Goal: Task Accomplishment & Management: Manage account settings

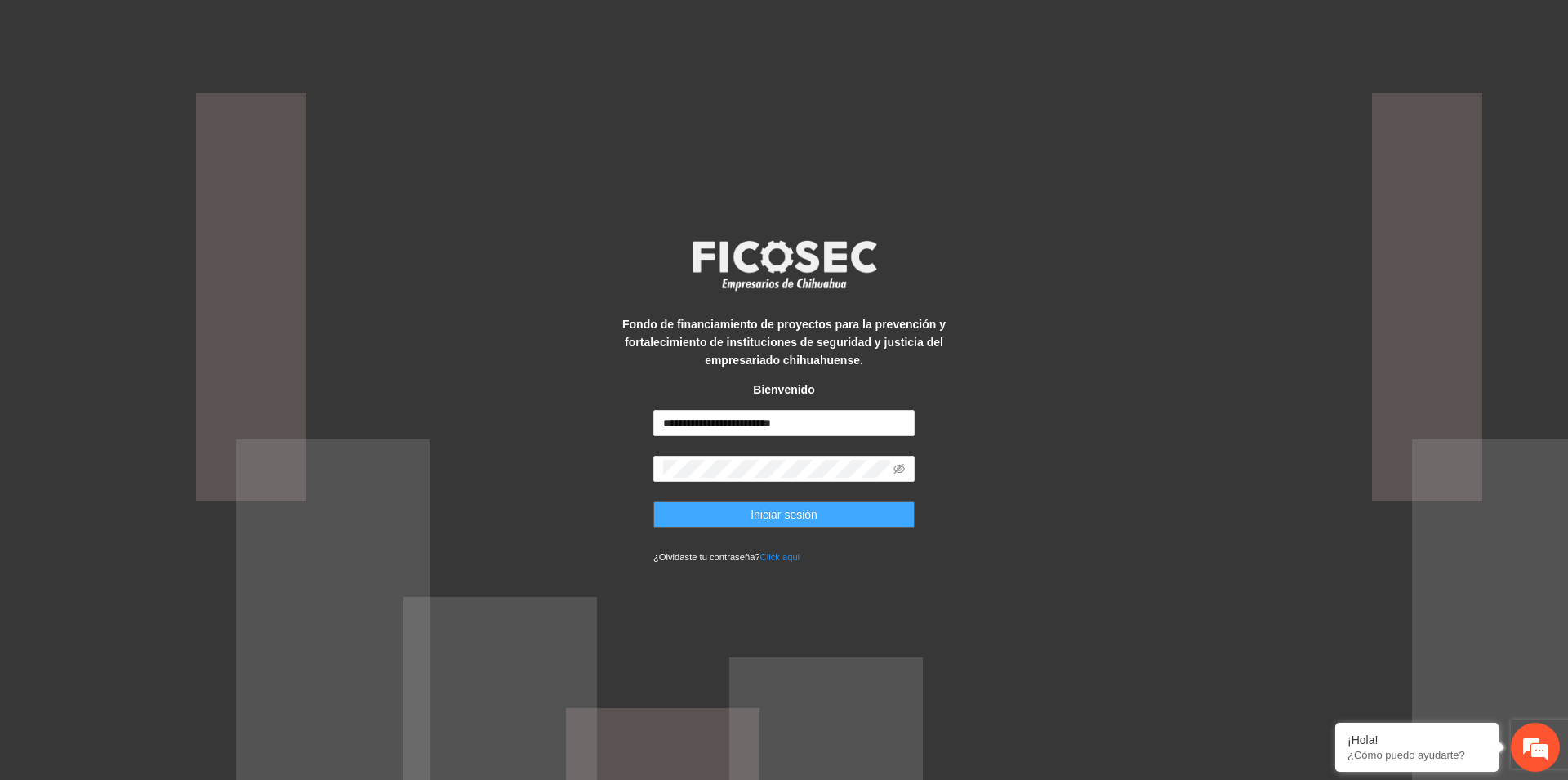
click at [836, 514] on button "Iniciar sesión" at bounding box center [784, 515] width 261 height 26
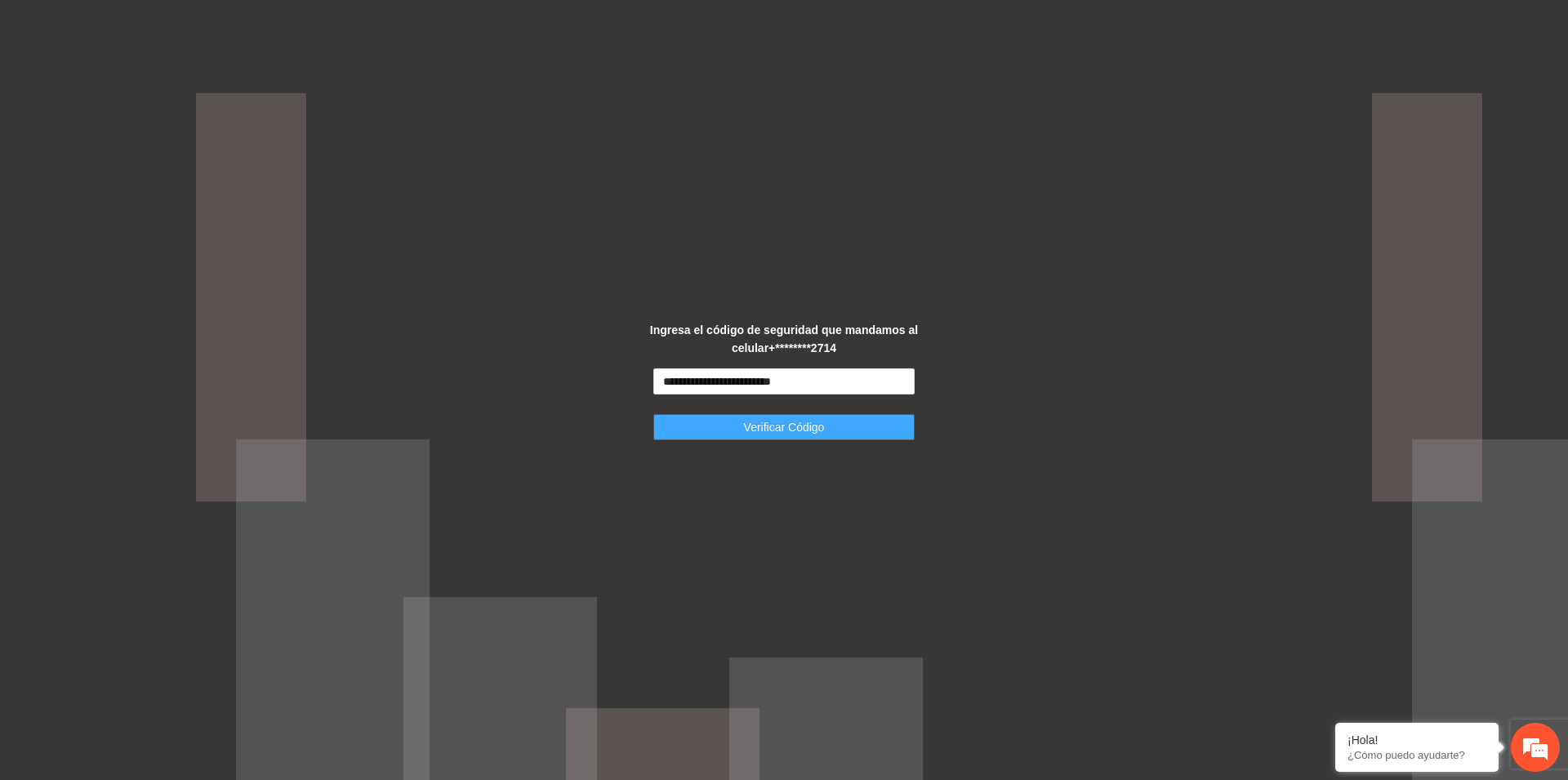
click at [802, 436] on button "Verificar Código" at bounding box center [784, 427] width 261 height 26
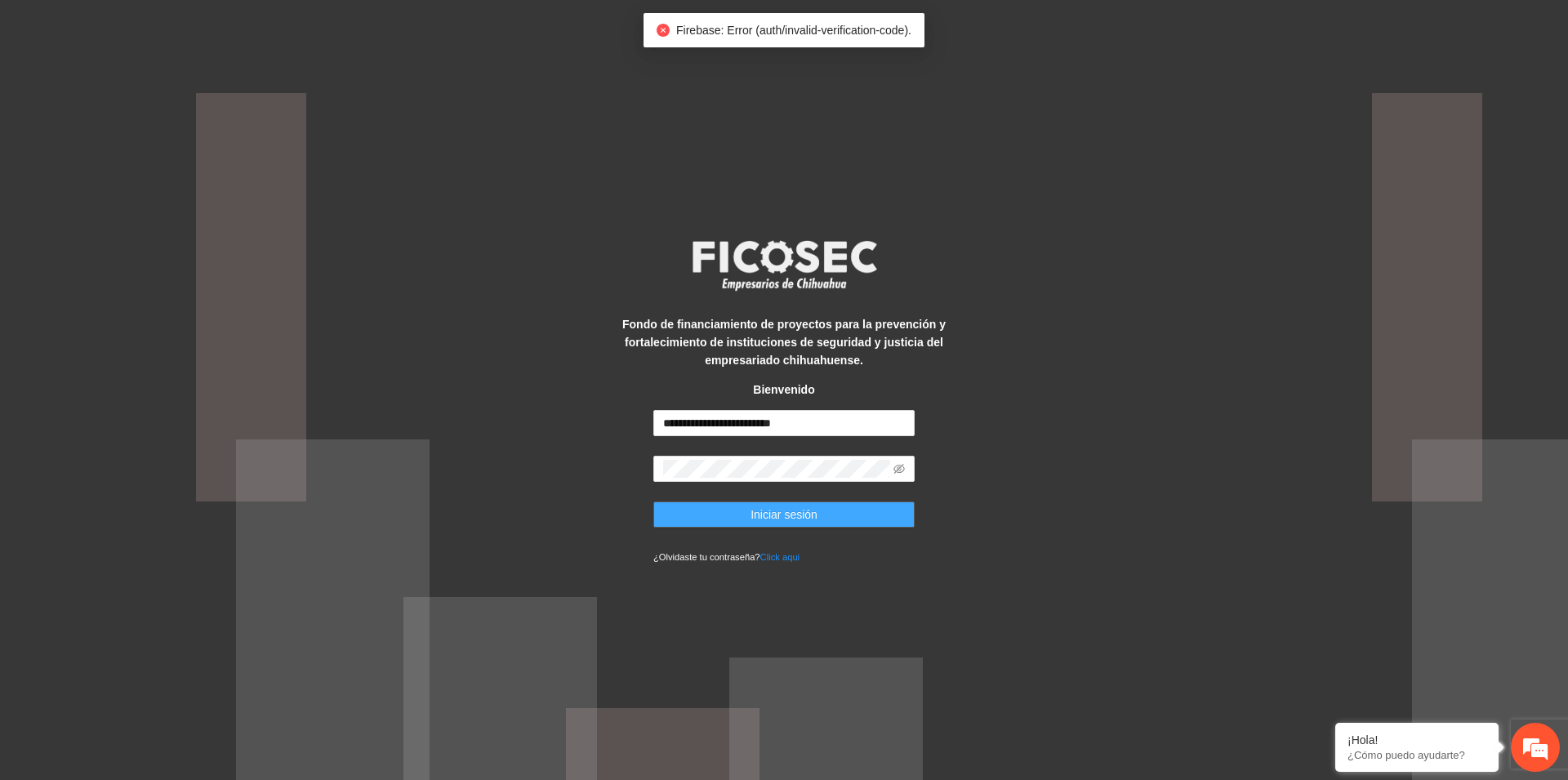
click at [781, 521] on span "Iniciar sesión" at bounding box center [783, 515] width 67 height 18
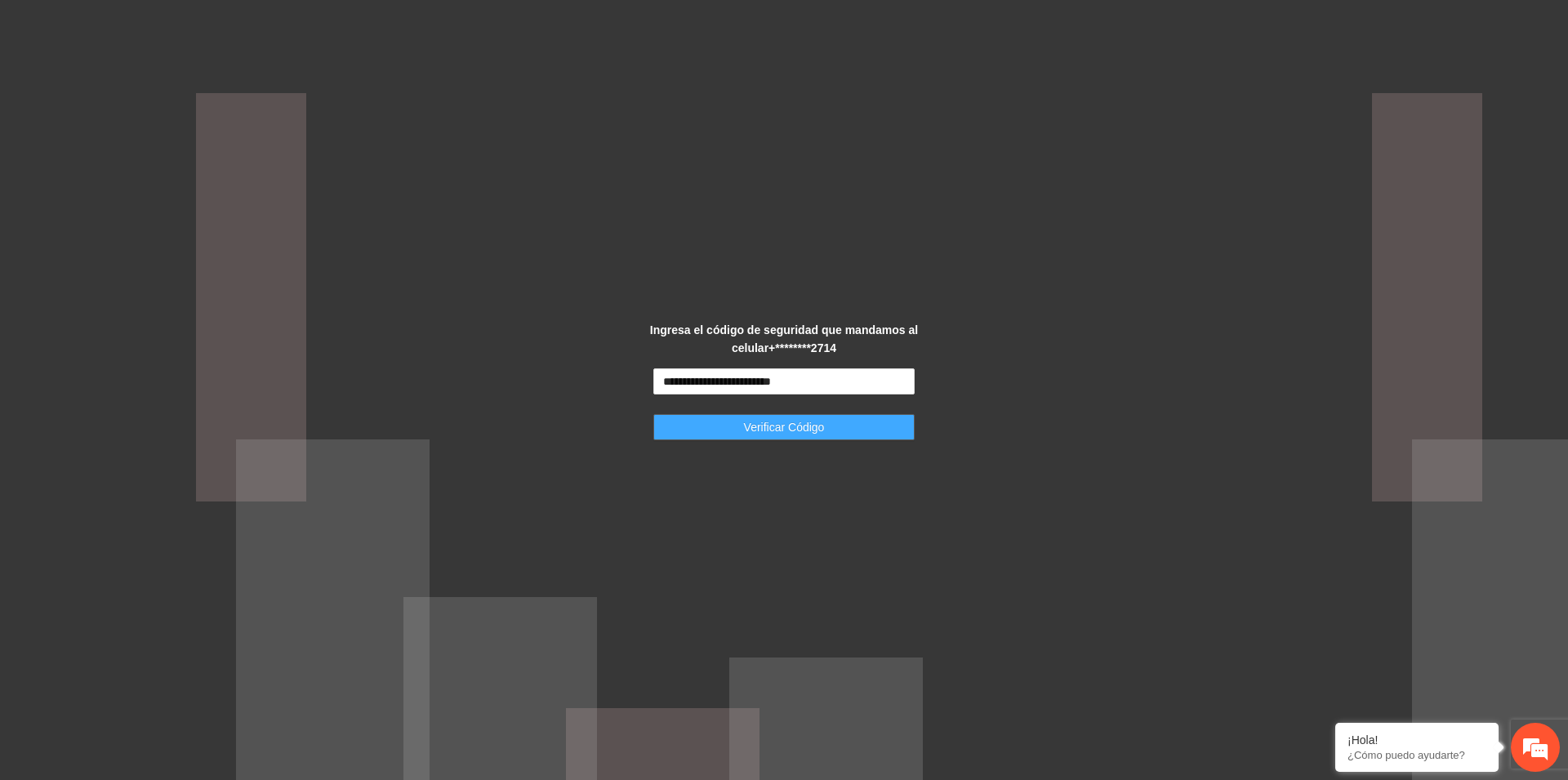
click at [778, 422] on span "Verificar Código" at bounding box center [785, 427] width 81 height 18
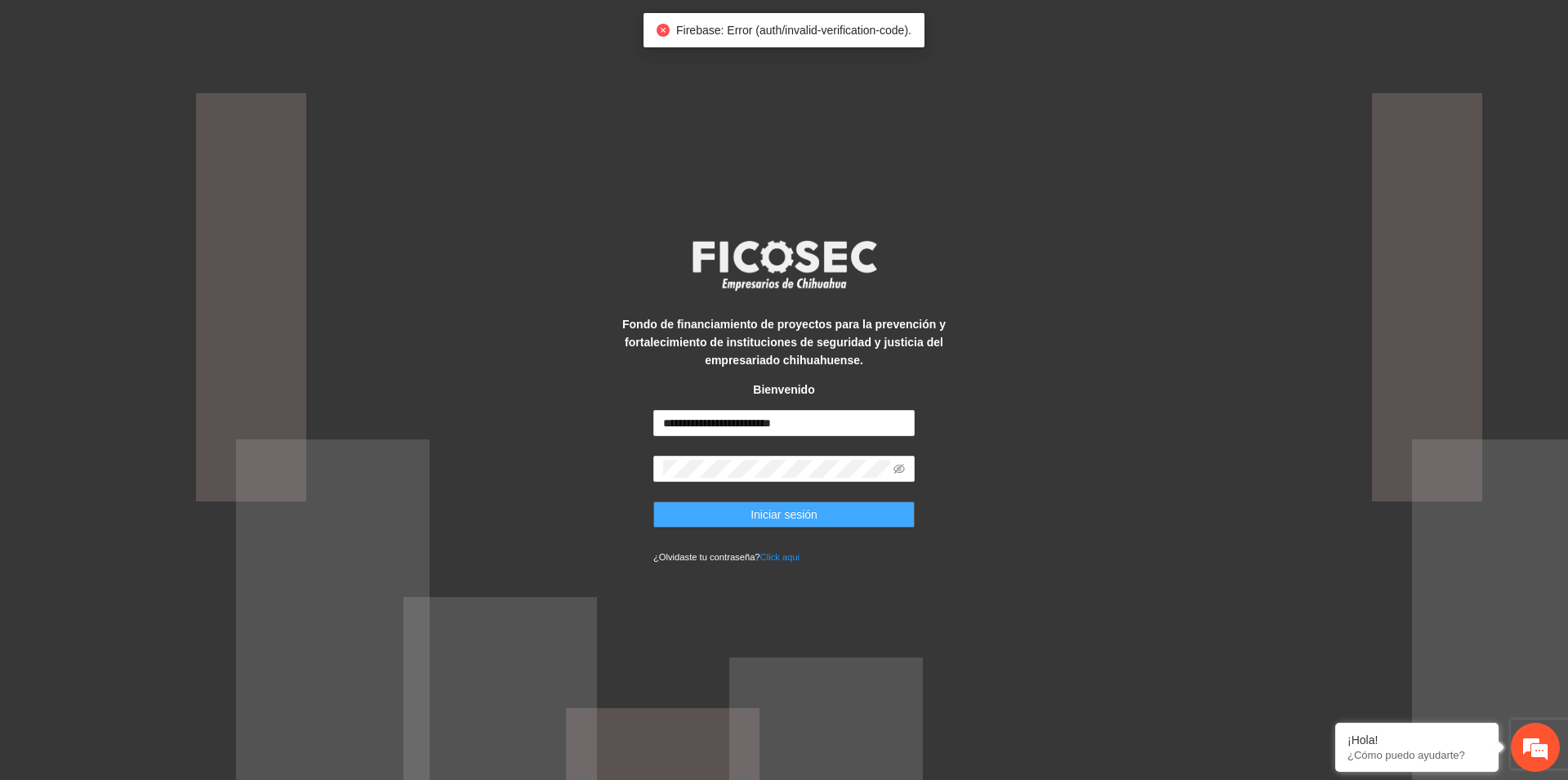
click at [762, 521] on span "Iniciar sesión" at bounding box center [783, 515] width 67 height 18
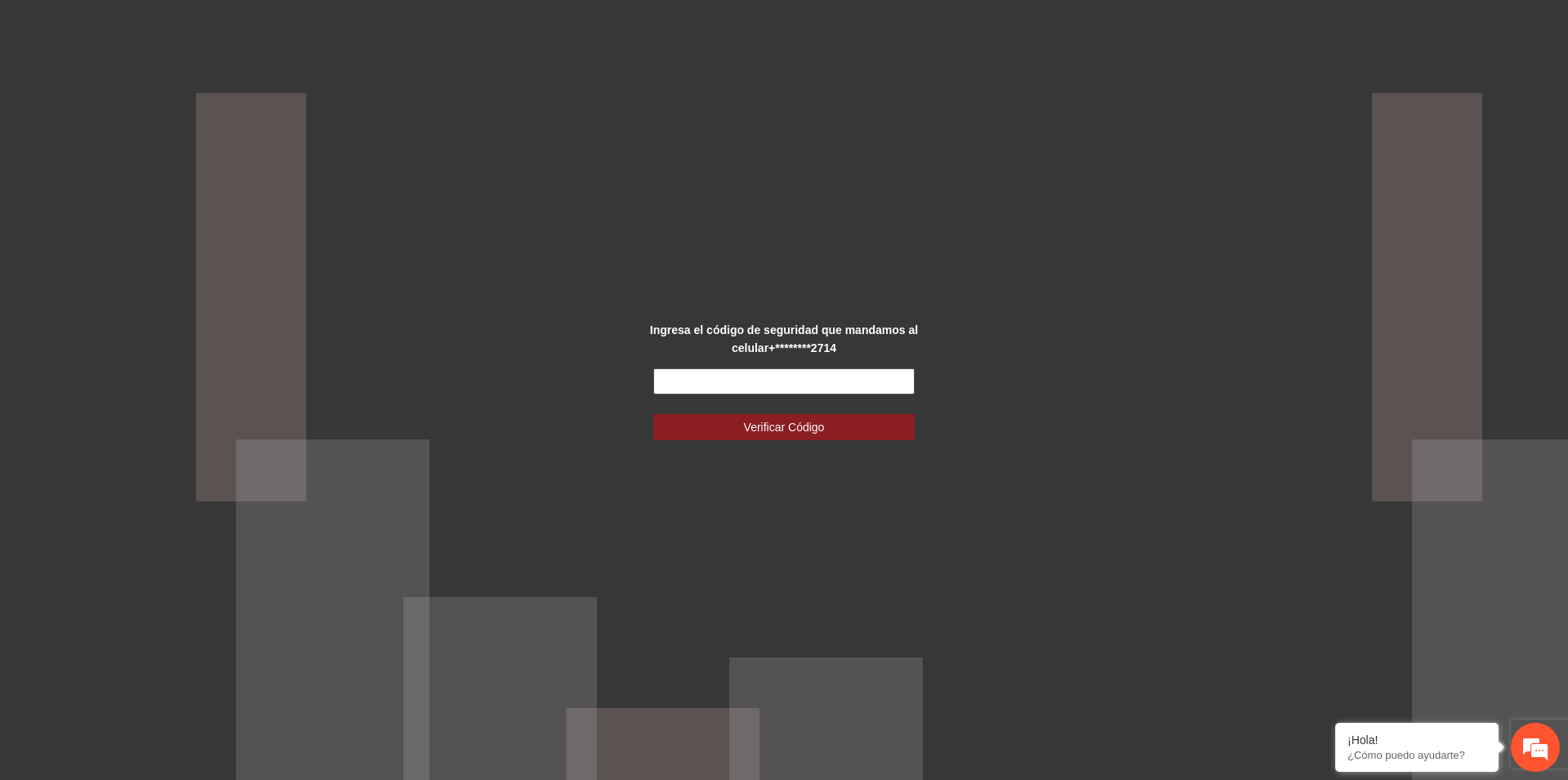
click at [738, 383] on input "text" at bounding box center [784, 381] width 261 height 26
type input "******"
click at [806, 427] on span "Verificar Código" at bounding box center [785, 427] width 81 height 18
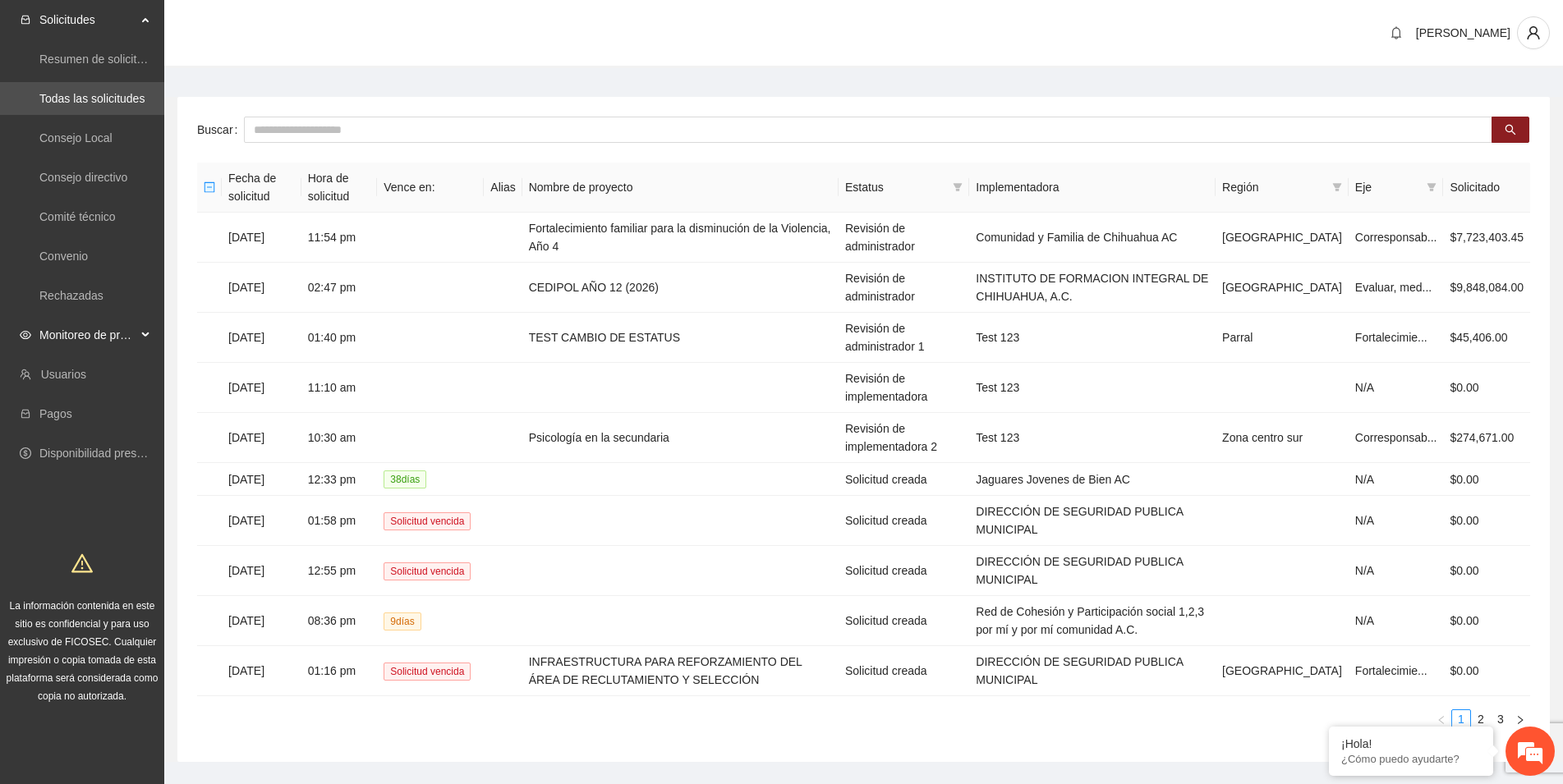
click at [103, 336] on span "Monitoreo de proyectos" at bounding box center [87, 336] width 96 height 33
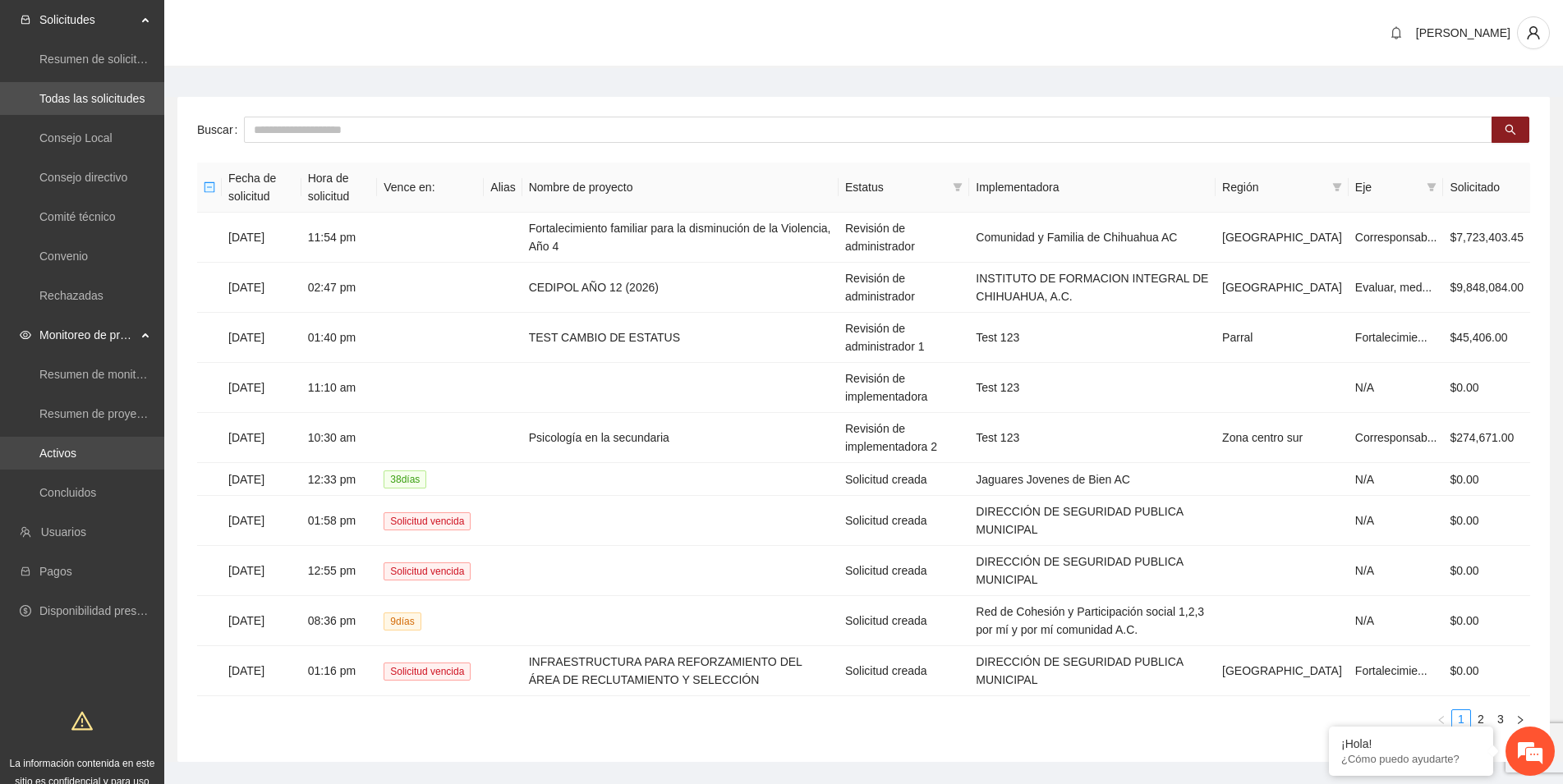
click at [69, 451] on link "Activos" at bounding box center [57, 453] width 37 height 13
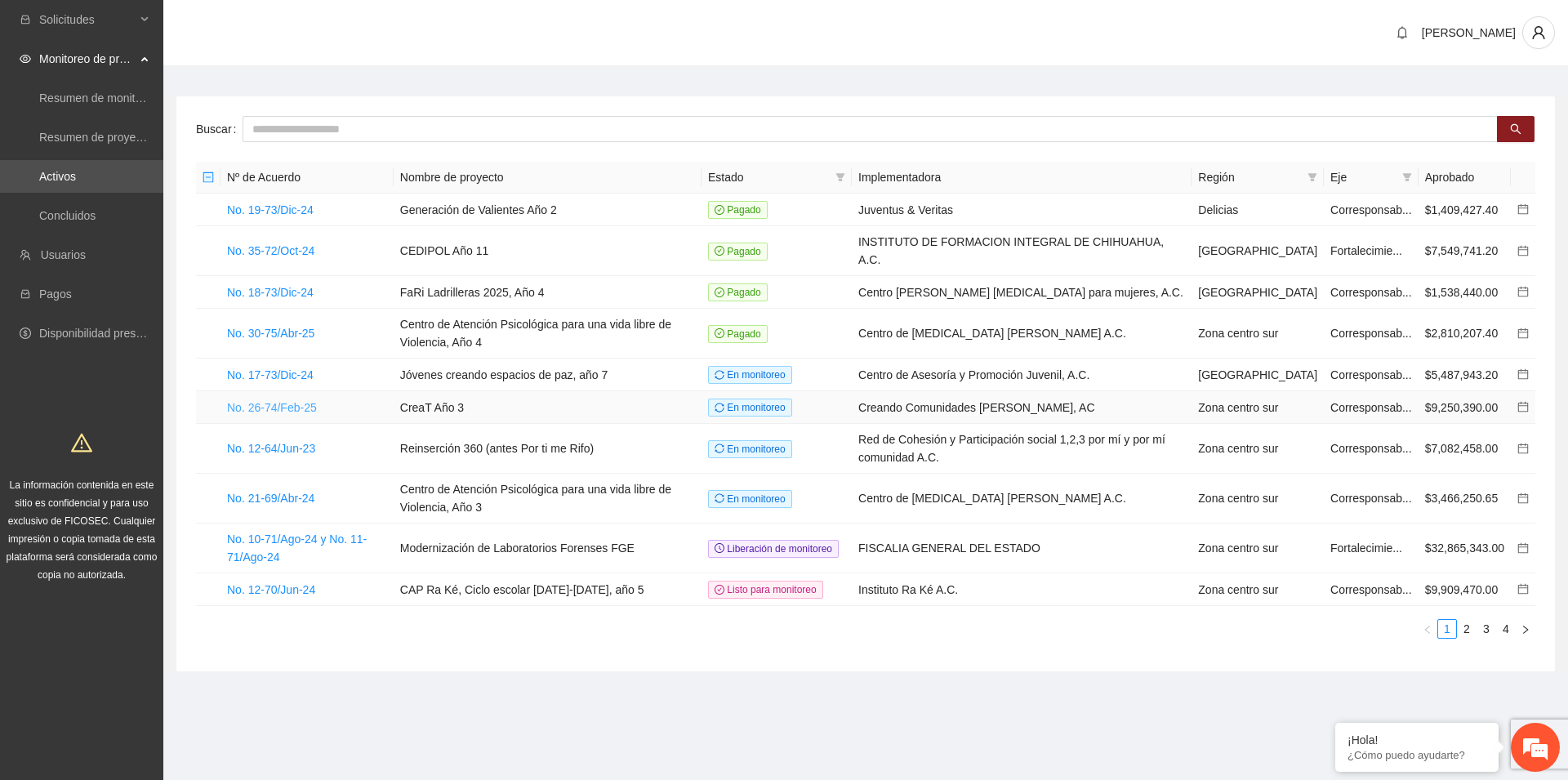
click at [279, 401] on link "No. 26-74/Feb-25" at bounding box center [272, 407] width 90 height 13
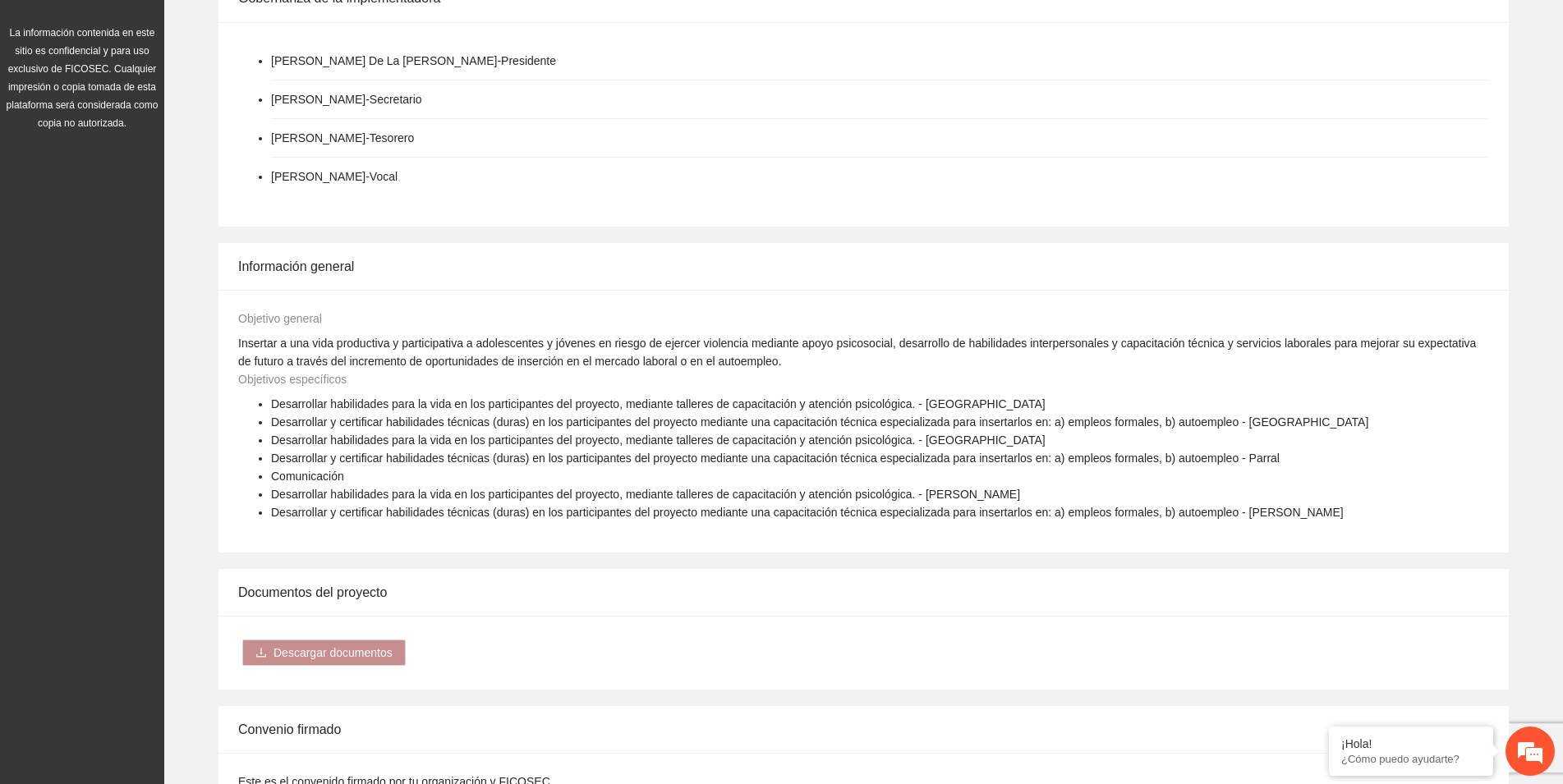
scroll to position [754, 0]
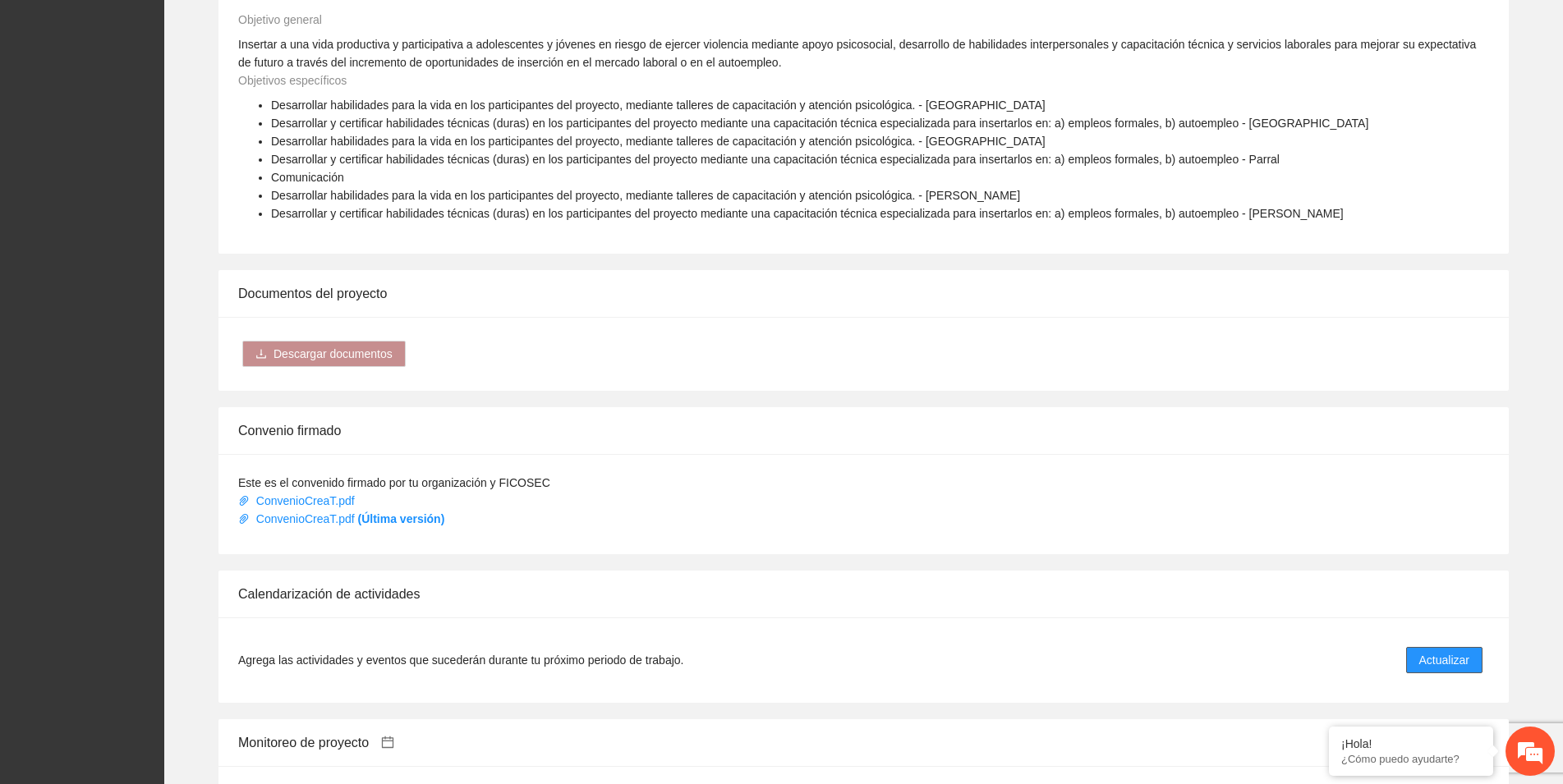
click at [1430, 651] on span "Actualizar" at bounding box center [1444, 660] width 50 height 18
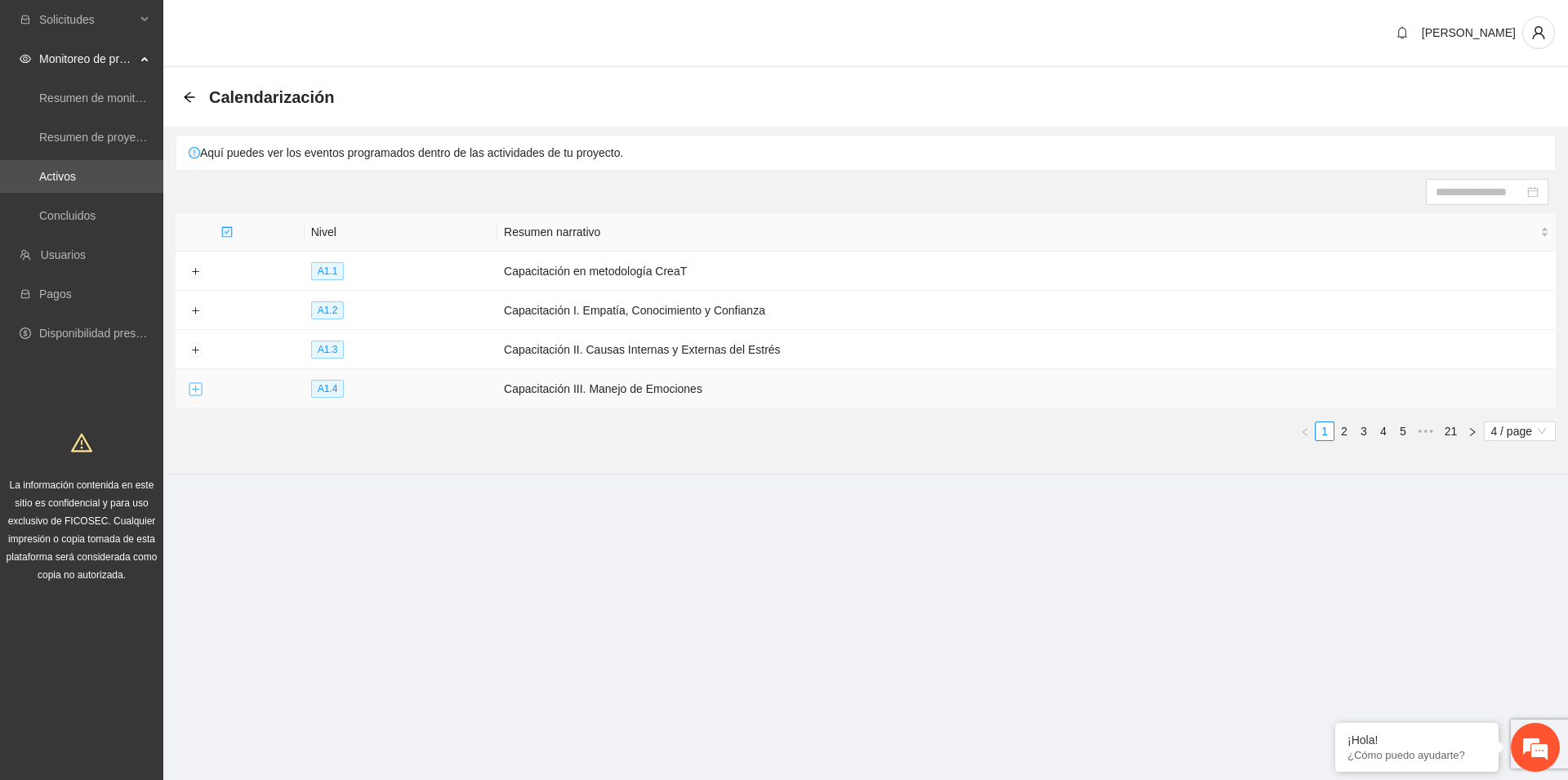
click at [197, 385] on button "Expand row" at bounding box center [194, 389] width 13 height 13
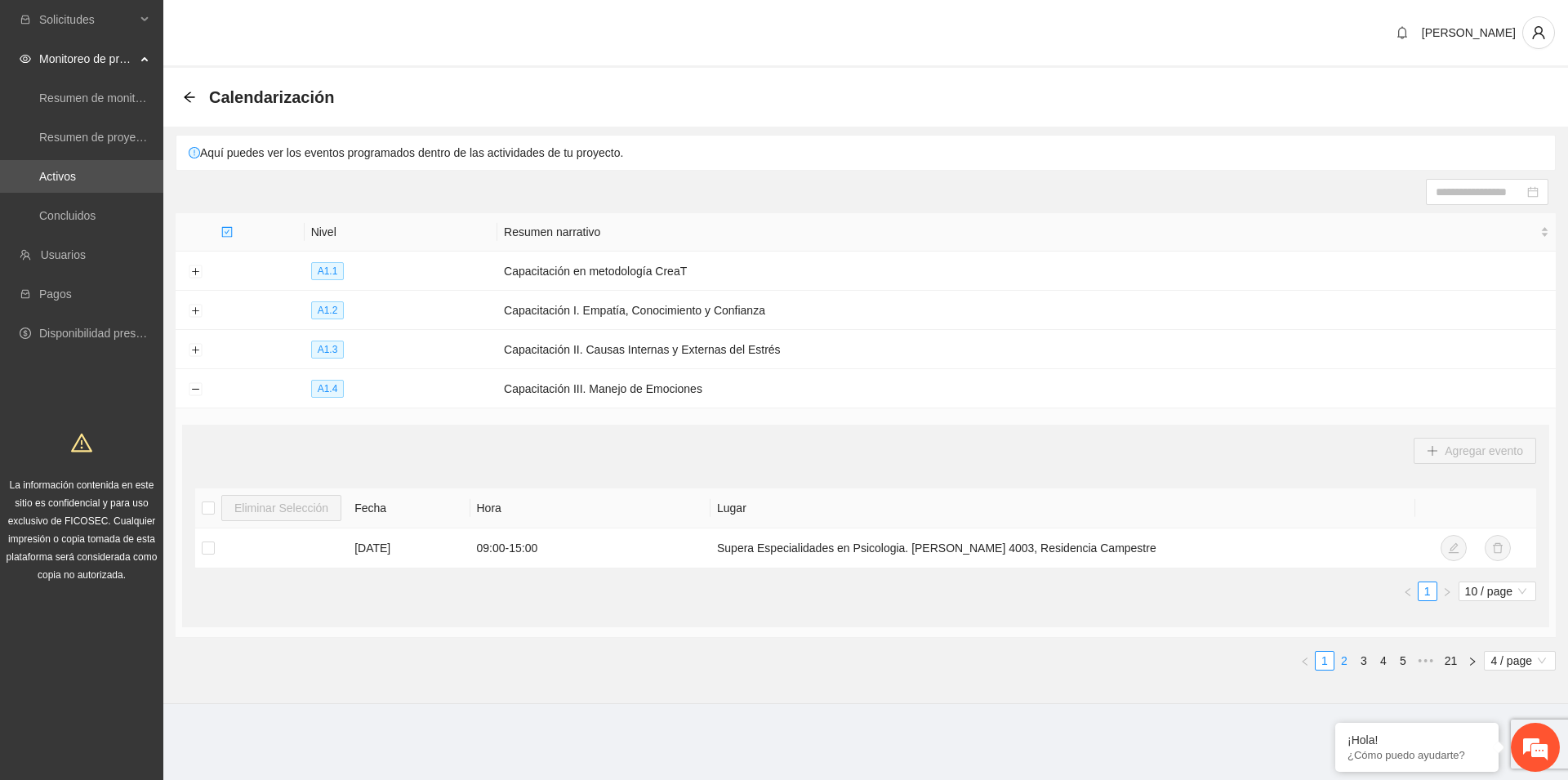
click at [1340, 662] on link "2" at bounding box center [1343, 661] width 18 height 18
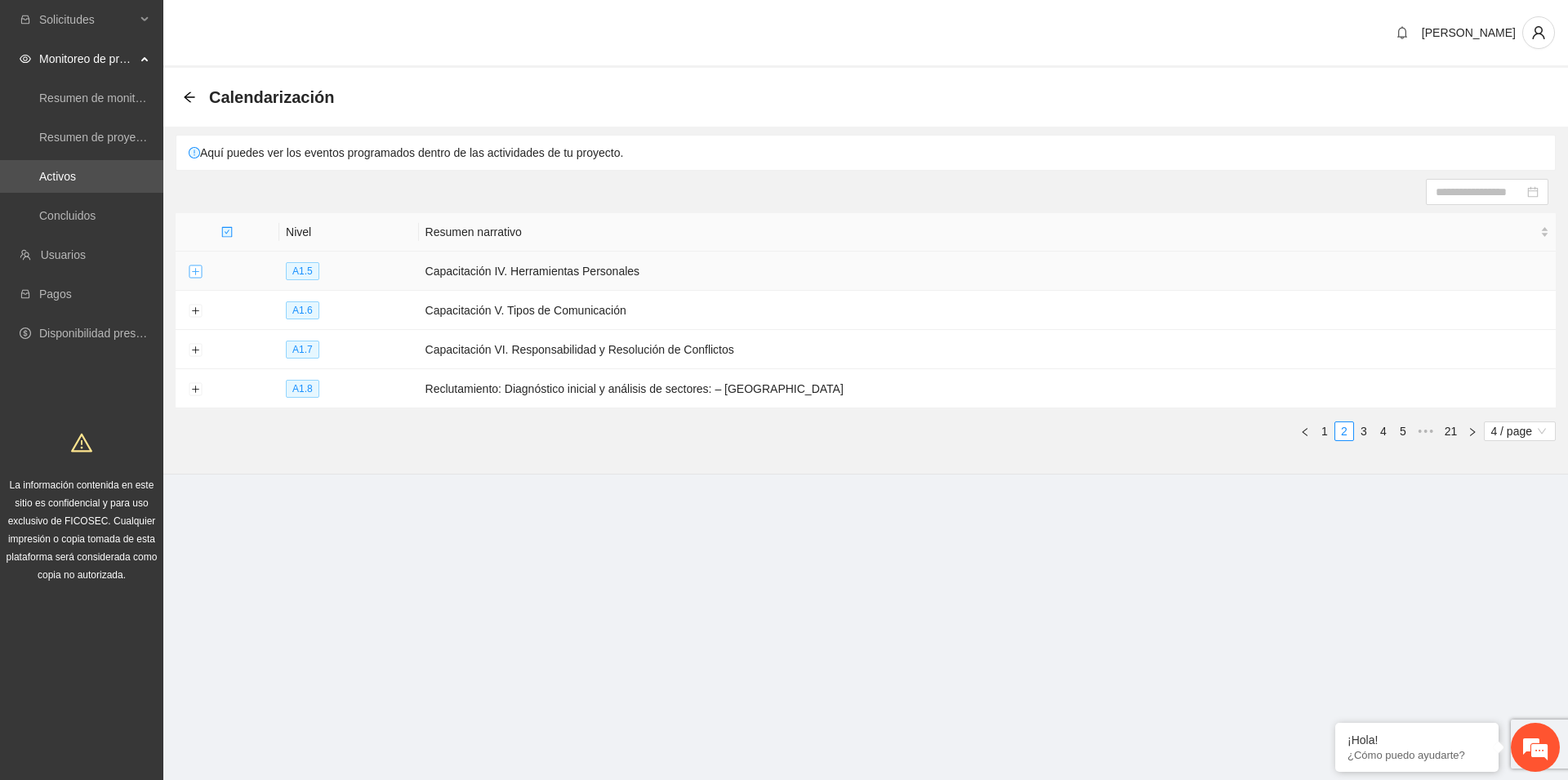
click at [198, 272] on button "Expand row" at bounding box center [194, 272] width 13 height 13
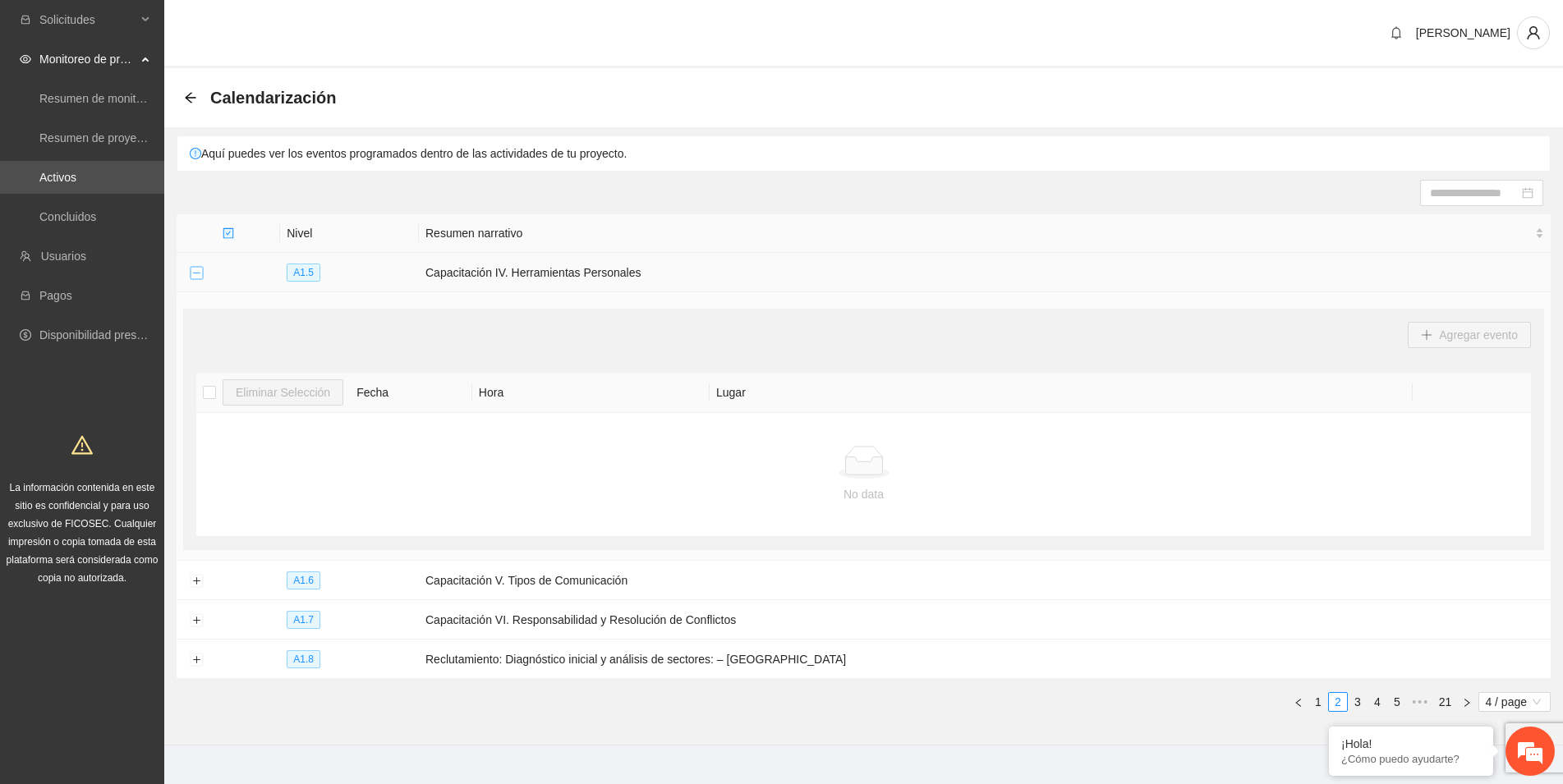
click at [197, 273] on button "Collapse row" at bounding box center [196, 273] width 13 height 13
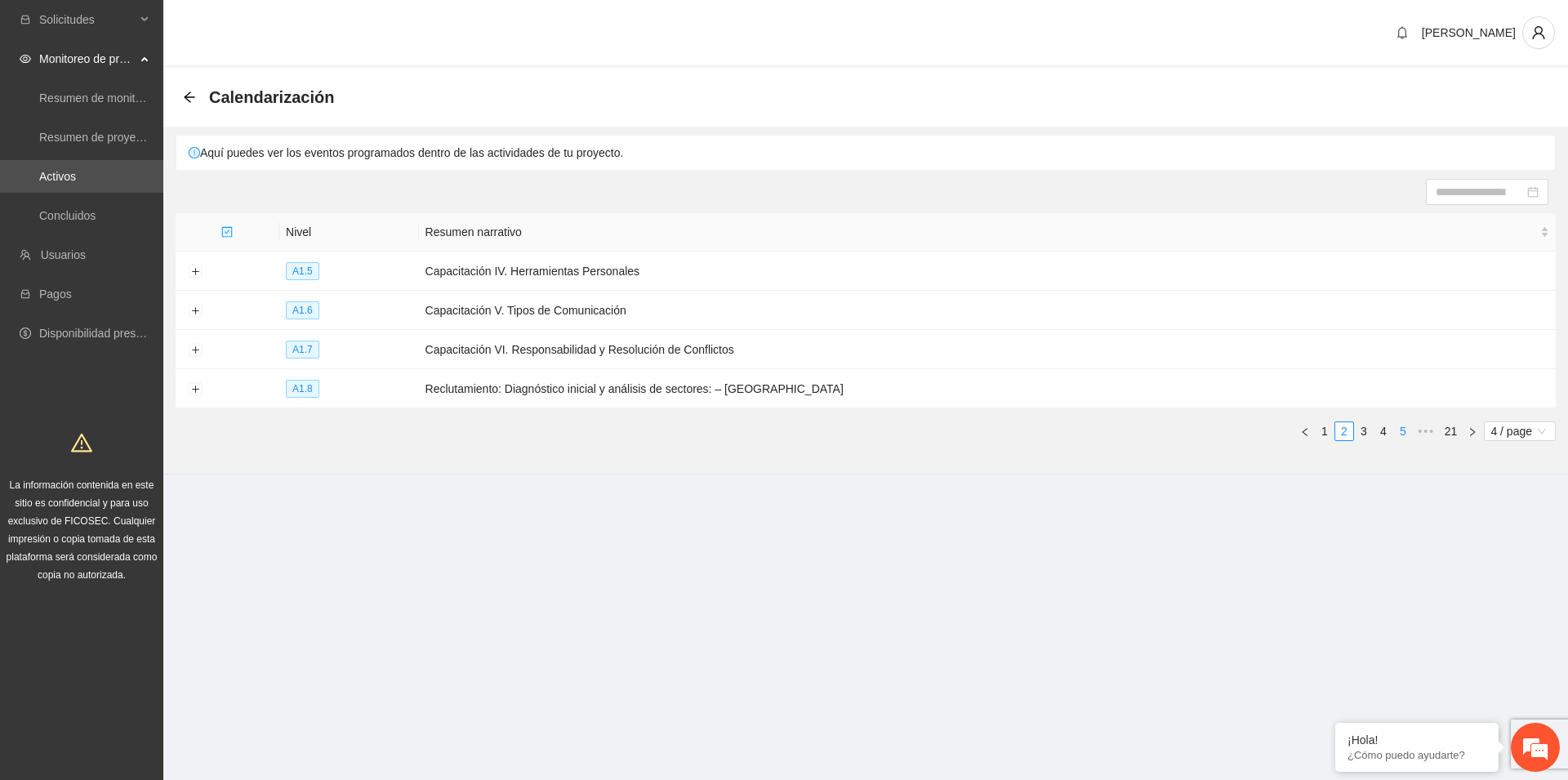
click at [1399, 438] on link "5" at bounding box center [1402, 431] width 18 height 18
click at [1380, 432] on link "6" at bounding box center [1383, 431] width 18 height 18
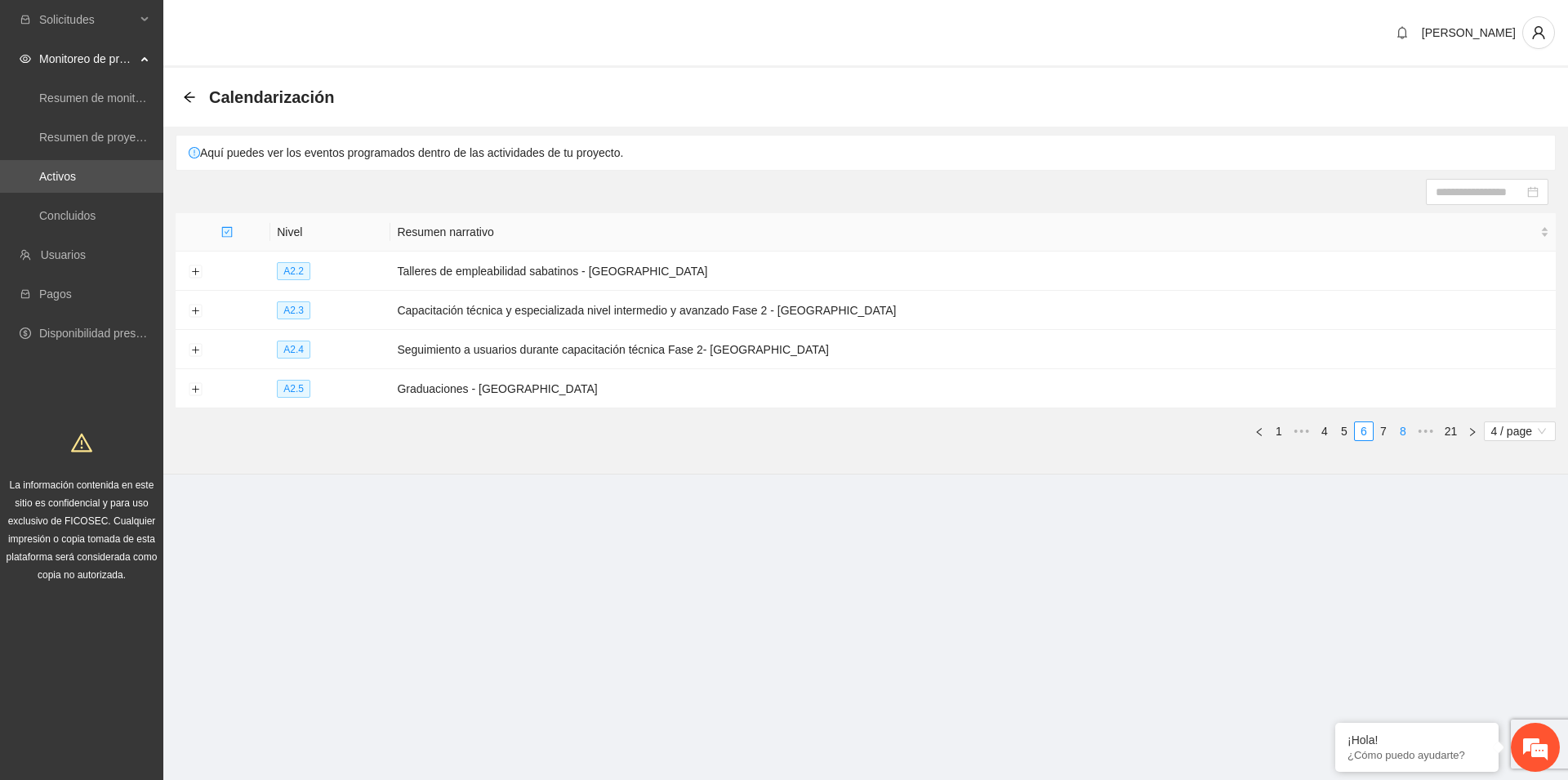
click at [1399, 432] on link "8" at bounding box center [1402, 431] width 18 height 18
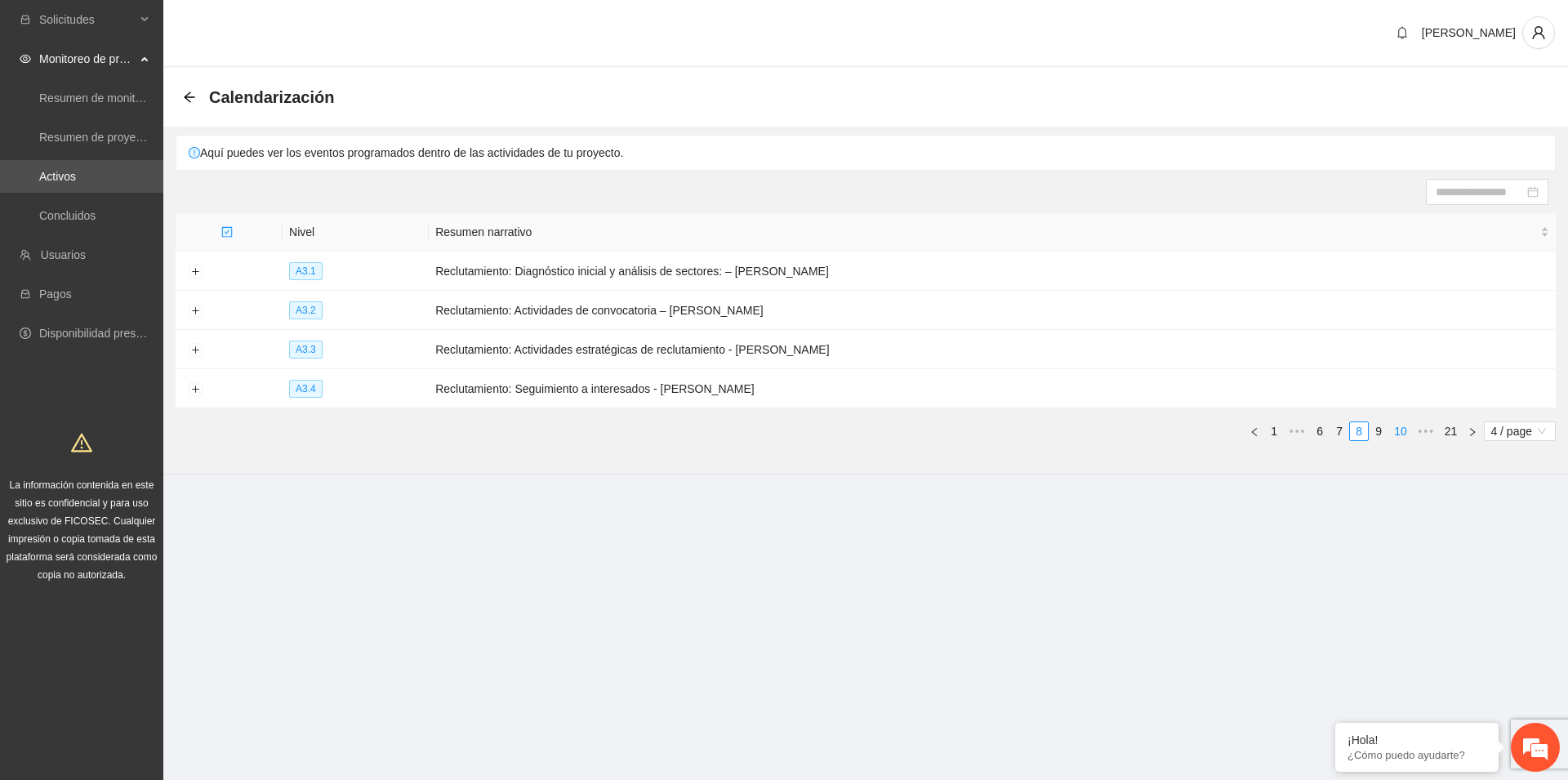
click at [1406, 429] on link "10" at bounding box center [1400, 431] width 22 height 18
click at [1406, 429] on link "12" at bounding box center [1400, 431] width 22 height 18
click at [1406, 429] on link "14" at bounding box center [1400, 431] width 22 height 18
click at [1401, 428] on link "16" at bounding box center [1400, 431] width 22 height 18
click at [194, 309] on button "Expand row" at bounding box center [194, 310] width 13 height 13
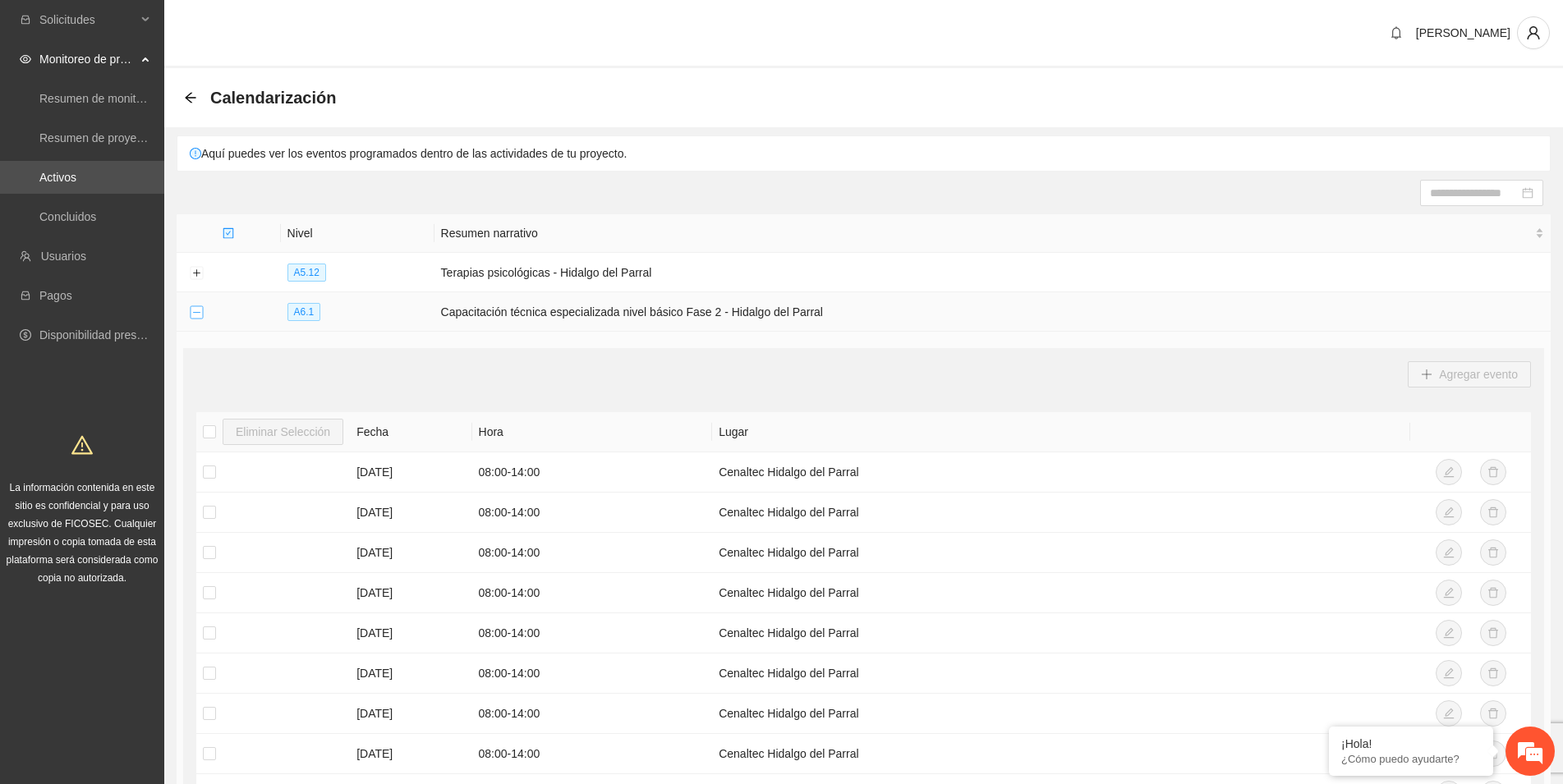
click at [190, 309] on button "Collapse row" at bounding box center [196, 312] width 13 height 13
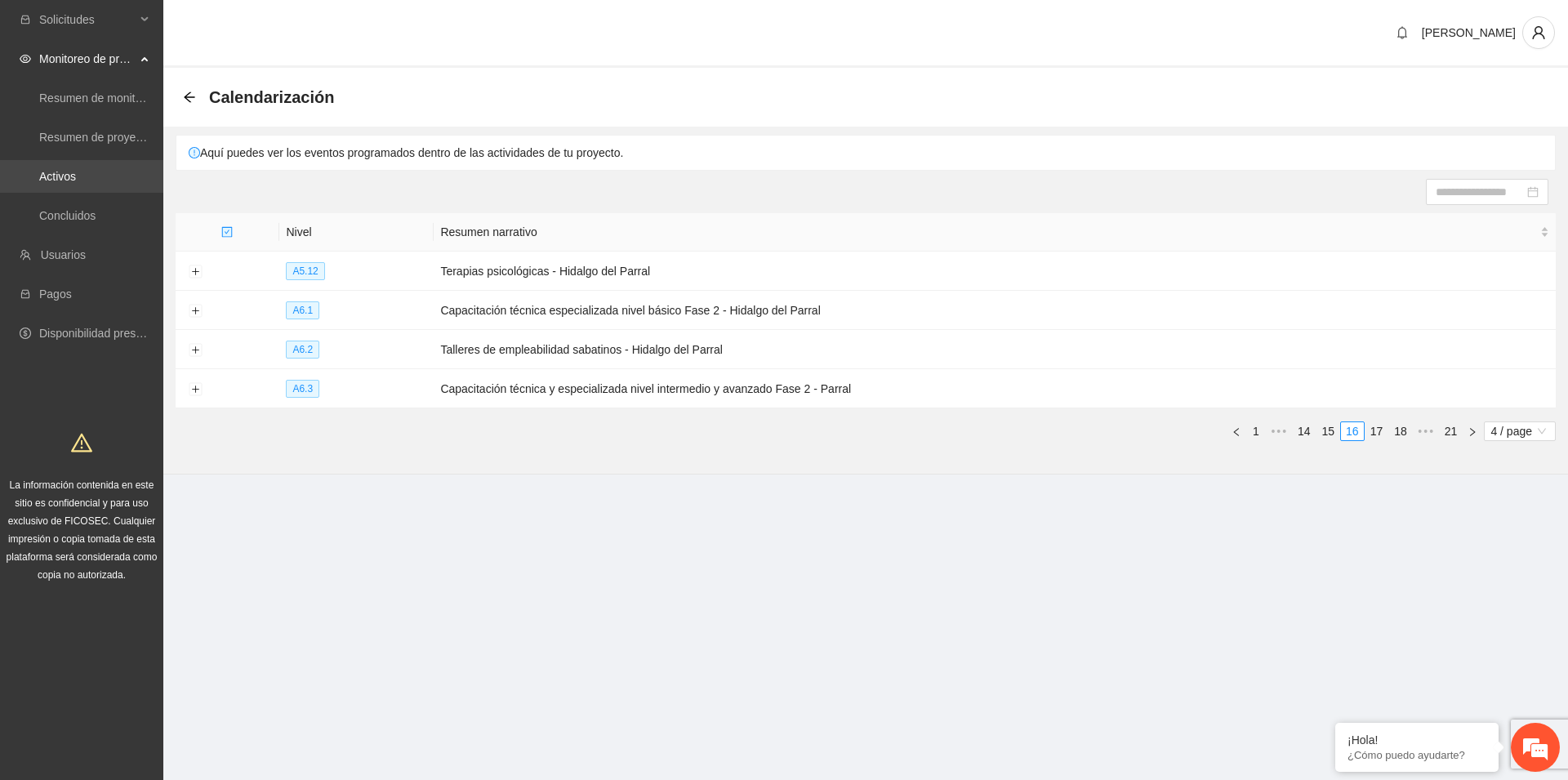
click at [73, 182] on link "Activos" at bounding box center [57, 176] width 37 height 13
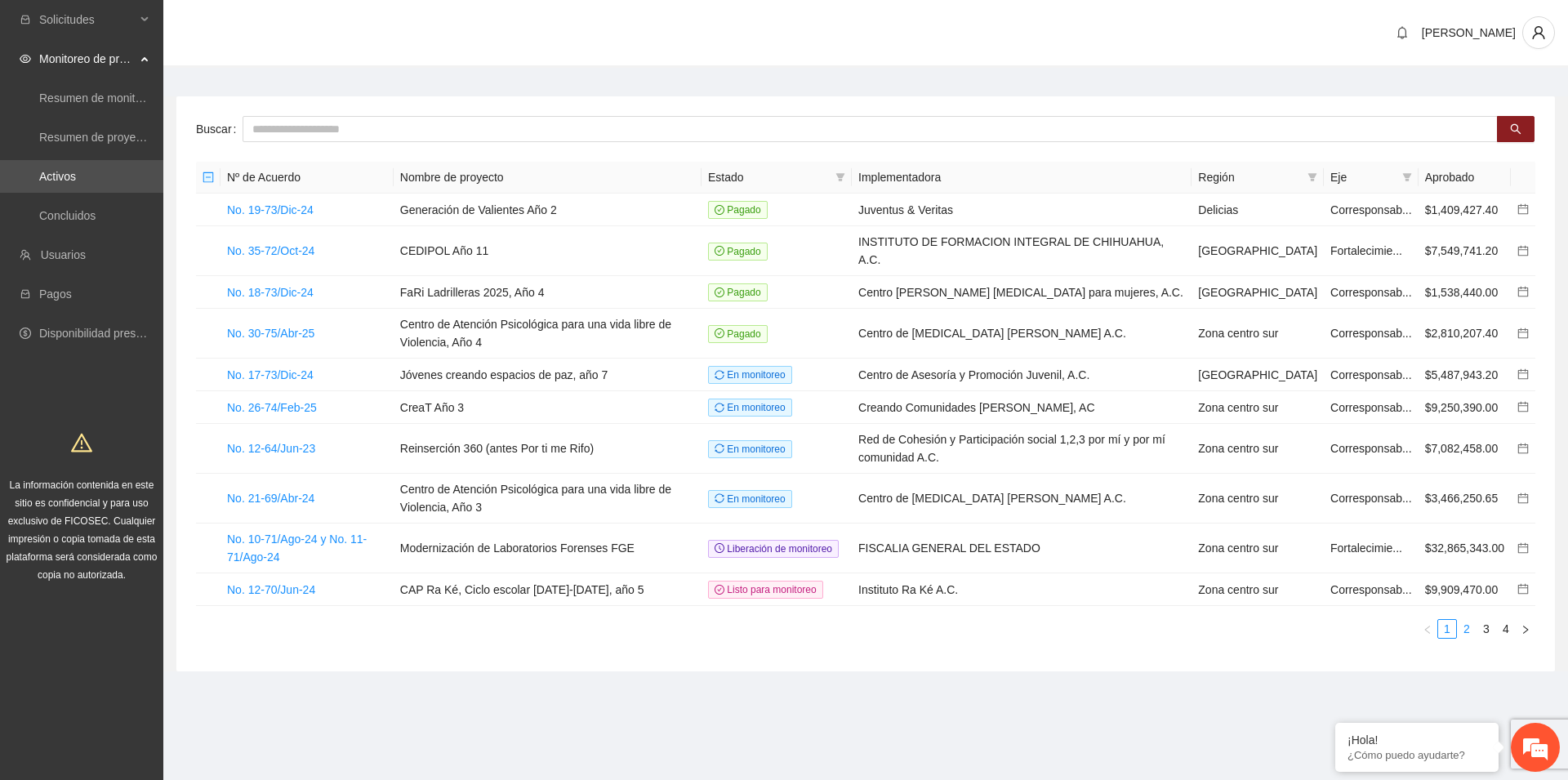
click at [1465, 638] on link "2" at bounding box center [1466, 629] width 18 height 18
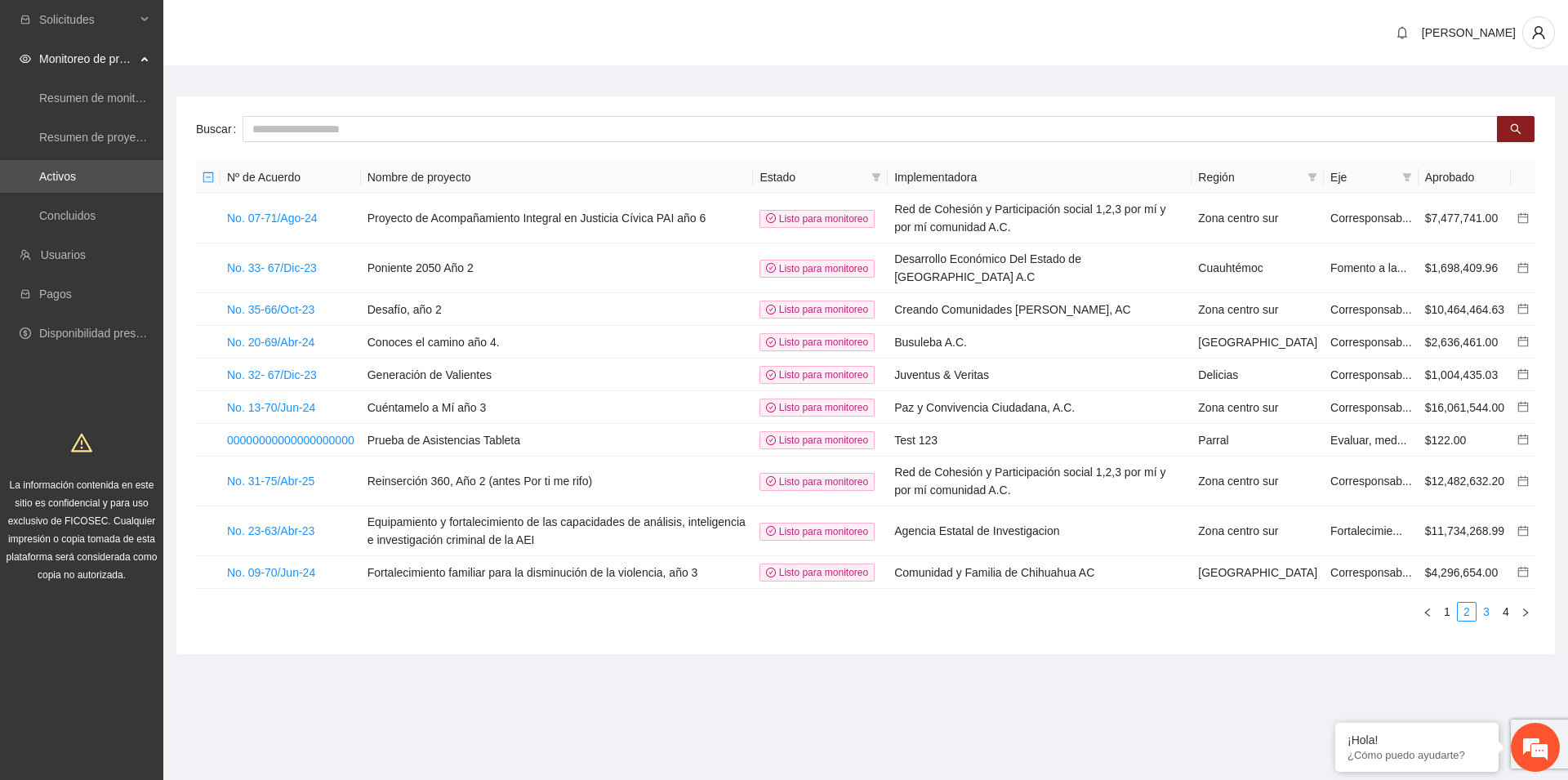
click at [1485, 621] on link "3" at bounding box center [1486, 611] width 18 height 18
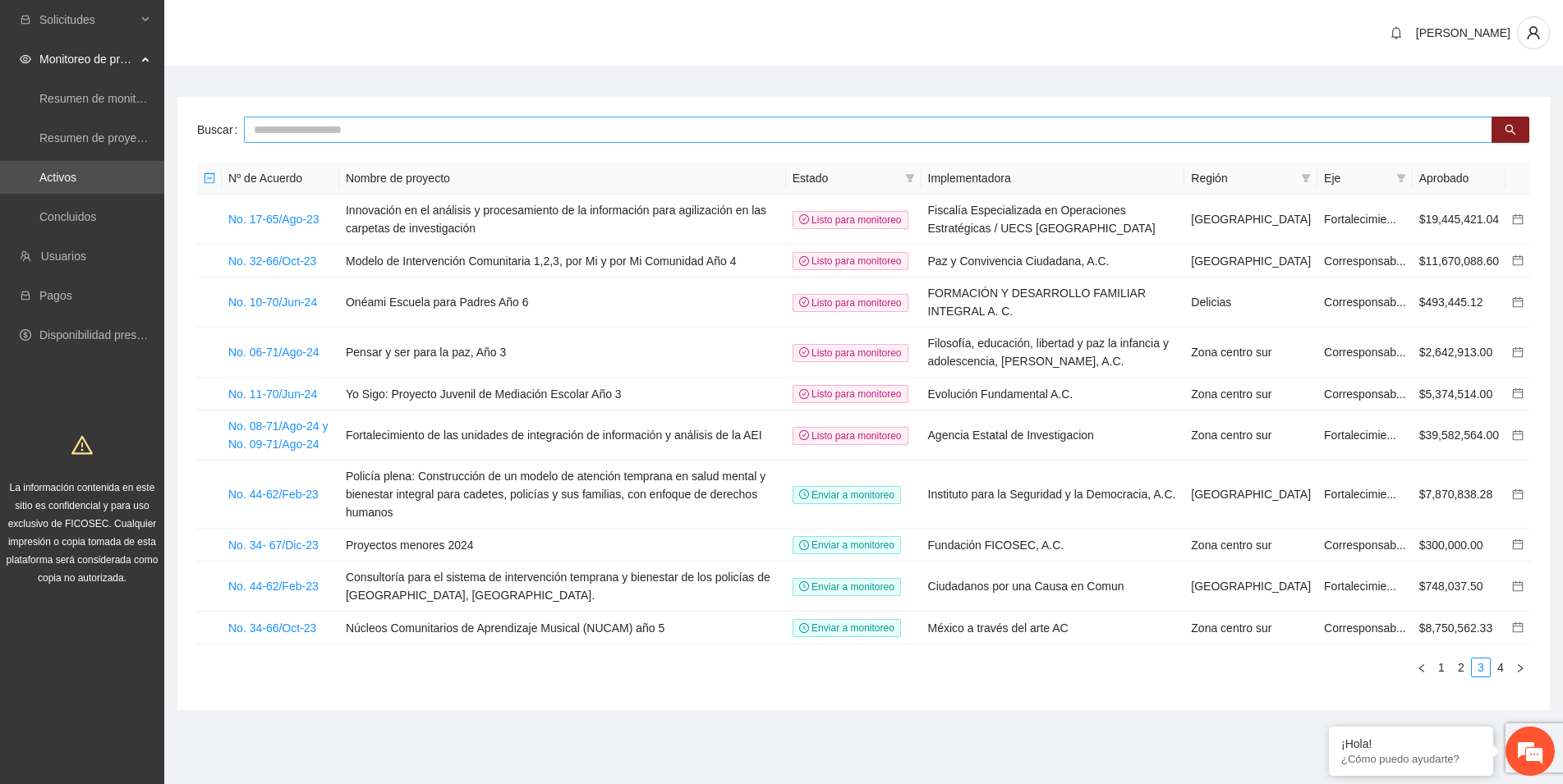
click at [304, 129] on input "text" at bounding box center [868, 130] width 1248 height 26
click at [1506, 126] on icon "search" at bounding box center [1510, 130] width 10 height 10
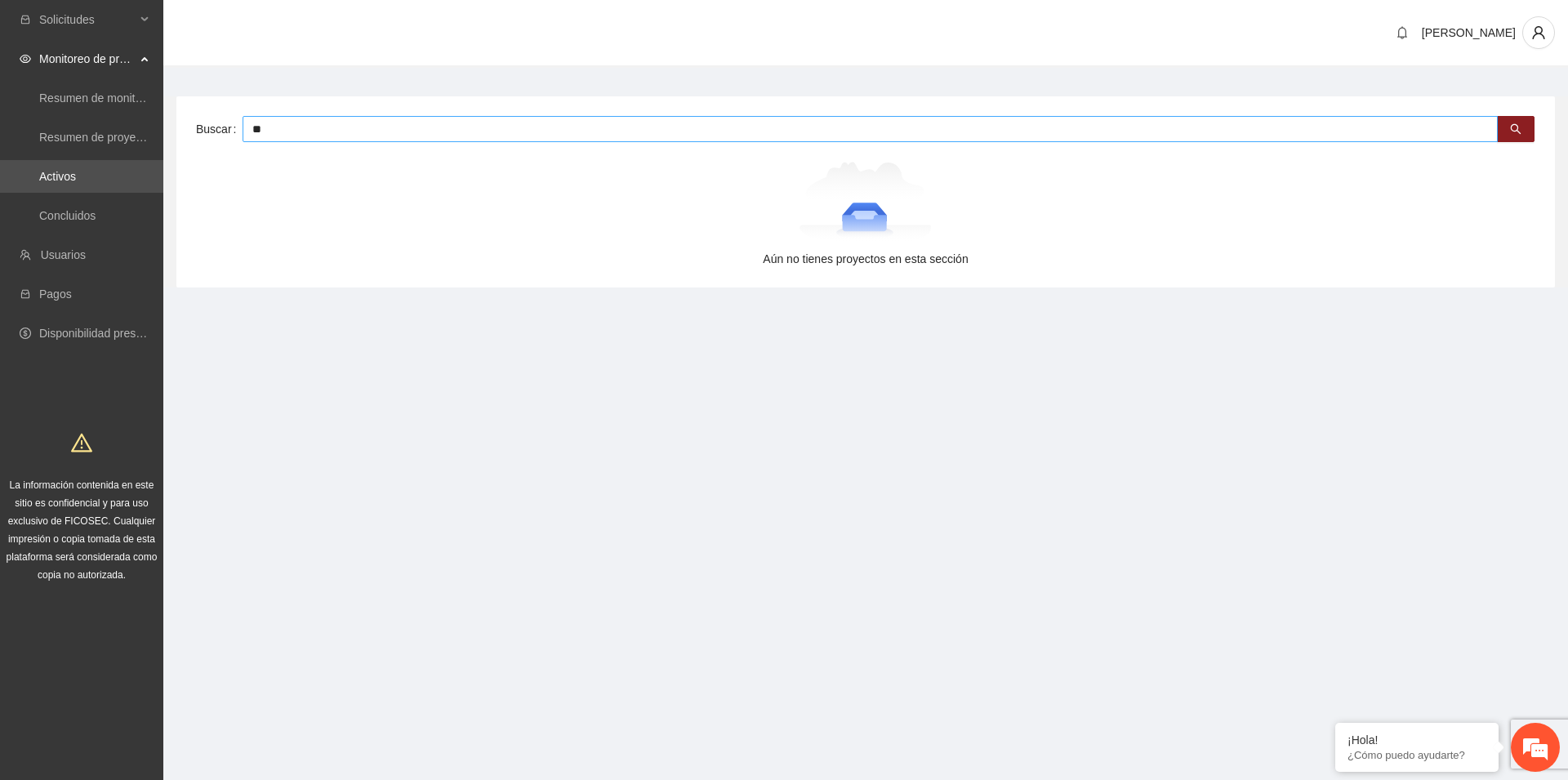
type input "*"
type input "***"
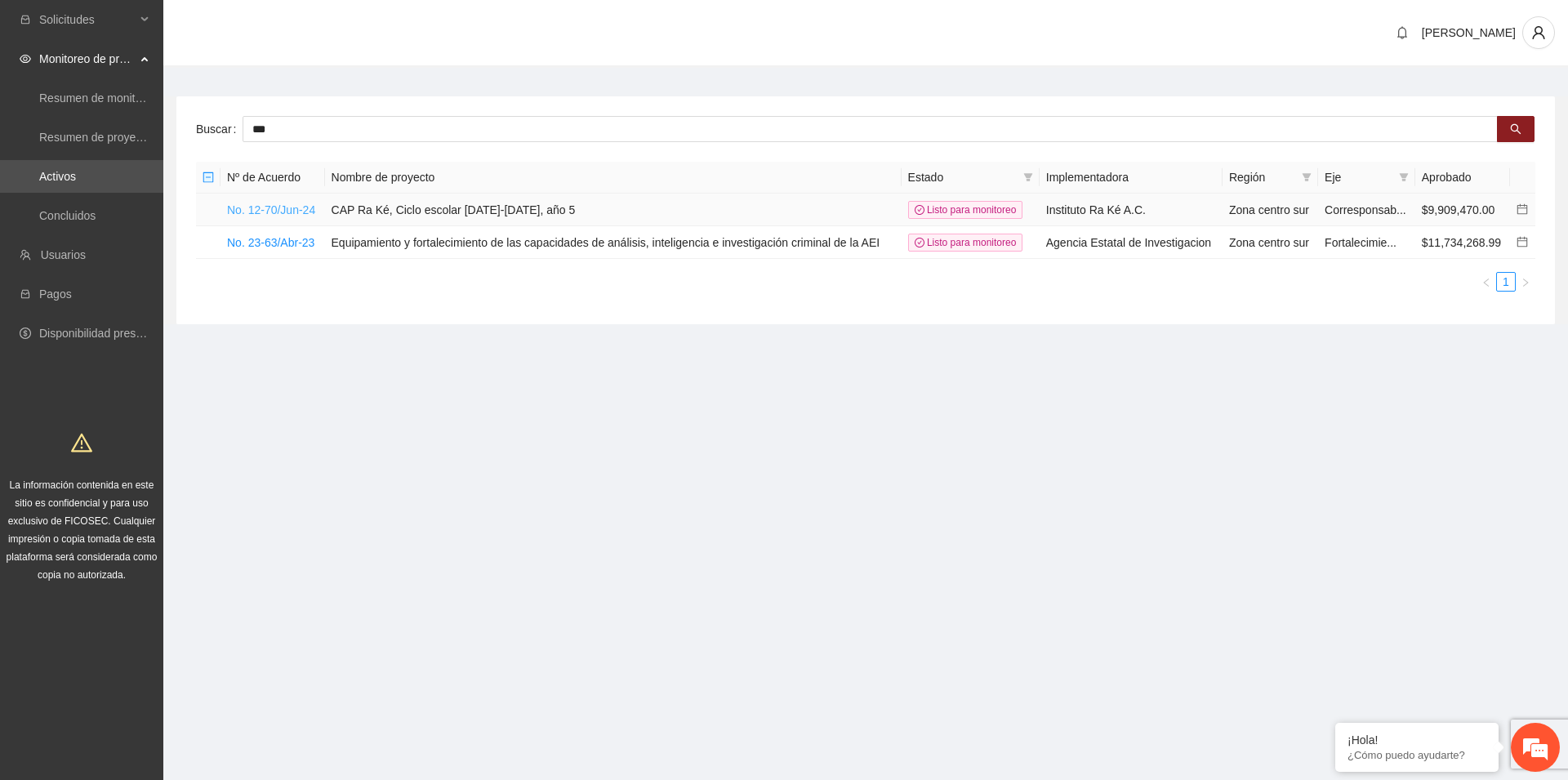
click at [258, 206] on link "No. 12-70/Jun-24" at bounding box center [271, 209] width 88 height 13
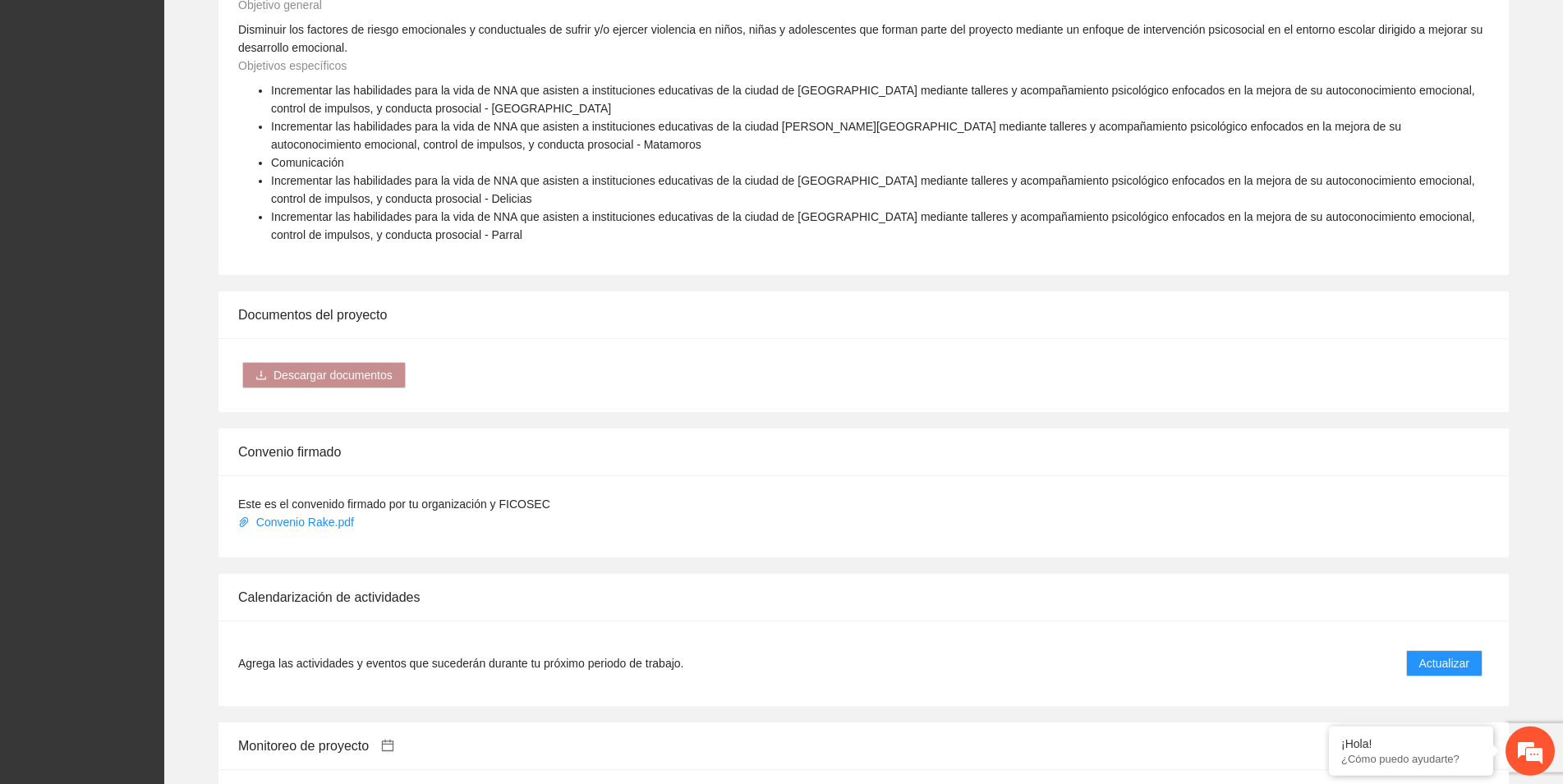
scroll to position [1005, 0]
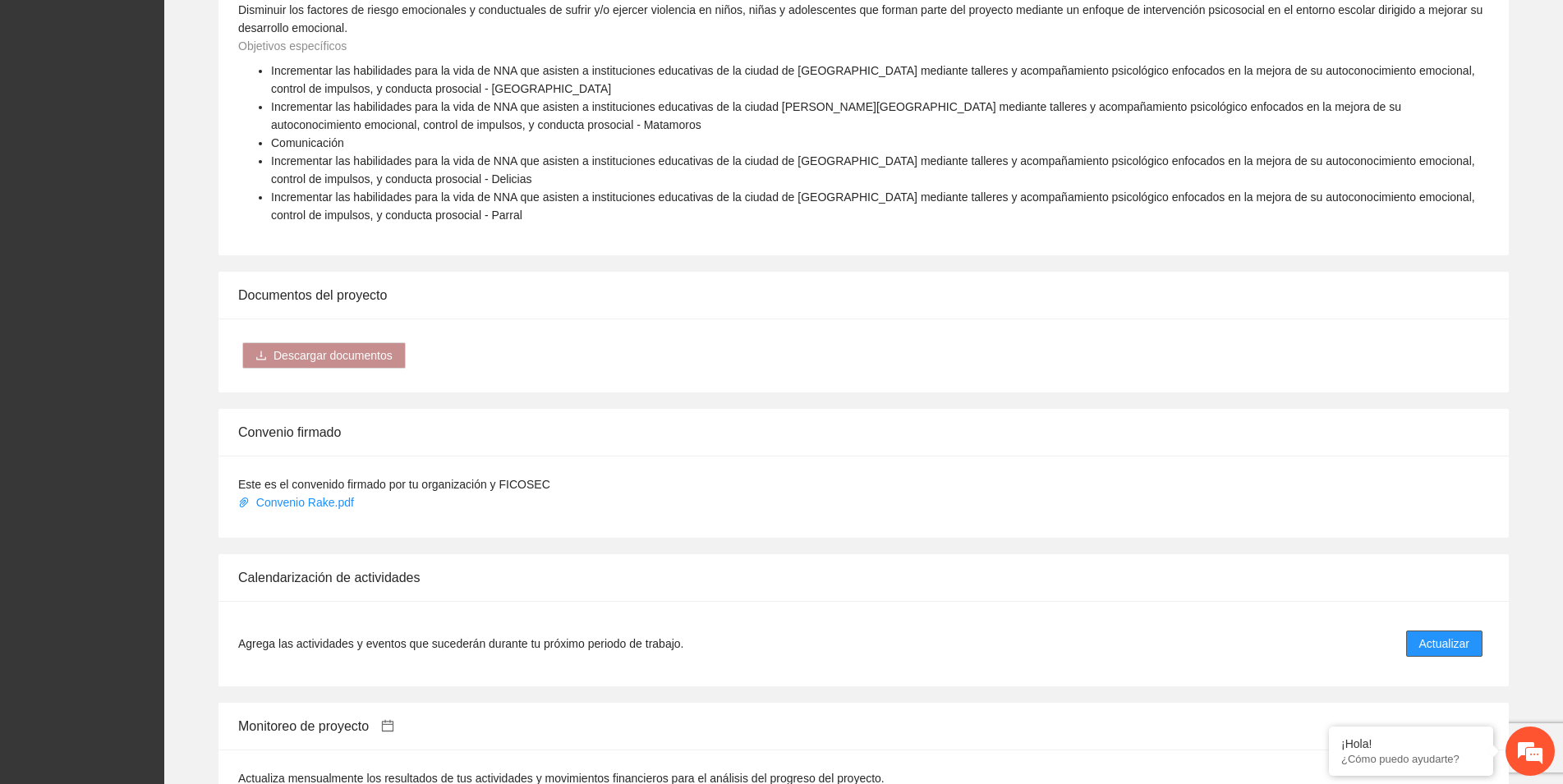
click at [1447, 635] on span "Actualizar" at bounding box center [1444, 643] width 50 height 18
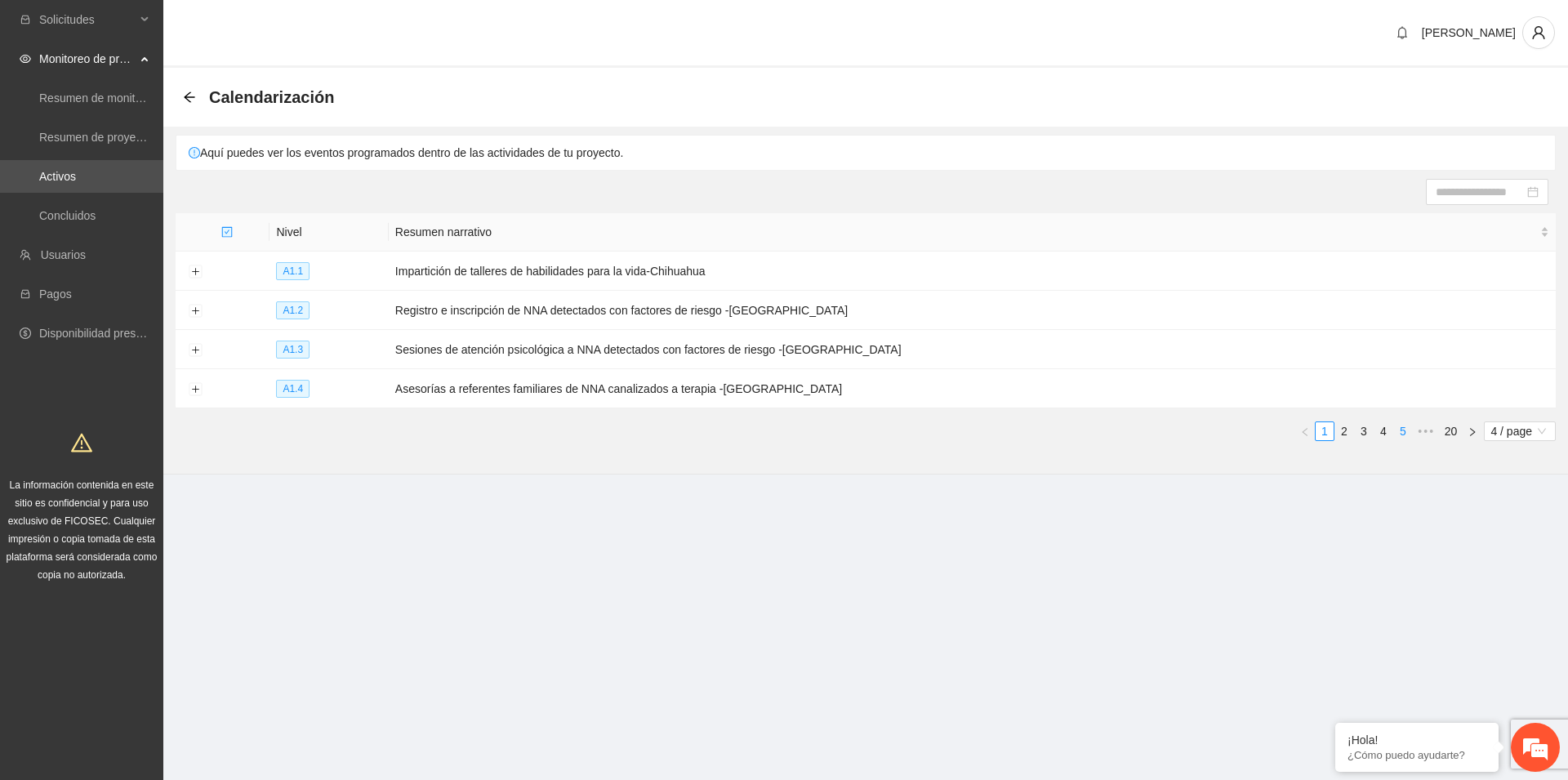
click at [1398, 432] on link "5" at bounding box center [1402, 431] width 18 height 18
click at [1342, 429] on link "4" at bounding box center [1343, 431] width 18 height 18
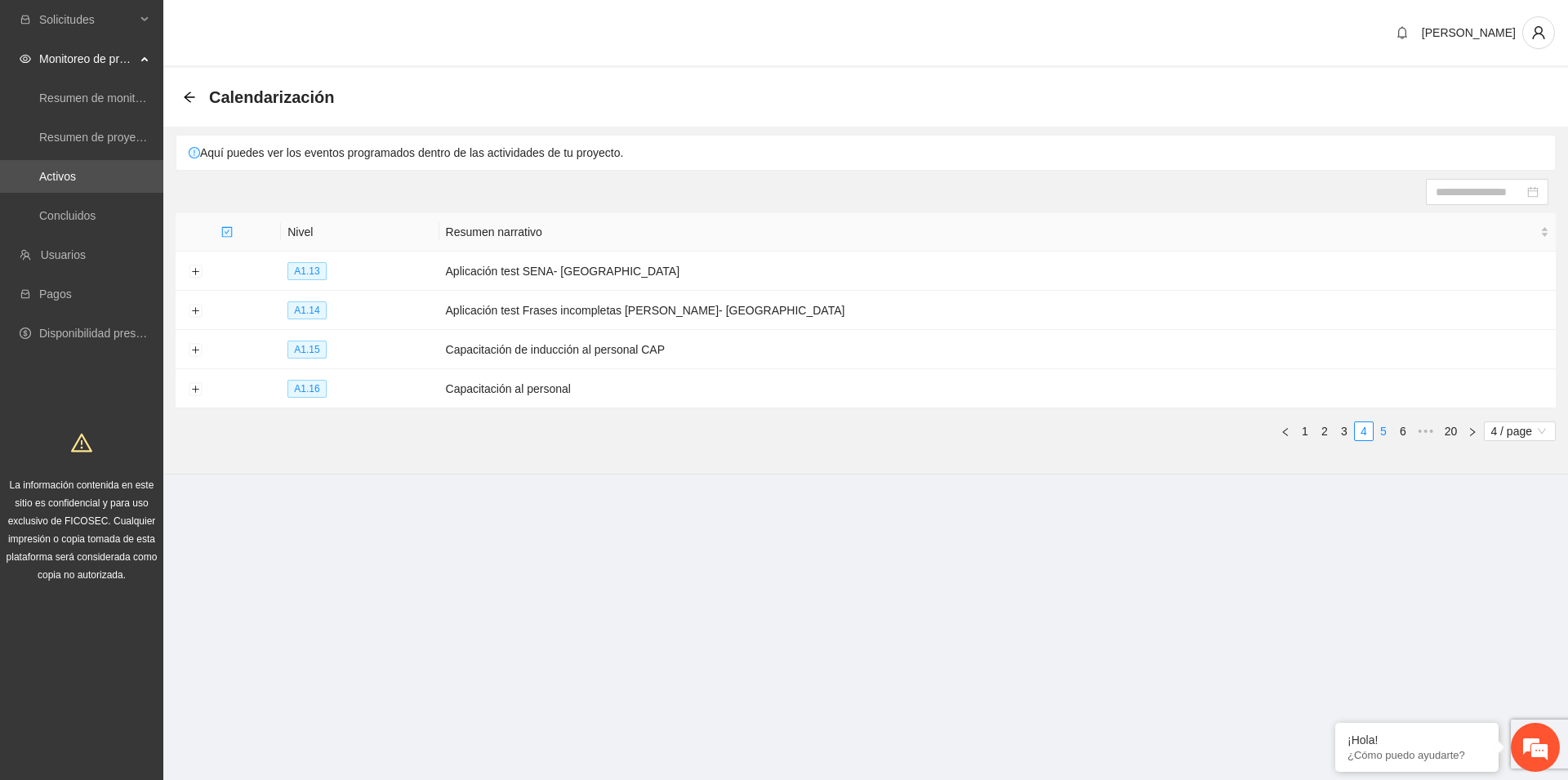
click at [1377, 432] on link "5" at bounding box center [1383, 431] width 18 height 18
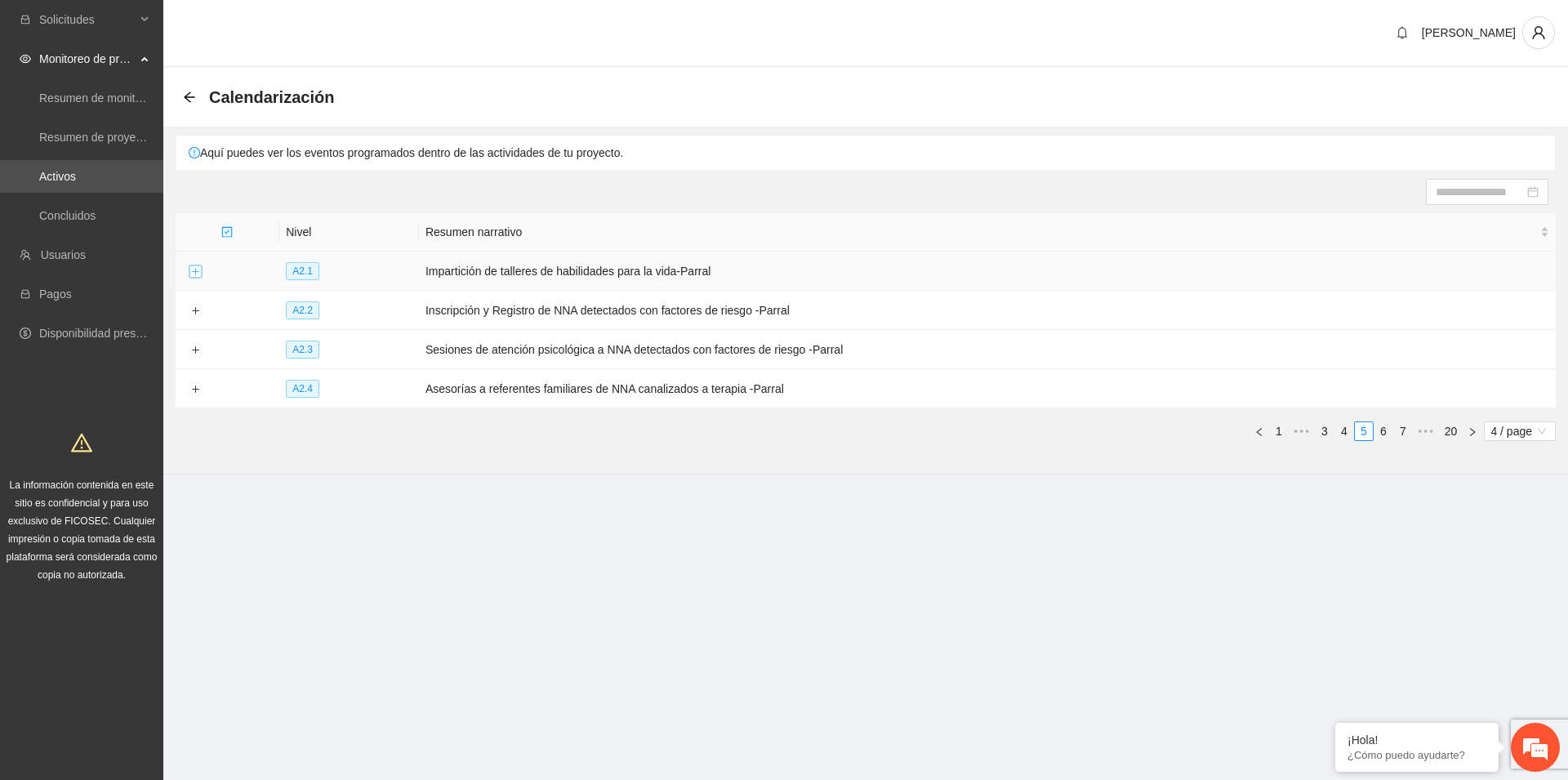
click at [194, 273] on button "Expand row" at bounding box center [194, 272] width 13 height 13
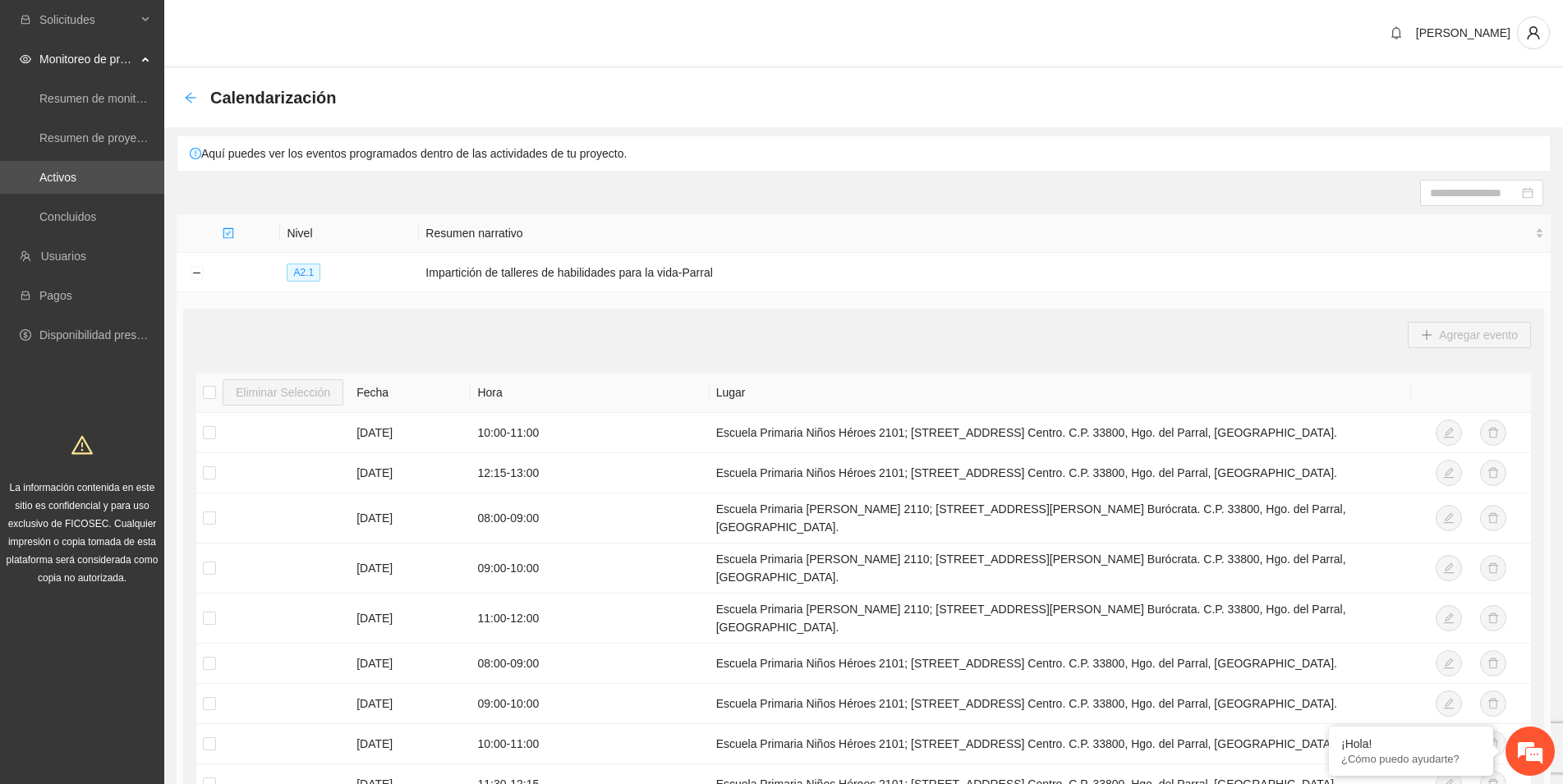
click at [189, 96] on icon "arrow-left" at bounding box center [190, 97] width 10 height 10
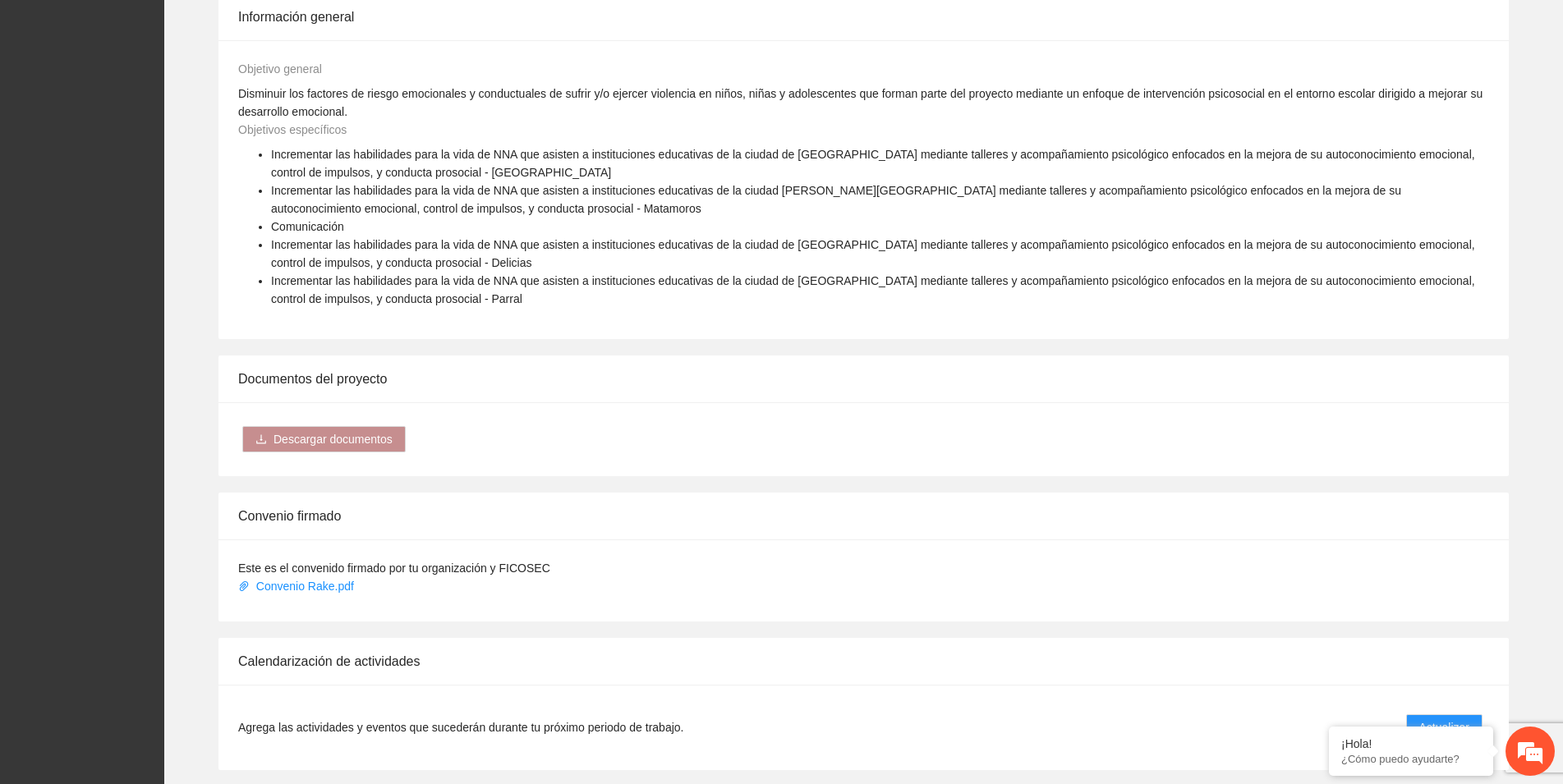
scroll to position [1005, 0]
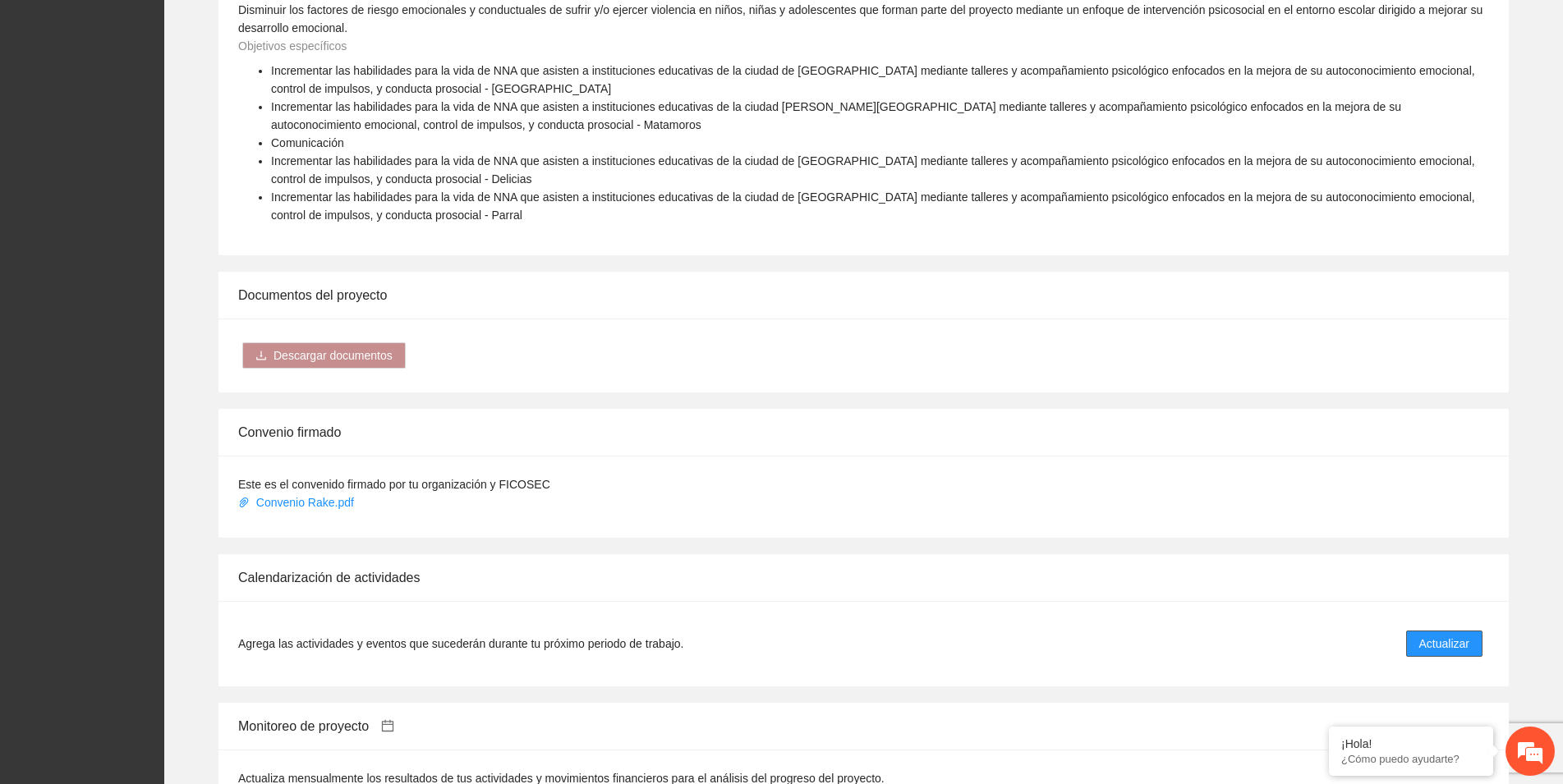
click at [1456, 635] on span "Actualizar" at bounding box center [1444, 643] width 50 height 18
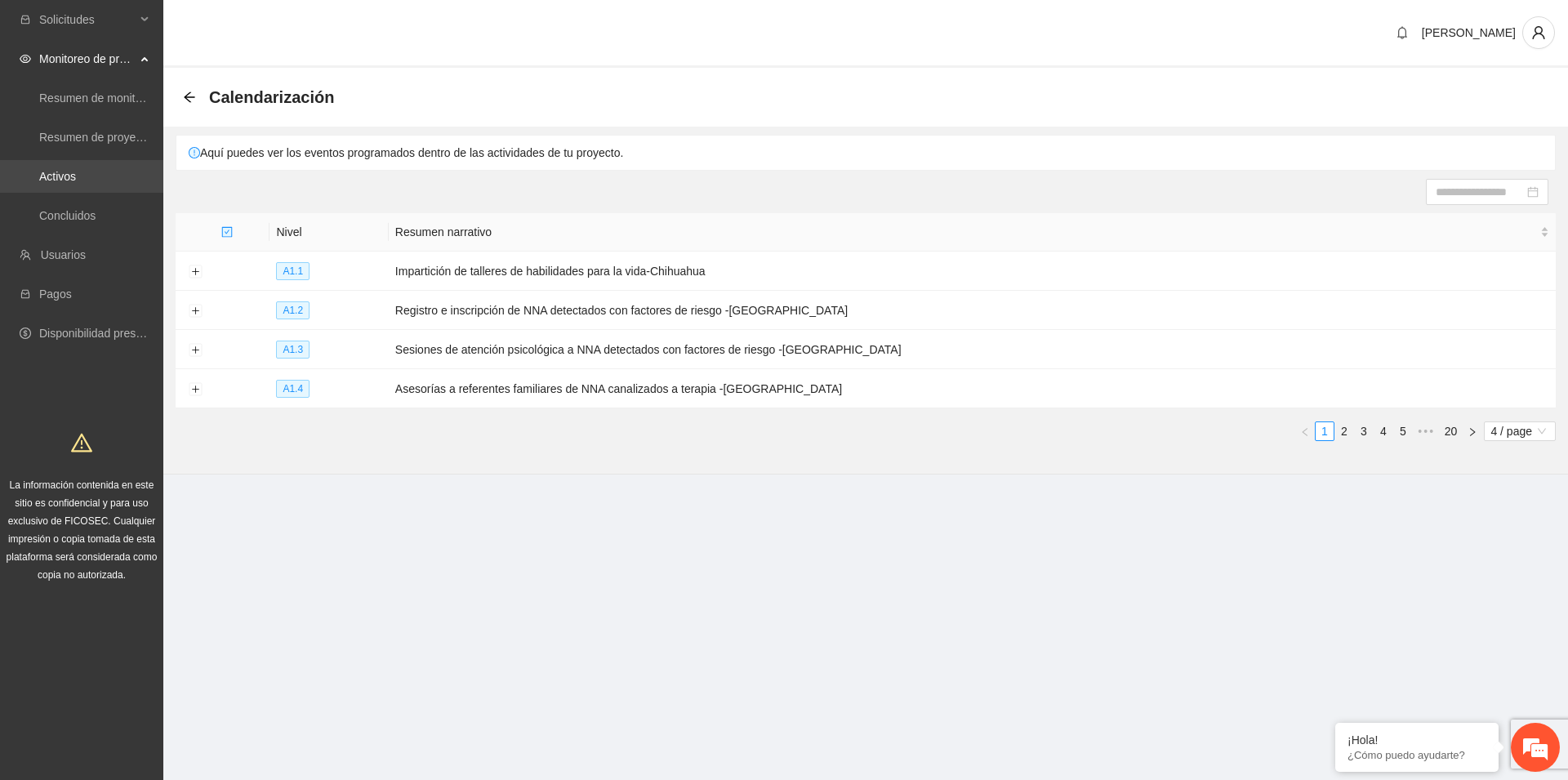
click at [76, 182] on link "Activos" at bounding box center [57, 176] width 37 height 13
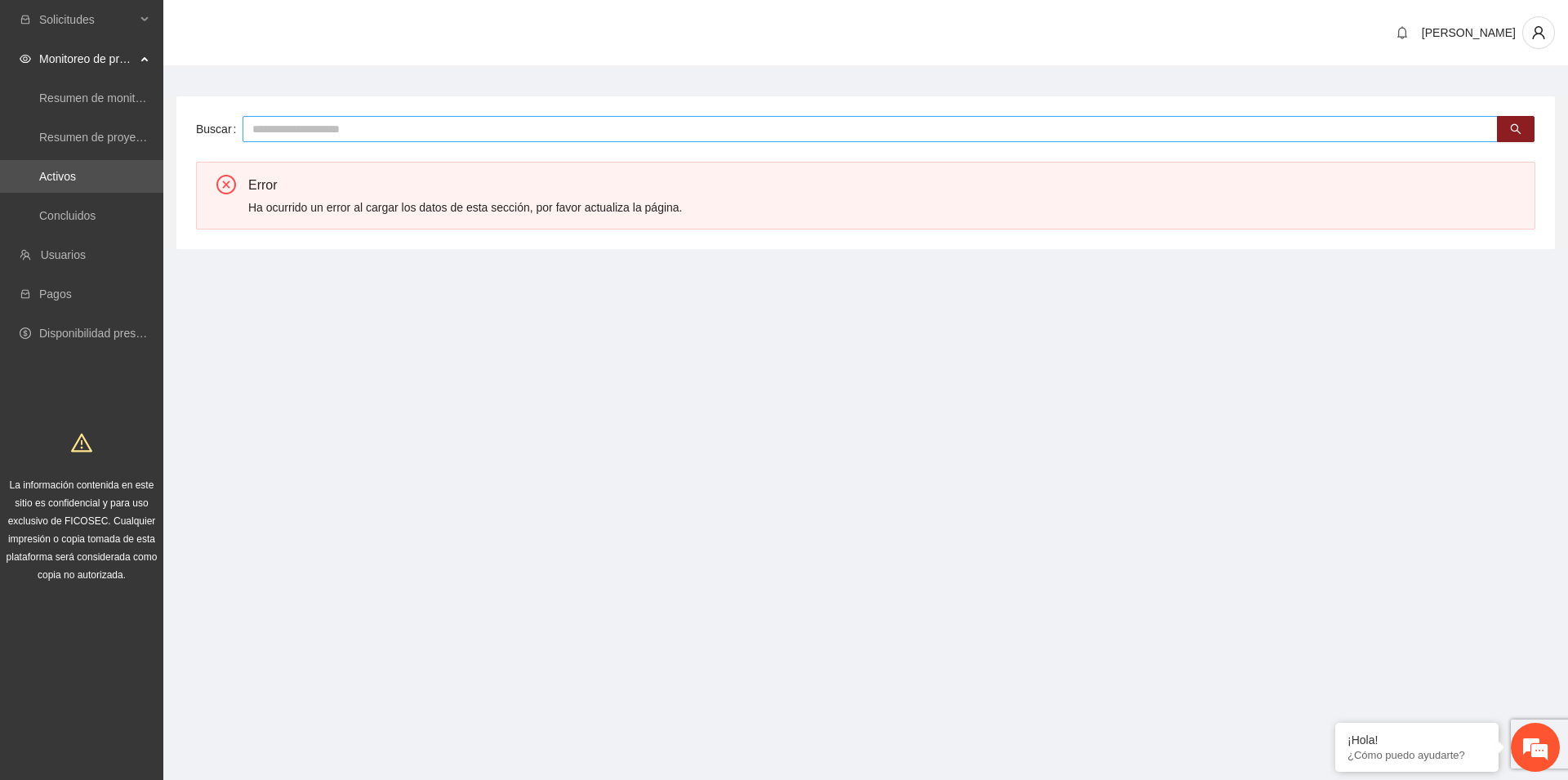
click at [274, 130] on input "text" at bounding box center [870, 129] width 1255 height 26
type input "***"
click at [66, 171] on link "Activos" at bounding box center [57, 176] width 37 height 13
click at [92, 60] on span "Monitoreo de proyectos" at bounding box center [86, 59] width 96 height 33
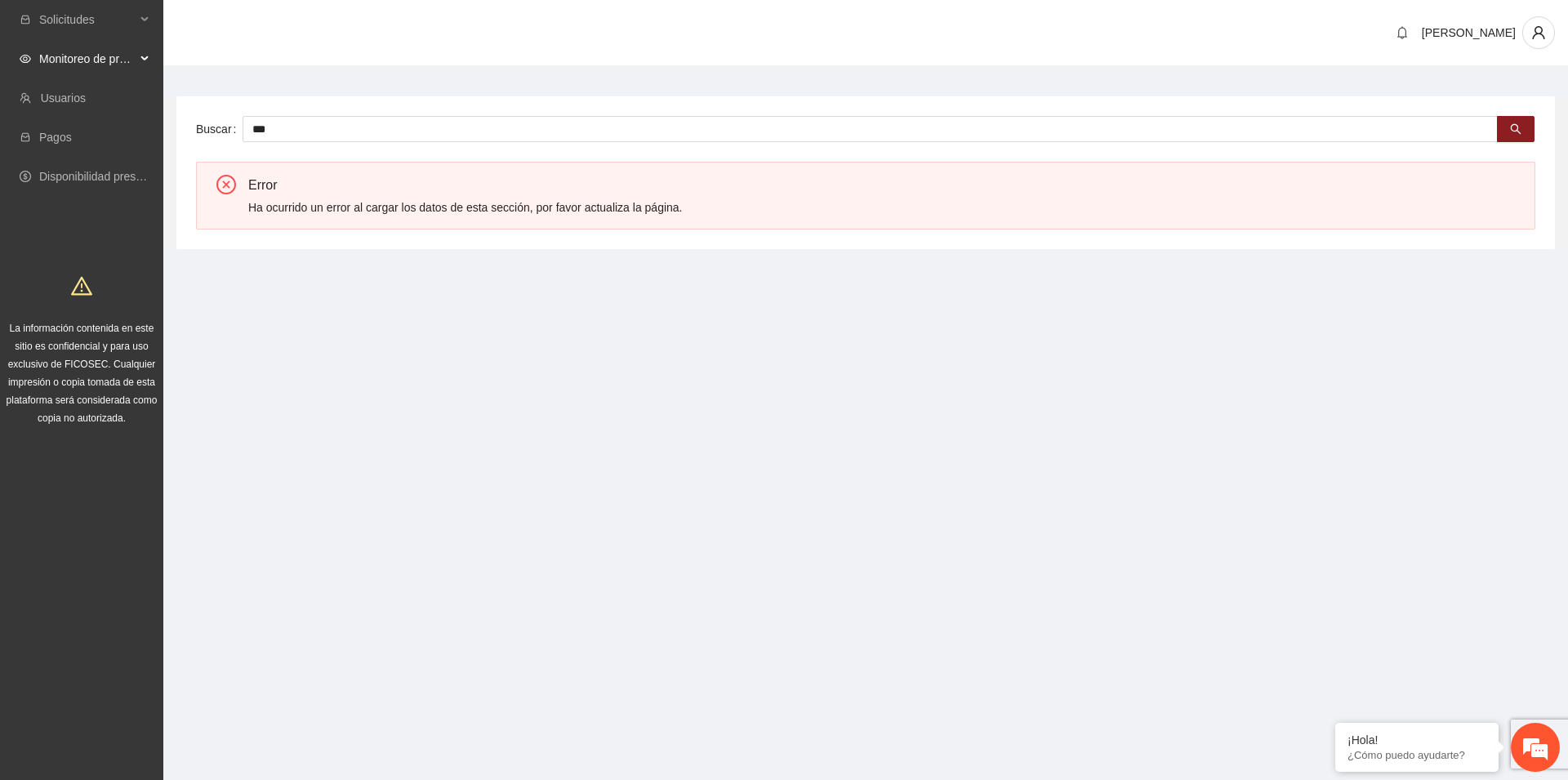
click at [92, 59] on span "Monitoreo de proyectos" at bounding box center [86, 59] width 96 height 33
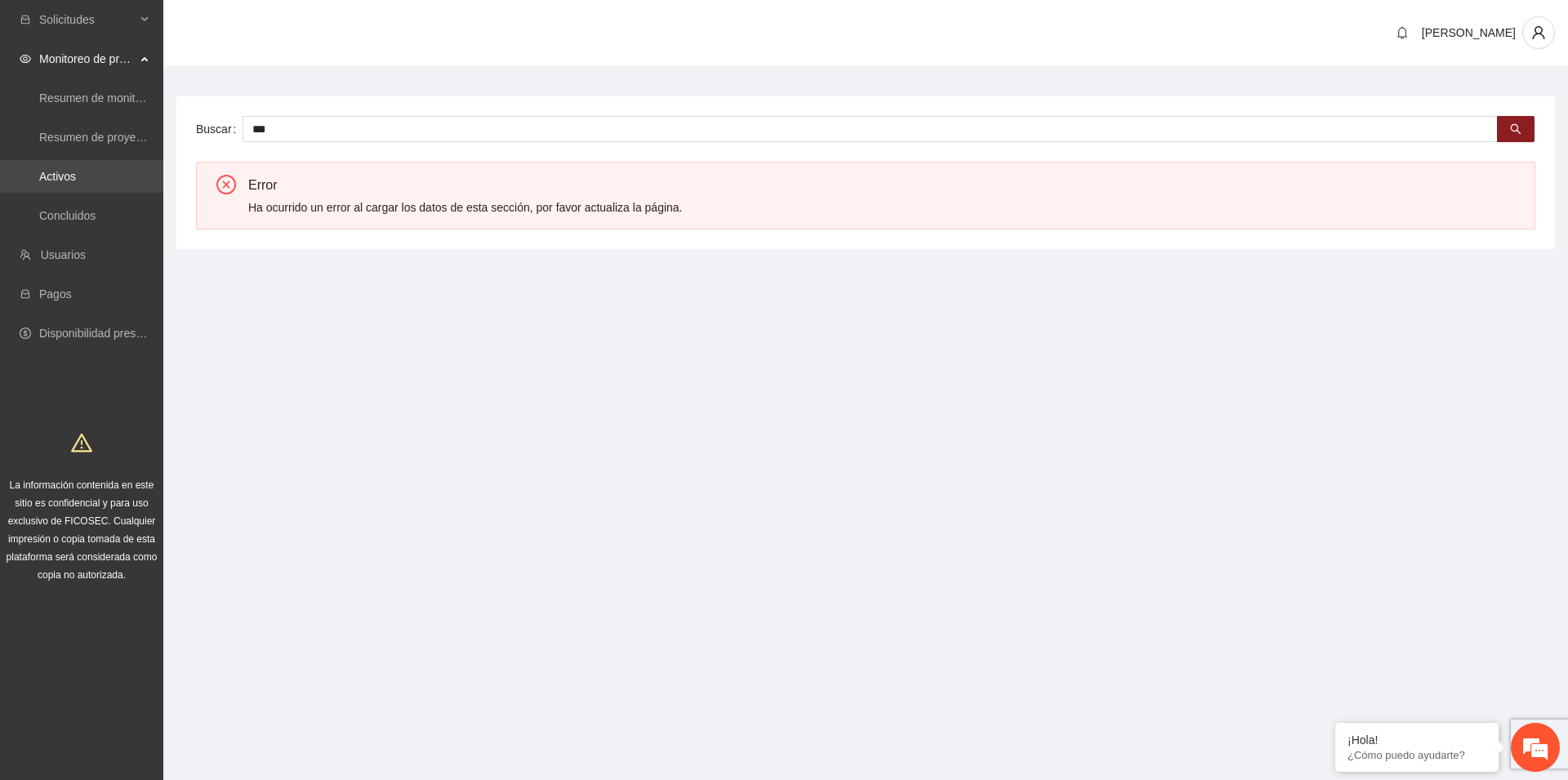
click at [56, 172] on link "Activos" at bounding box center [57, 176] width 37 height 13
click at [128, 99] on link "Resumen de monitoreo" at bounding box center [99, 98] width 119 height 13
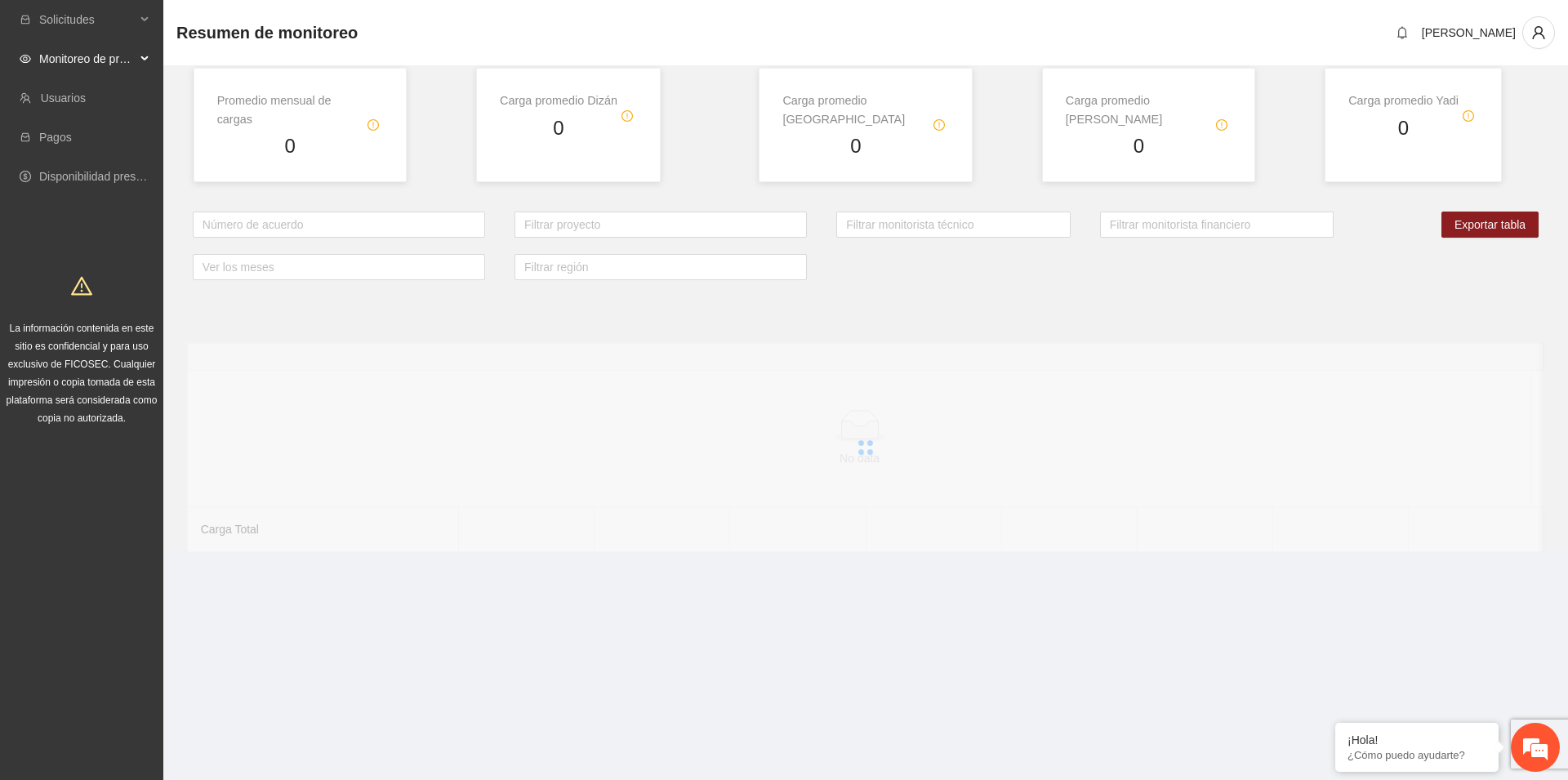
click at [141, 54] on div "Monitoreo de proyectos" at bounding box center [81, 59] width 163 height 33
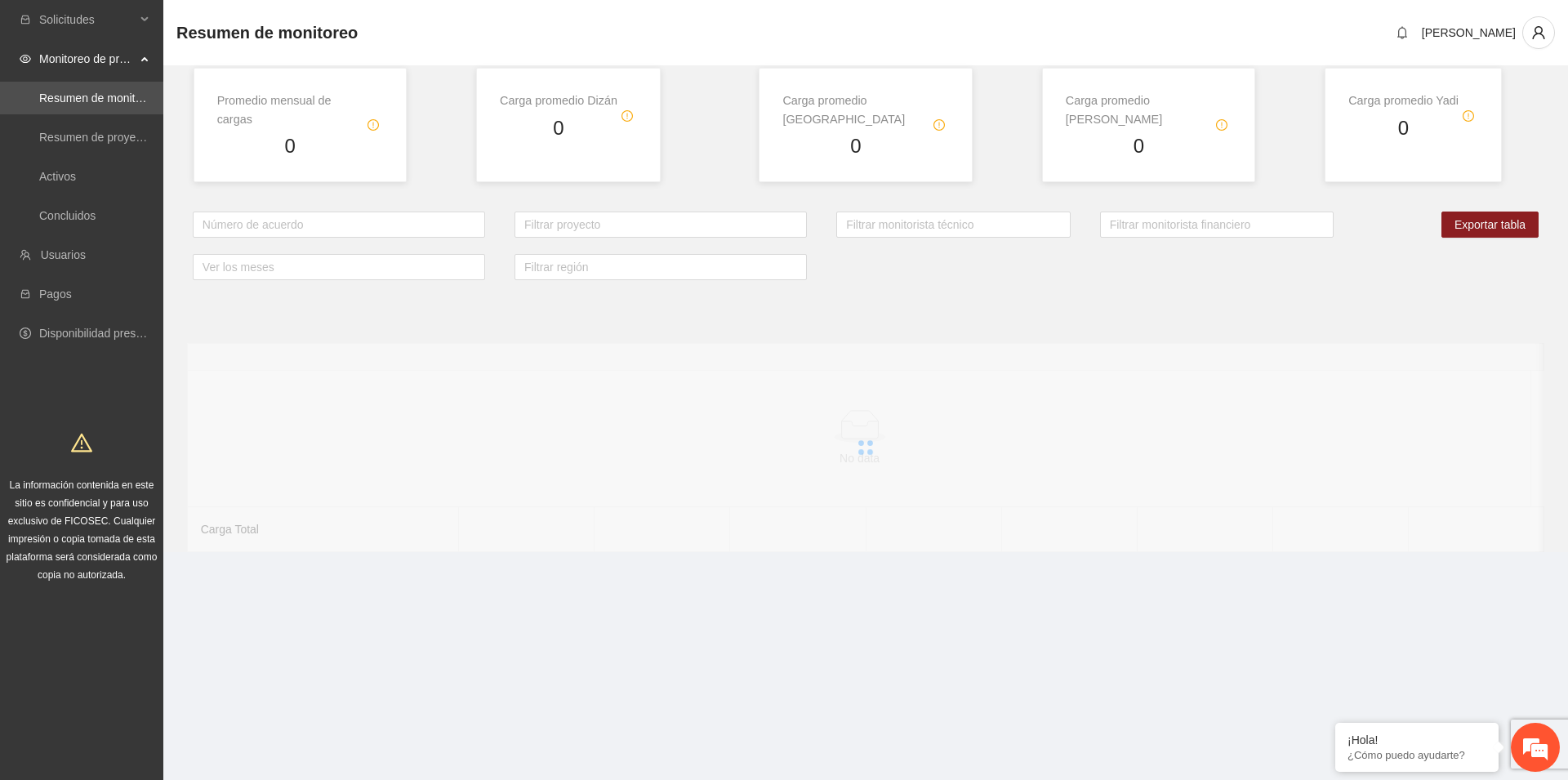
click at [92, 61] on span "Monitoreo de proyectos" at bounding box center [86, 59] width 96 height 33
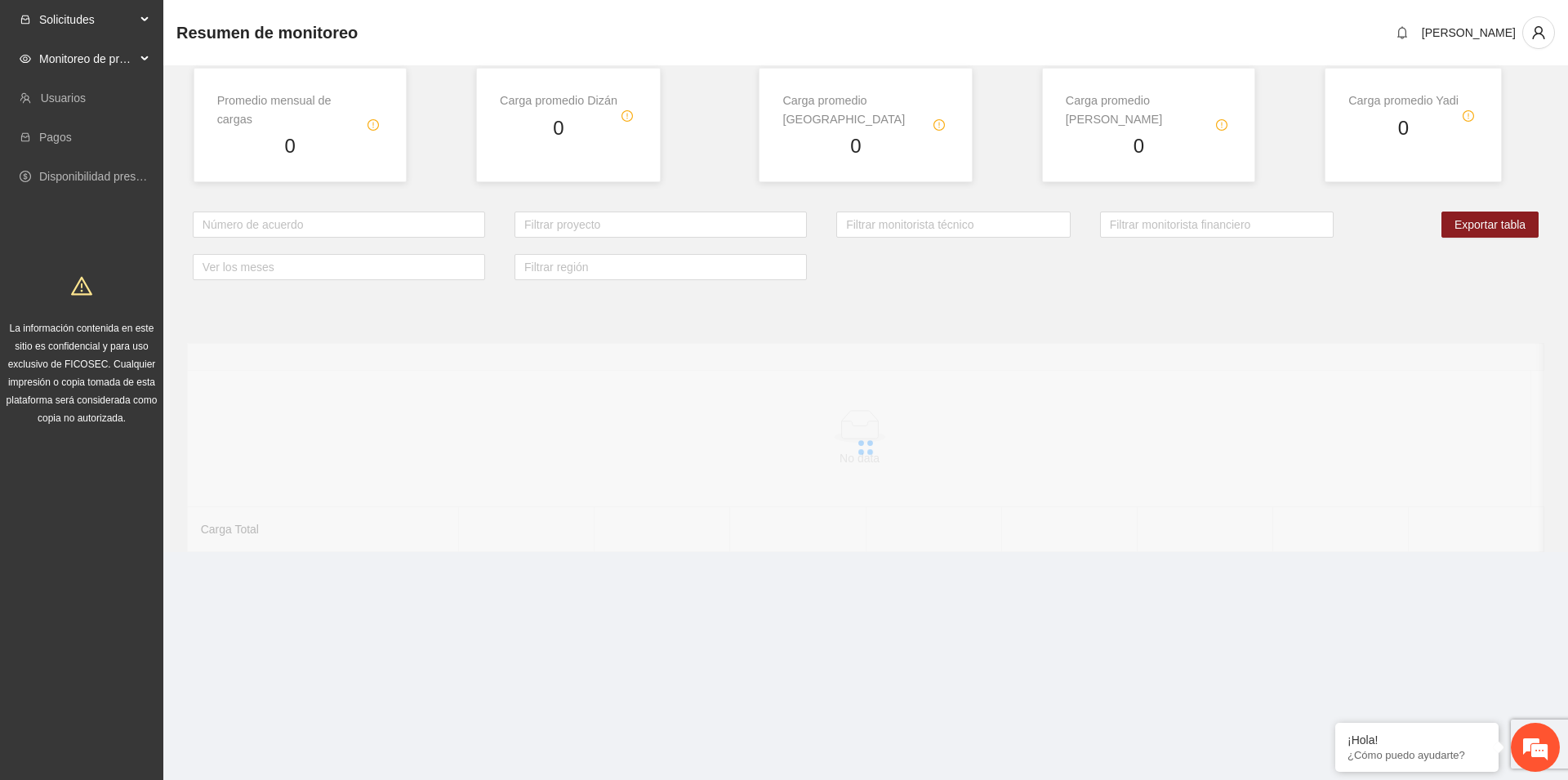
click at [140, 17] on div "Solicitudes" at bounding box center [81, 20] width 163 height 33
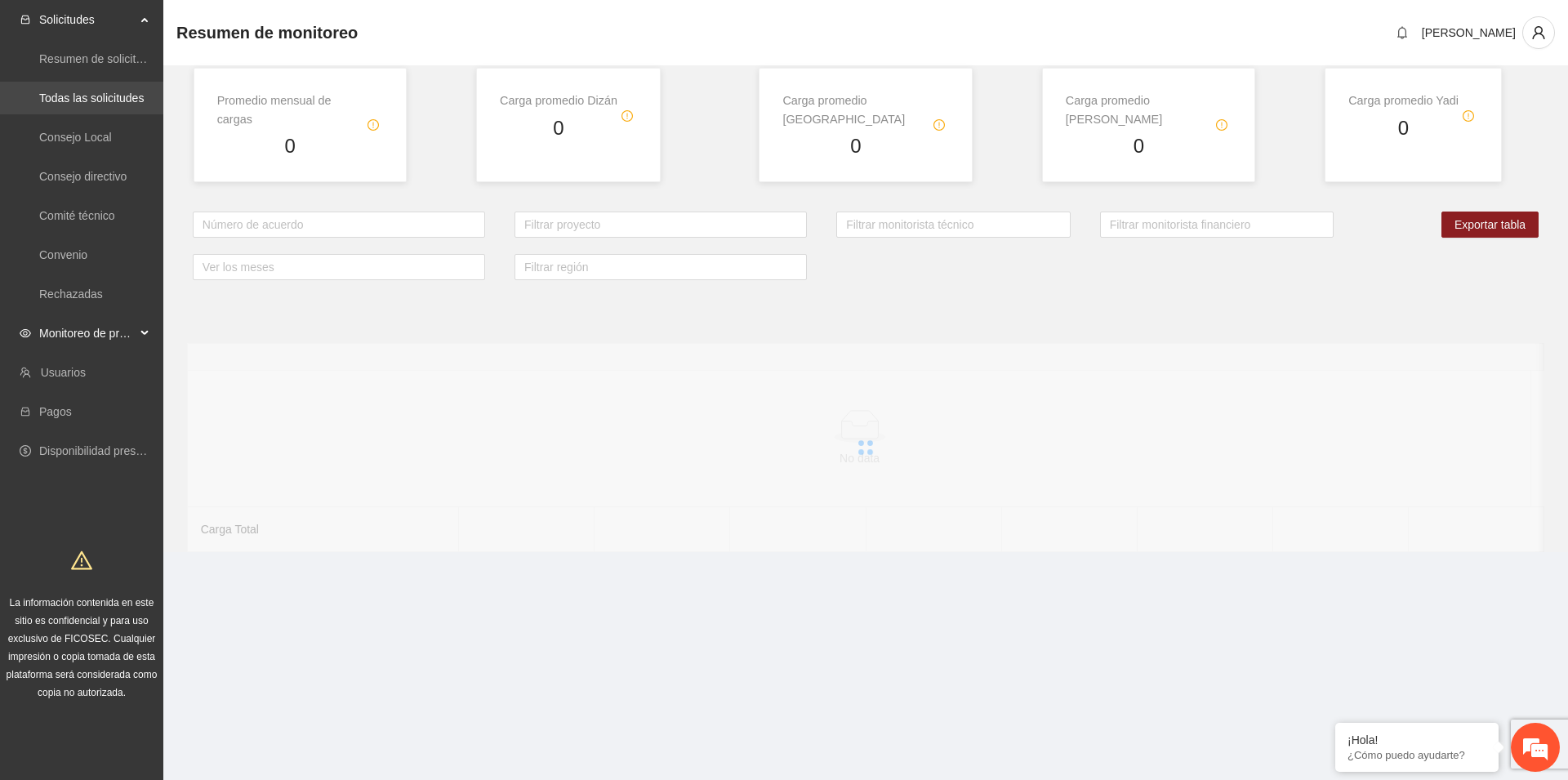
click at [86, 96] on link "Todas las solicitudes" at bounding box center [91, 98] width 105 height 13
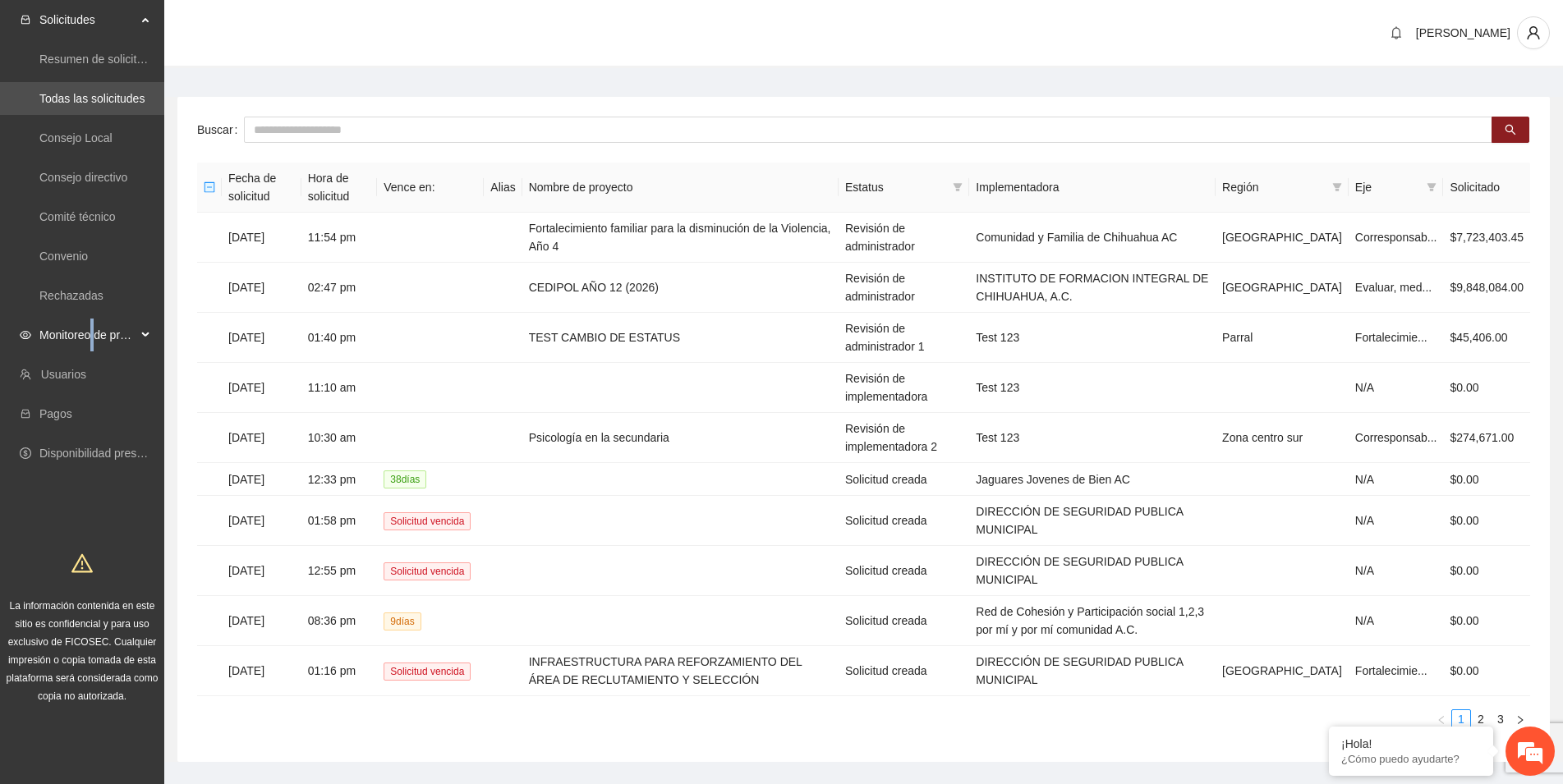
click at [96, 336] on span "Monitoreo de proyectos" at bounding box center [87, 336] width 96 height 33
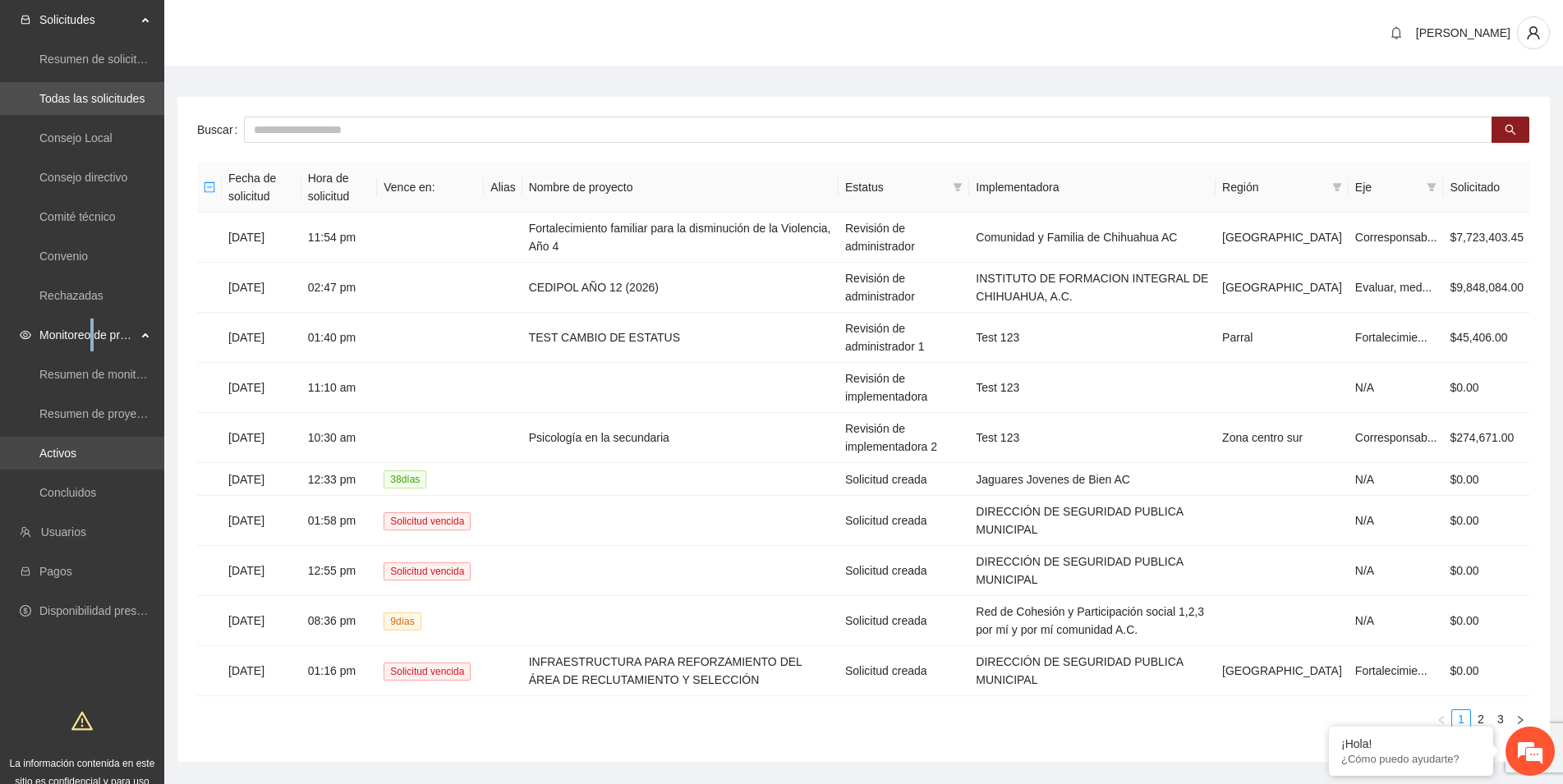
click at [67, 458] on link "Activos" at bounding box center [57, 453] width 37 height 13
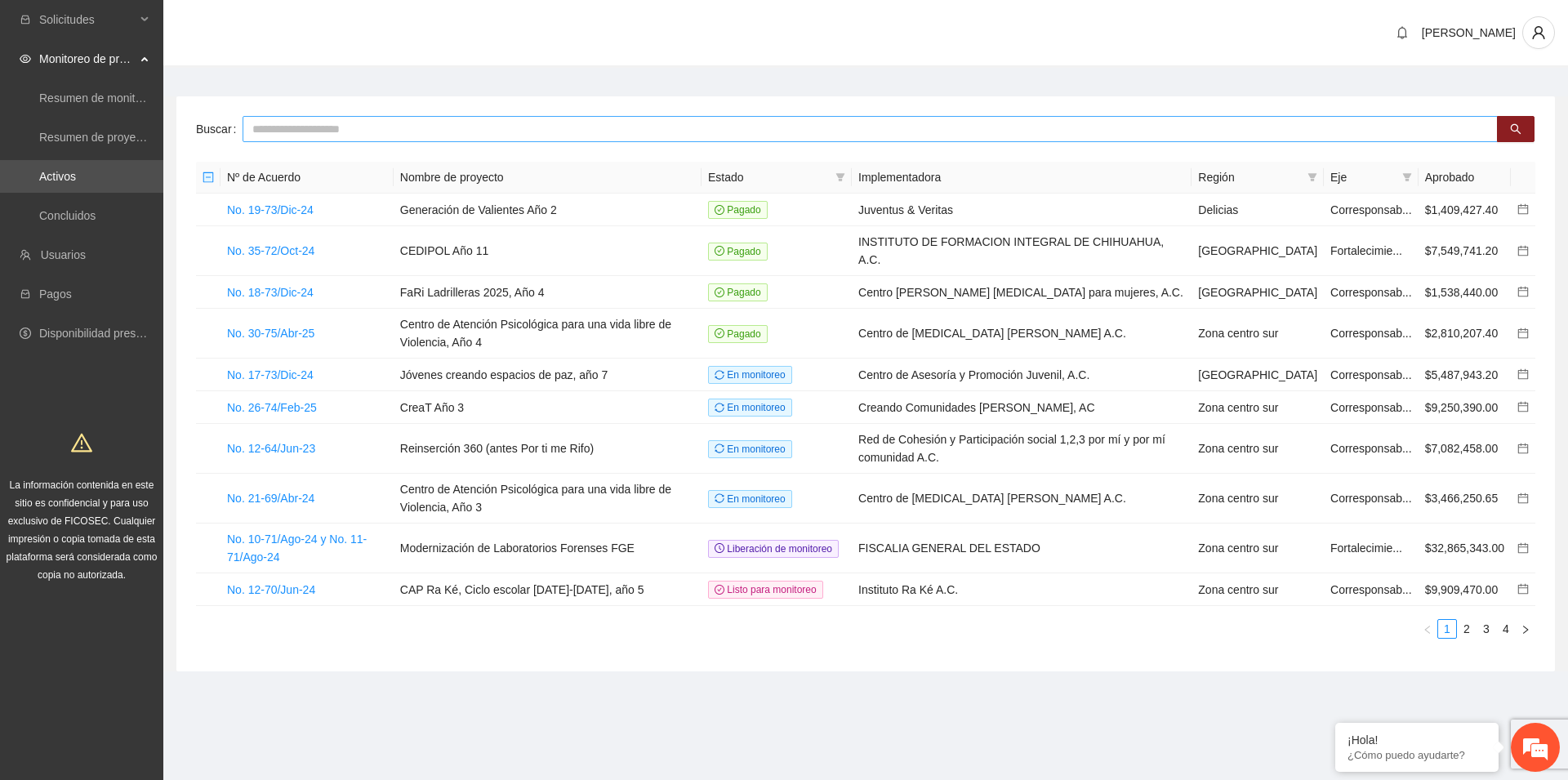
click at [255, 136] on input "text" at bounding box center [870, 129] width 1255 height 26
click at [1511, 127] on icon "search" at bounding box center [1515, 129] width 11 height 11
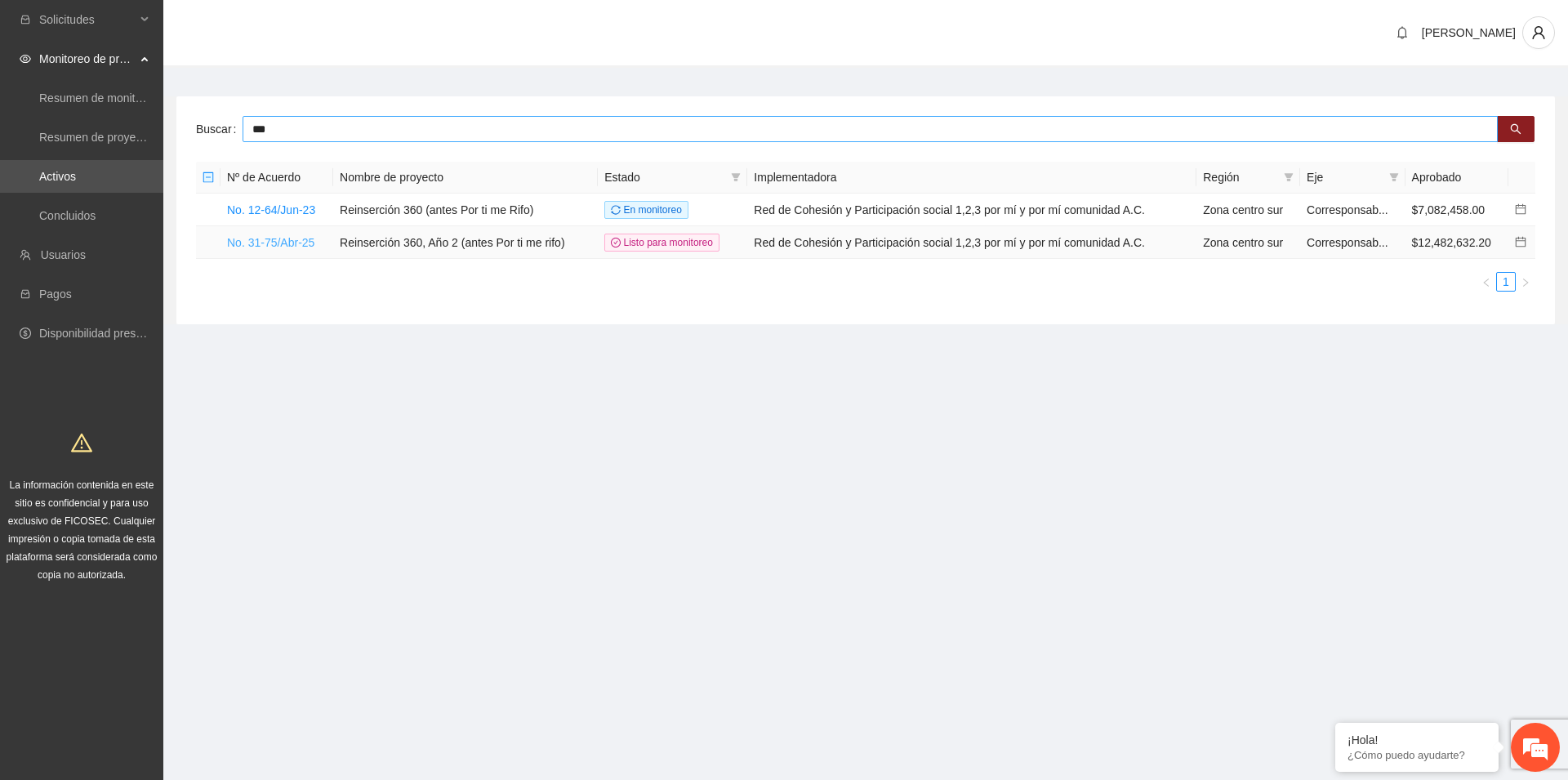
type input "***"
click at [297, 247] on link "No. 31-75/Abr-25" at bounding box center [271, 242] width 87 height 13
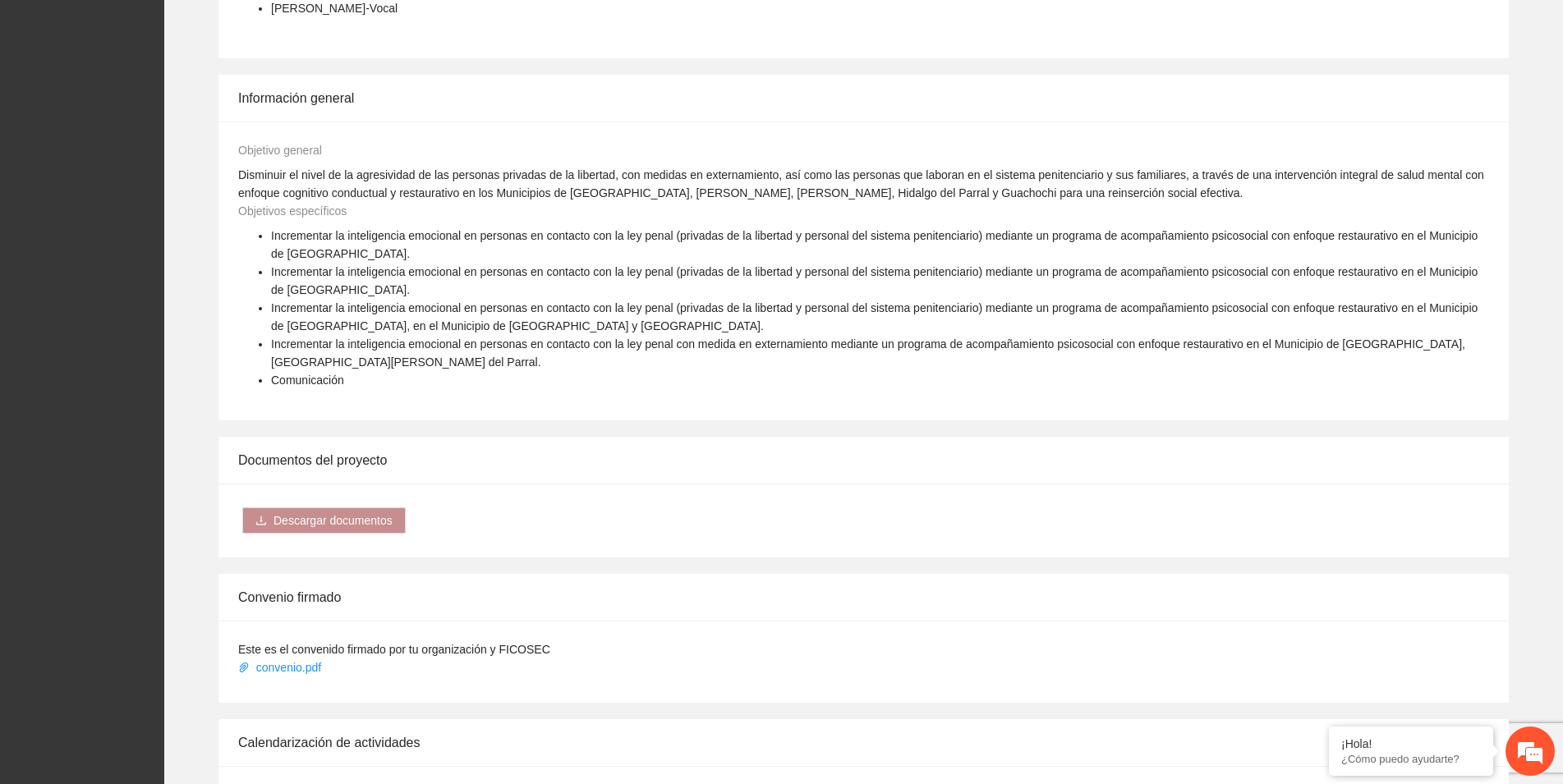
scroll to position [2345, 0]
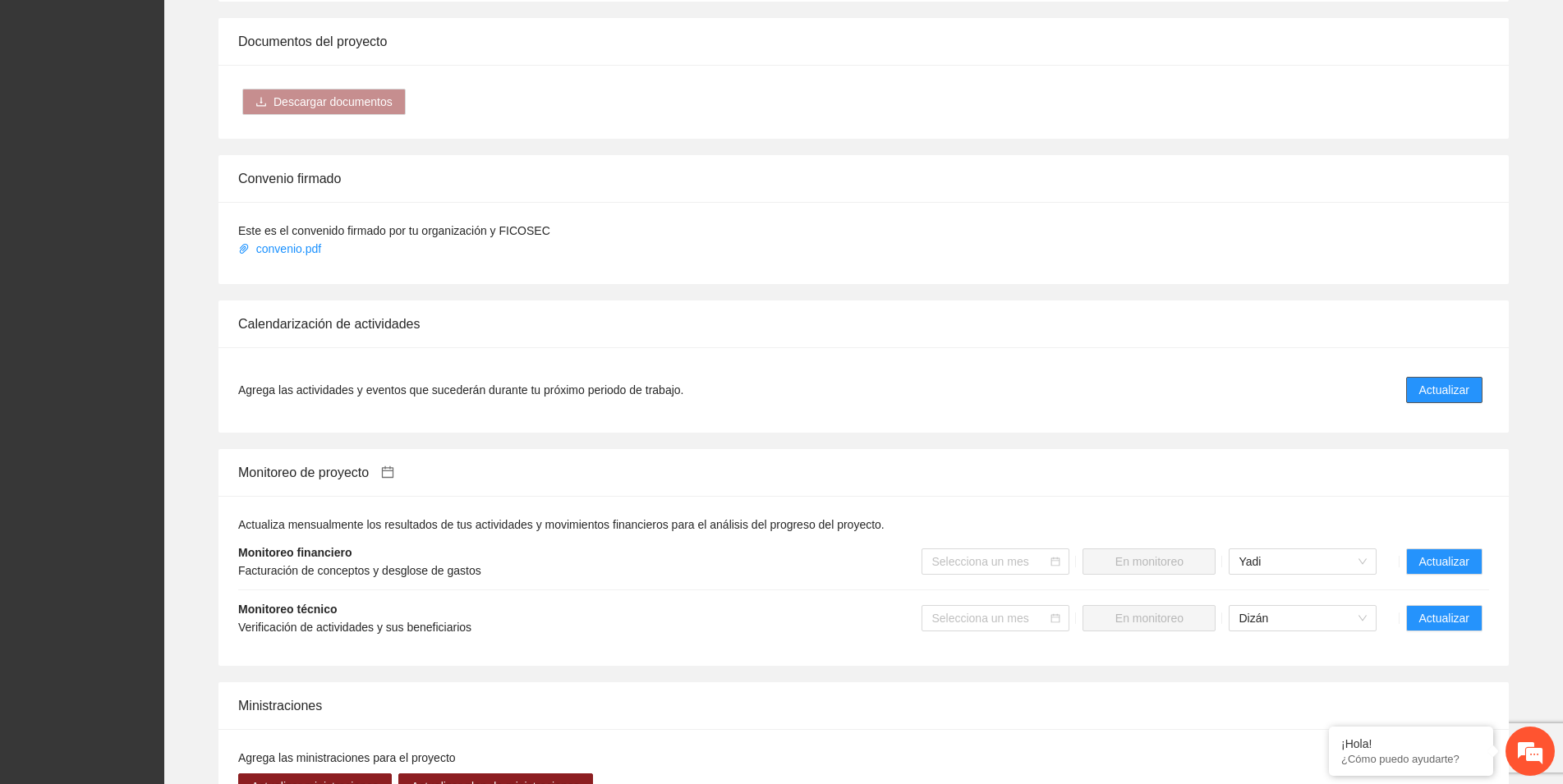
click at [1437, 381] on span "Actualizar" at bounding box center [1444, 389] width 50 height 18
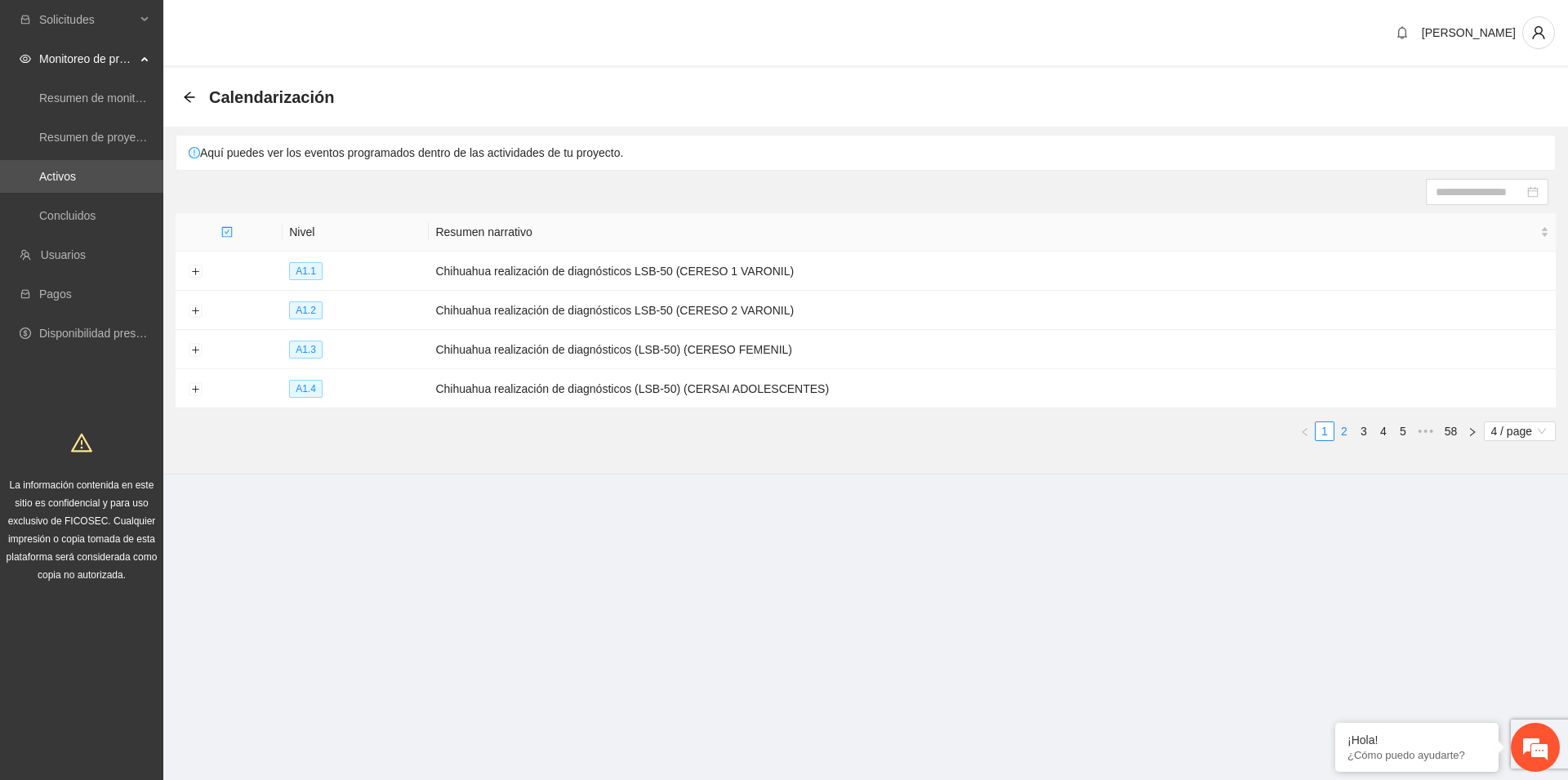
click at [1342, 429] on link "2" at bounding box center [1343, 431] width 18 height 18
click at [1361, 433] on link "3" at bounding box center [1363, 431] width 18 height 18
click at [1382, 430] on link "4" at bounding box center [1383, 431] width 18 height 18
click at [1380, 429] on link "5" at bounding box center [1383, 431] width 18 height 18
click at [1380, 431] on link "6" at bounding box center [1383, 431] width 18 height 18
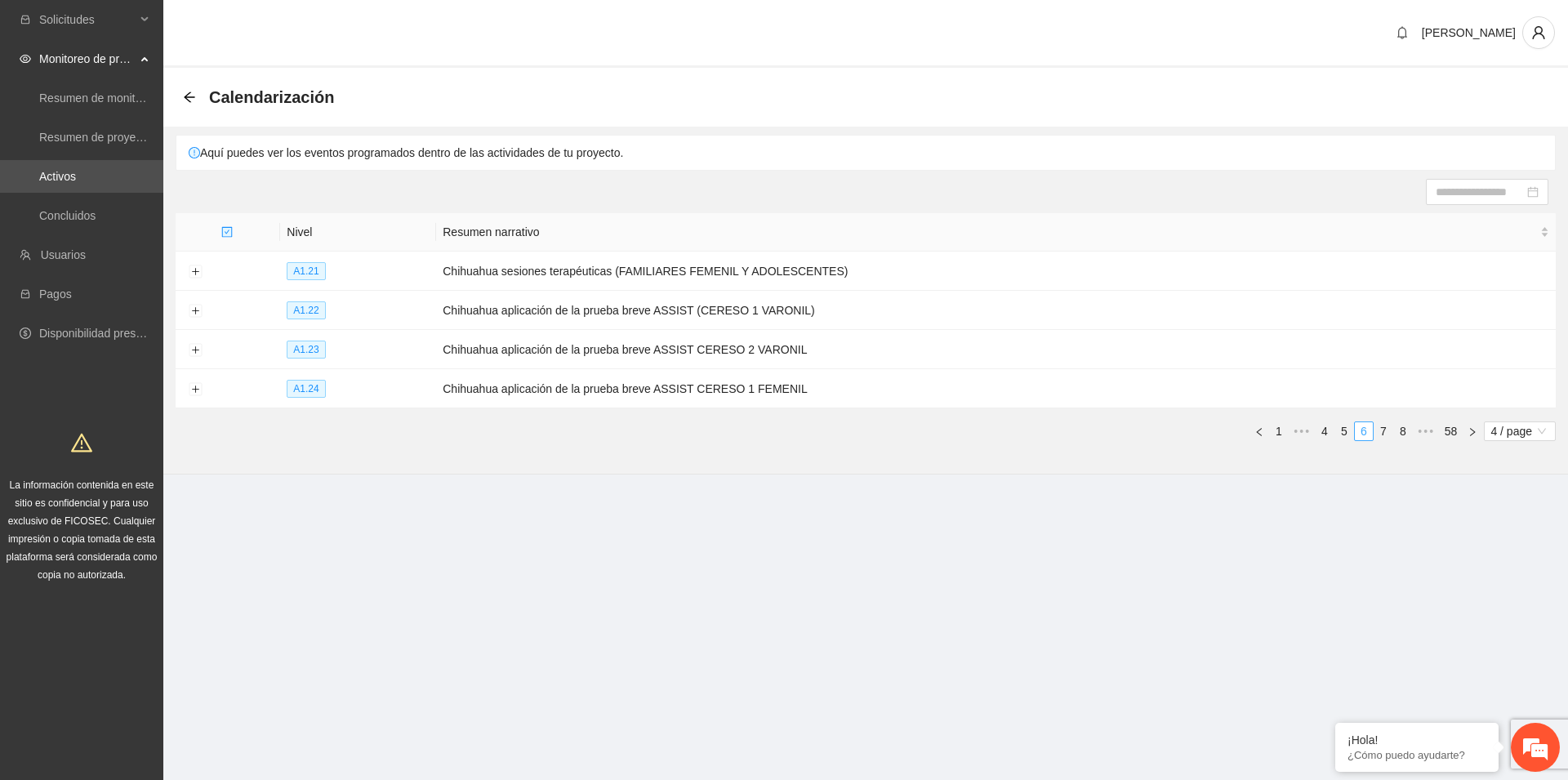
click at [1380, 431] on link "7" at bounding box center [1383, 431] width 18 height 18
click at [1380, 431] on link "8" at bounding box center [1383, 431] width 18 height 18
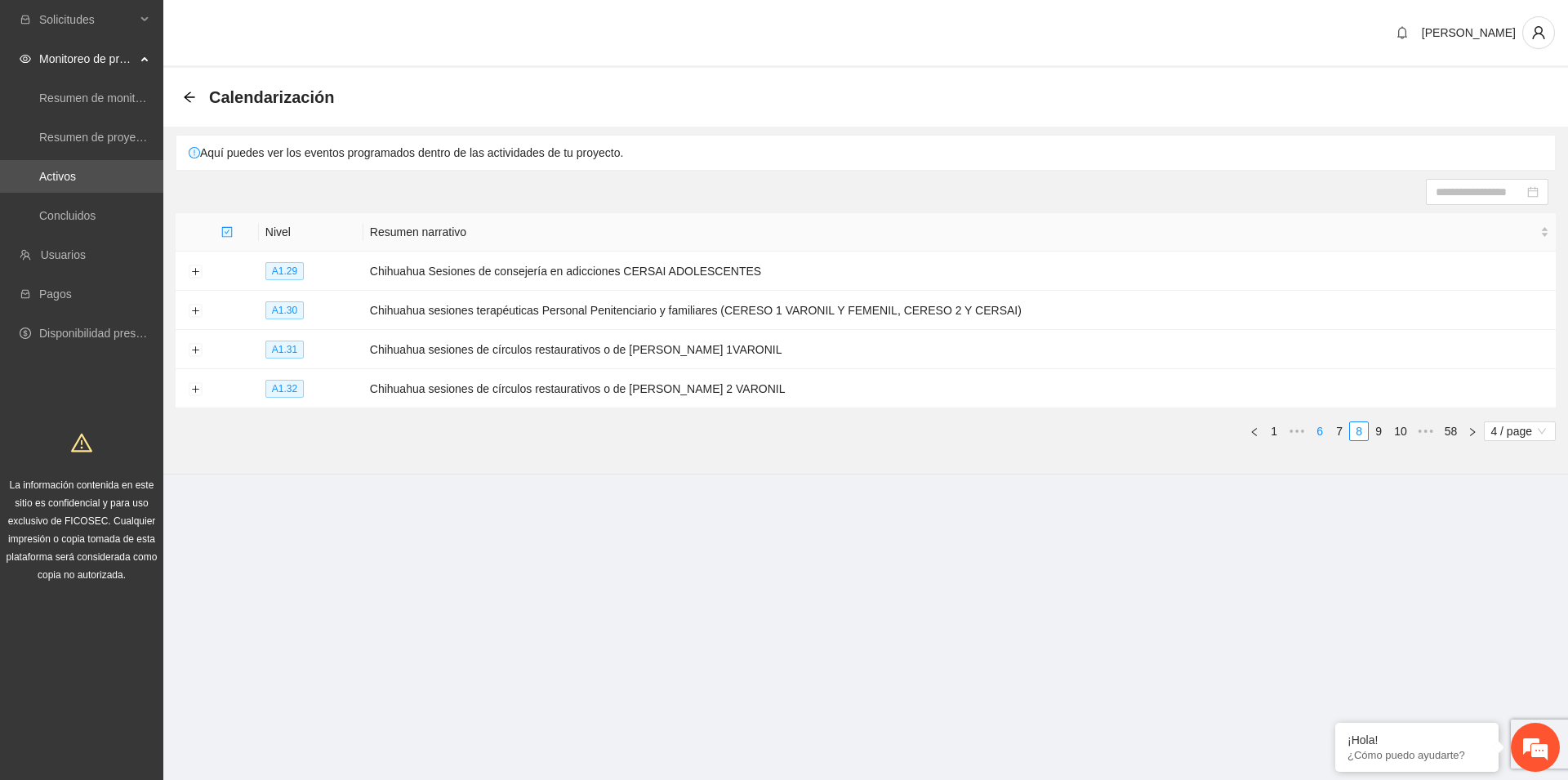
click at [1380, 431] on link "9" at bounding box center [1378, 431] width 18 height 18
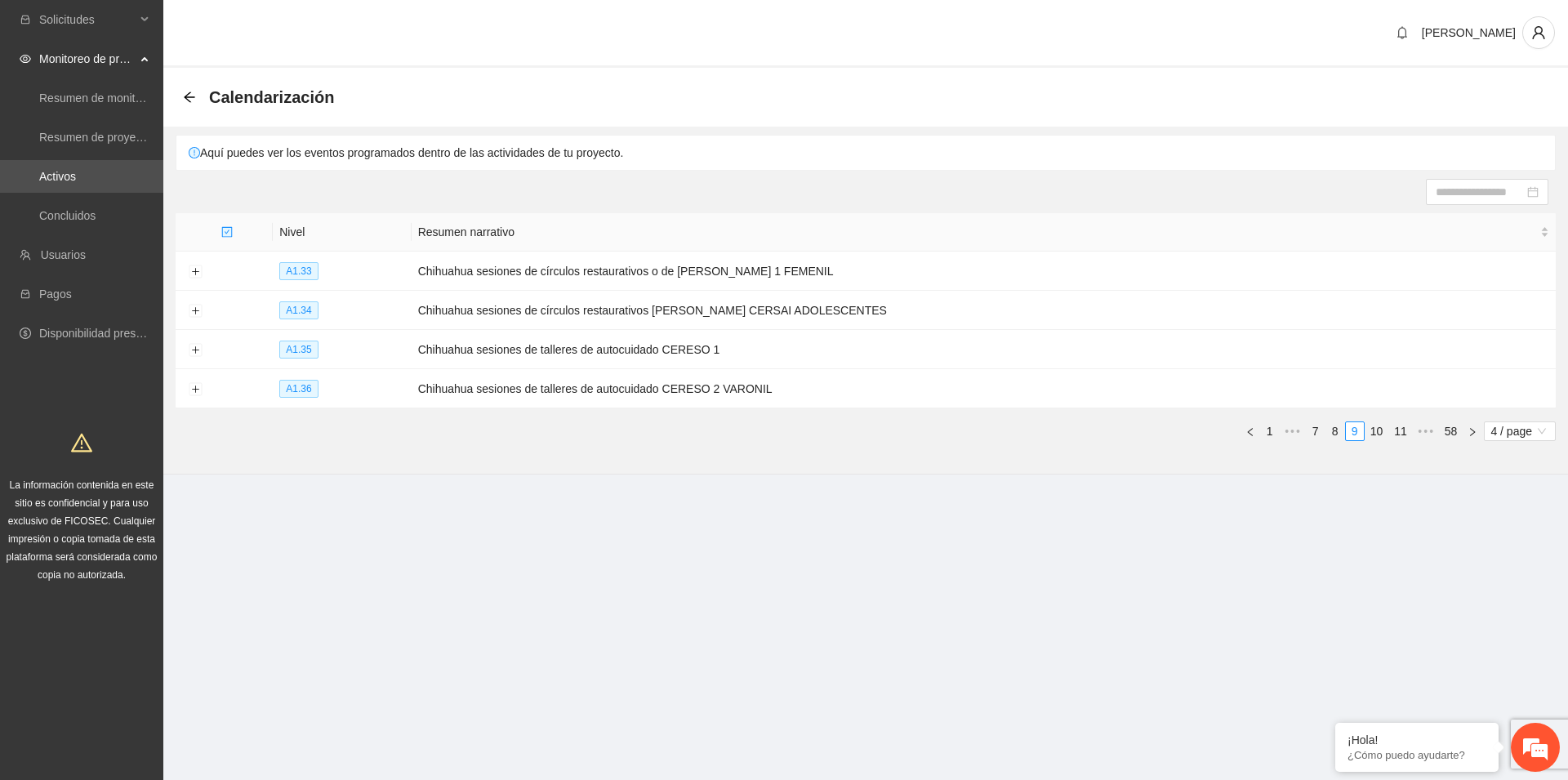
click at [1380, 431] on link "10" at bounding box center [1376, 431] width 22 height 18
click at [1380, 431] on link "11" at bounding box center [1376, 431] width 22 height 18
click at [1380, 431] on link "12" at bounding box center [1376, 431] width 22 height 18
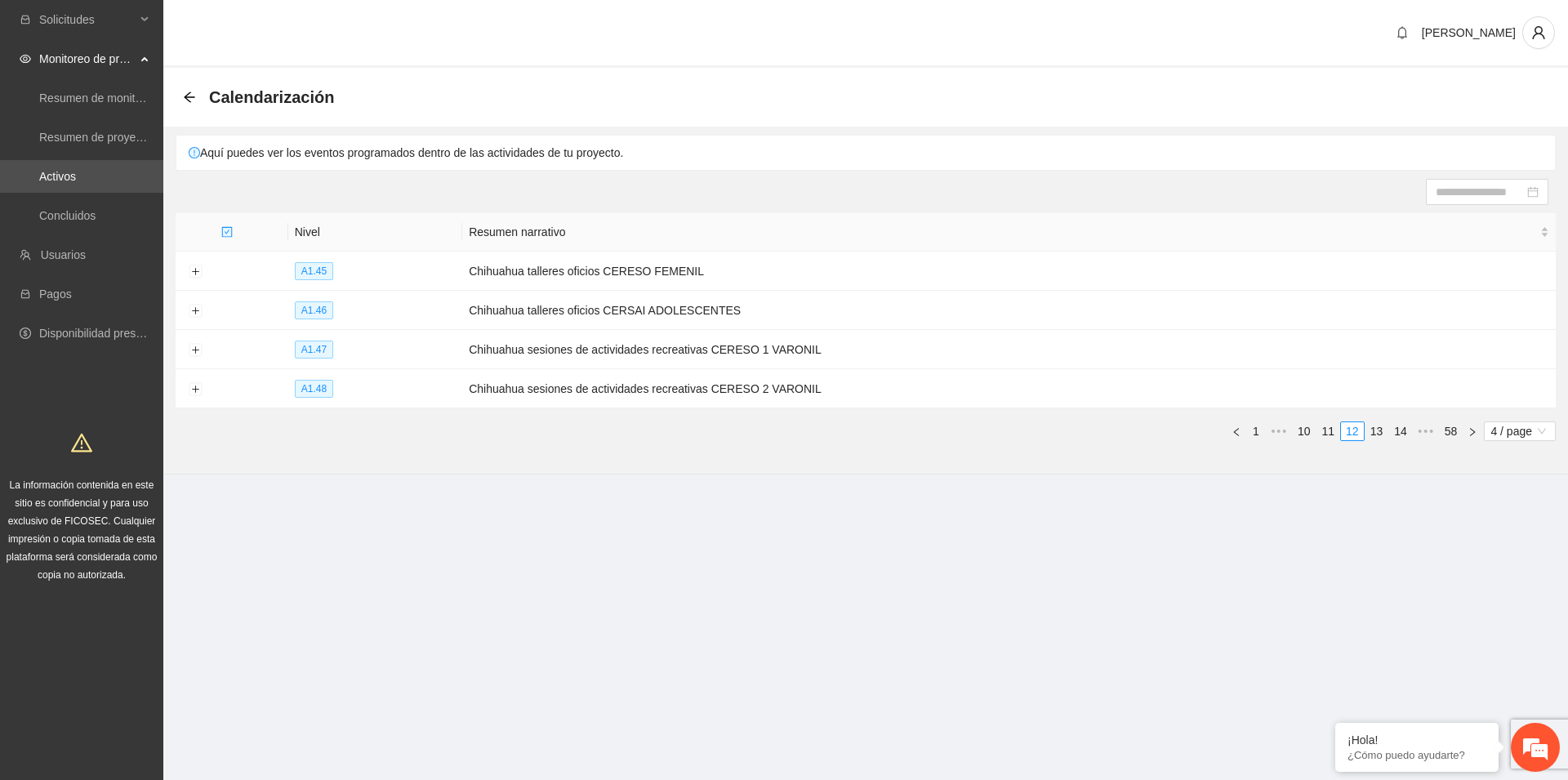
click at [1380, 431] on link "13" at bounding box center [1376, 431] width 22 height 18
click at [1380, 431] on link "14" at bounding box center [1376, 431] width 22 height 18
click at [1380, 431] on link "15" at bounding box center [1376, 431] width 22 height 18
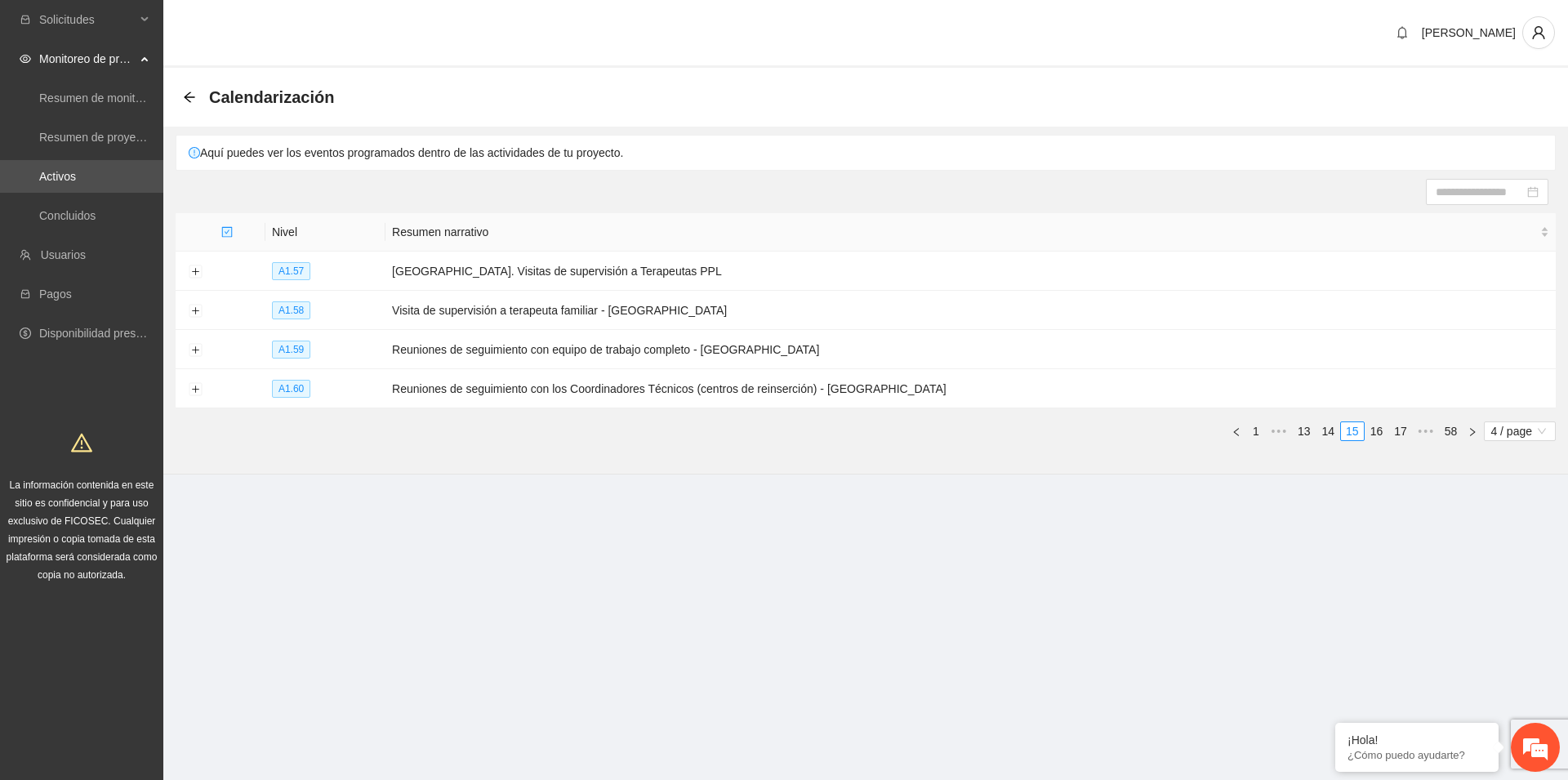
click at [1380, 431] on link "16" at bounding box center [1376, 431] width 22 height 18
click at [1380, 431] on link "17" at bounding box center [1376, 431] width 22 height 18
click at [1380, 431] on link "18" at bounding box center [1376, 431] width 22 height 18
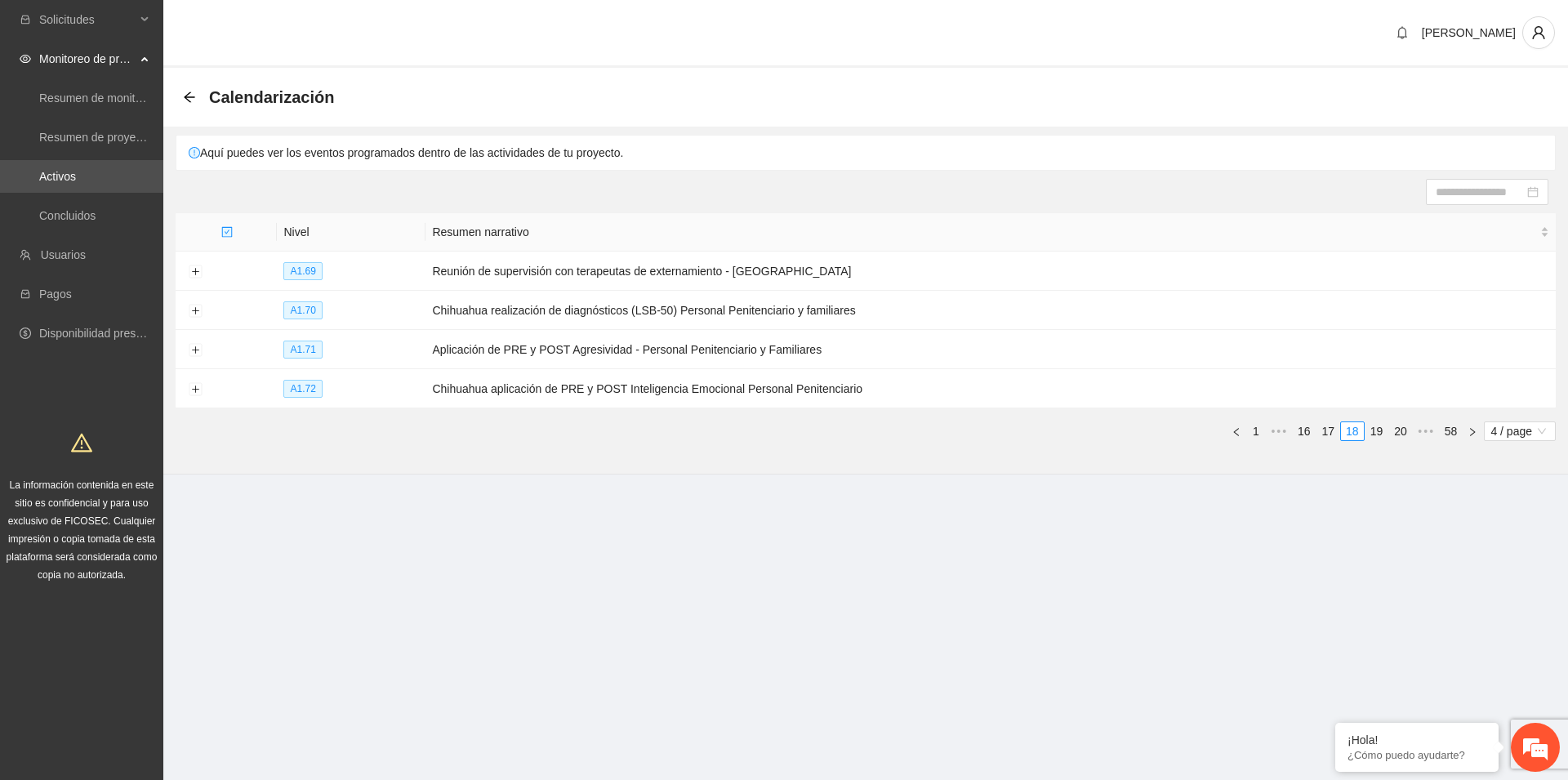
click at [1380, 431] on link "19" at bounding box center [1376, 431] width 22 height 18
click at [1380, 431] on link "20" at bounding box center [1376, 431] width 22 height 18
click at [1380, 431] on link "21" at bounding box center [1376, 431] width 22 height 18
click at [1380, 431] on link "22" at bounding box center [1376, 431] width 22 height 18
click at [1380, 431] on link "23" at bounding box center [1376, 431] width 22 height 18
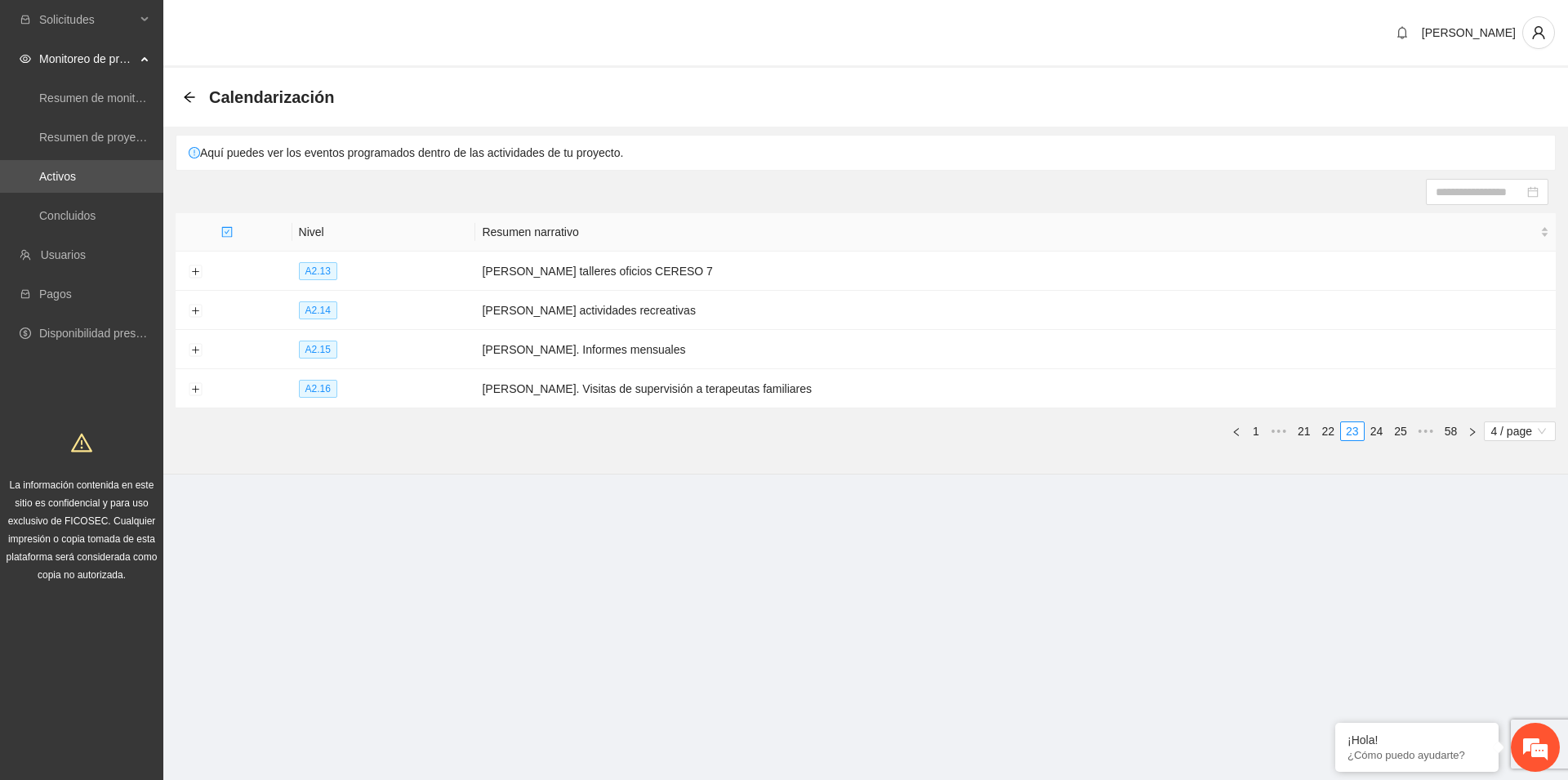
click at [1380, 431] on link "24" at bounding box center [1376, 431] width 22 height 18
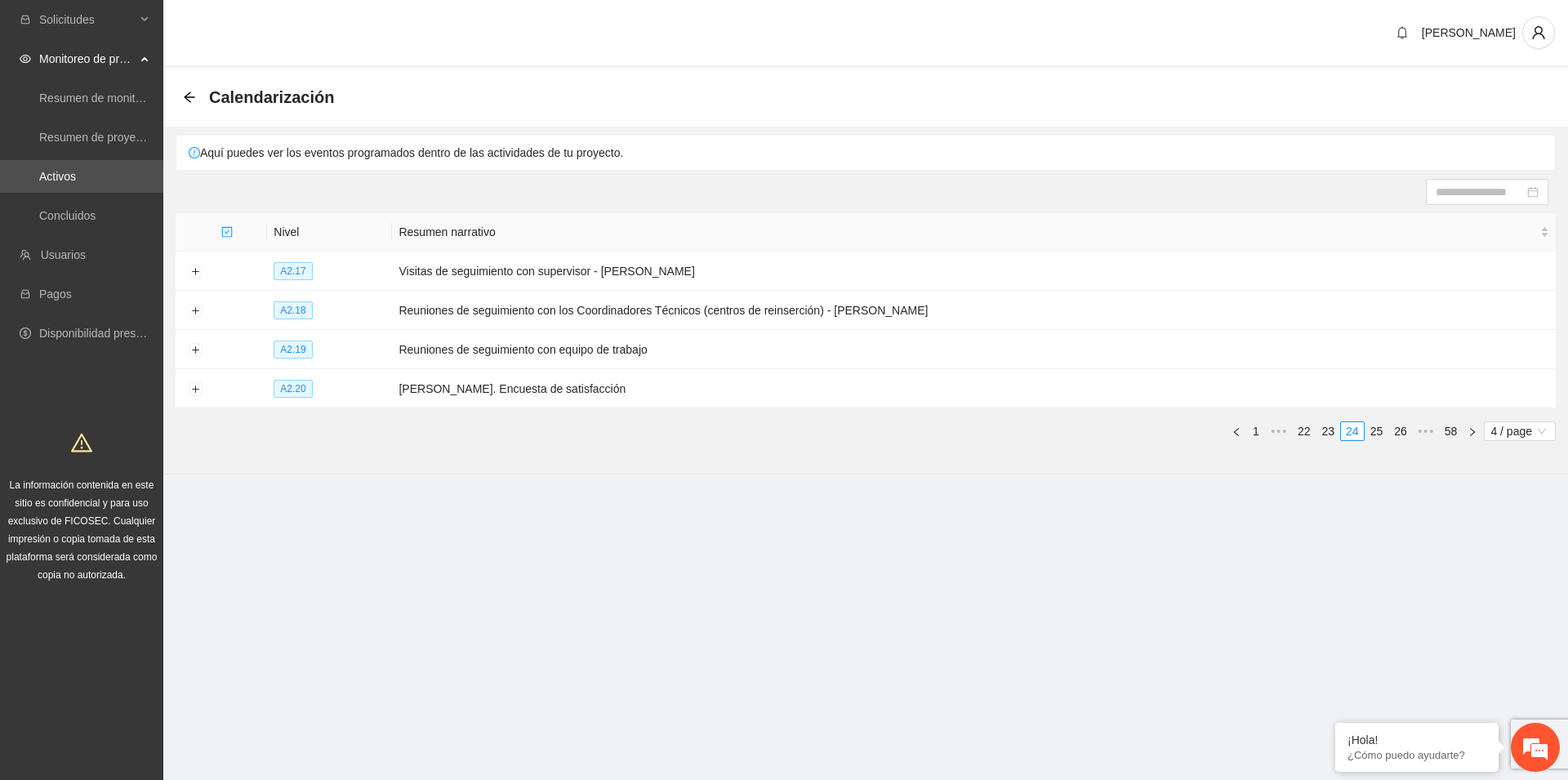
click at [1380, 431] on link "25" at bounding box center [1376, 431] width 22 height 18
click at [1380, 431] on link "26" at bounding box center [1376, 431] width 22 height 18
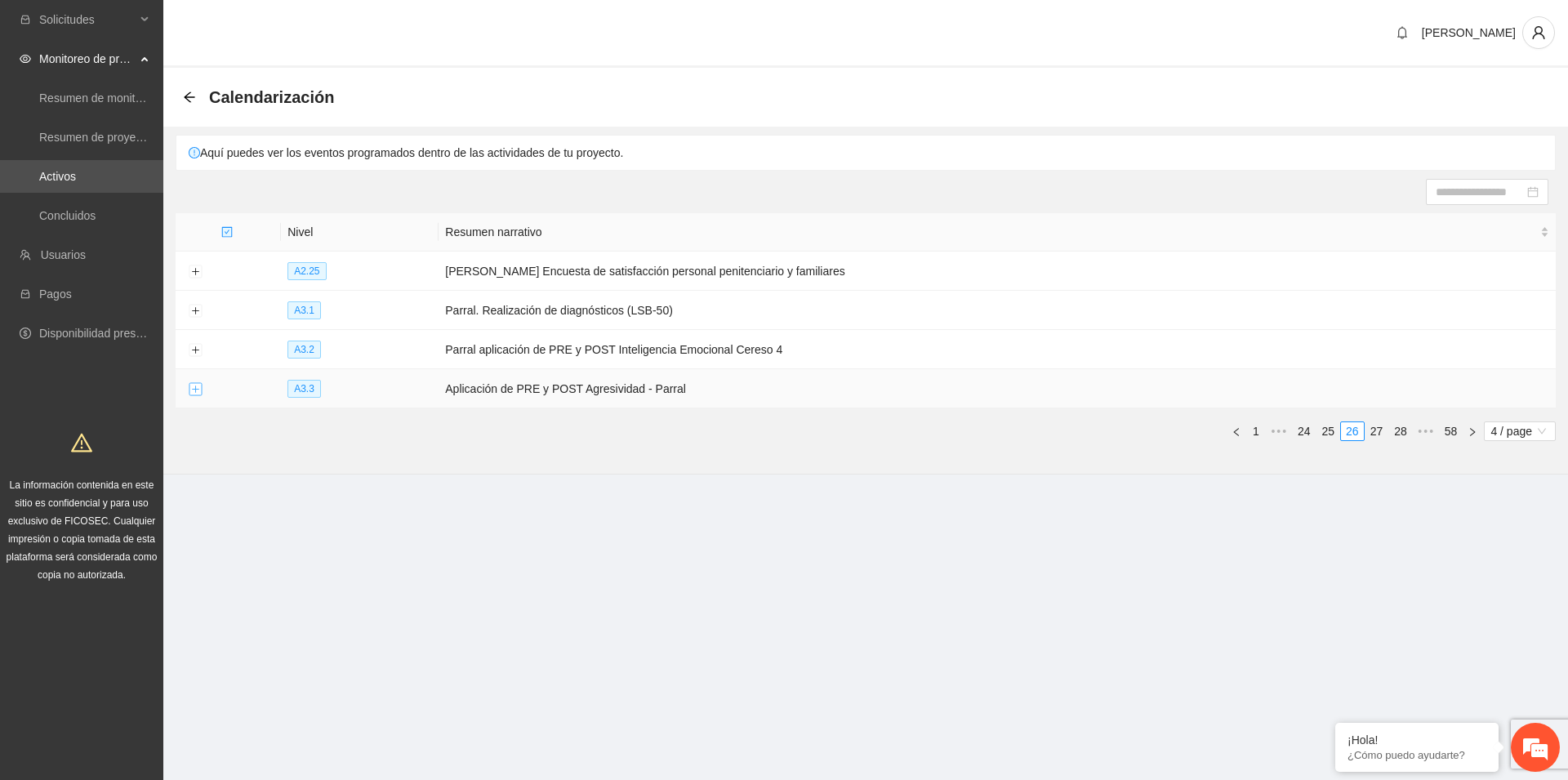
click at [197, 390] on button "Expand row" at bounding box center [194, 389] width 13 height 13
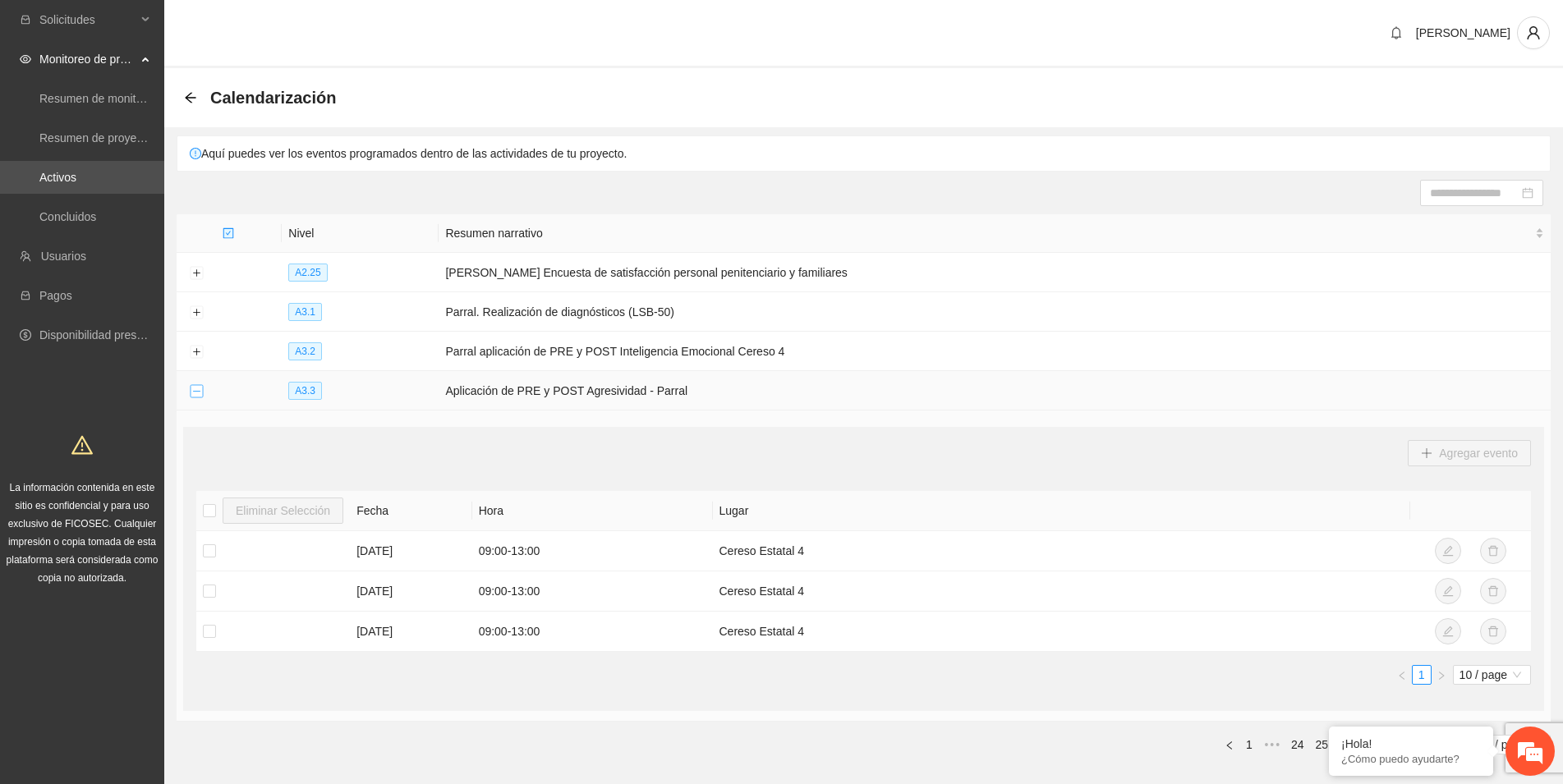
click at [200, 389] on button "Collapse row" at bounding box center [196, 391] width 13 height 13
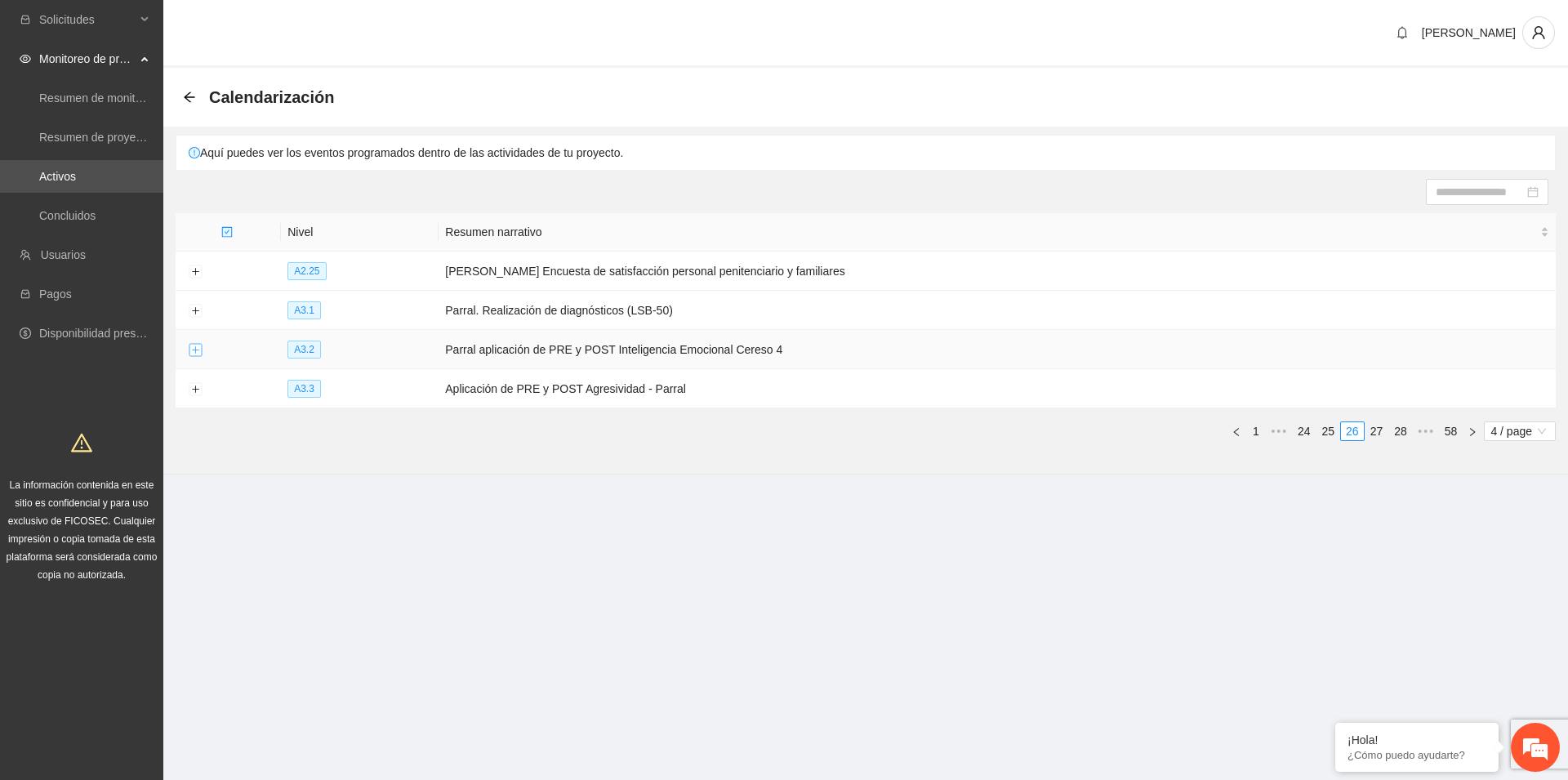
click at [198, 350] on button "Expand row" at bounding box center [194, 350] width 13 height 13
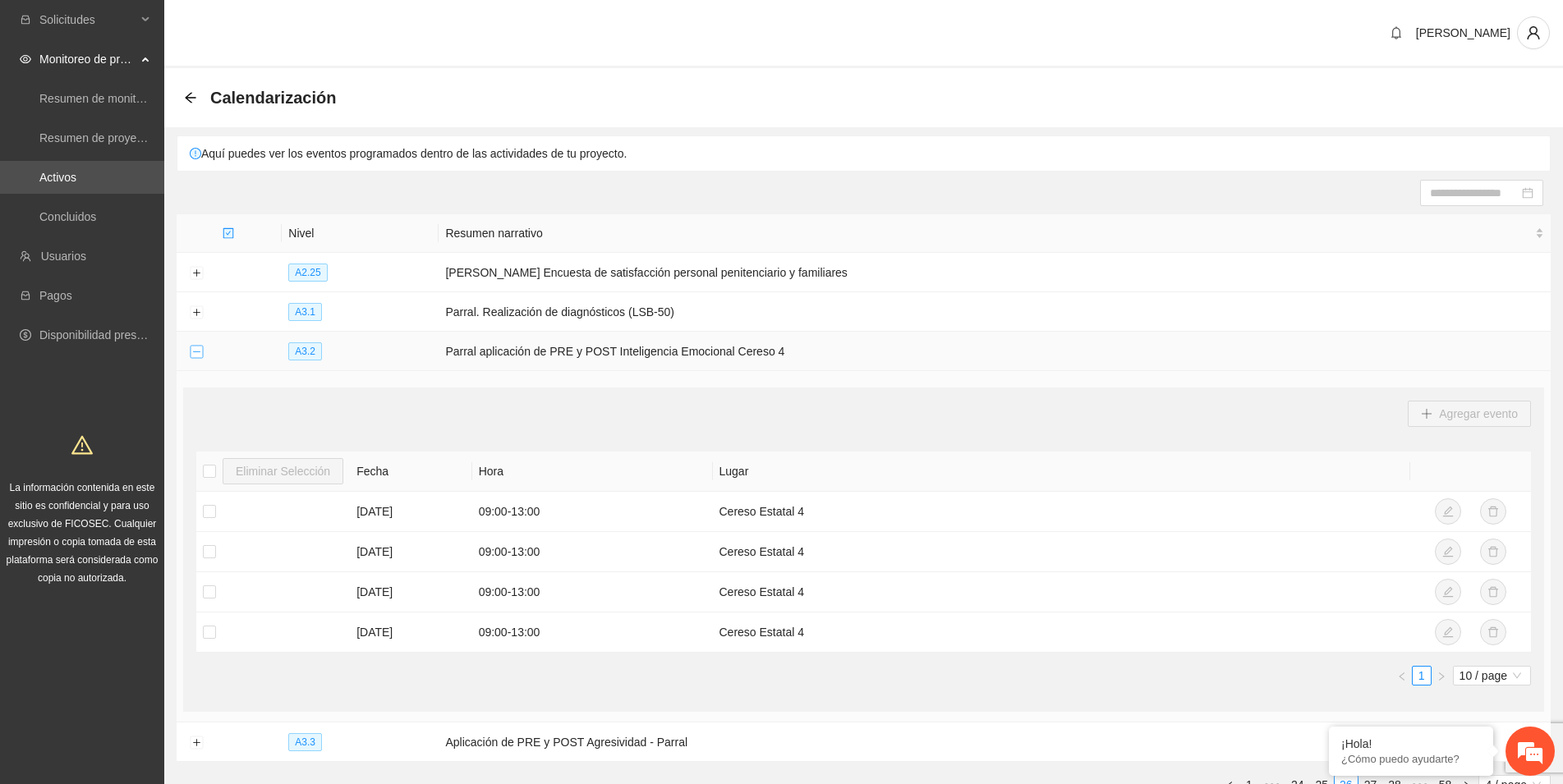
click at [193, 354] on button "Collapse row" at bounding box center [196, 352] width 13 height 13
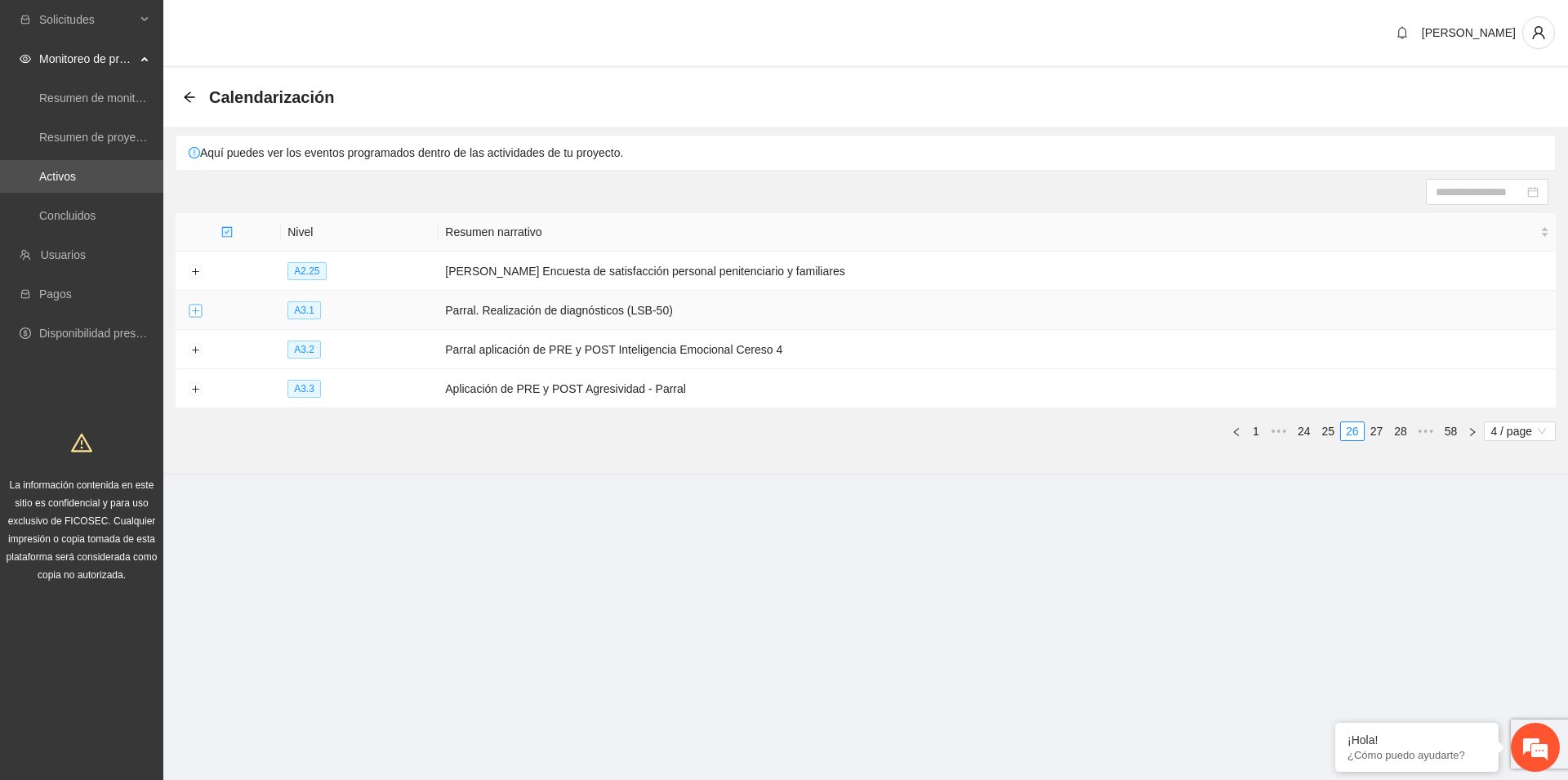
click at [194, 314] on button "Expand row" at bounding box center [194, 310] width 13 height 13
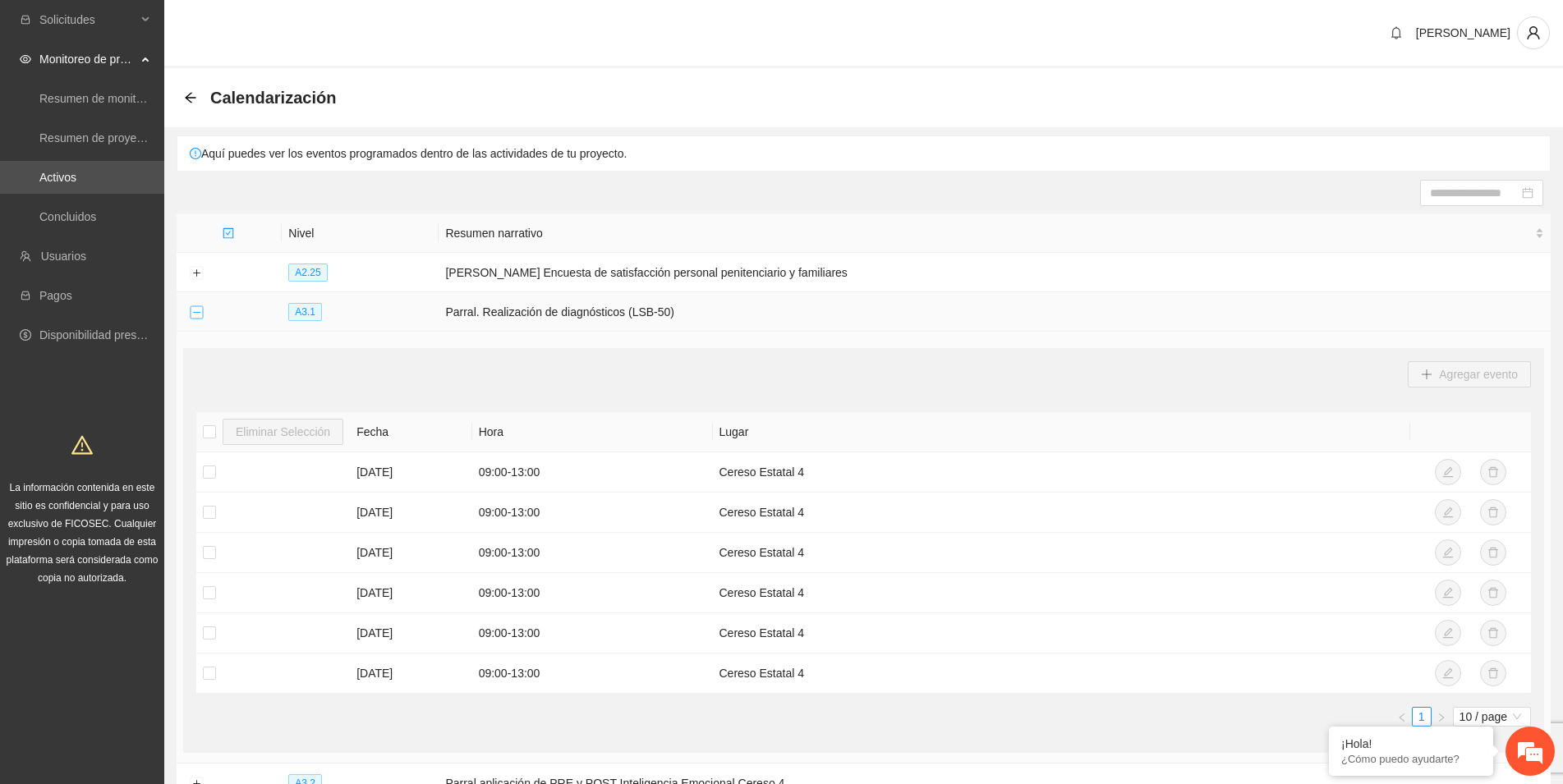
click at [196, 312] on button "Collapse row" at bounding box center [196, 312] width 13 height 13
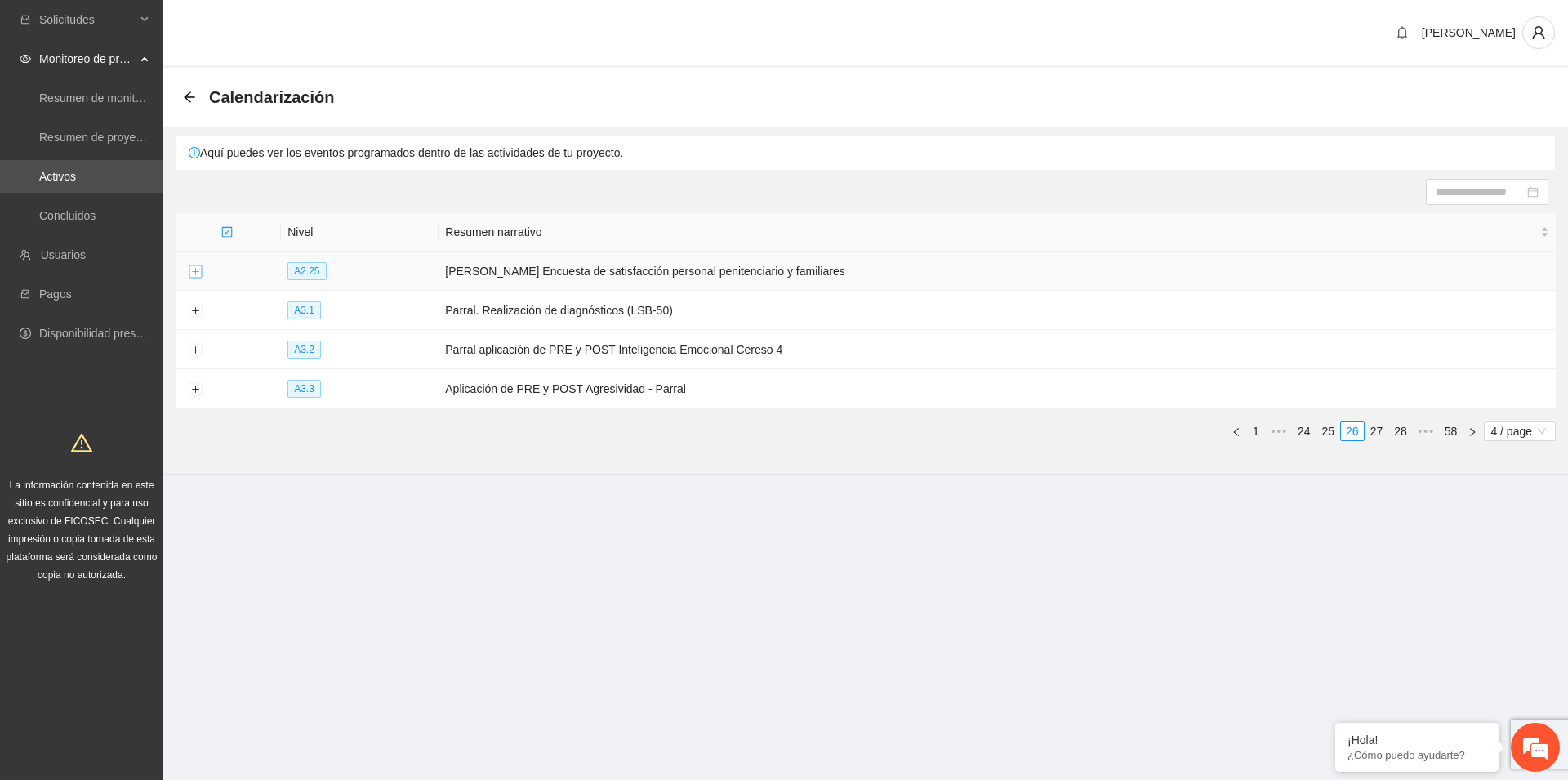
click at [198, 274] on button "Expand row" at bounding box center [194, 272] width 13 height 13
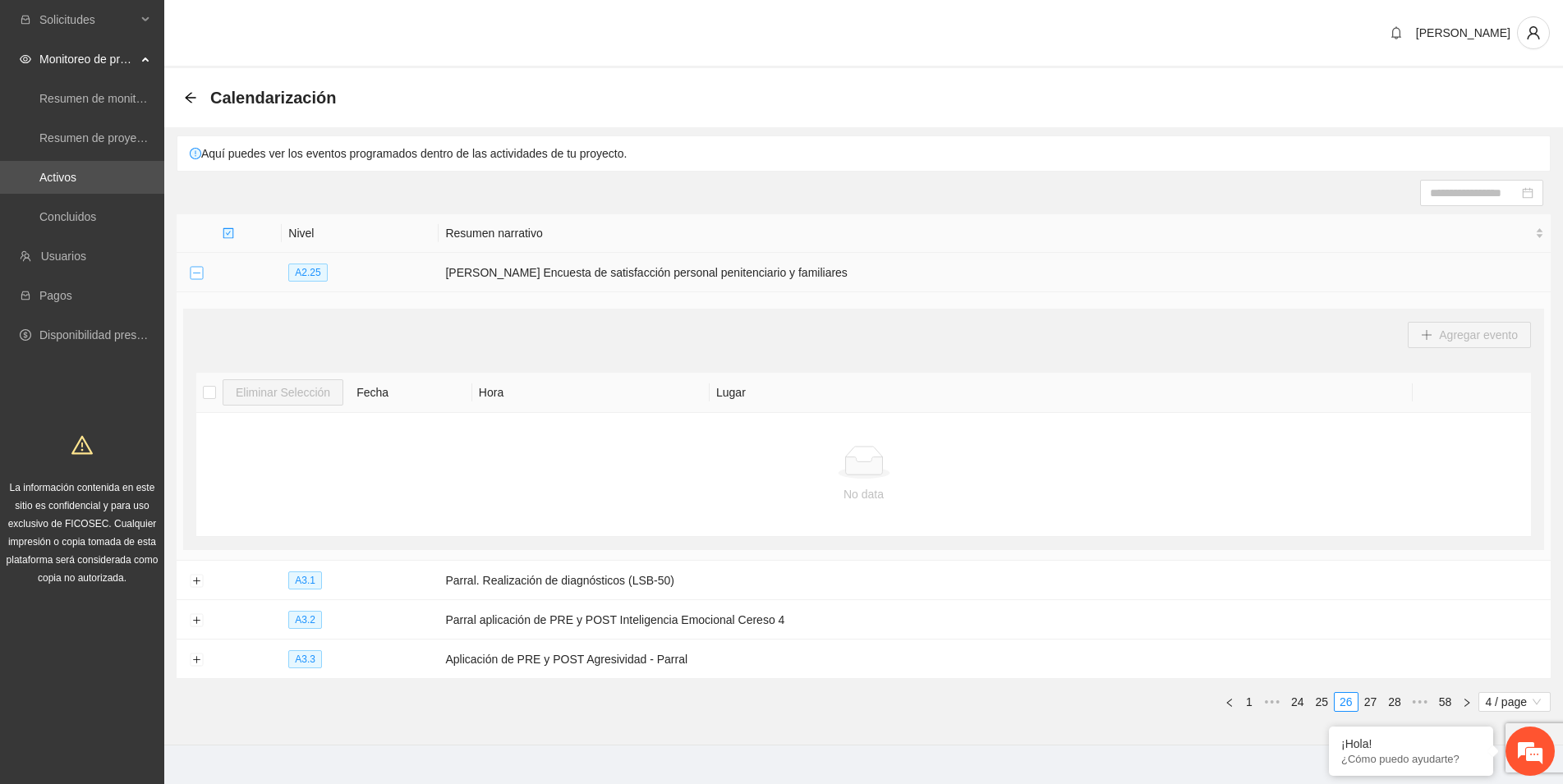
click at [199, 276] on button "Collapse row" at bounding box center [196, 273] width 13 height 13
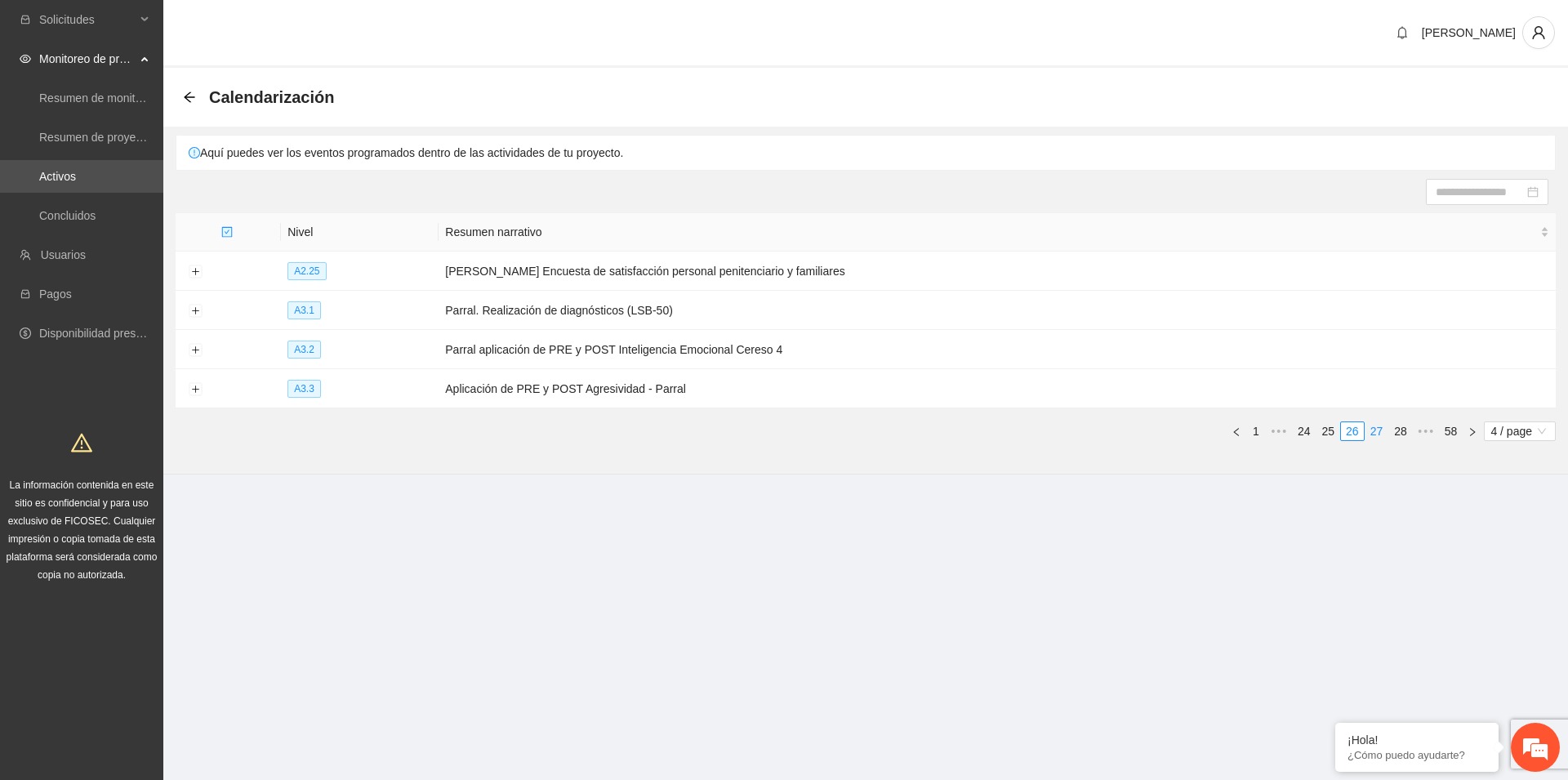
click at [1374, 430] on link "27" at bounding box center [1376, 431] width 22 height 18
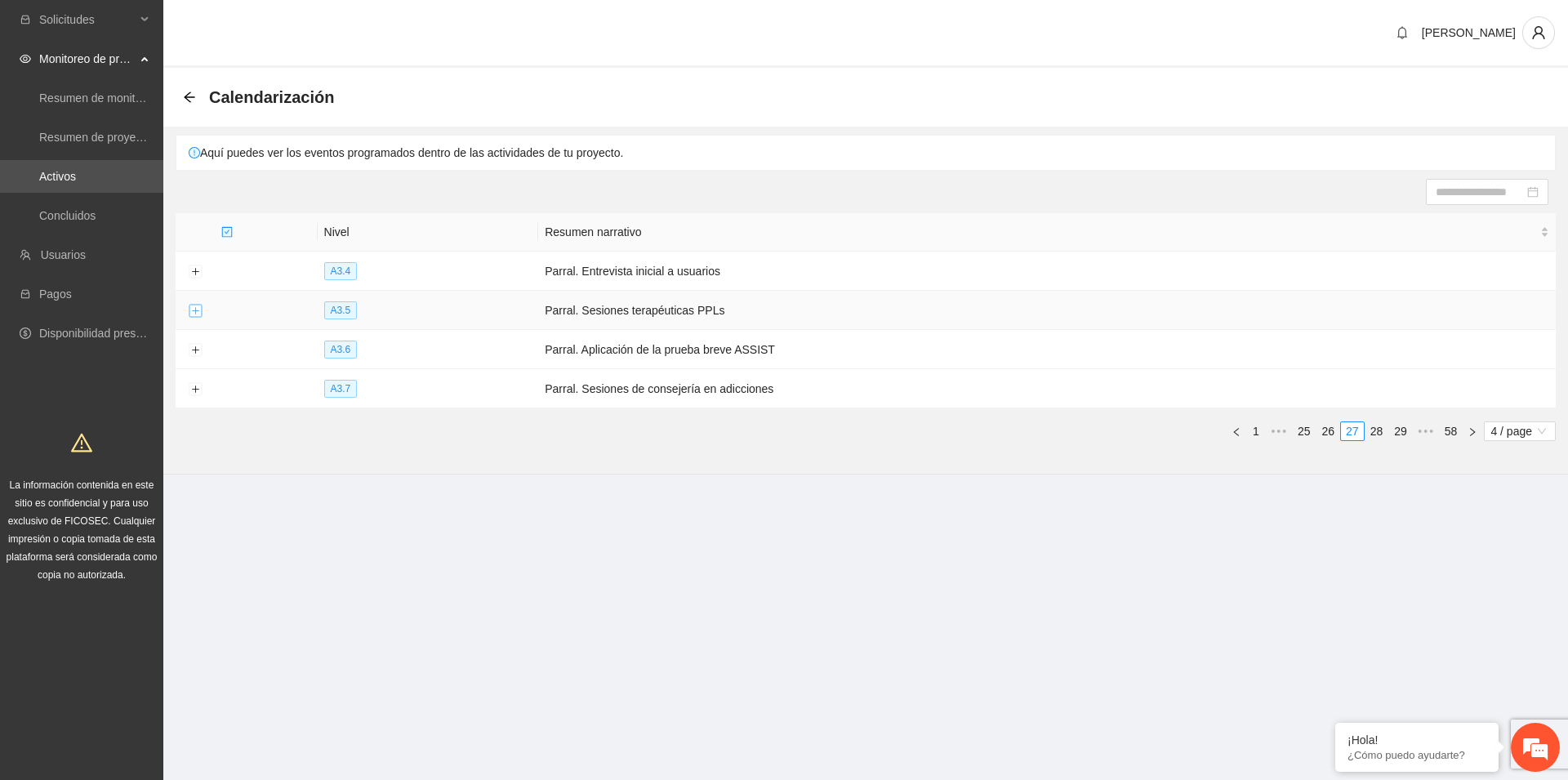
click at [198, 310] on button "Expand row" at bounding box center [194, 310] width 13 height 13
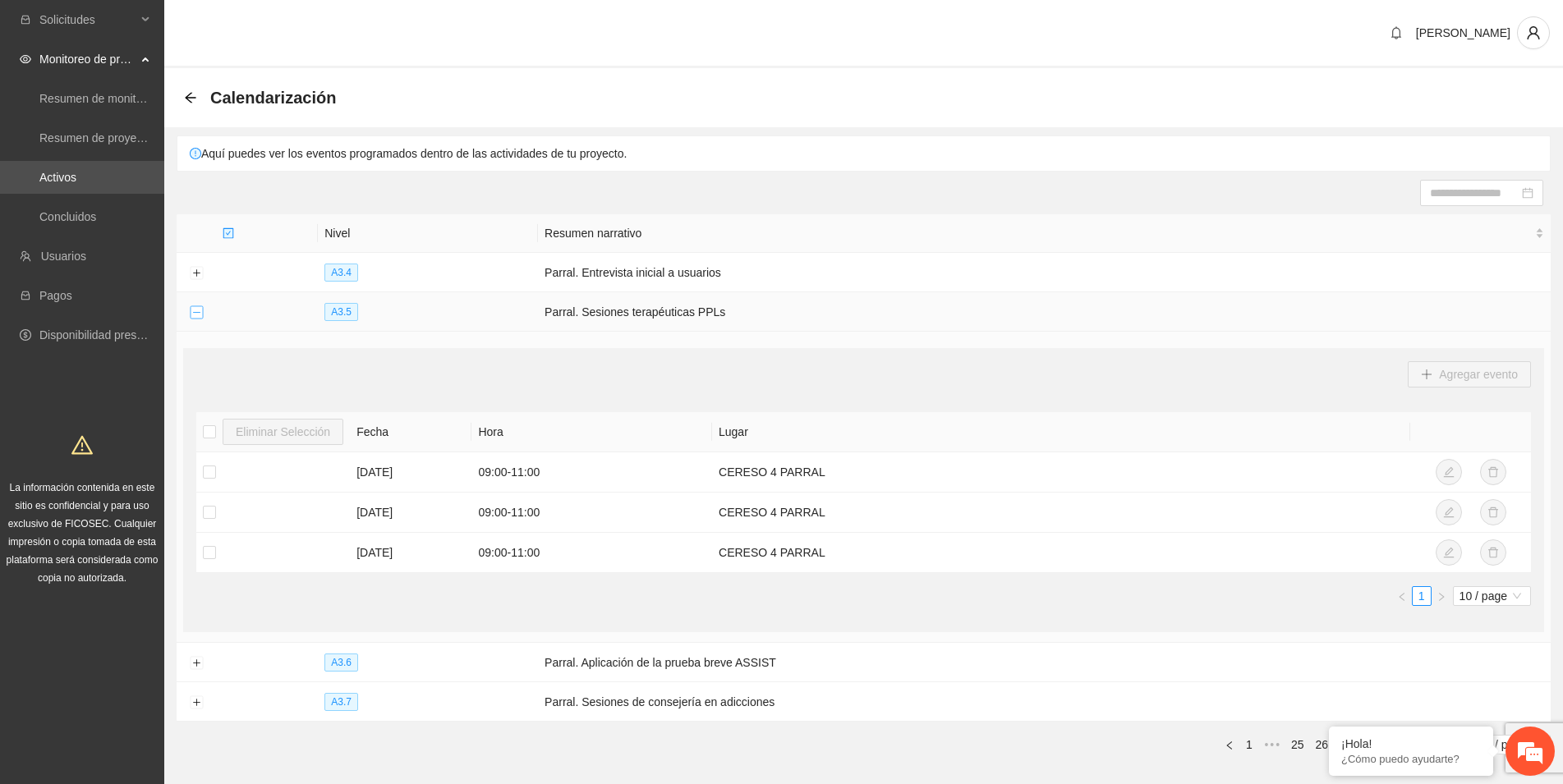
click at [199, 311] on button "Collapse row" at bounding box center [196, 312] width 13 height 13
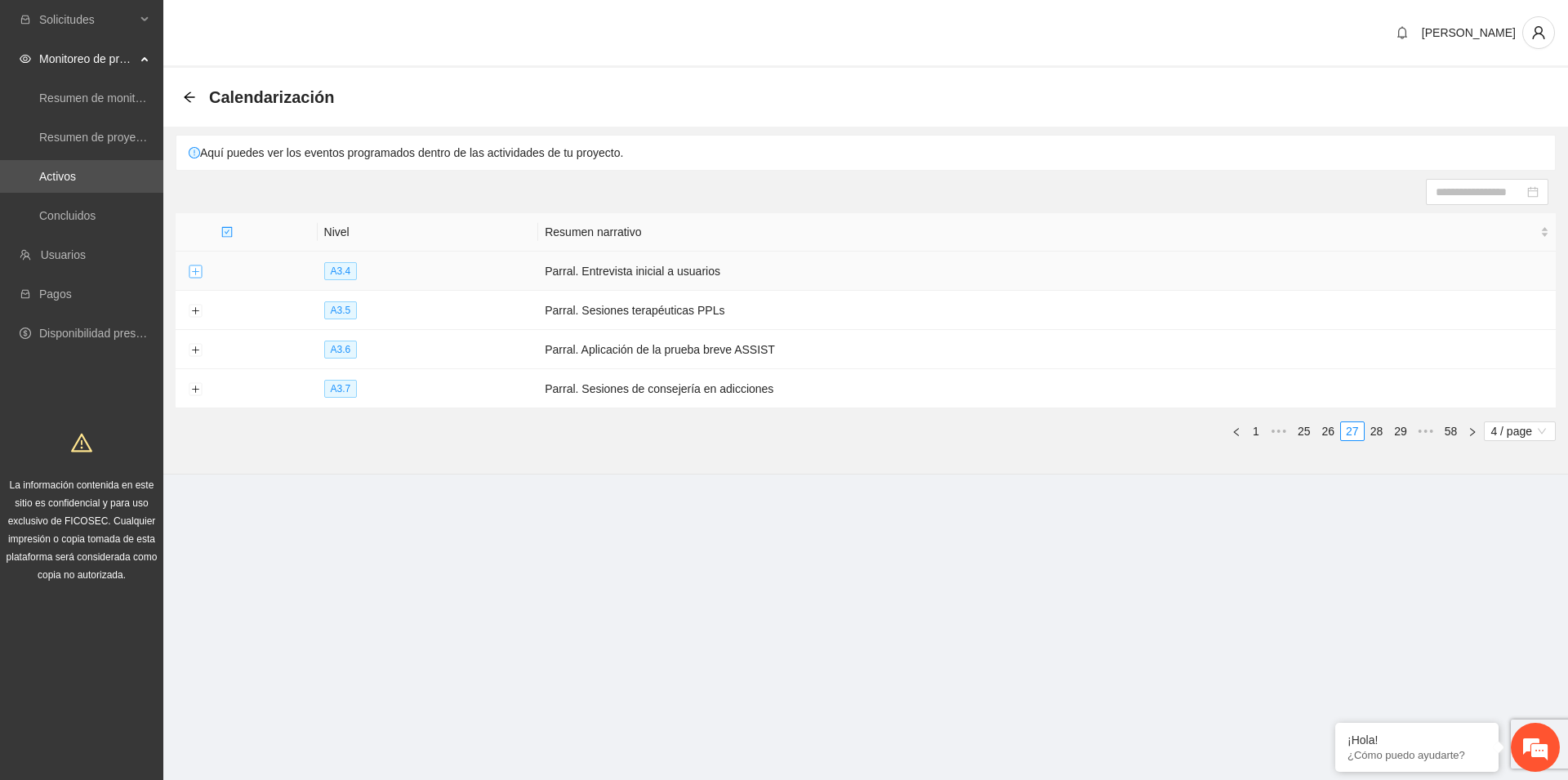
click at [193, 272] on button "Expand row" at bounding box center [194, 272] width 13 height 13
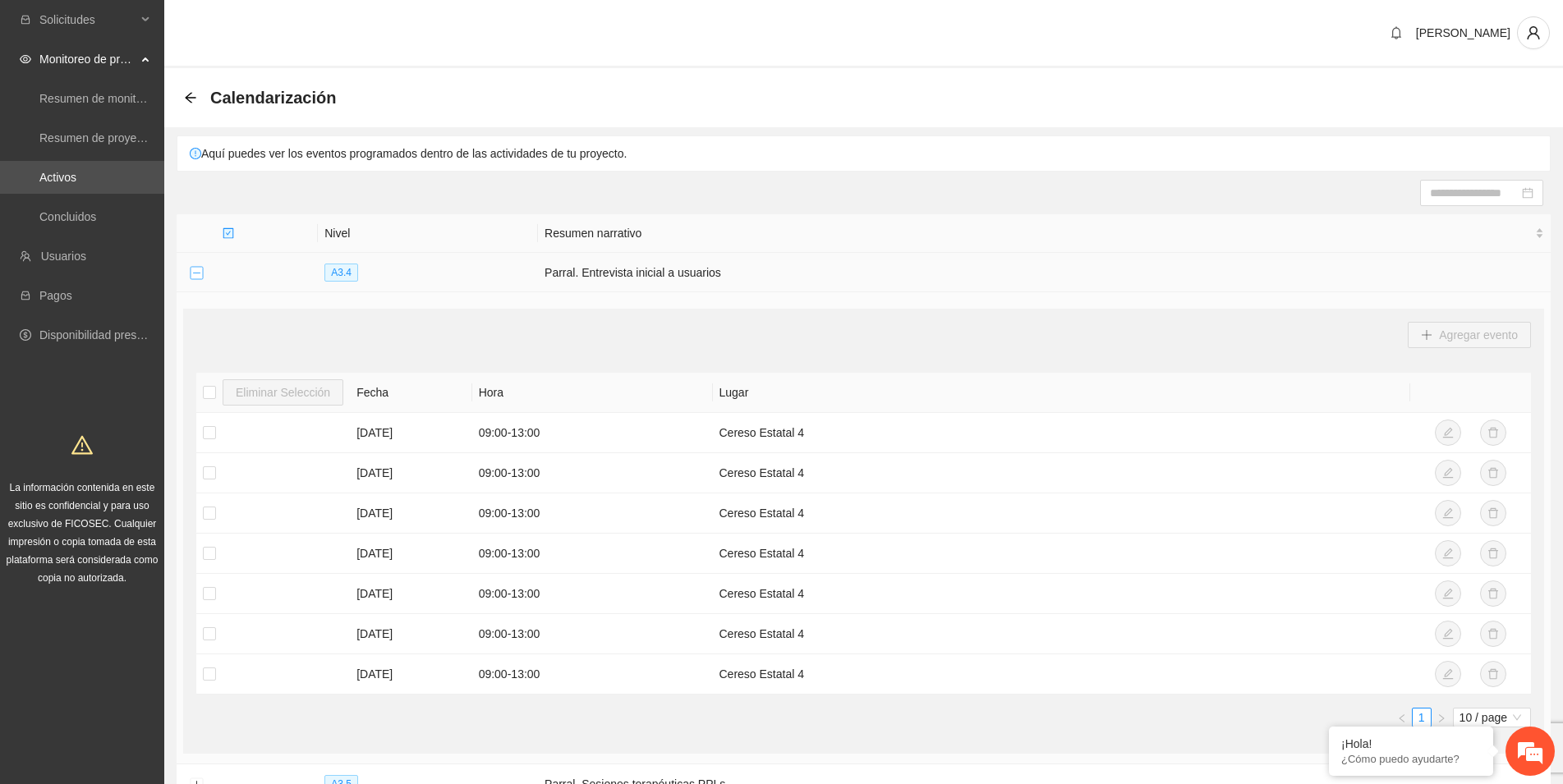
click at [194, 273] on button "Collapse row" at bounding box center [196, 273] width 13 height 13
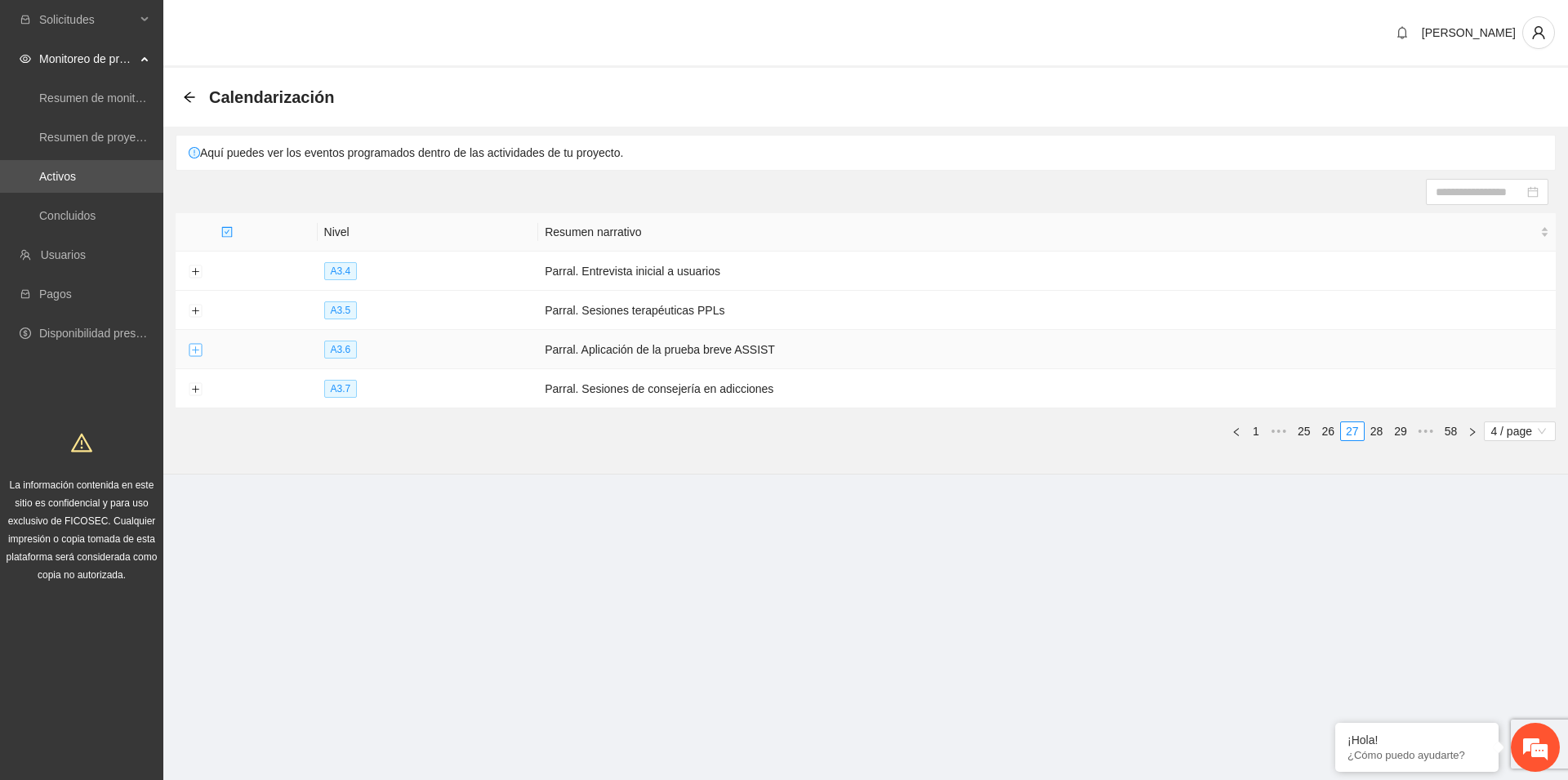
click at [193, 346] on button "Expand row" at bounding box center [194, 350] width 13 height 13
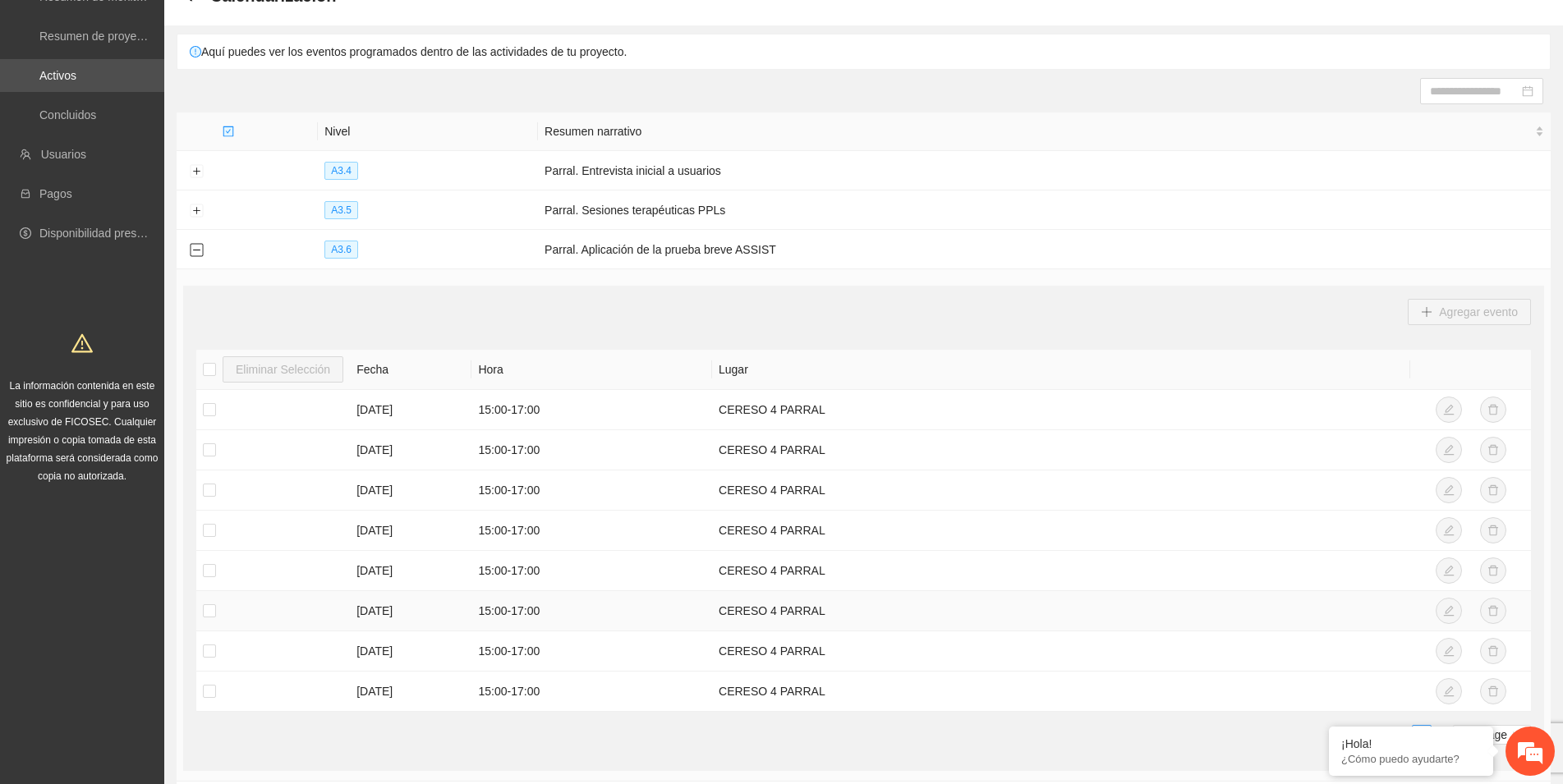
scroll to position [18, 0]
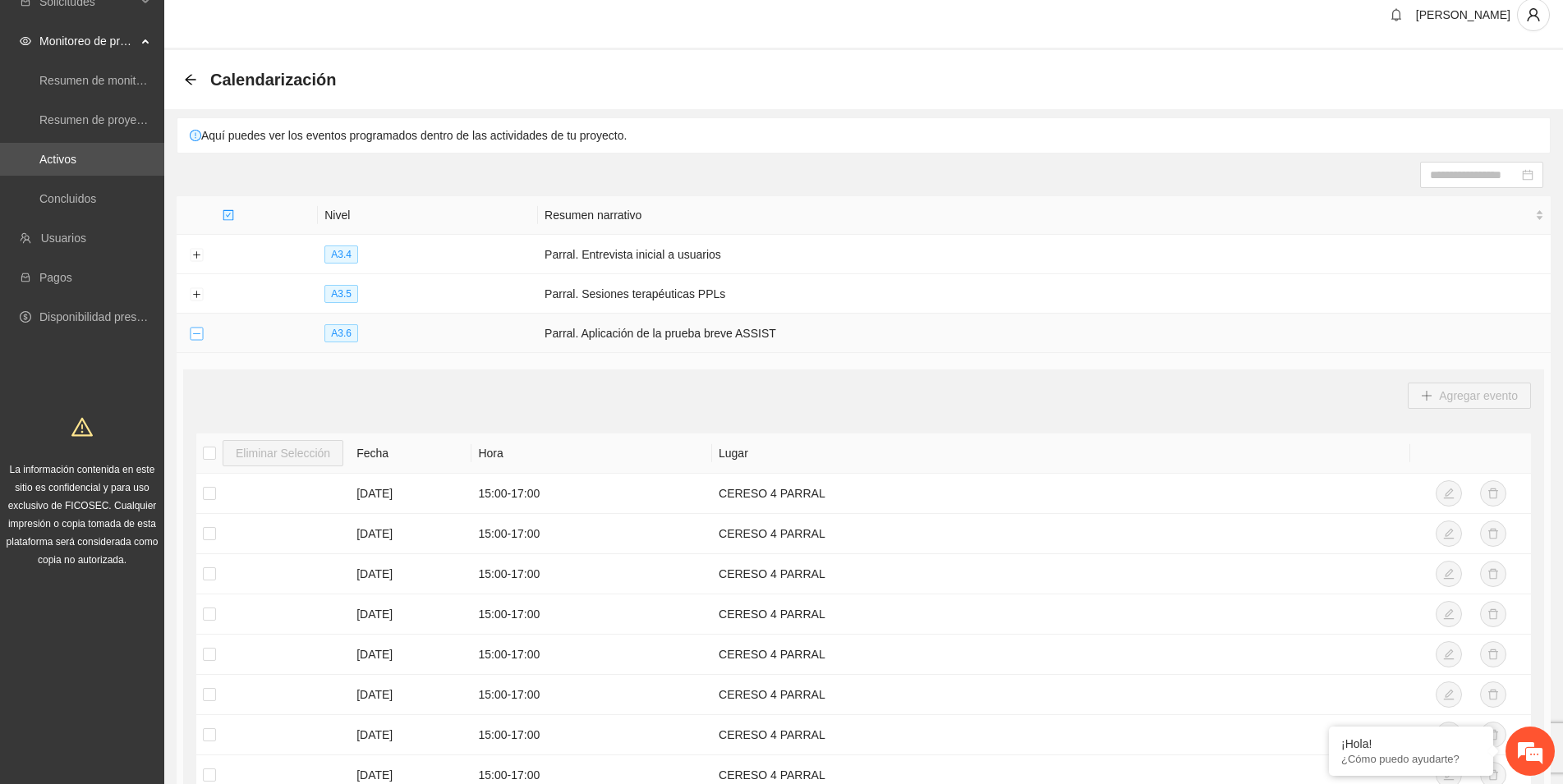
click at [195, 331] on button "Collapse row" at bounding box center [196, 334] width 13 height 13
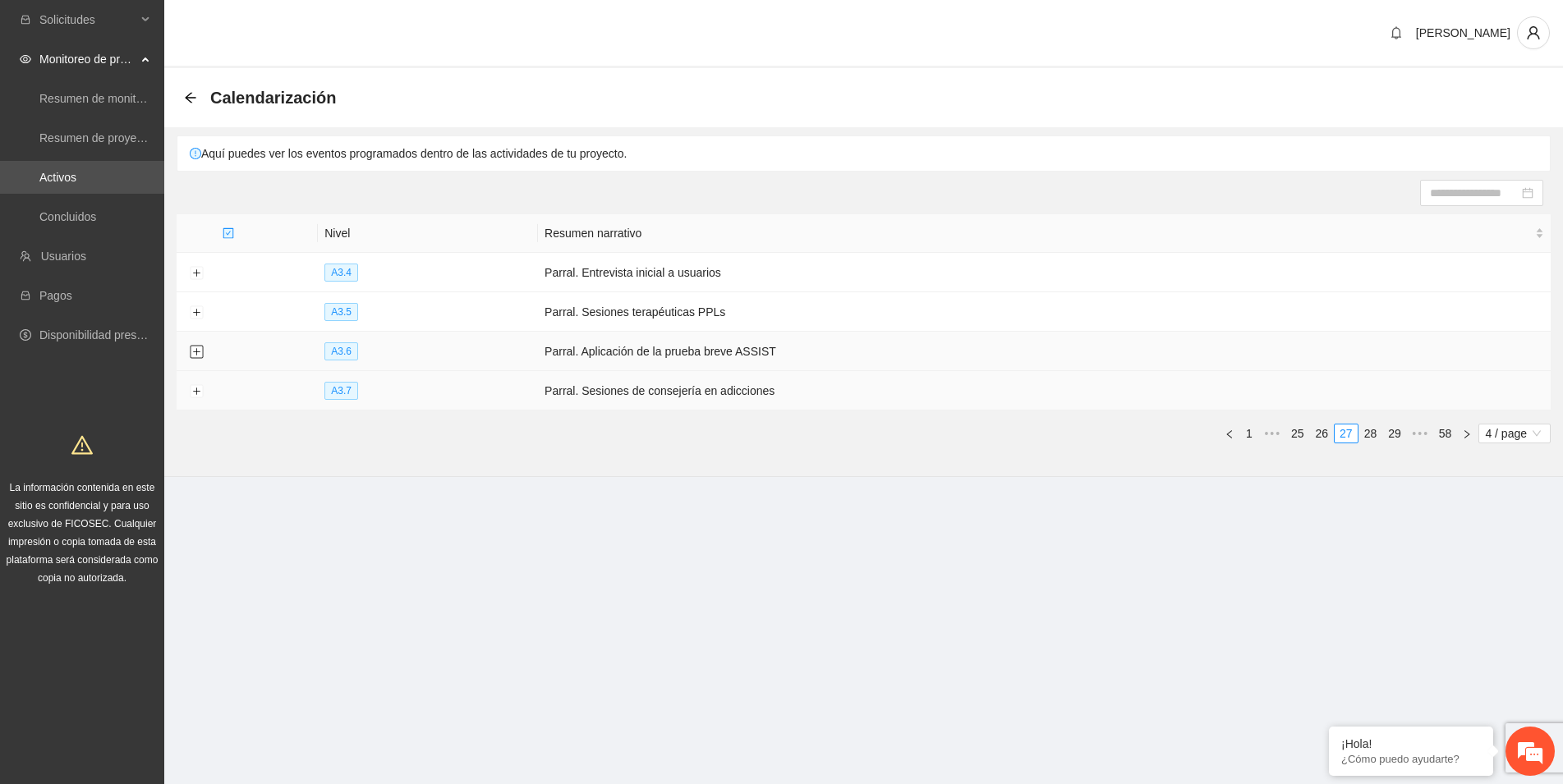
scroll to position [0, 0]
click at [195, 390] on button "Expand row" at bounding box center [196, 391] width 13 height 13
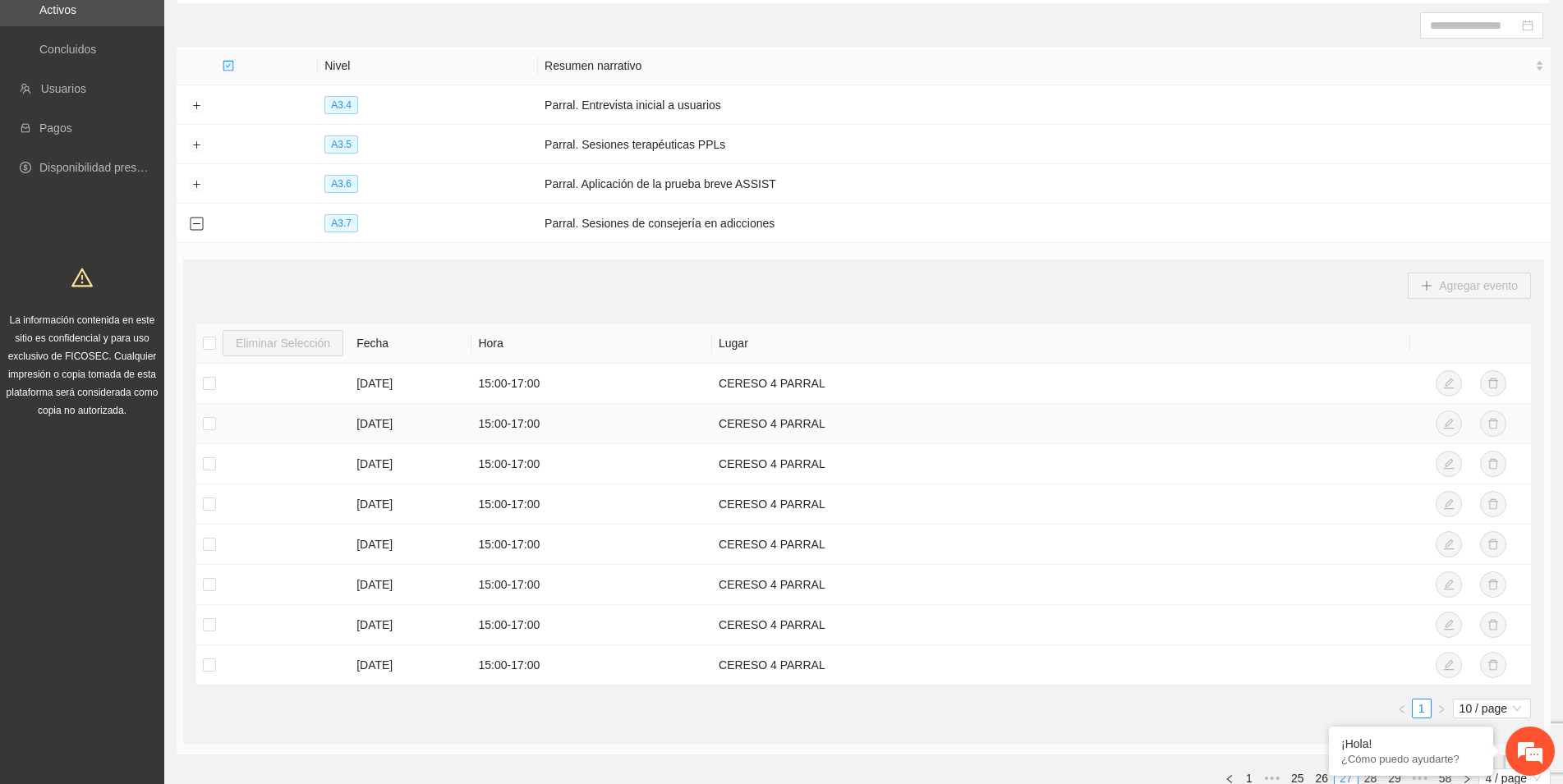
scroll to position [251, 0]
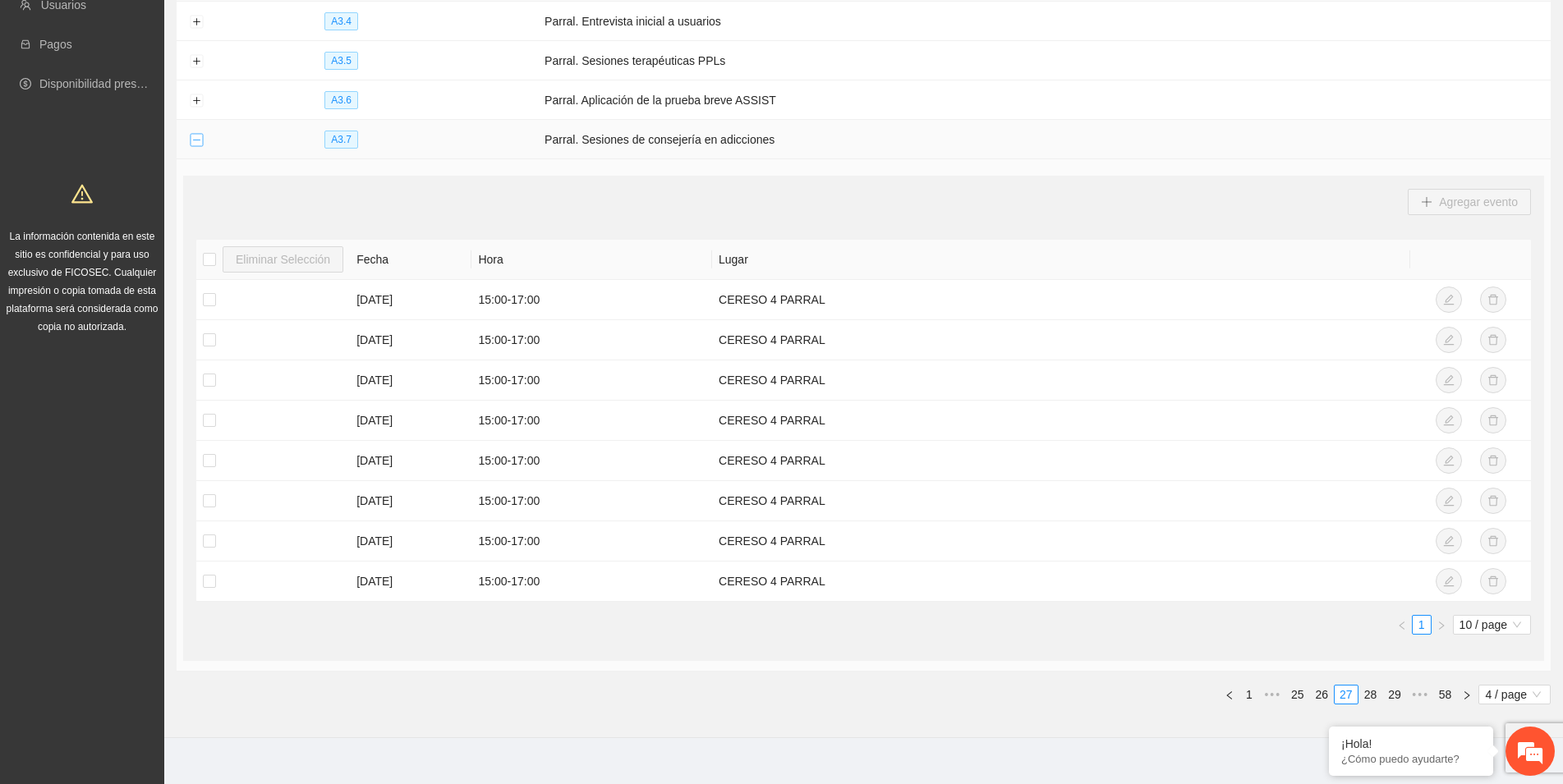
click at [197, 135] on button "Collapse row" at bounding box center [196, 140] width 13 height 13
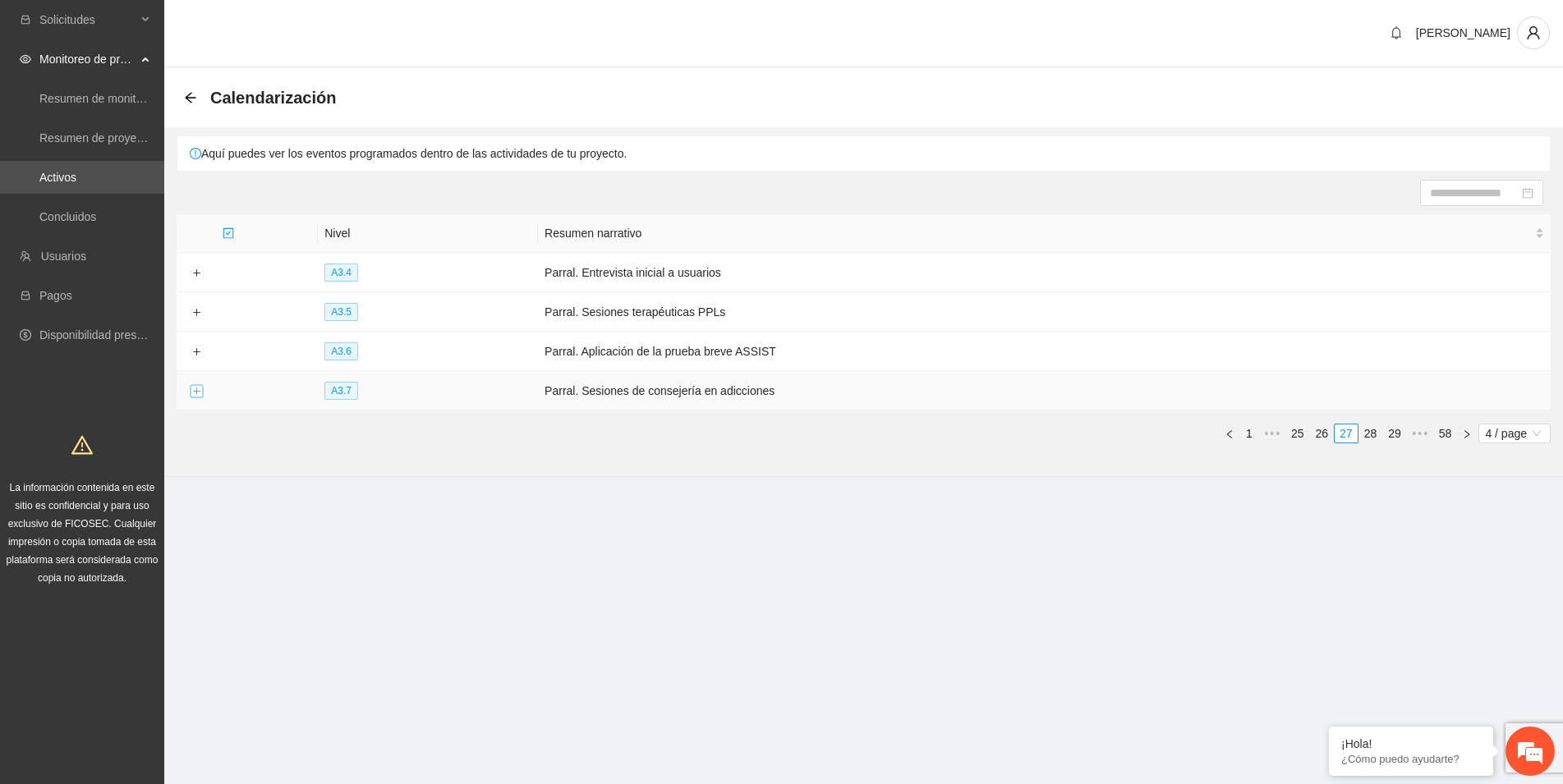
scroll to position [0, 0]
click at [1385, 430] on link "28" at bounding box center [1384, 433] width 23 height 18
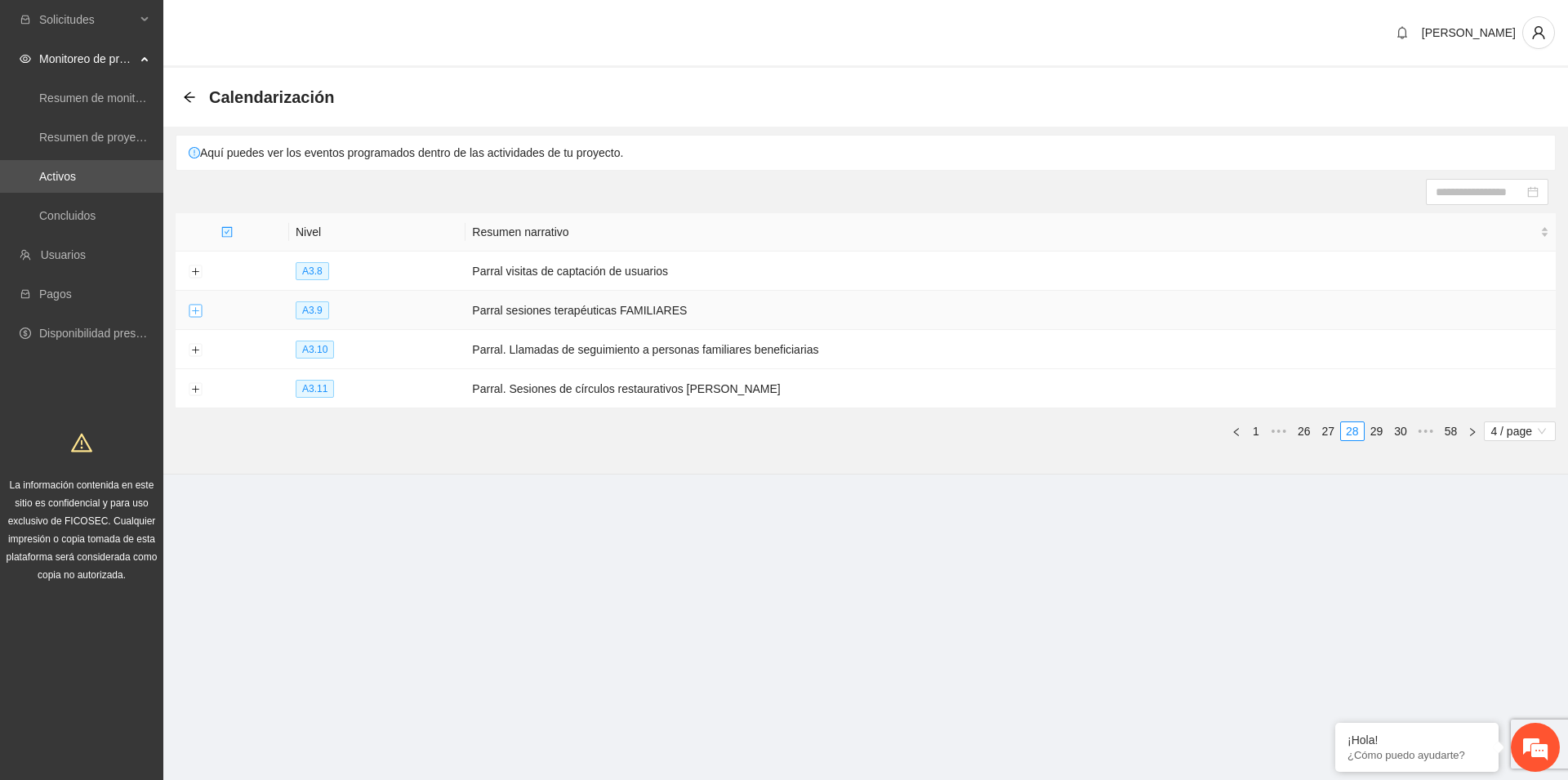
click at [194, 309] on button "Expand row" at bounding box center [194, 310] width 13 height 13
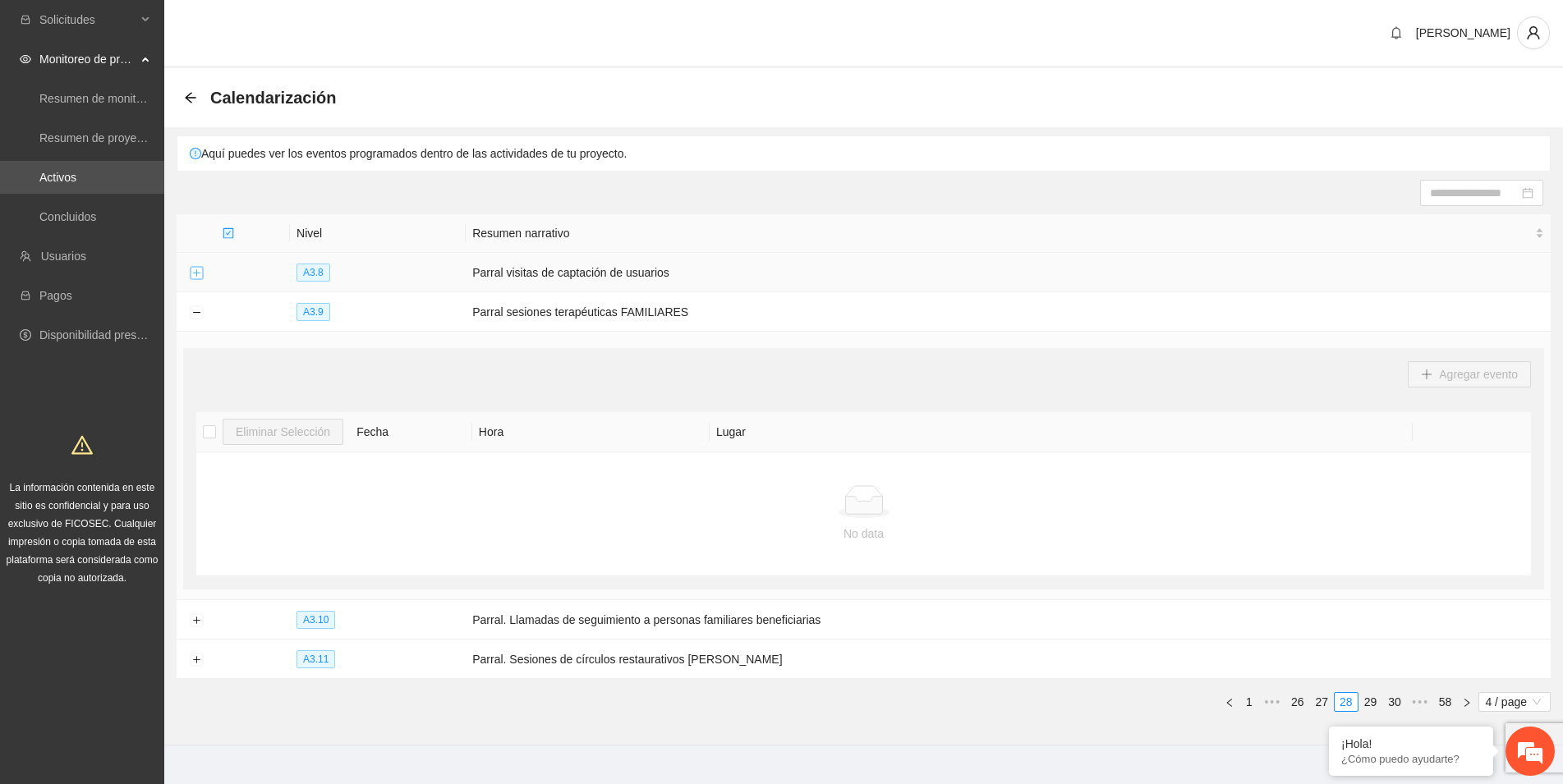
click at [195, 272] on button "Expand row" at bounding box center [196, 273] width 13 height 13
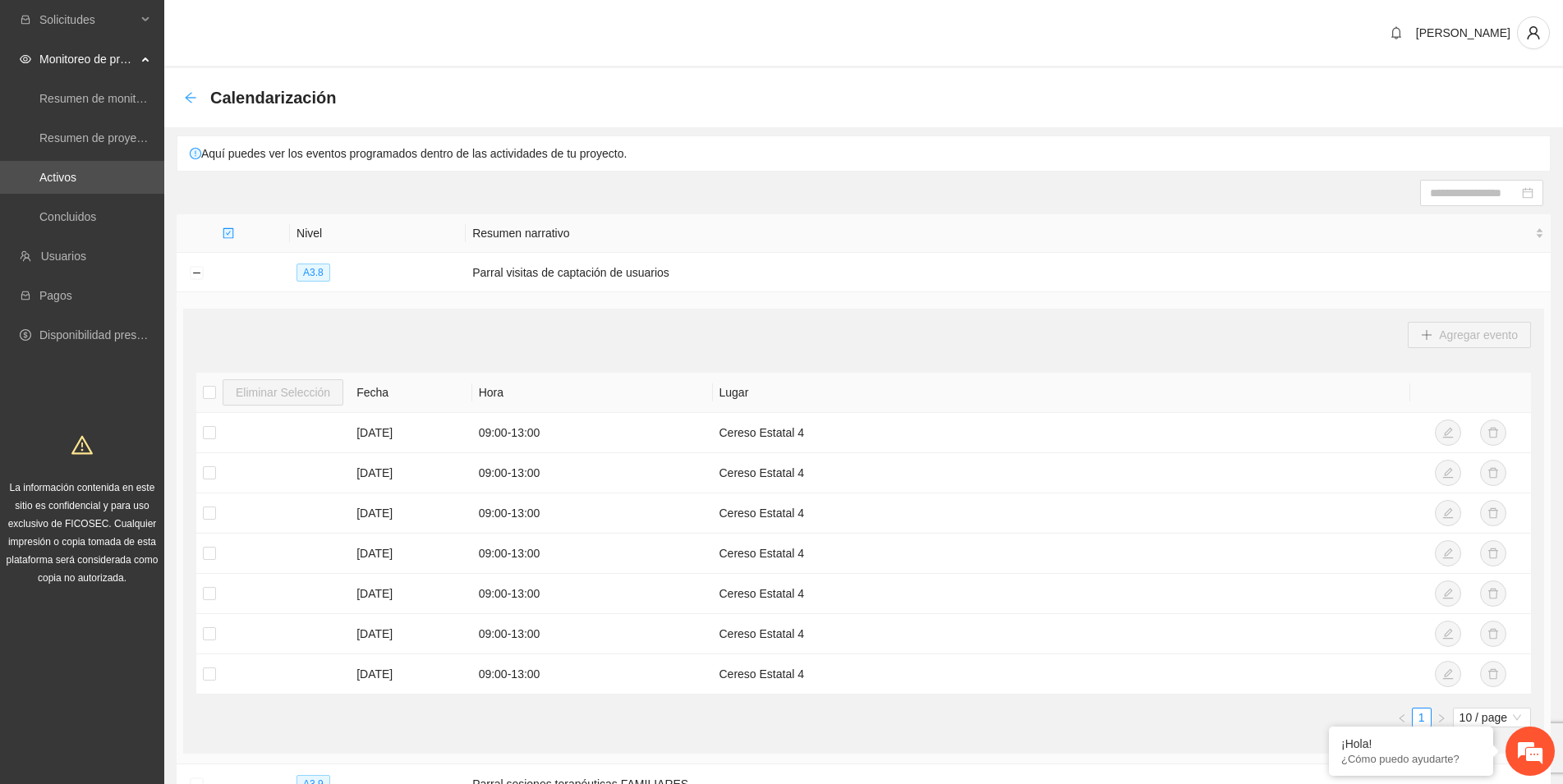
click at [193, 96] on icon "arrow-left" at bounding box center [190, 97] width 13 height 13
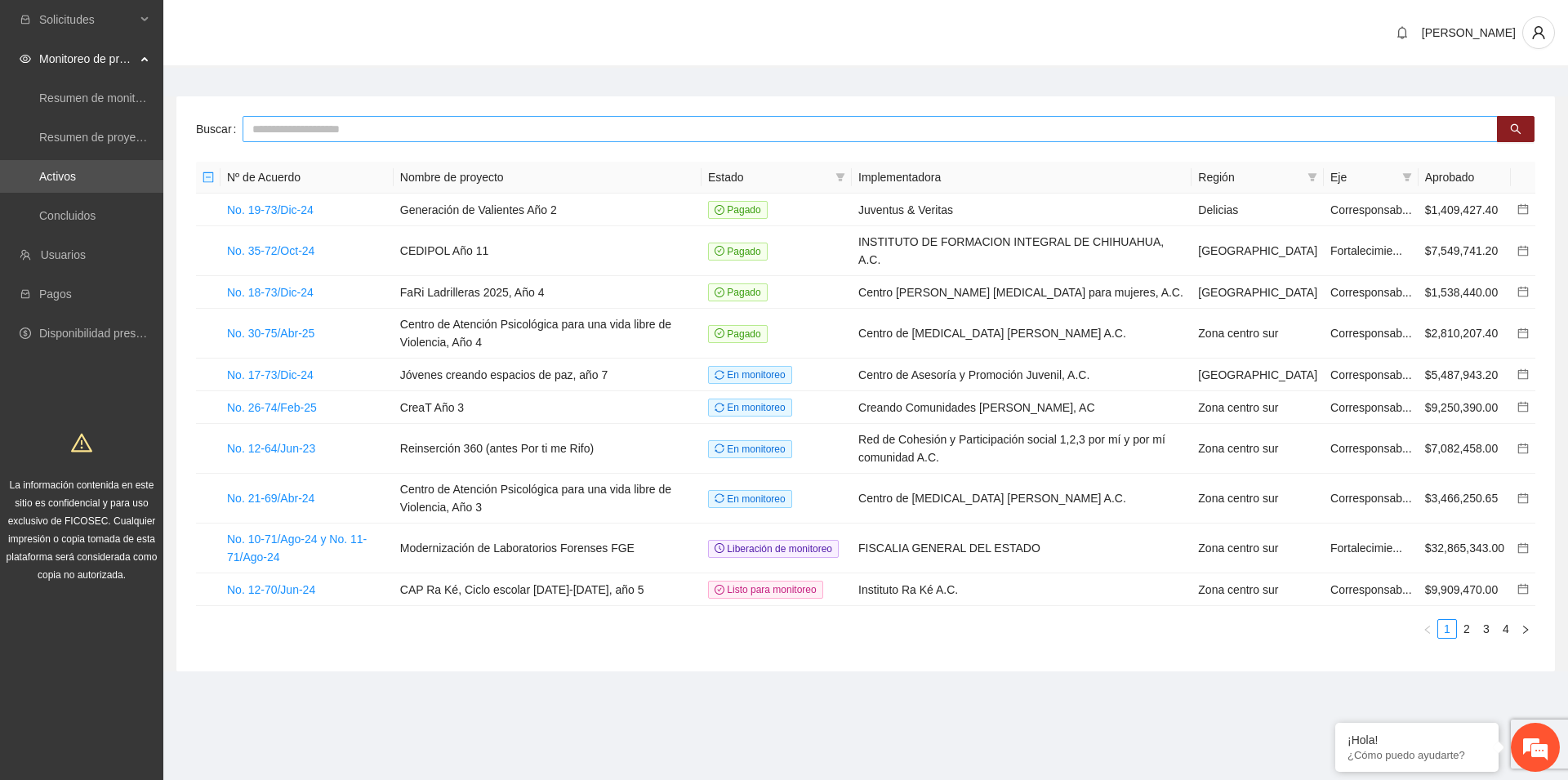
click at [261, 131] on input "text" at bounding box center [870, 129] width 1255 height 26
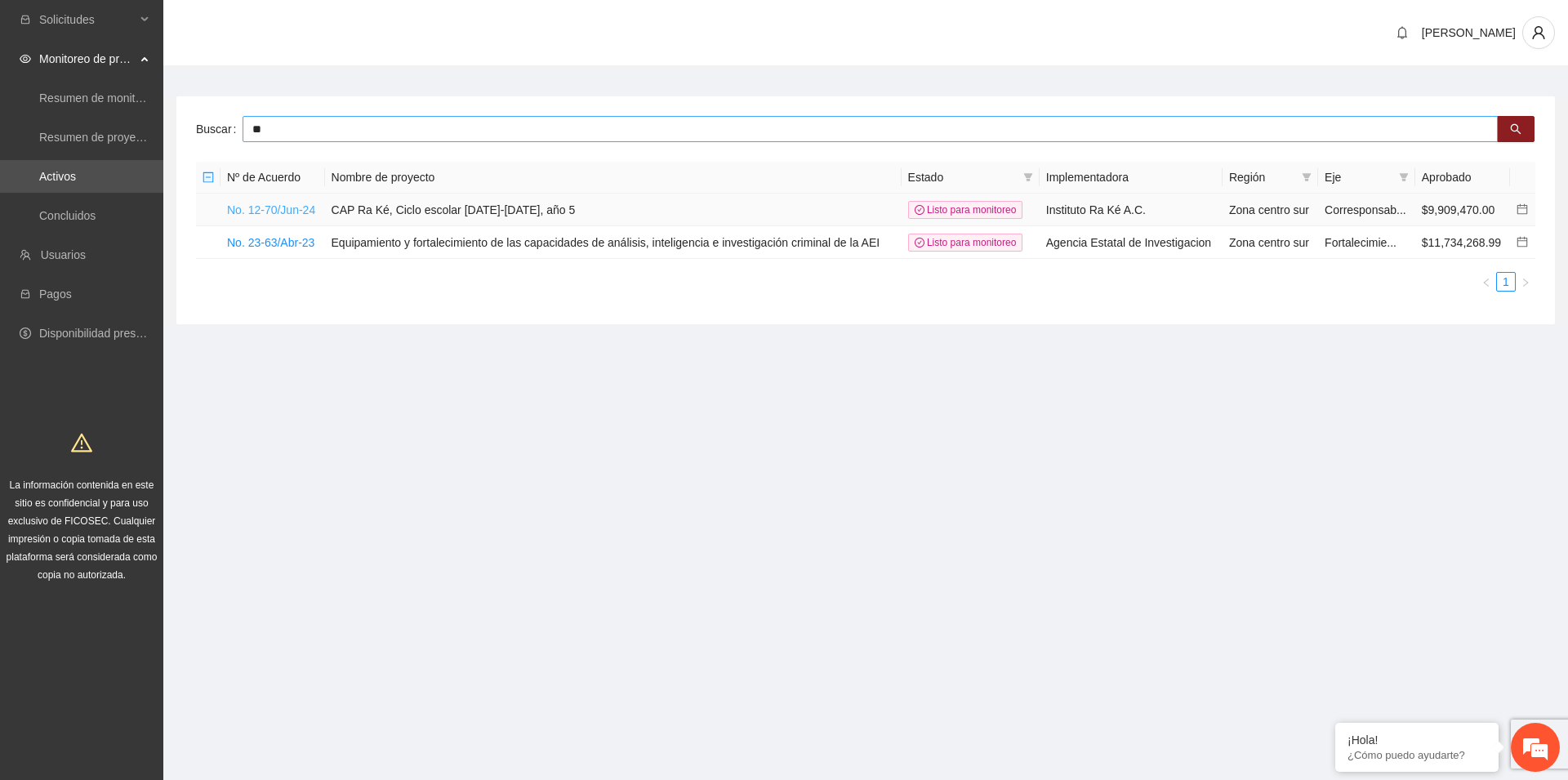
type input "*"
type input "*****"
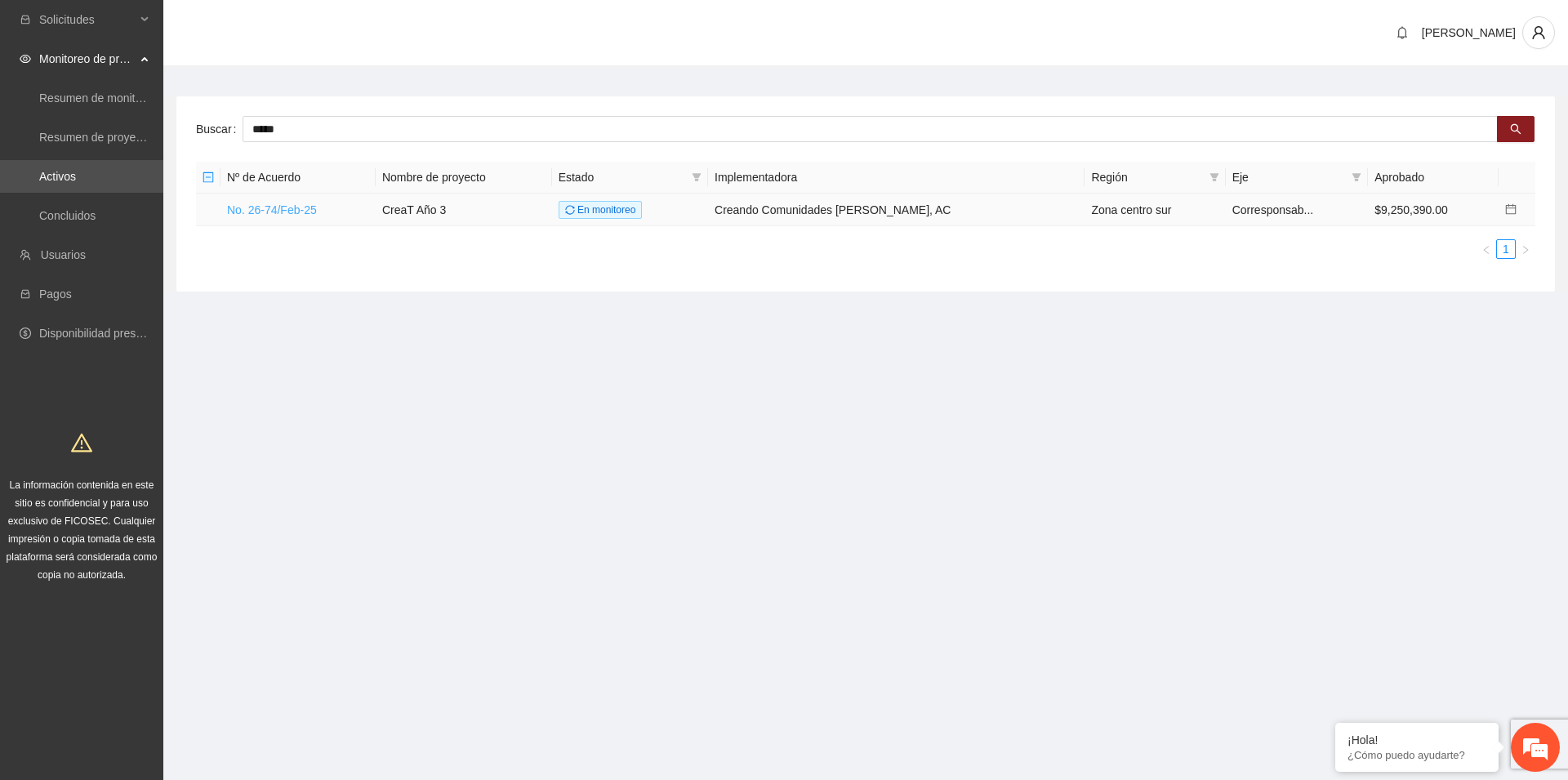
click at [296, 203] on link "No. 26-74/Feb-25" at bounding box center [272, 209] width 90 height 13
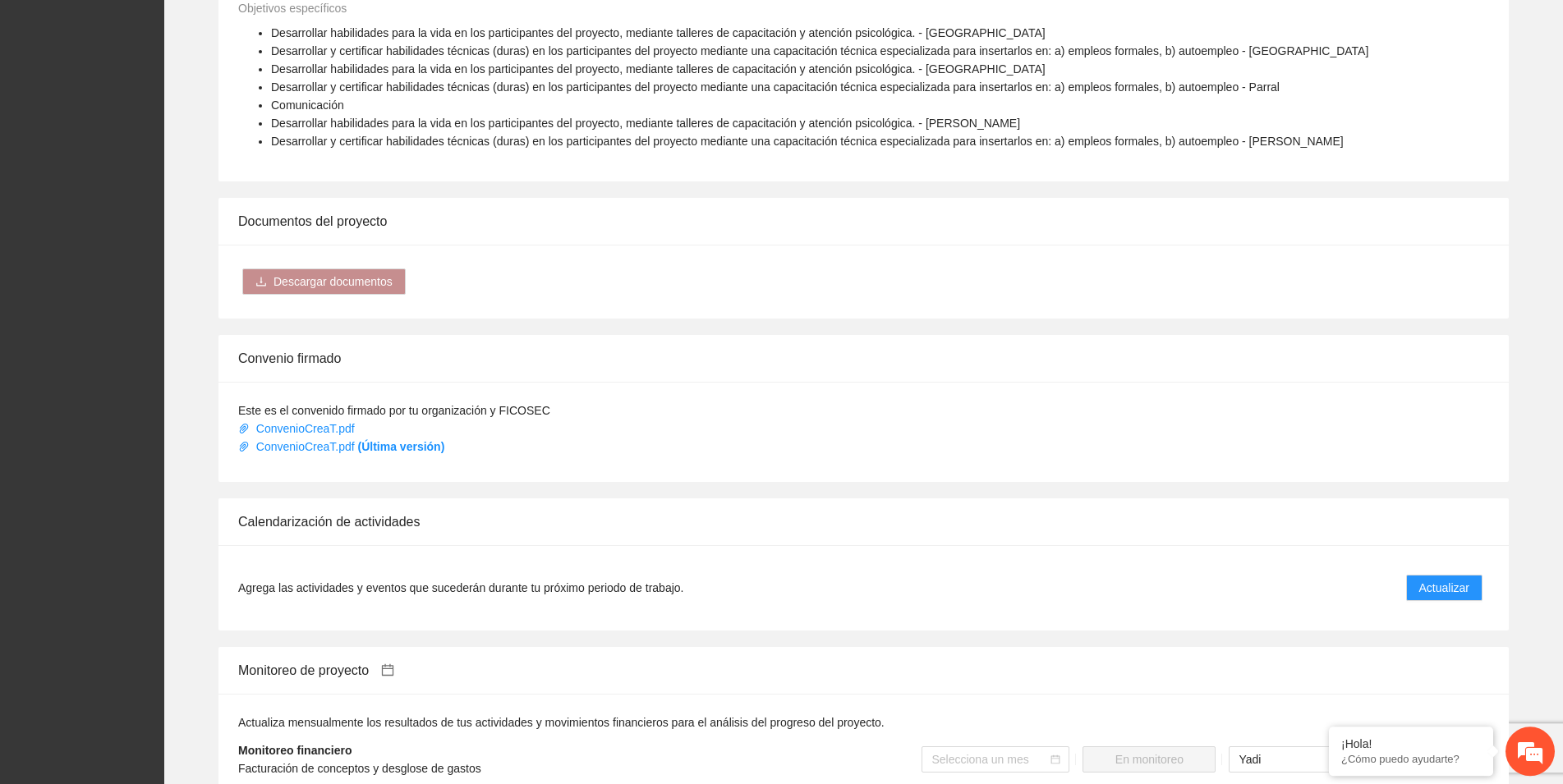
scroll to position [837, 0]
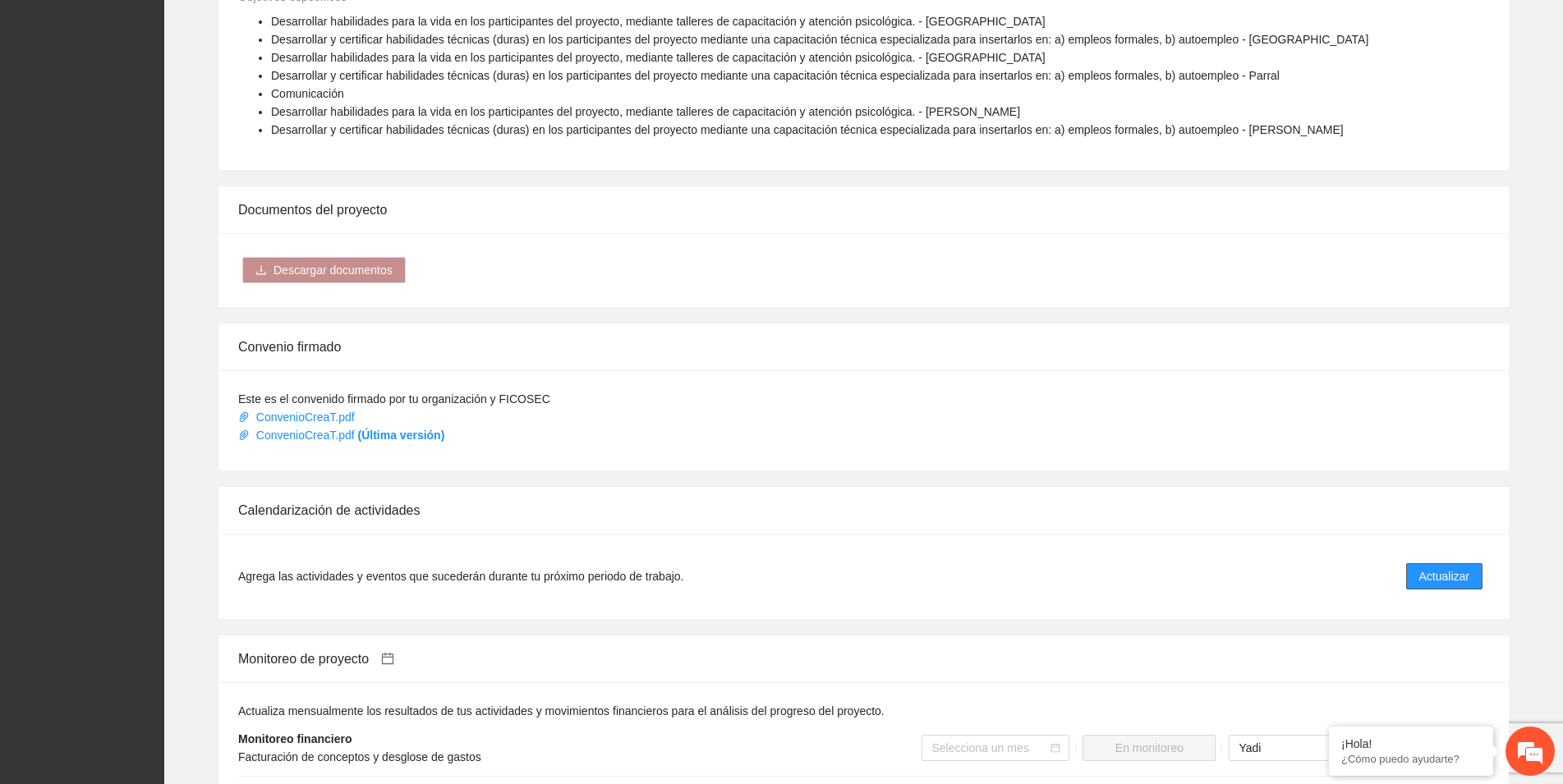
click at [1462, 568] on span "Actualizar" at bounding box center [1444, 576] width 50 height 18
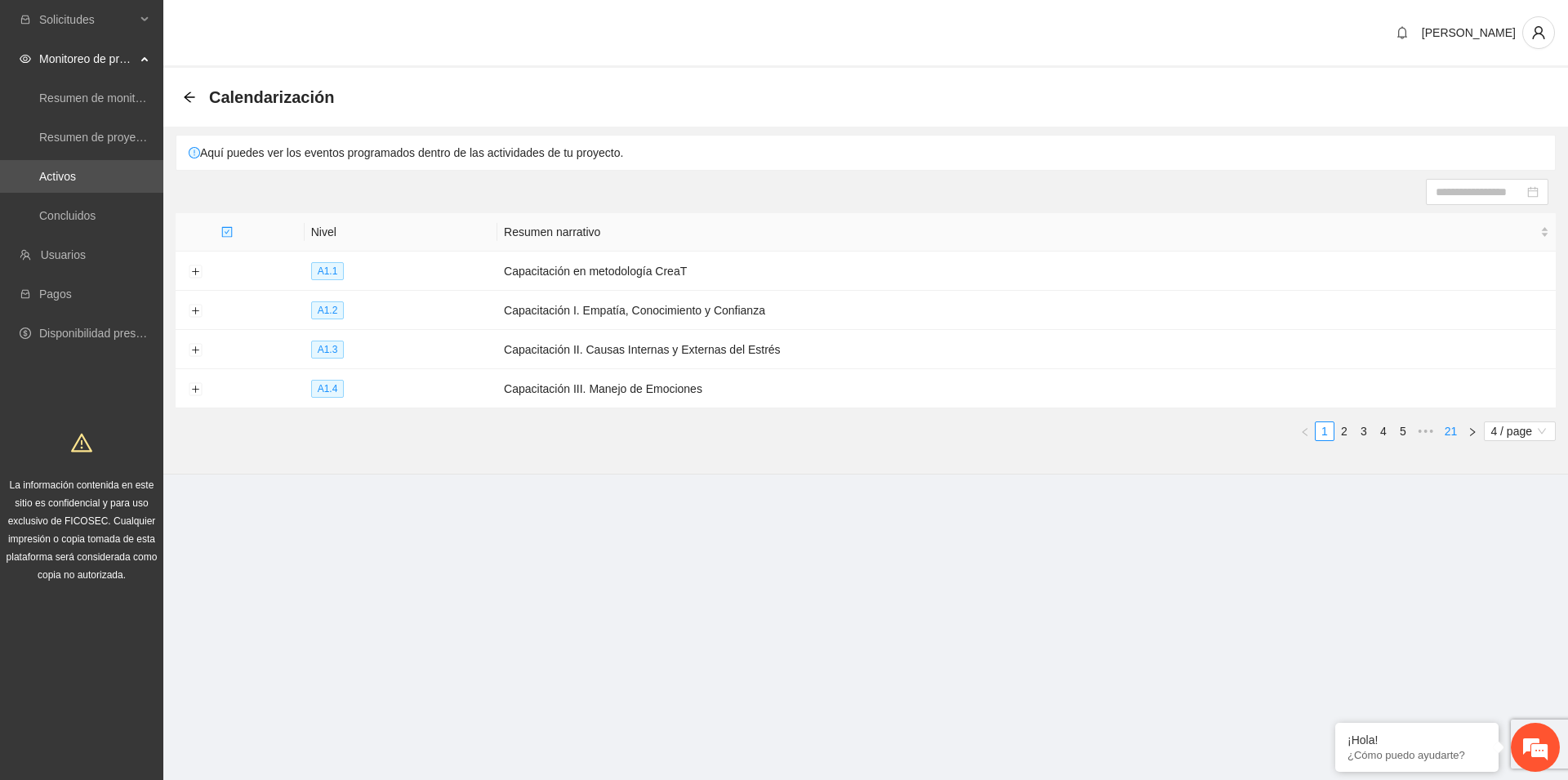
click at [1445, 430] on link "21" at bounding box center [1450, 431] width 22 height 18
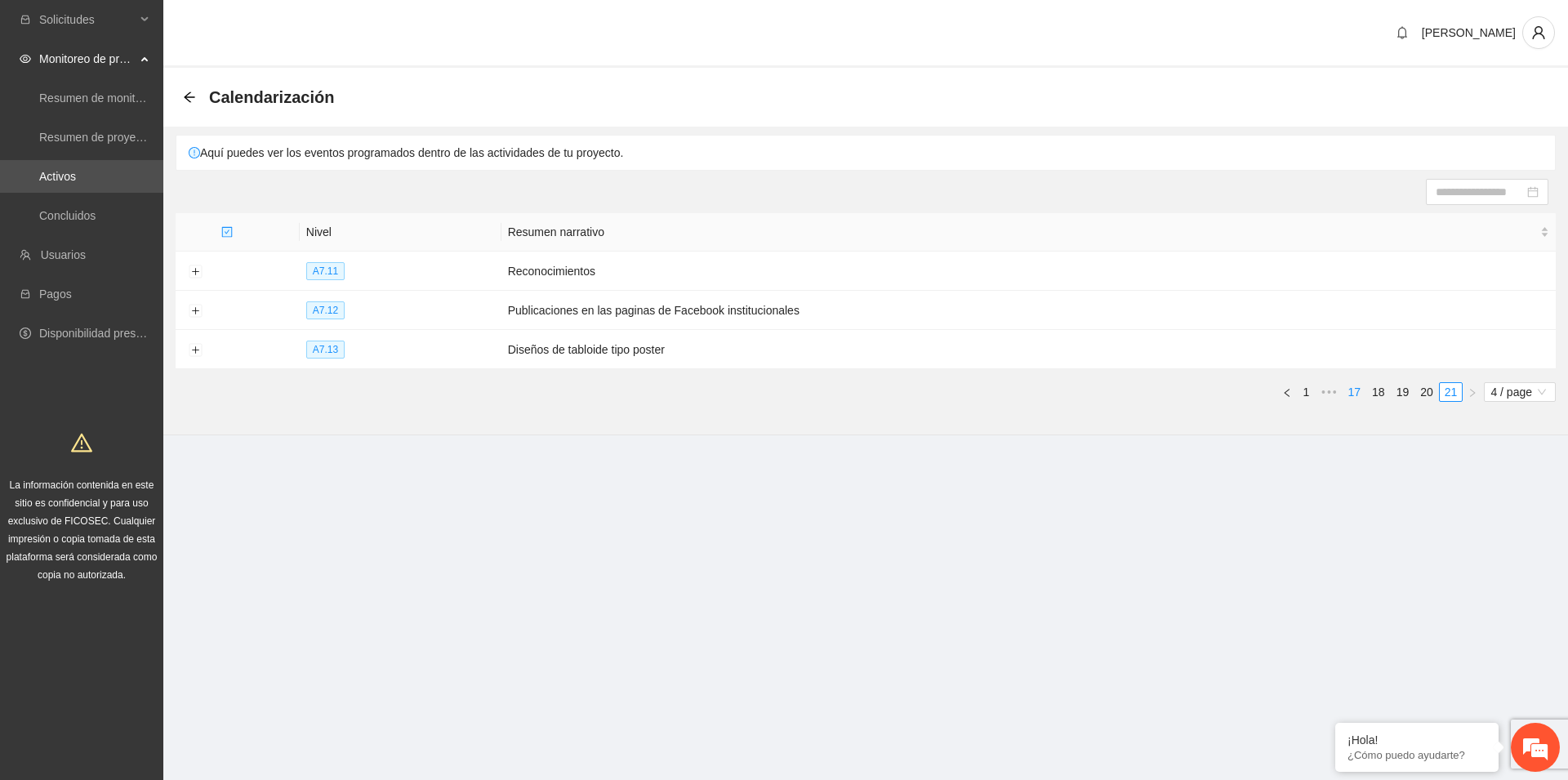
click at [1354, 392] on link "17" at bounding box center [1354, 392] width 22 height 18
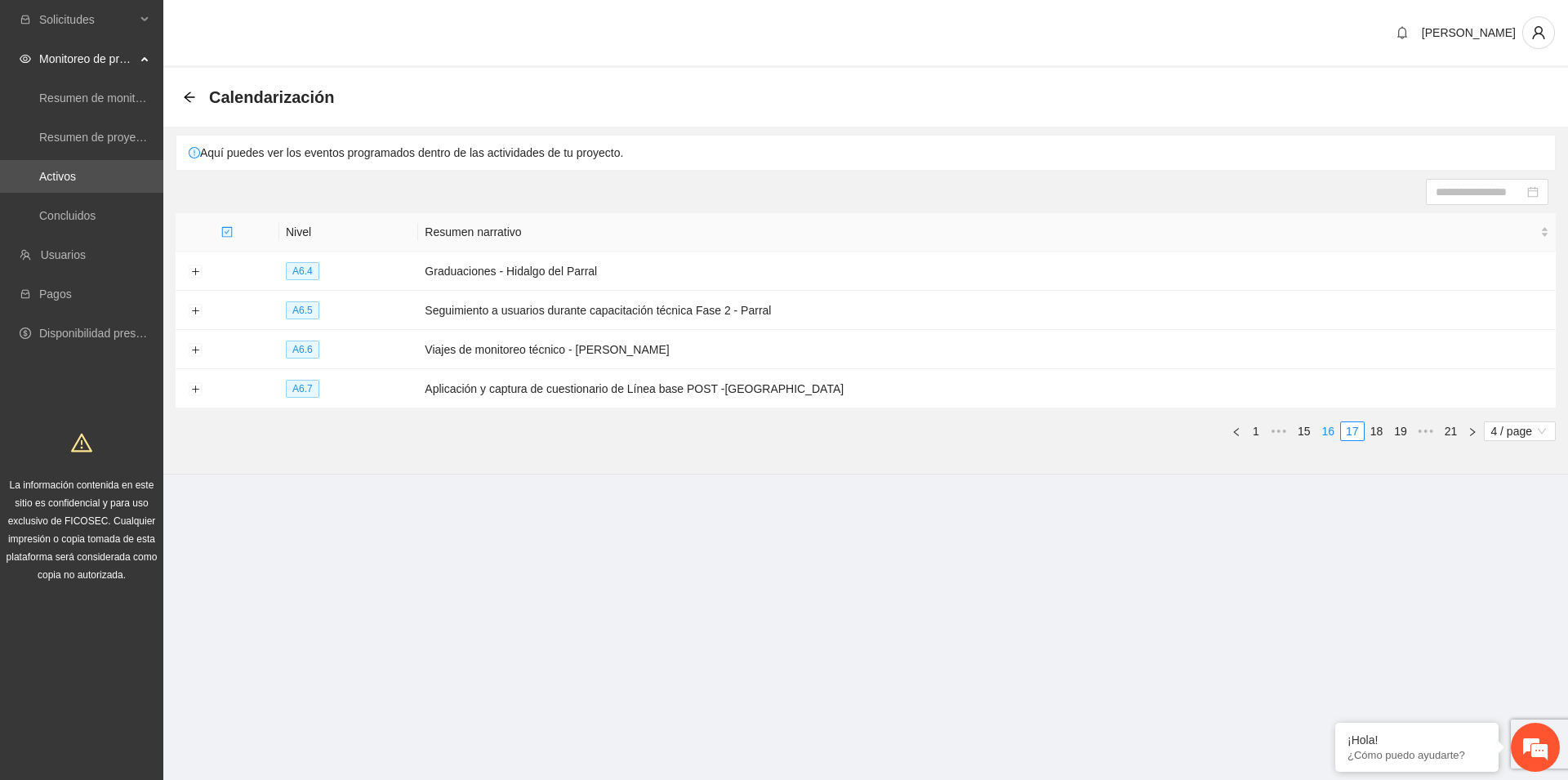
click at [1333, 433] on link "16" at bounding box center [1329, 431] width 22 height 18
click at [197, 387] on button "Expand row" at bounding box center [194, 389] width 13 height 13
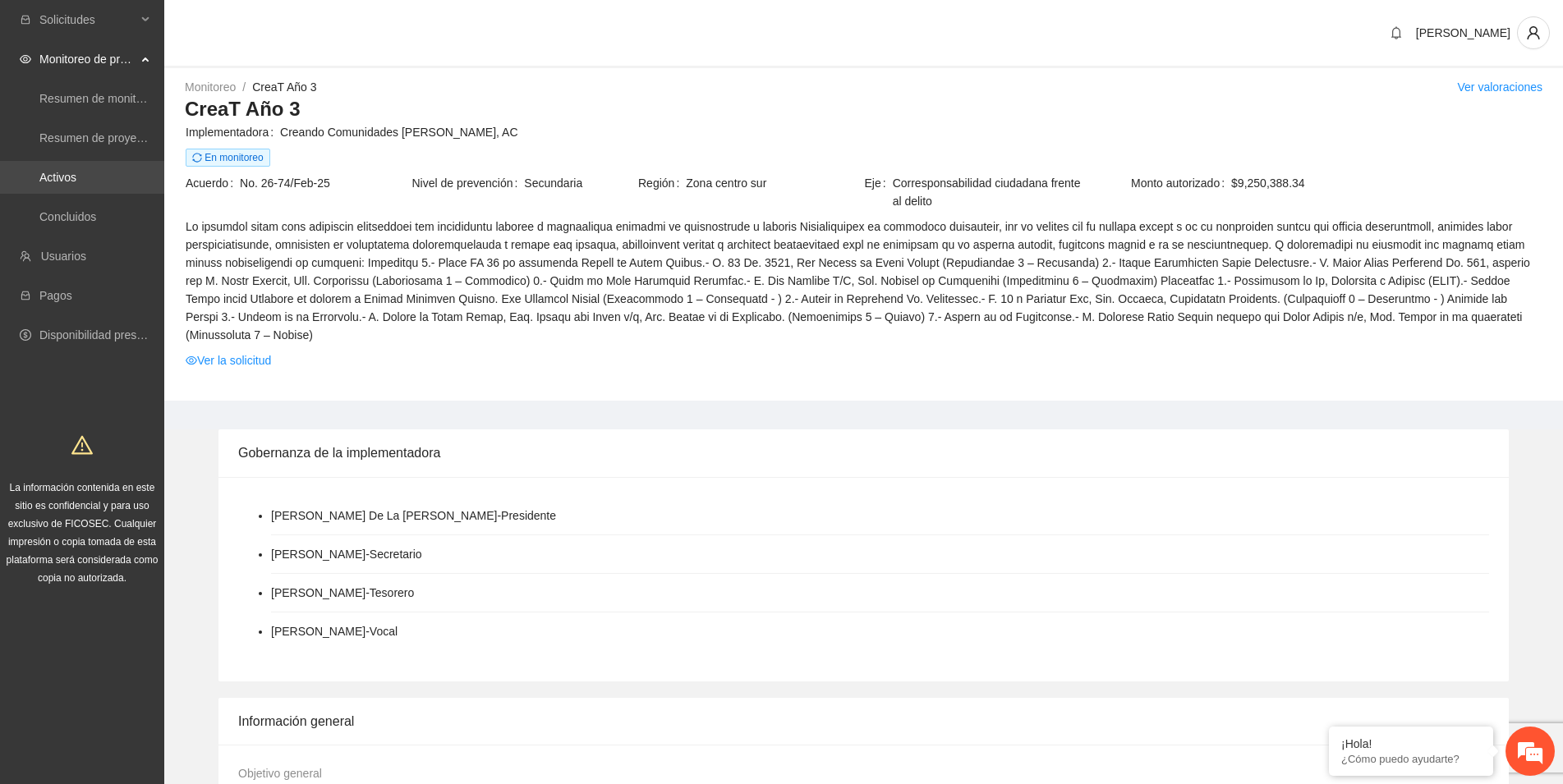
click at [51, 179] on link "Activos" at bounding box center [57, 176] width 37 height 13
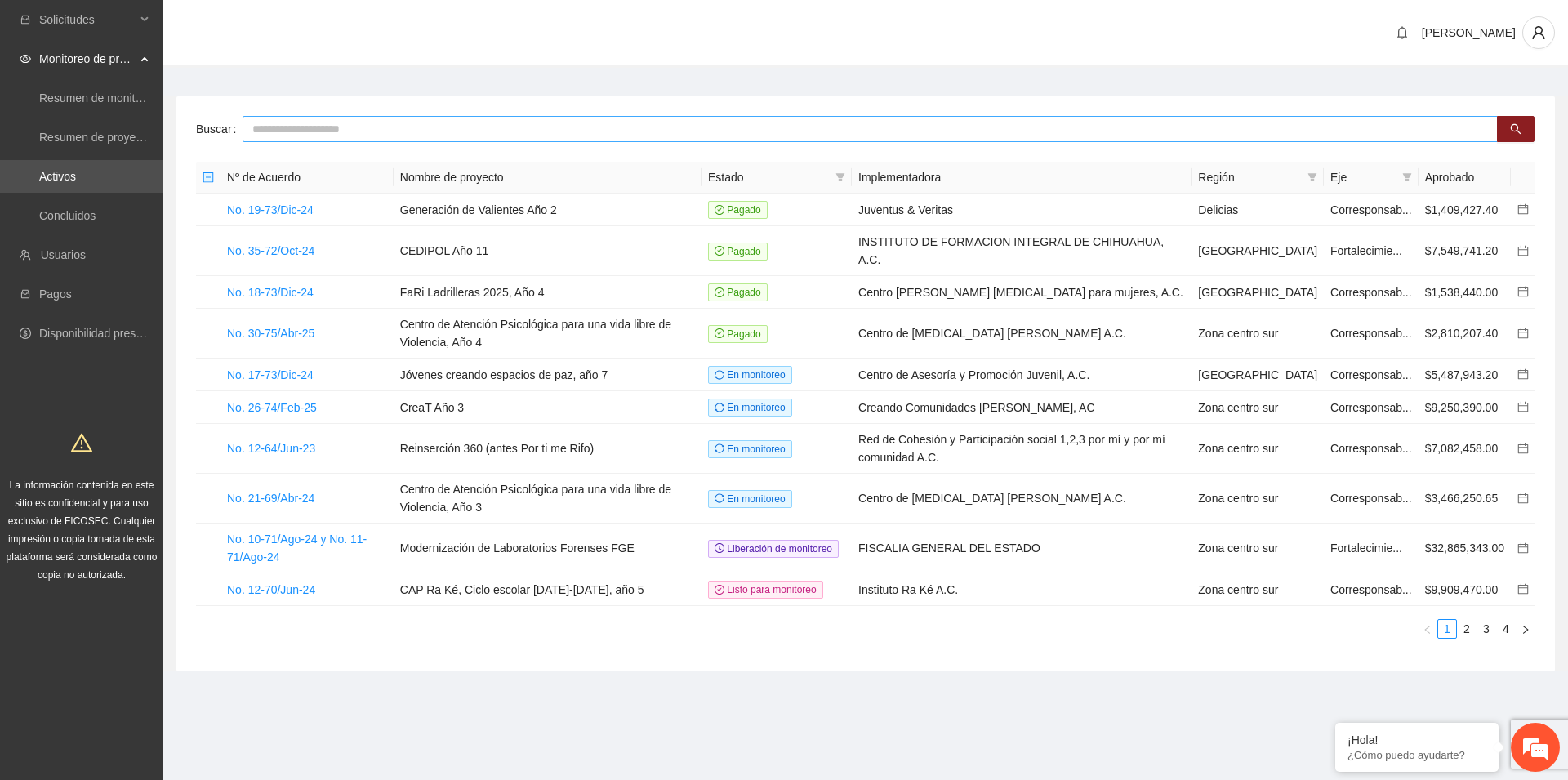
click at [269, 133] on input "text" at bounding box center [870, 129] width 1255 height 26
type input "******"
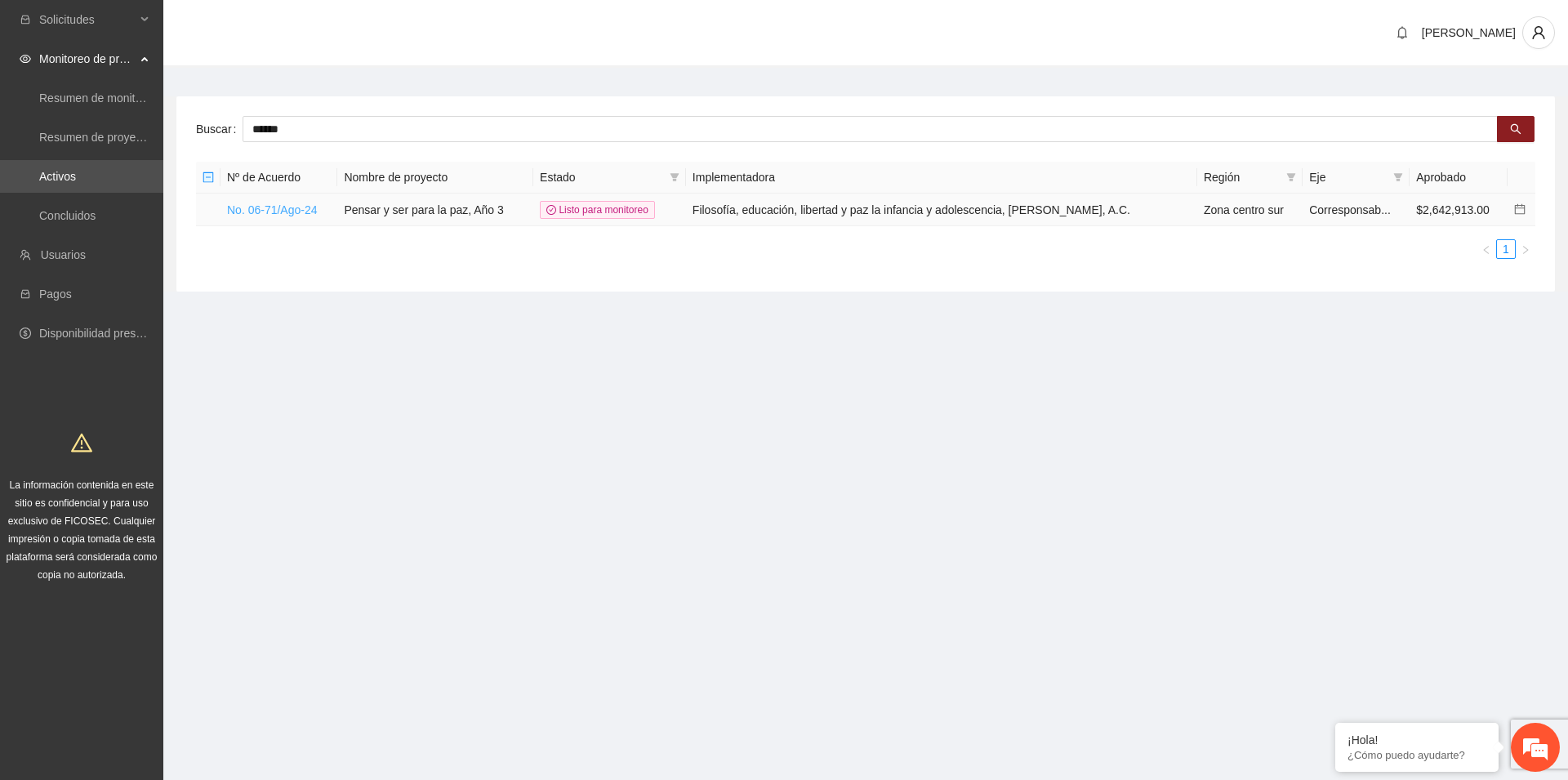
click at [278, 207] on link "No. 06-71/Ago-24" at bounding box center [272, 209] width 91 height 13
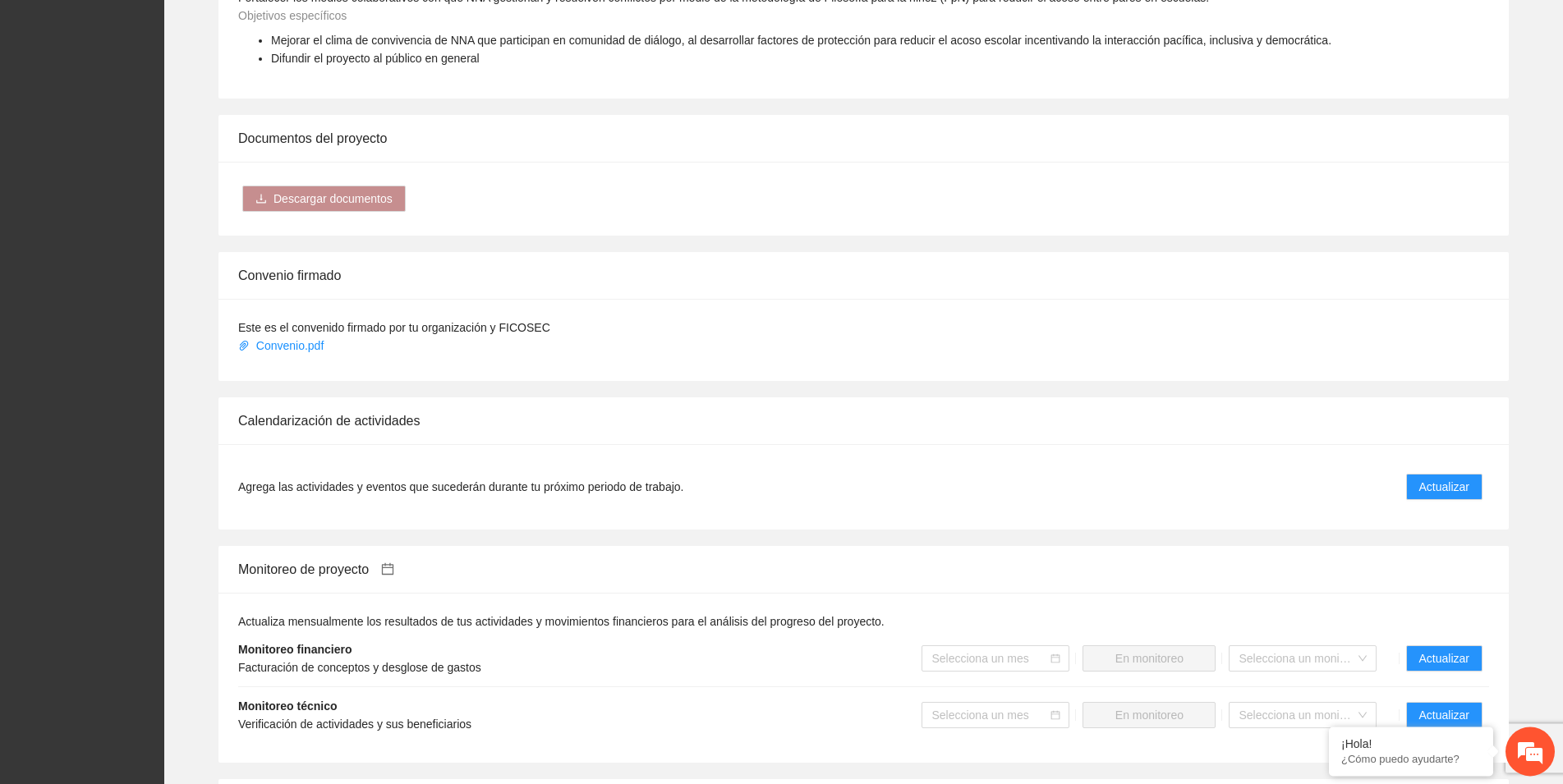
scroll to position [921, 0]
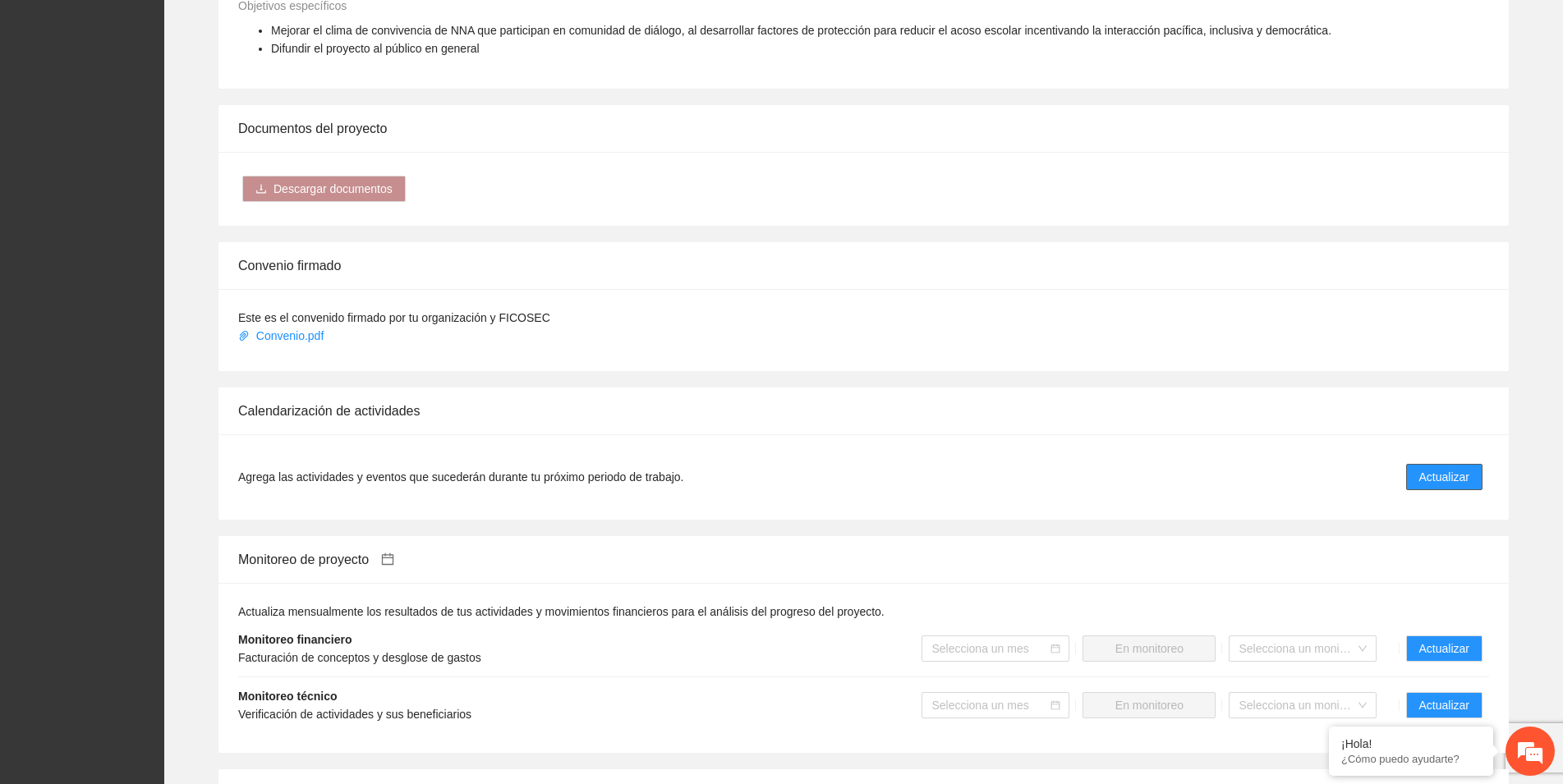
click at [1443, 482] on span "Actualizar" at bounding box center [1444, 476] width 50 height 18
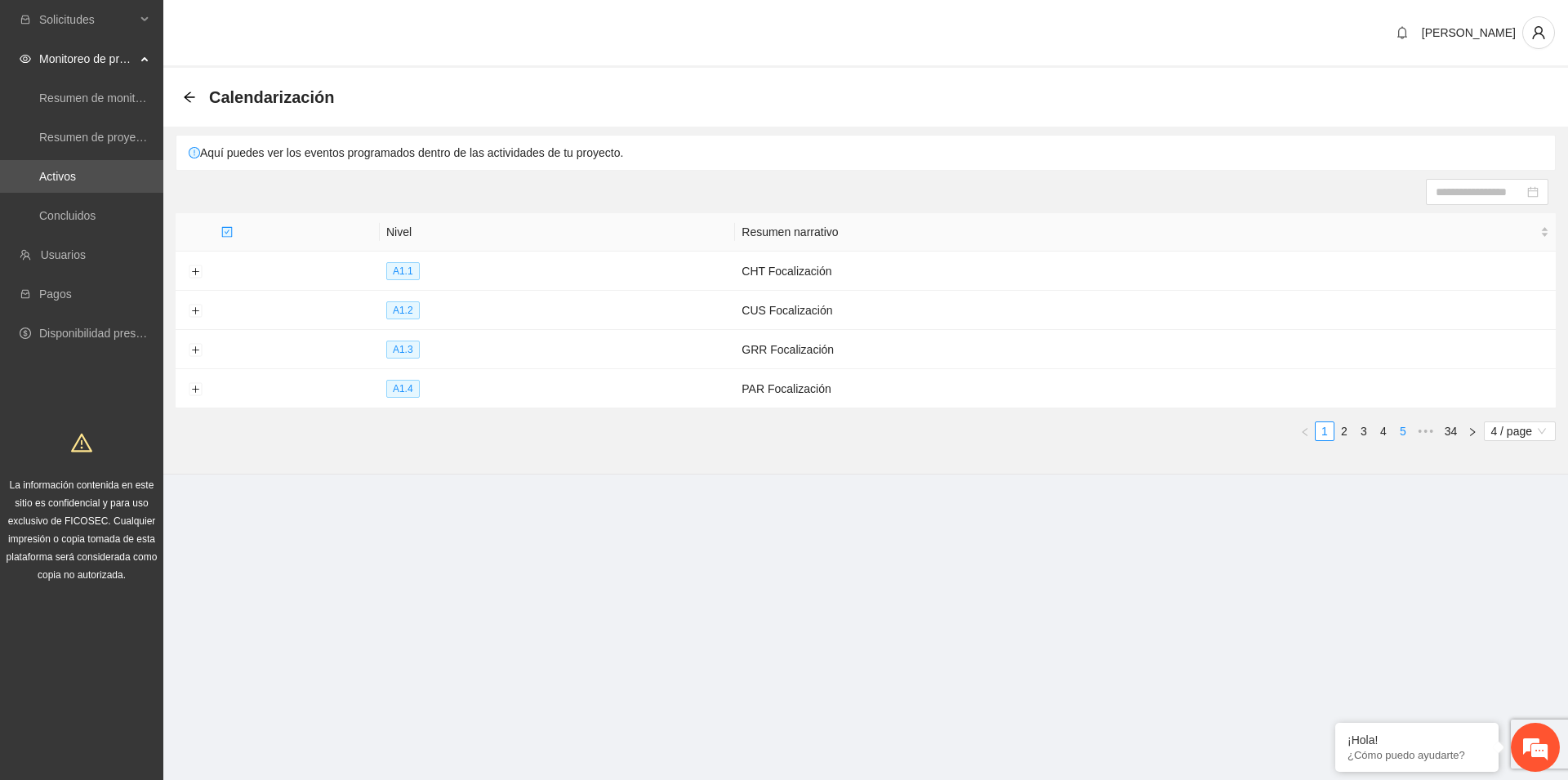
click at [1400, 432] on link "5" at bounding box center [1402, 431] width 18 height 18
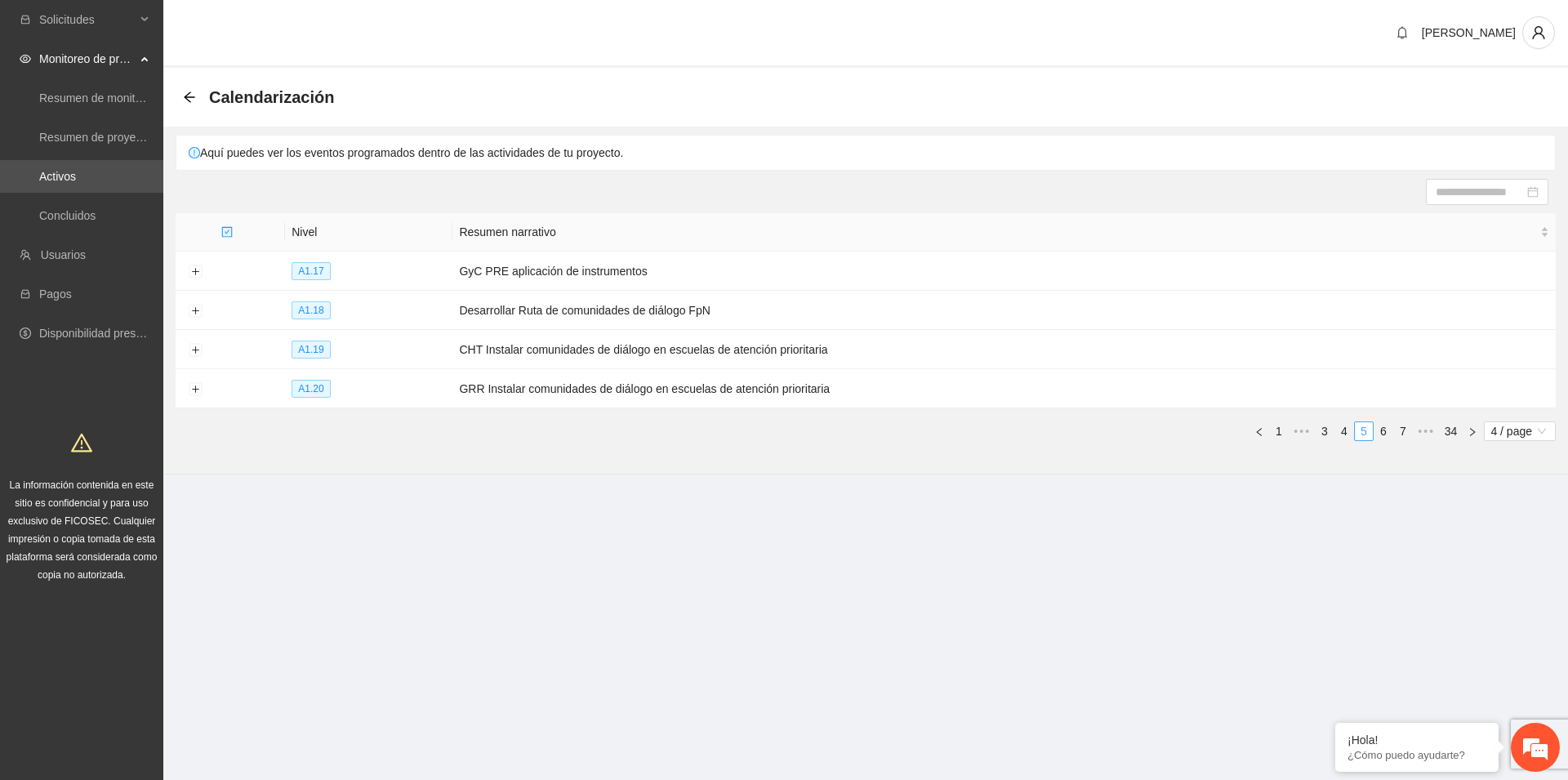
click at [1400, 432] on link "7" at bounding box center [1402, 431] width 18 height 18
click at [1400, 432] on link "9" at bounding box center [1402, 431] width 18 height 18
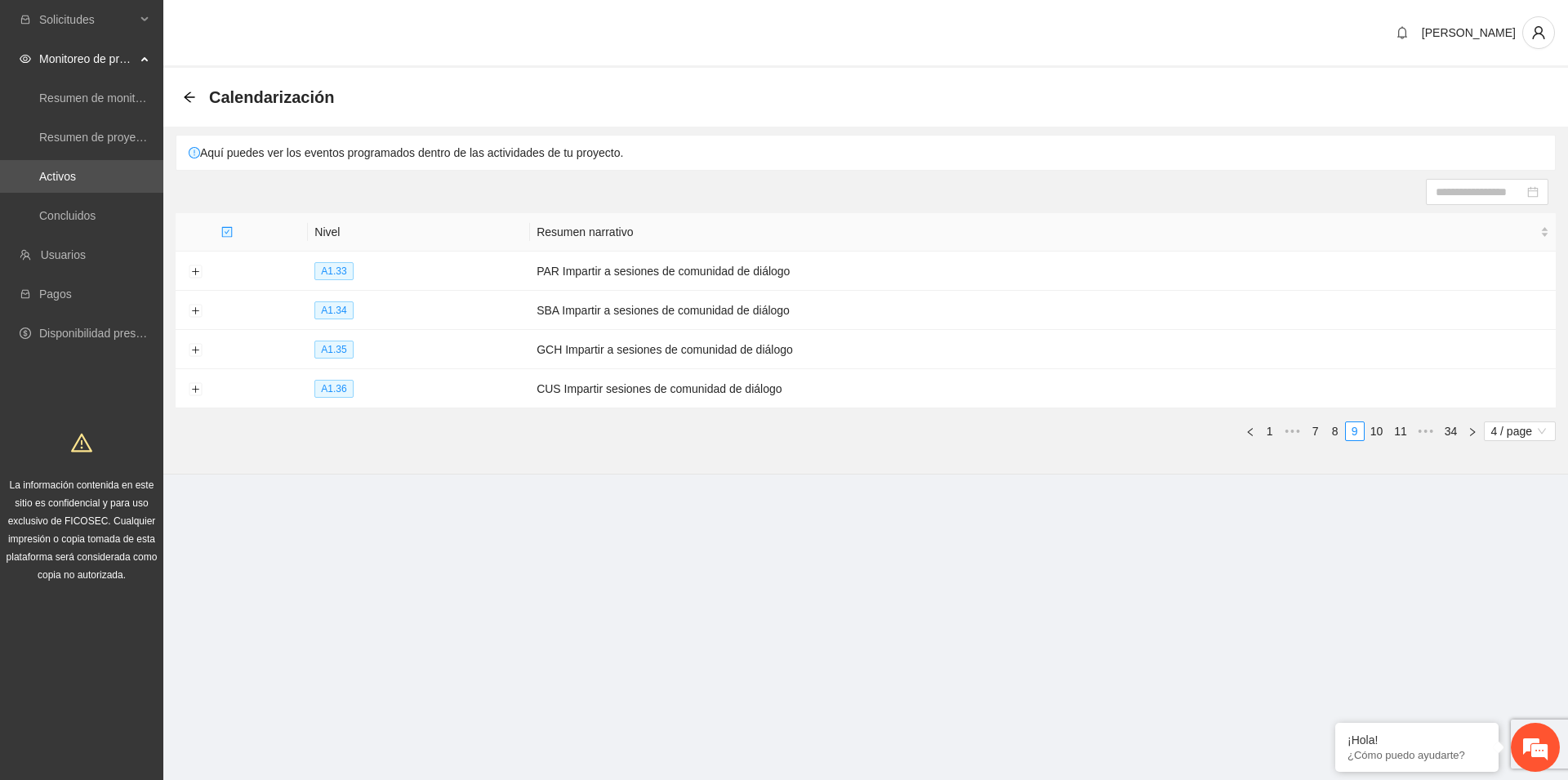
click at [1400, 432] on link "11" at bounding box center [1400, 431] width 22 height 18
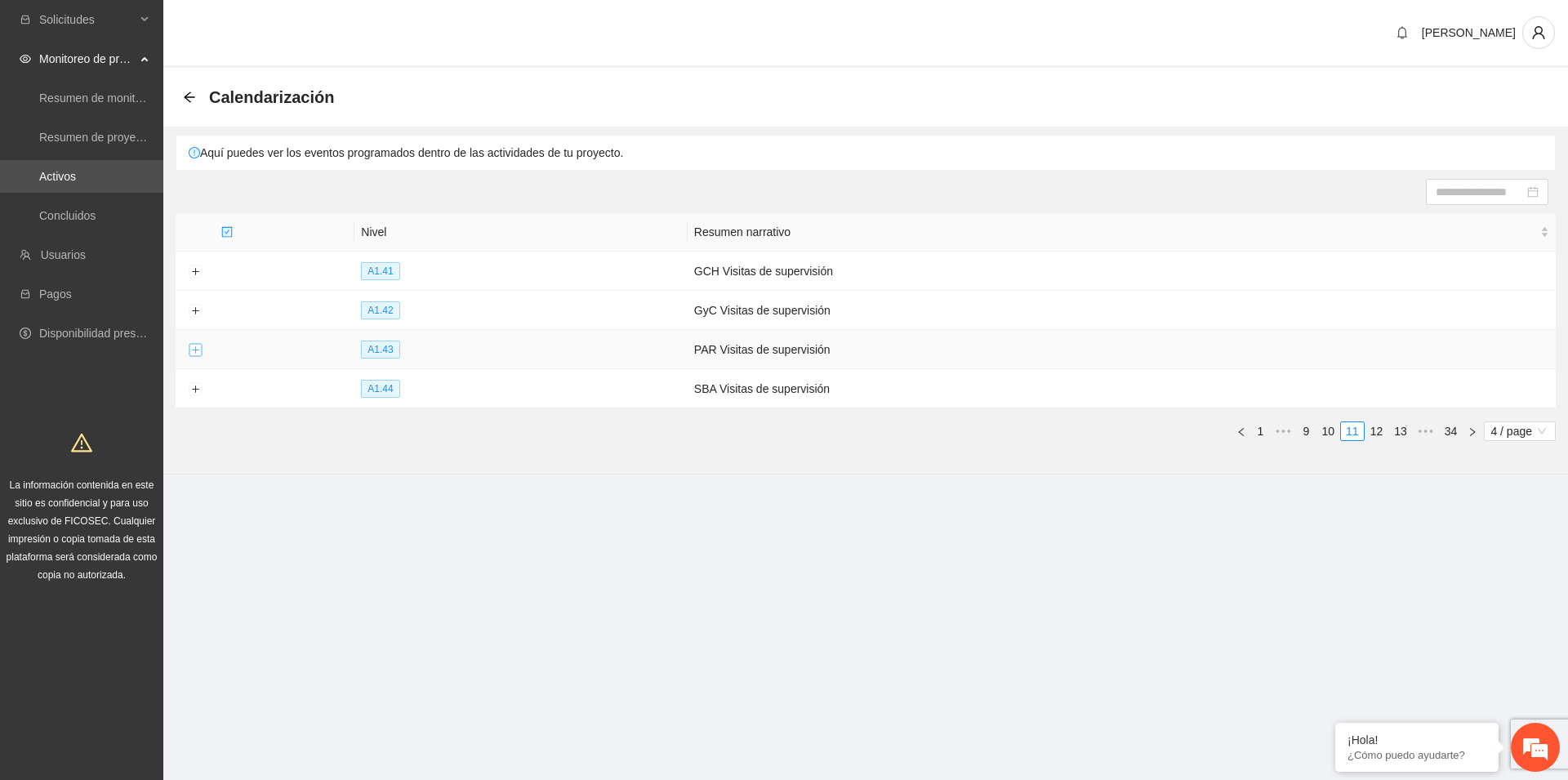
click at [194, 347] on button "Expand row" at bounding box center [194, 350] width 13 height 13
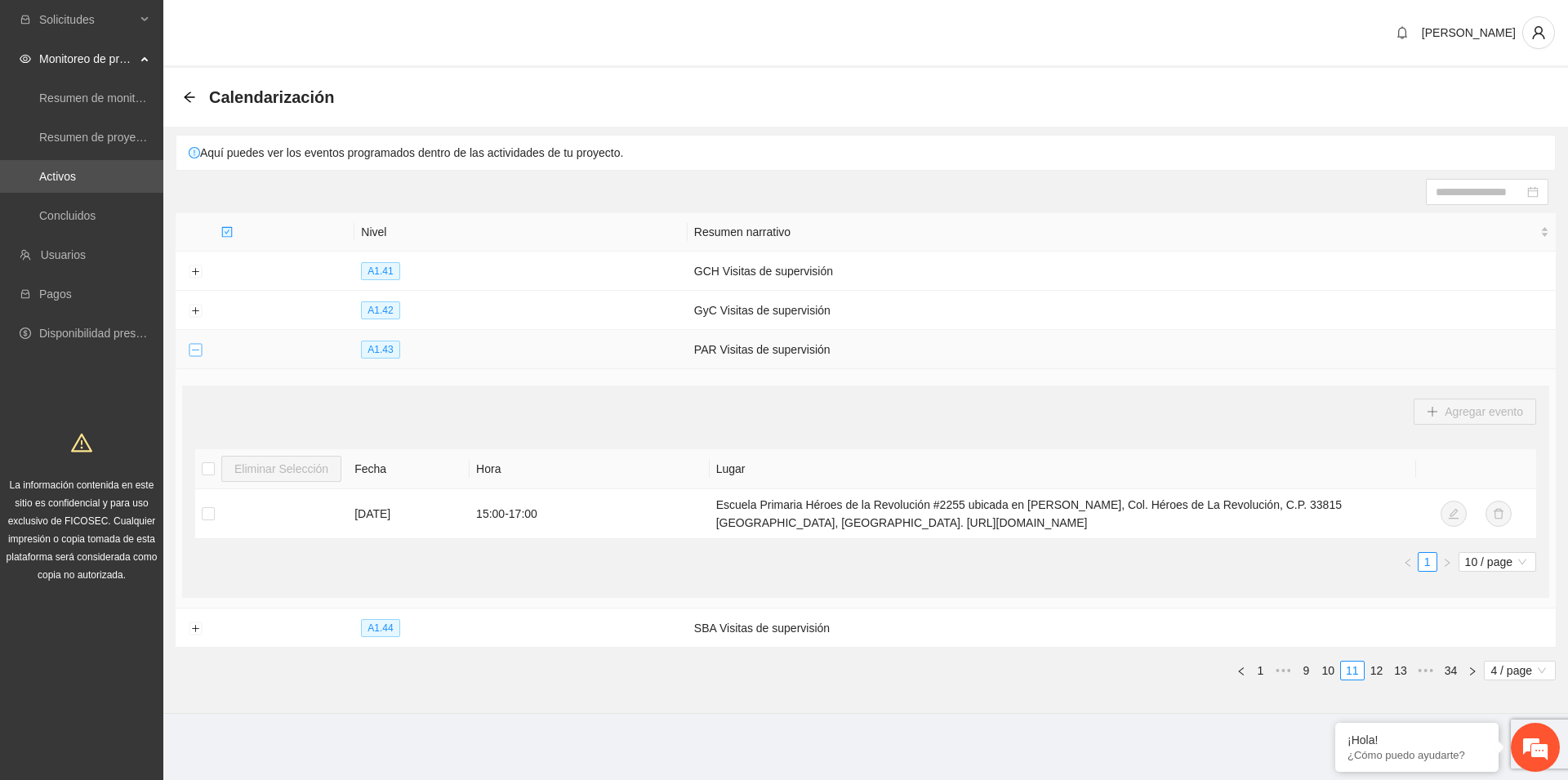
click at [195, 347] on button "Collapse row" at bounding box center [194, 350] width 13 height 13
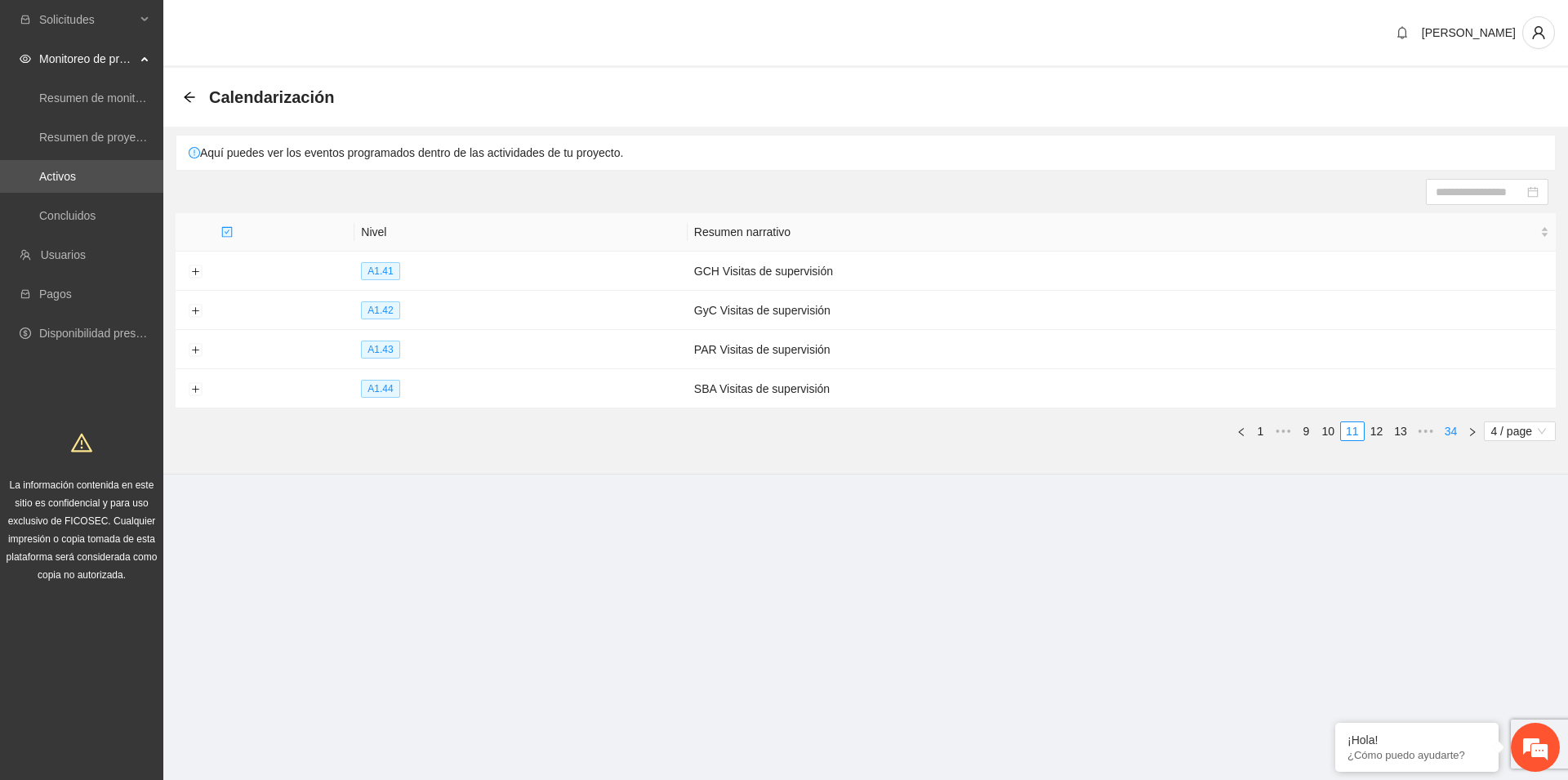
click at [1447, 429] on link "34" at bounding box center [1450, 431] width 22 height 18
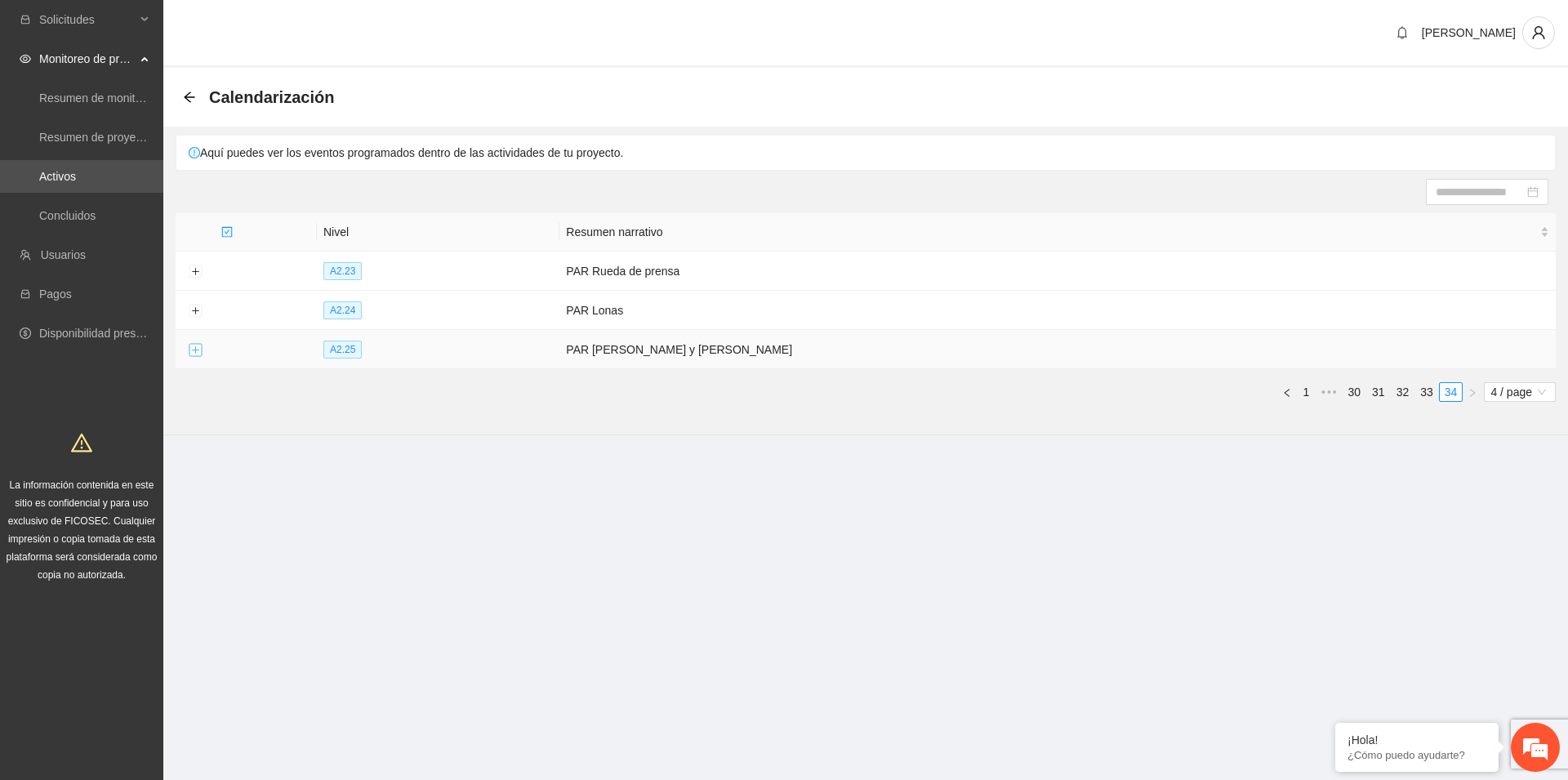
click at [198, 352] on button "Expand row" at bounding box center [194, 350] width 13 height 13
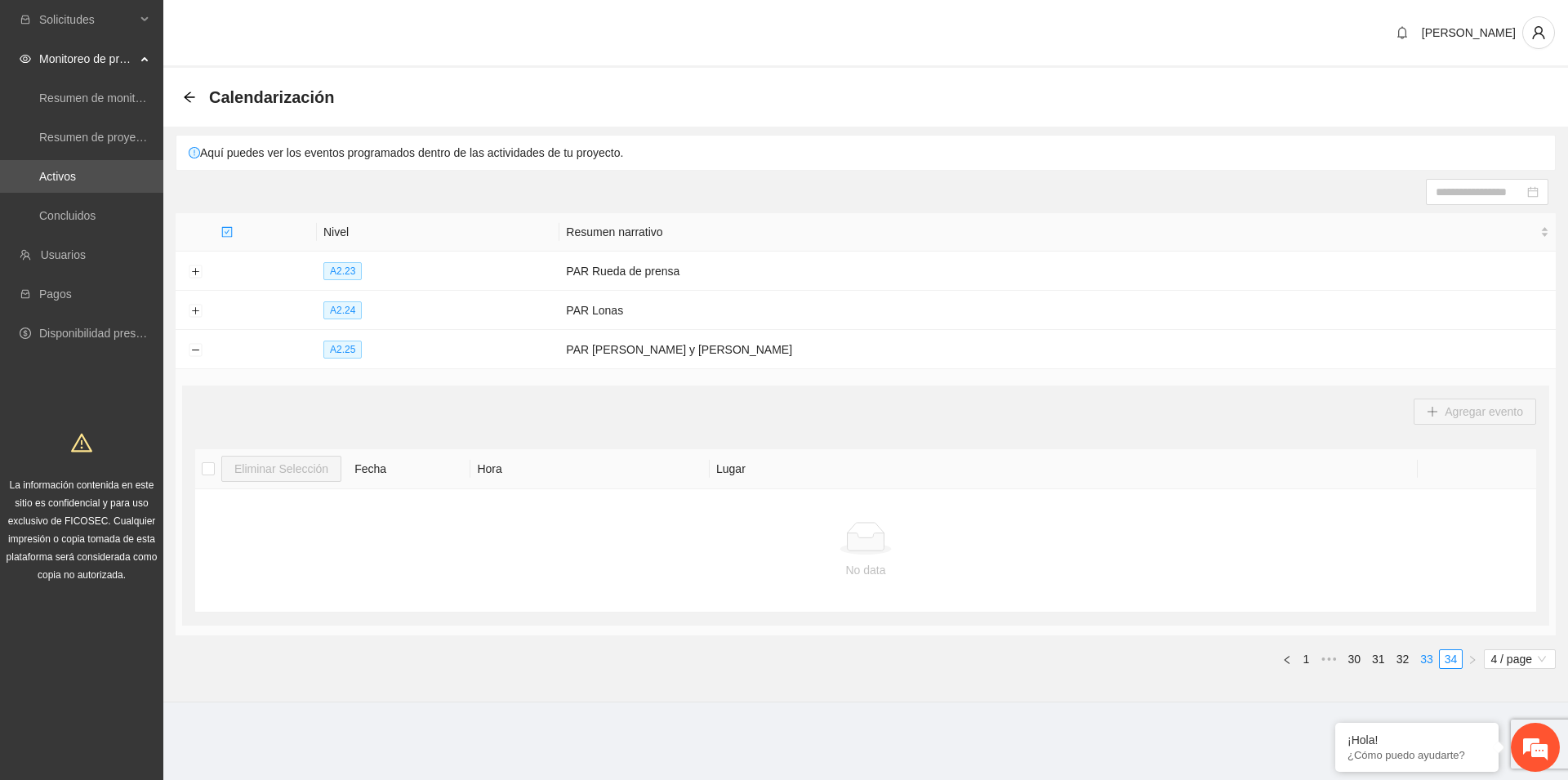
click at [1423, 658] on link "33" at bounding box center [1426, 659] width 22 height 18
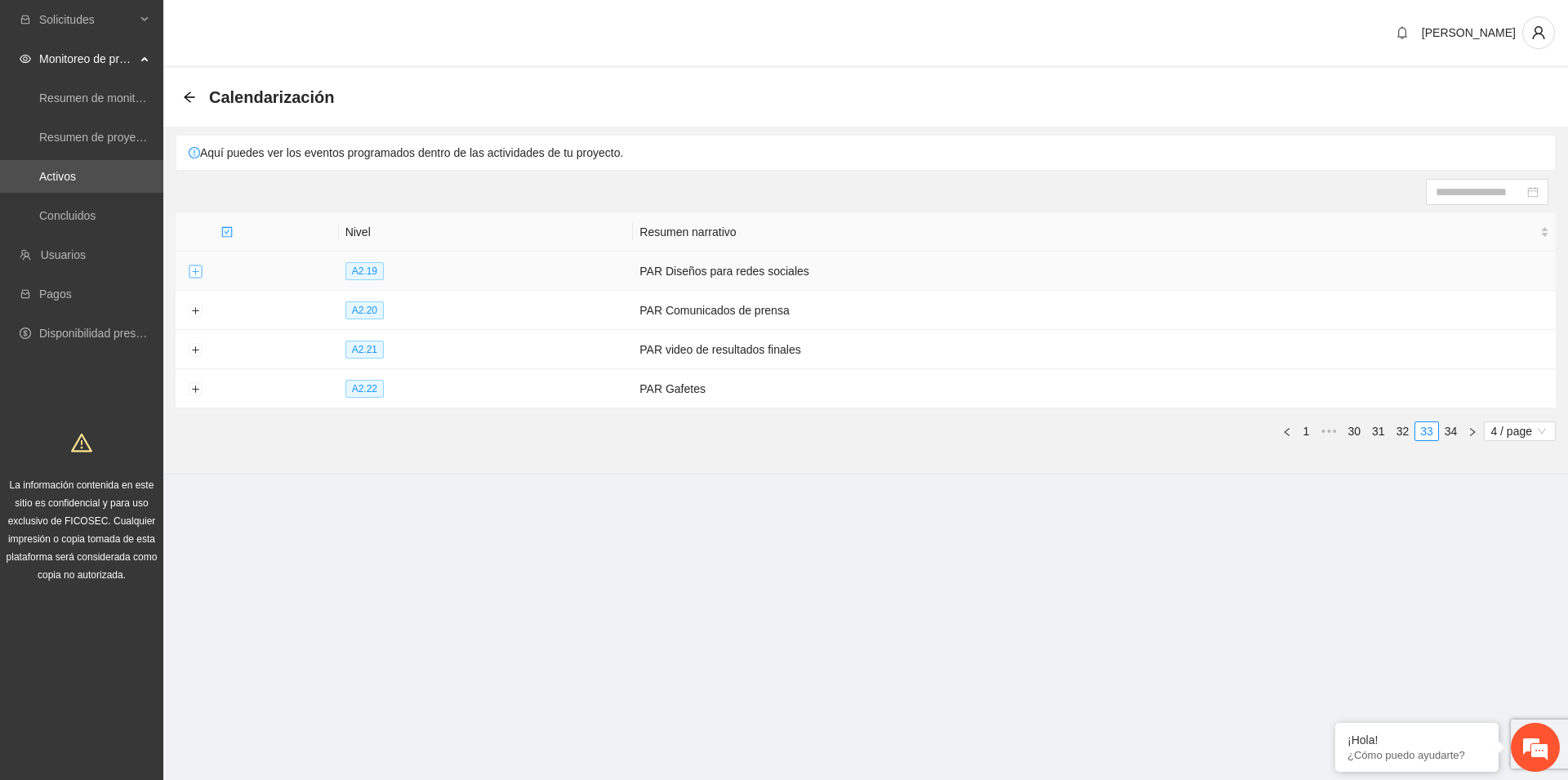
click at [197, 273] on button "Expand row" at bounding box center [194, 272] width 13 height 13
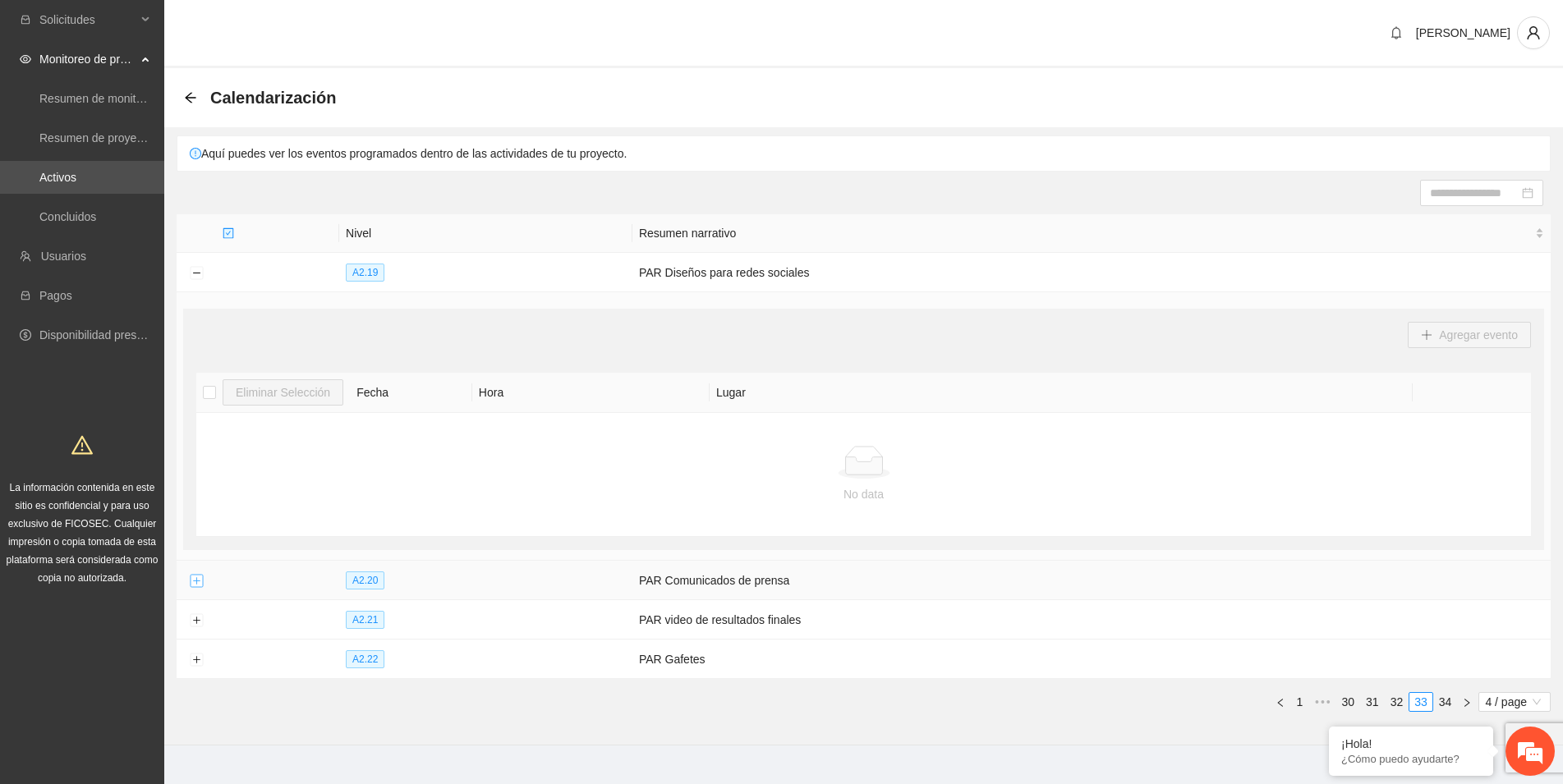
click at [195, 581] on button "Expand row" at bounding box center [196, 581] width 13 height 13
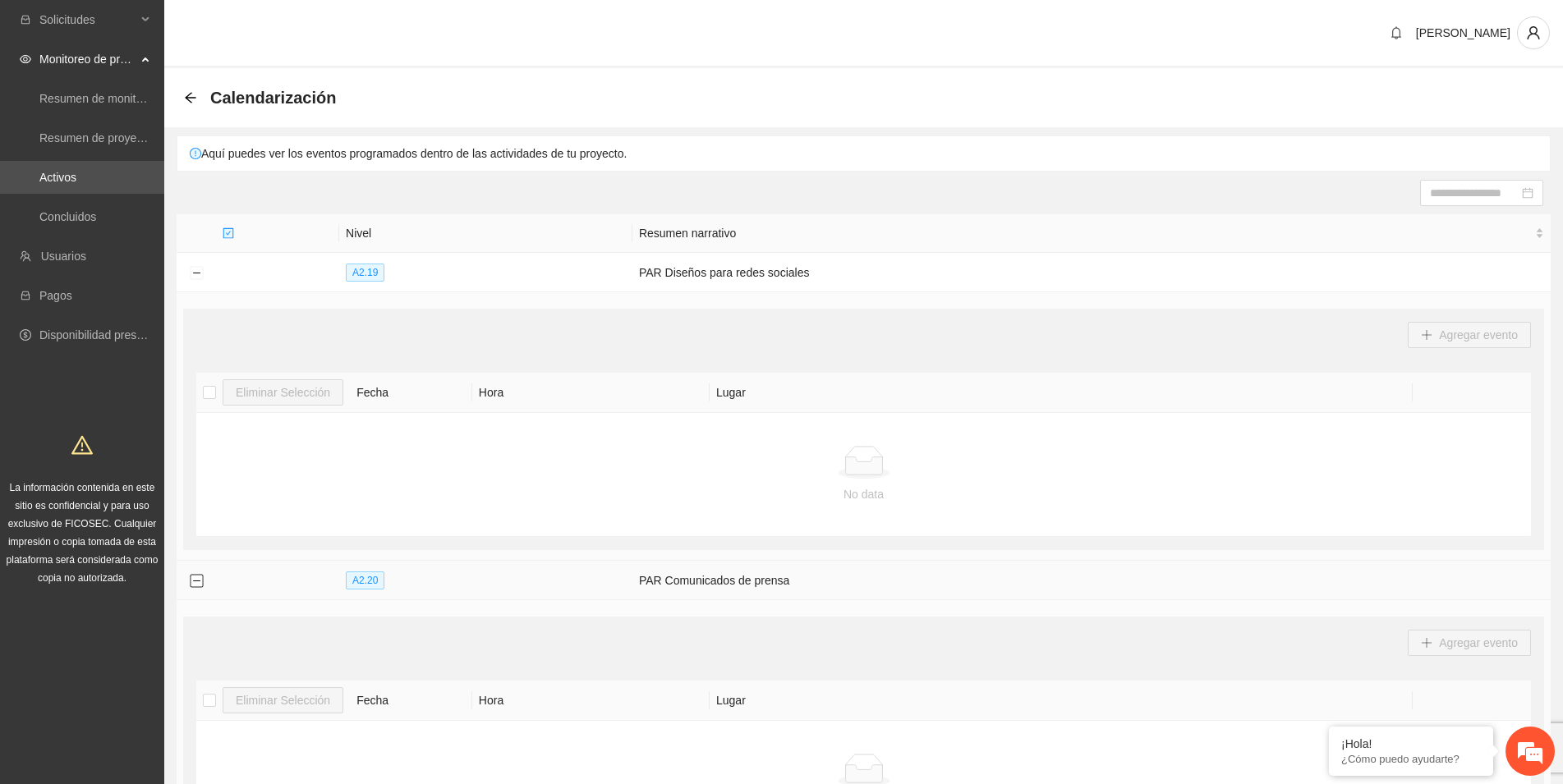
scroll to position [294, 0]
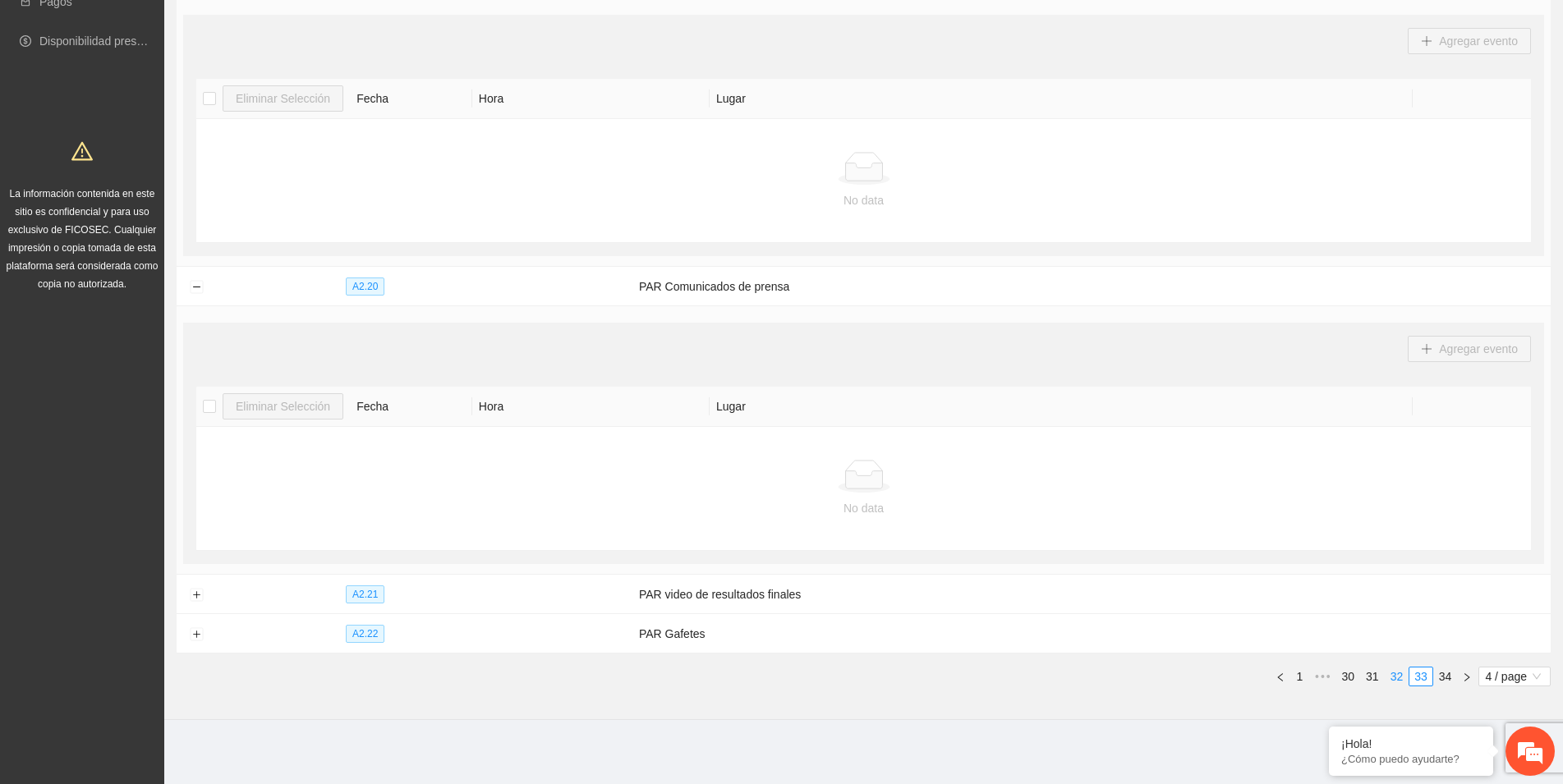
click at [1400, 678] on link "32" at bounding box center [1397, 676] width 23 height 18
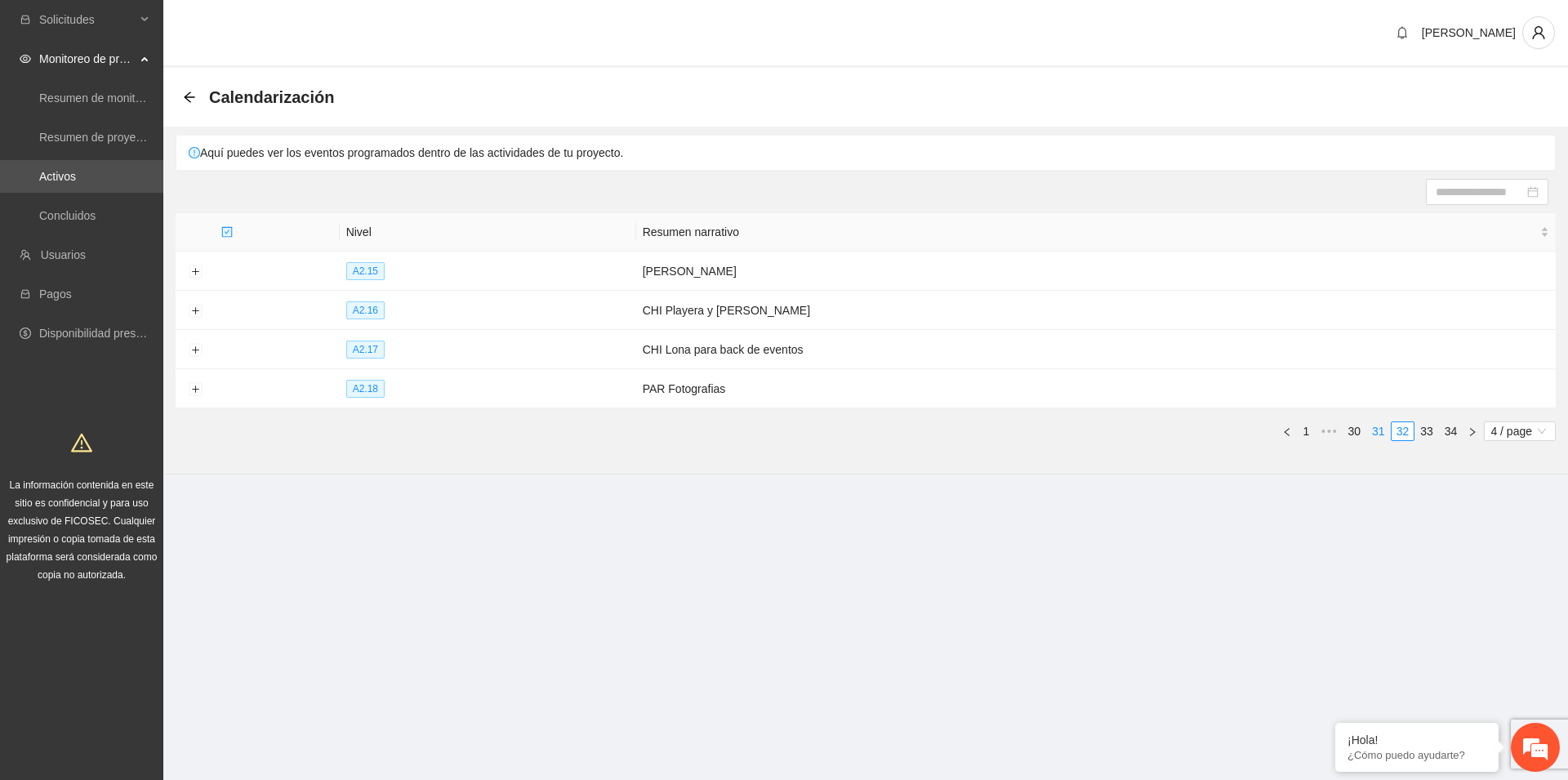
click at [1377, 438] on link "31" at bounding box center [1378, 431] width 22 height 18
click at [1355, 436] on link "30" at bounding box center [1354, 431] width 22 height 18
click at [1331, 435] on link "29" at bounding box center [1329, 431] width 22 height 18
click at [1303, 430] on link "27" at bounding box center [1303, 431] width 22 height 18
click at [192, 310] on button "Expand row" at bounding box center [194, 310] width 13 height 13
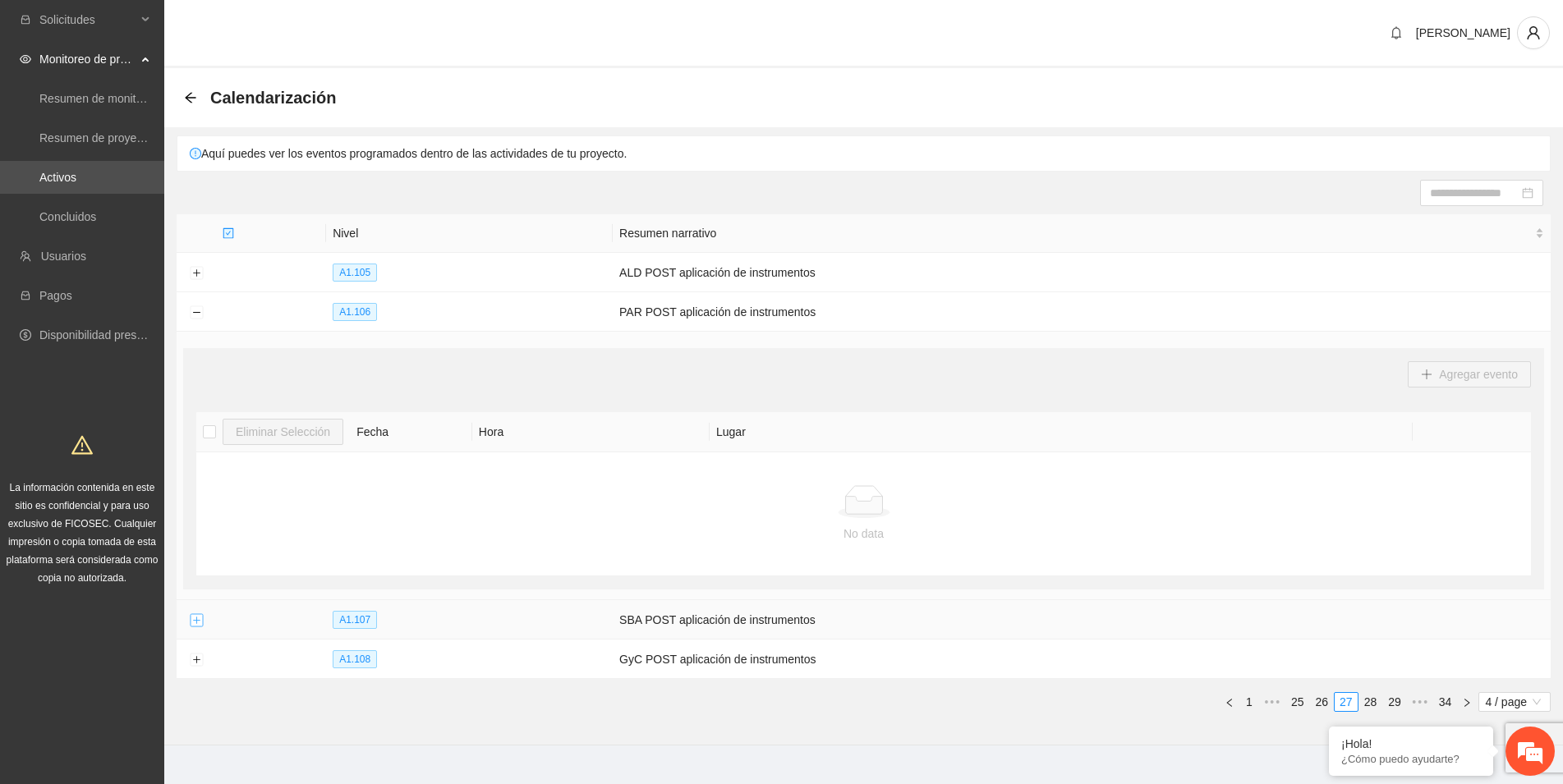
click at [196, 620] on button "Expand row" at bounding box center [196, 621] width 13 height 13
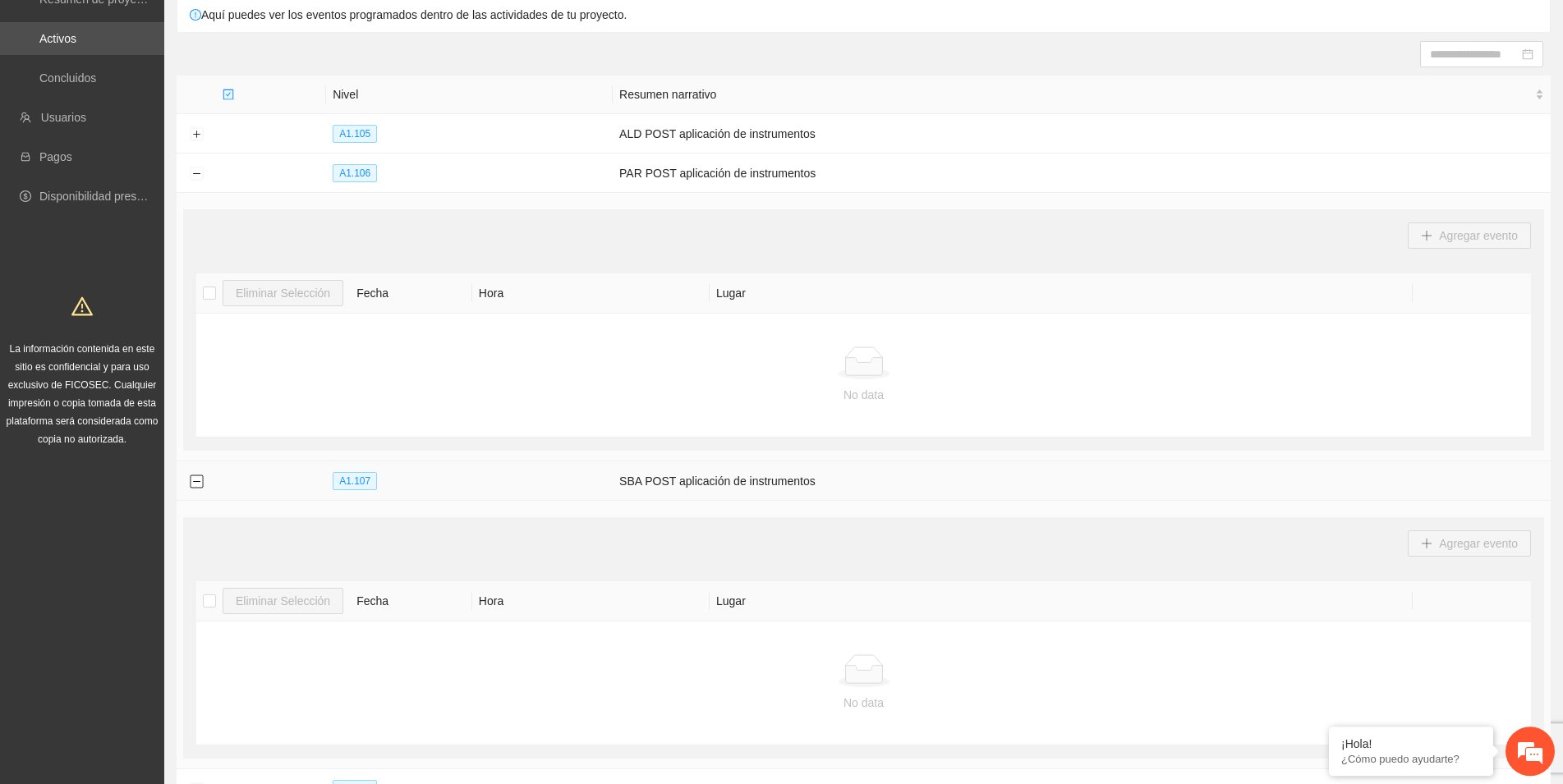
scroll to position [294, 0]
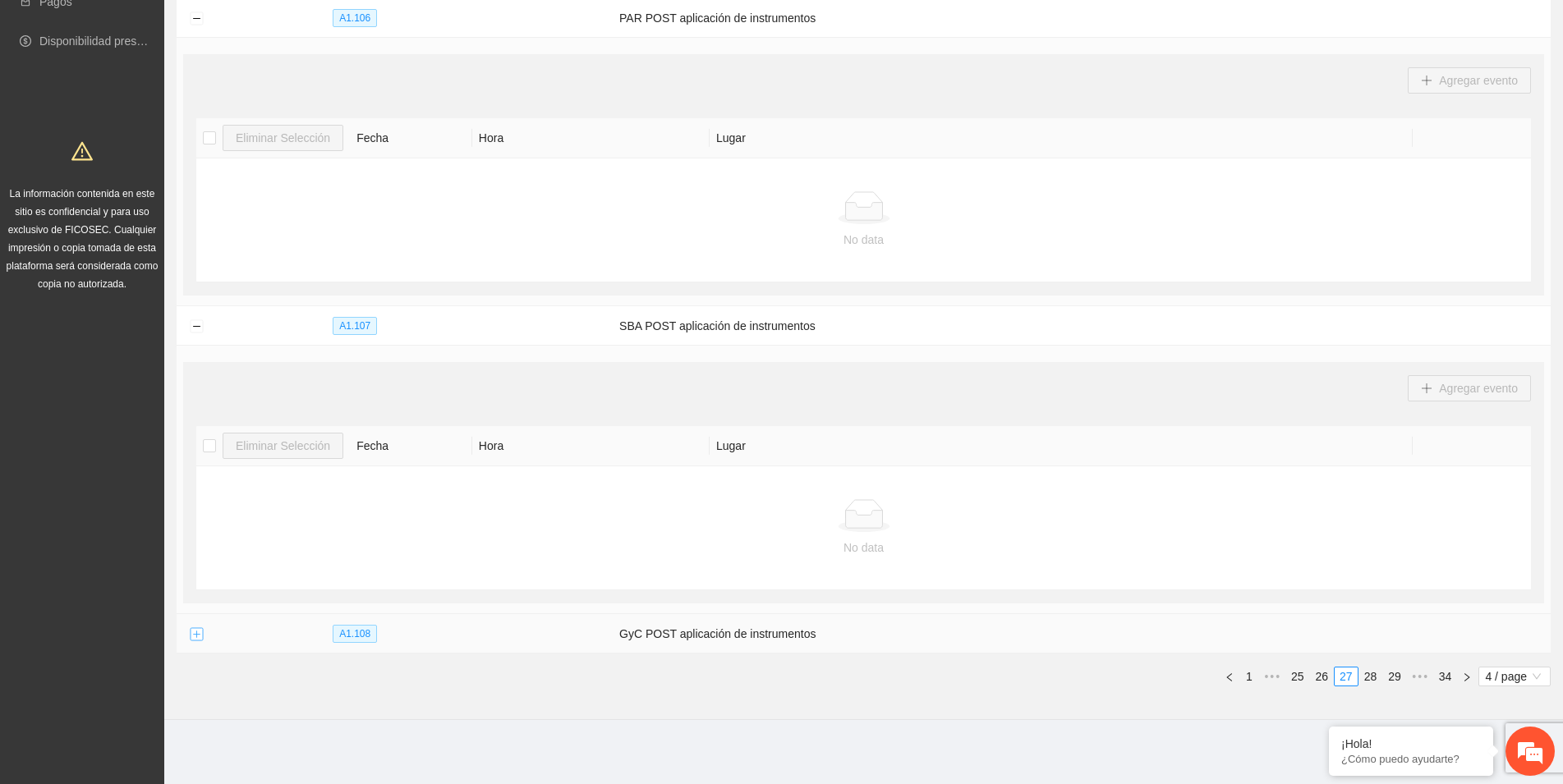
click at [192, 634] on button "Expand row" at bounding box center [196, 635] width 13 height 13
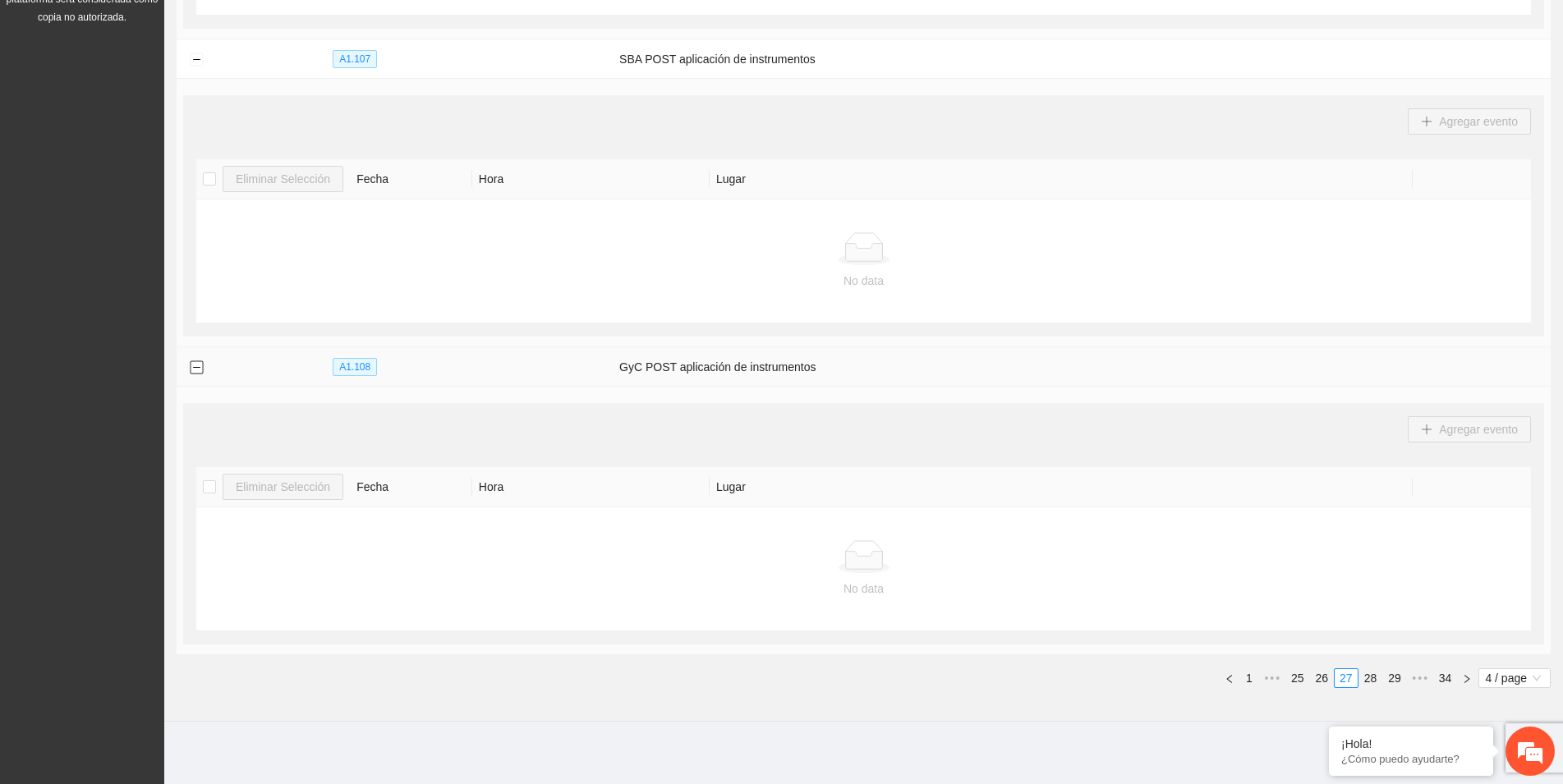
scroll to position [562, 0]
click at [1324, 674] on link "26" at bounding box center [1322, 676] width 23 height 18
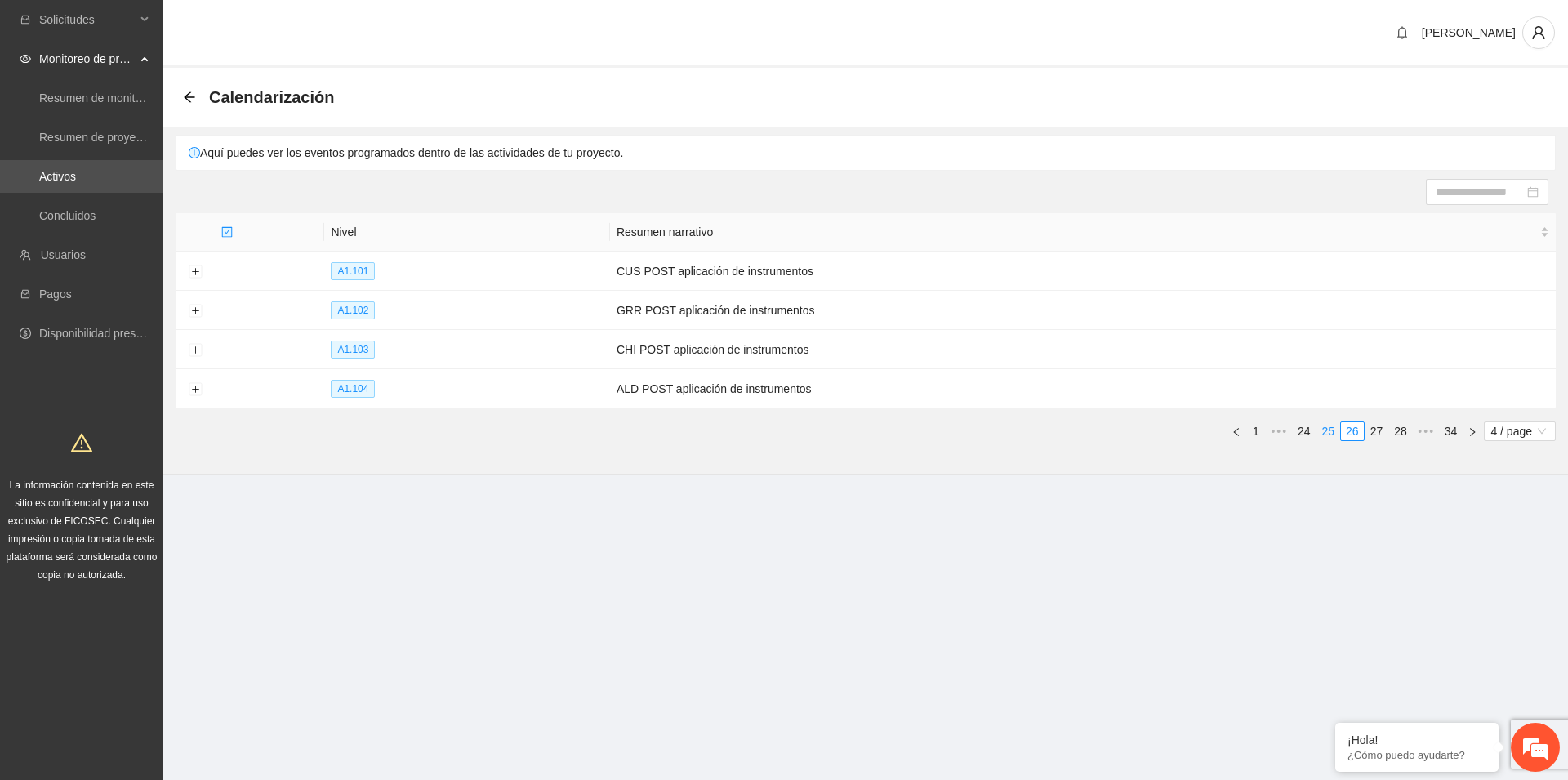
click at [1323, 434] on link "25" at bounding box center [1329, 431] width 22 height 18
click at [194, 272] on button "Expand row" at bounding box center [194, 272] width 13 height 13
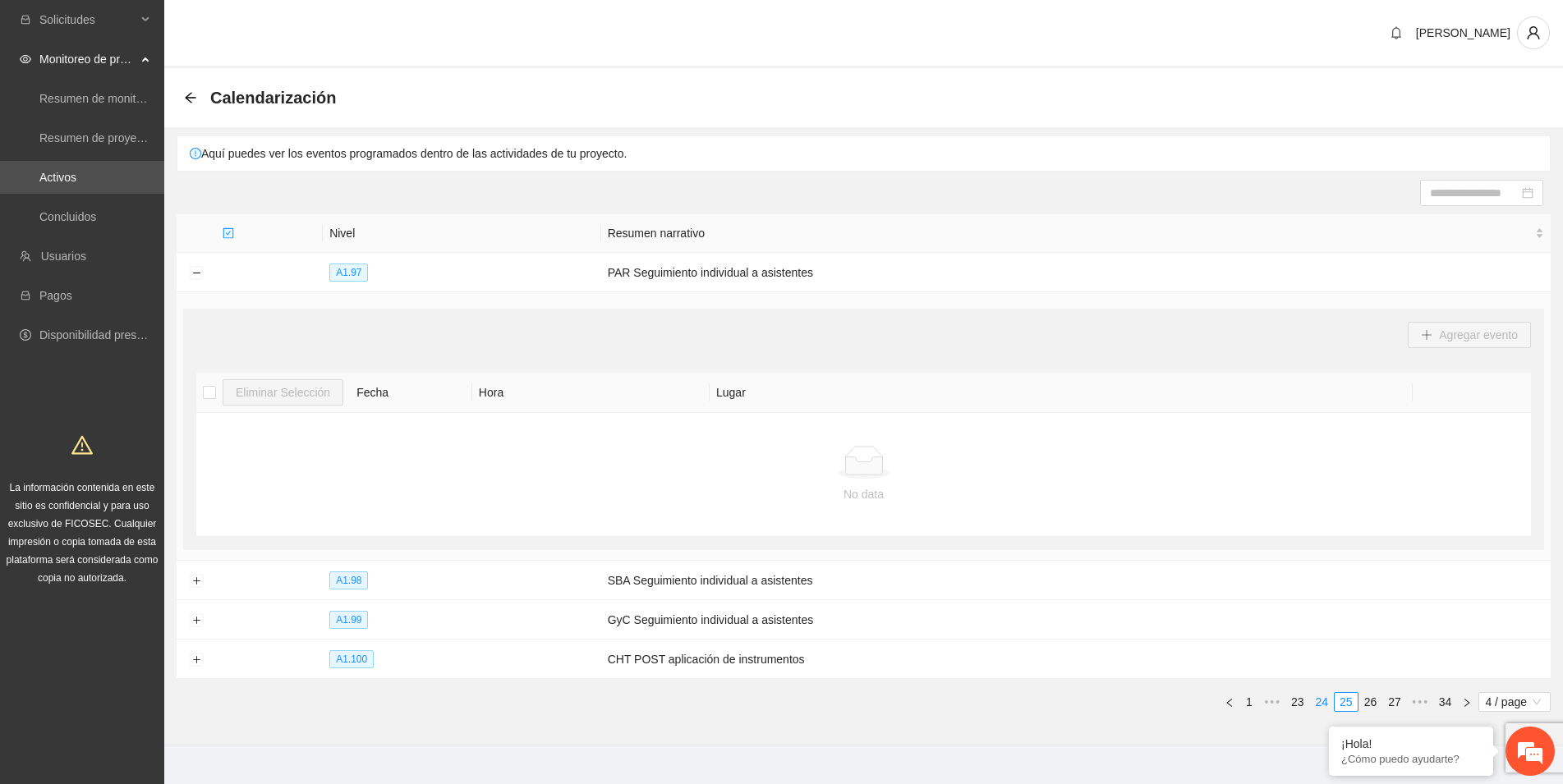
click at [1319, 698] on link "24" at bounding box center [1322, 701] width 23 height 18
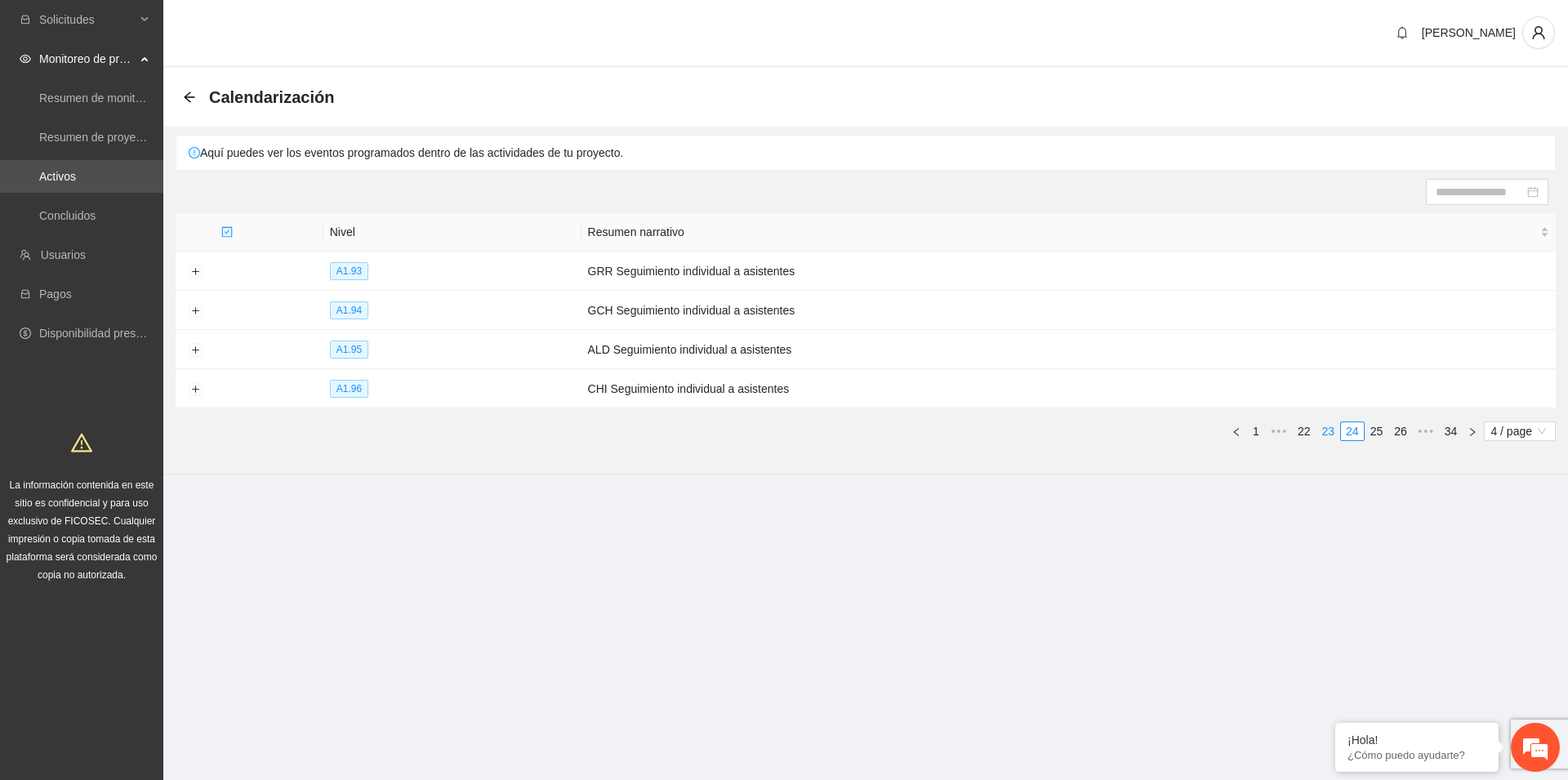
click at [1329, 432] on link "23" at bounding box center [1329, 431] width 22 height 18
click at [1302, 428] on link "21" at bounding box center [1303, 431] width 22 height 18
click at [1306, 432] on link "19" at bounding box center [1303, 431] width 22 height 18
click at [1304, 432] on link "17" at bounding box center [1303, 431] width 22 height 18
click at [1304, 432] on link "15" at bounding box center [1303, 431] width 22 height 18
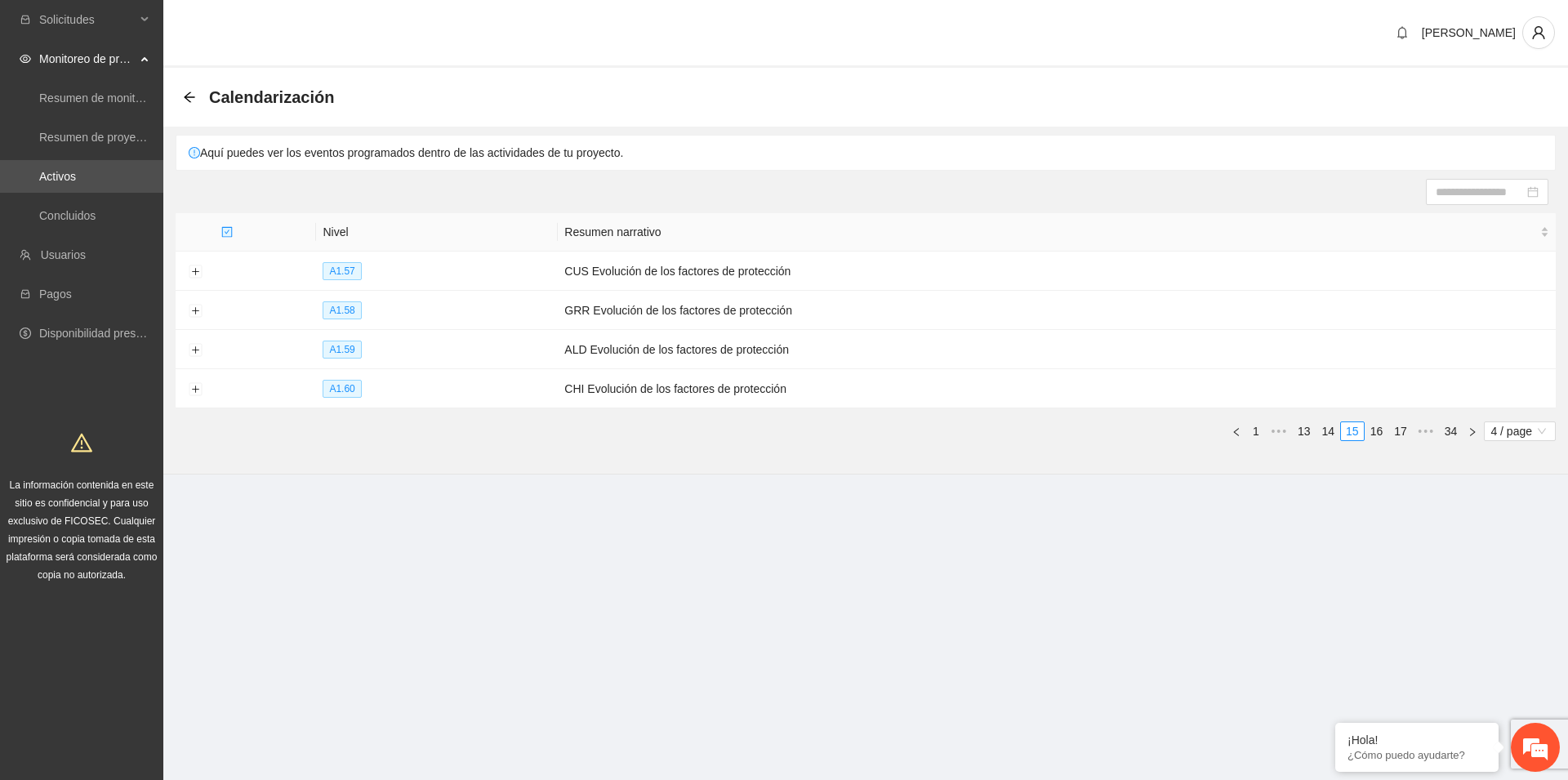
click at [1304, 432] on link "13" at bounding box center [1303, 431] width 22 height 18
click at [199, 310] on button "Expand row" at bounding box center [194, 310] width 13 height 13
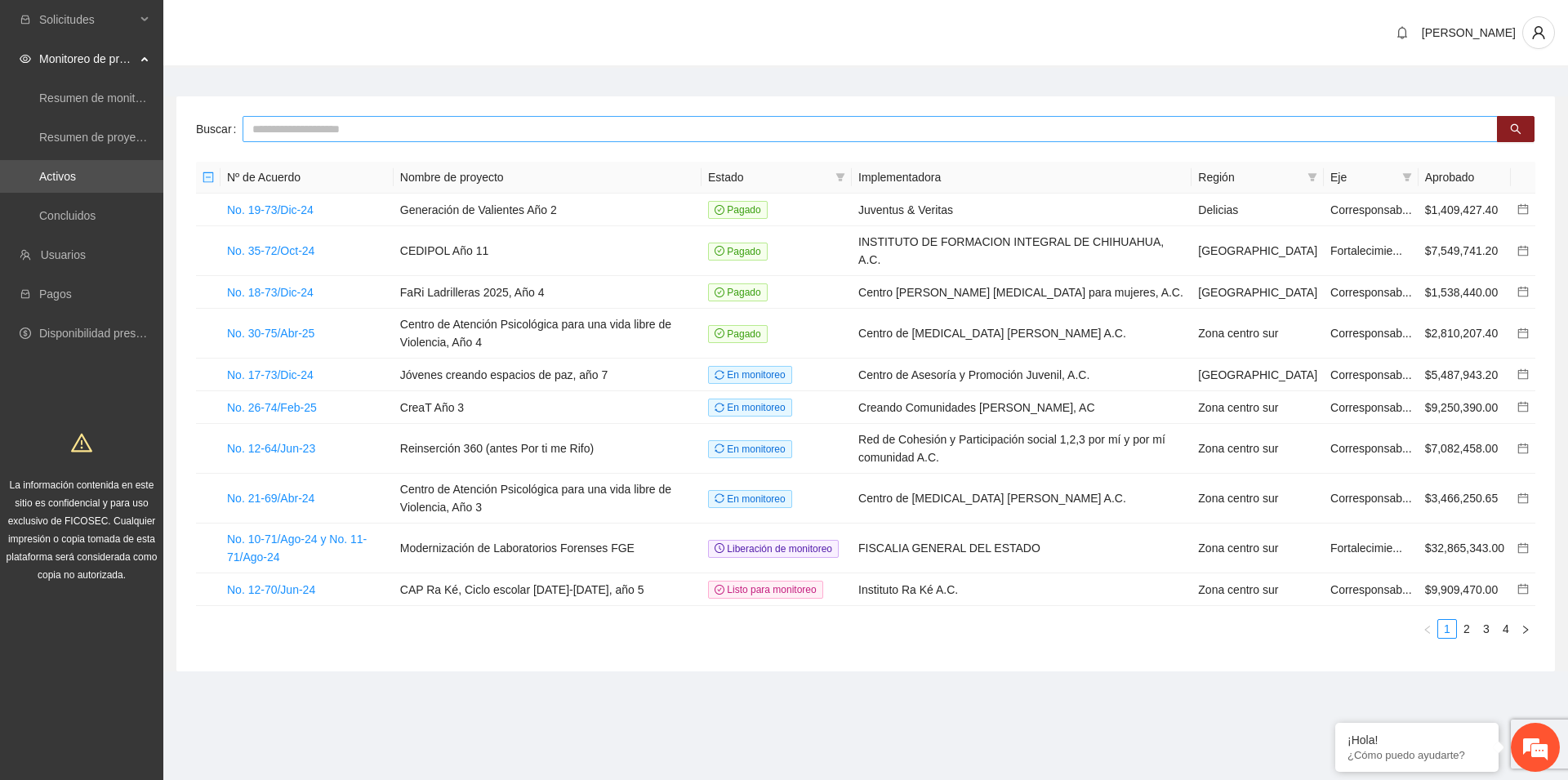
click at [309, 125] on input "text" at bounding box center [870, 129] width 1255 height 26
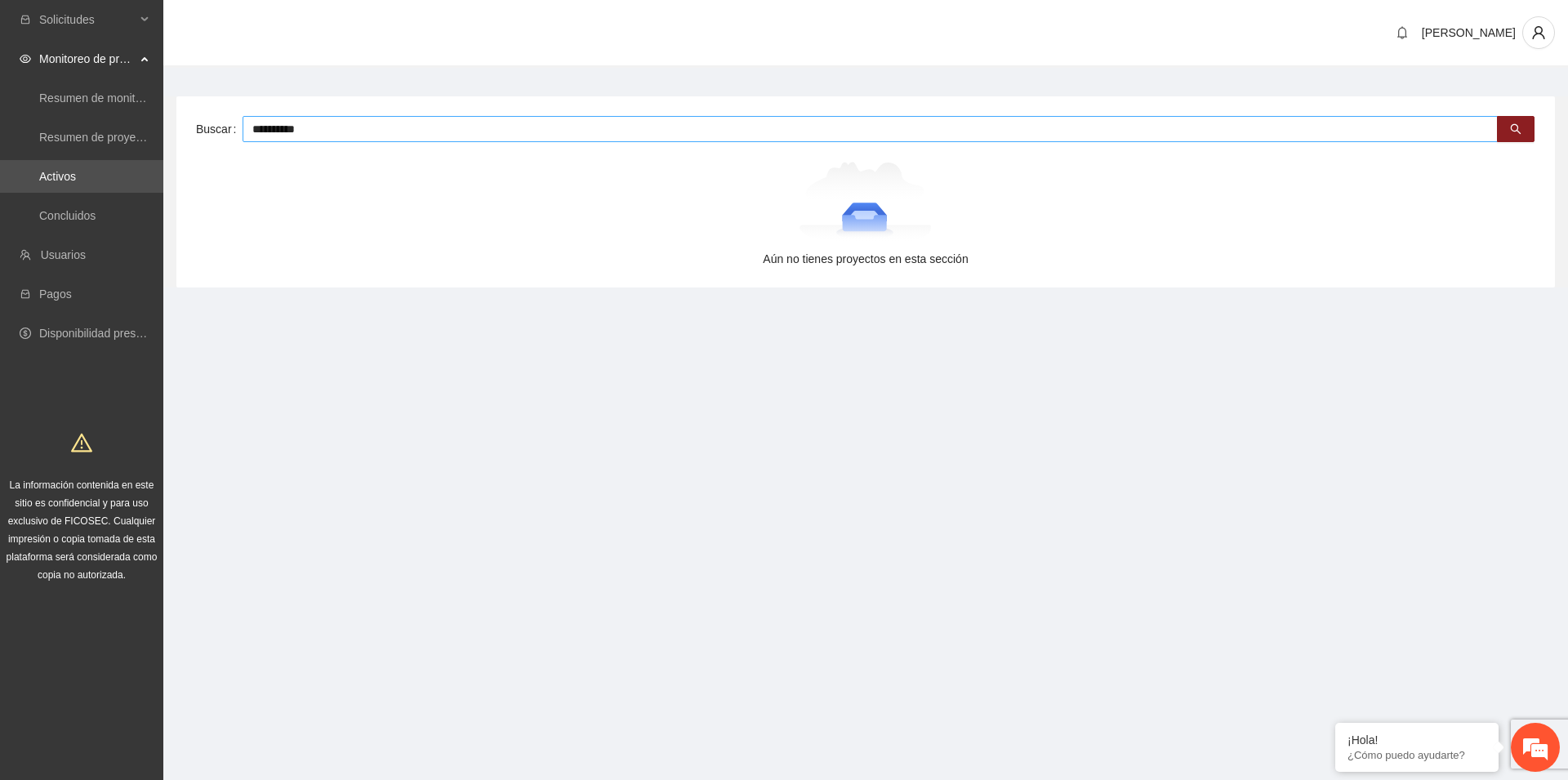
click at [325, 135] on input "**********" at bounding box center [870, 129] width 1255 height 26
type input "*"
type input "**********"
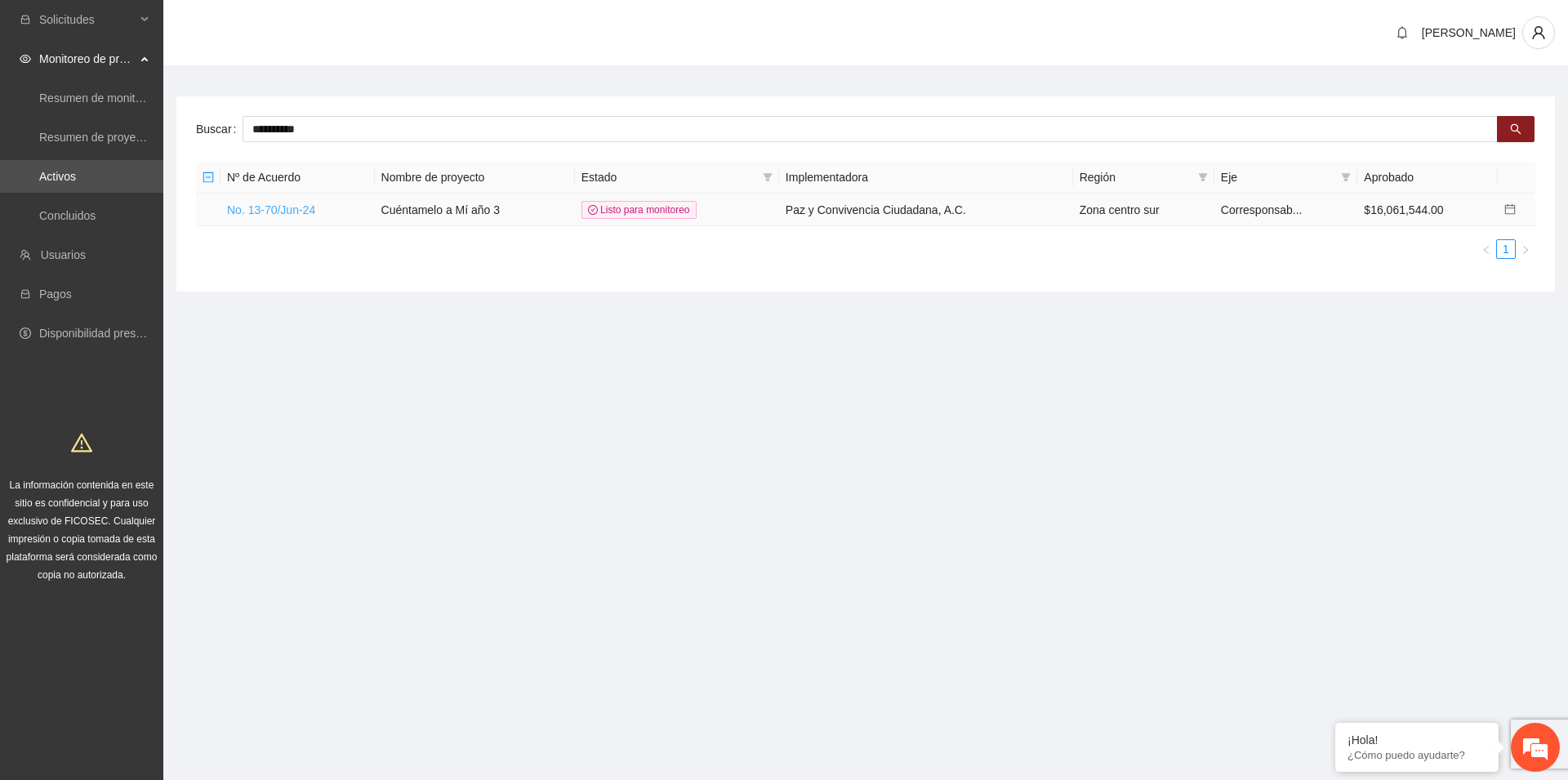
click at [303, 214] on link "No. 13-70/Jun-24" at bounding box center [271, 209] width 88 height 13
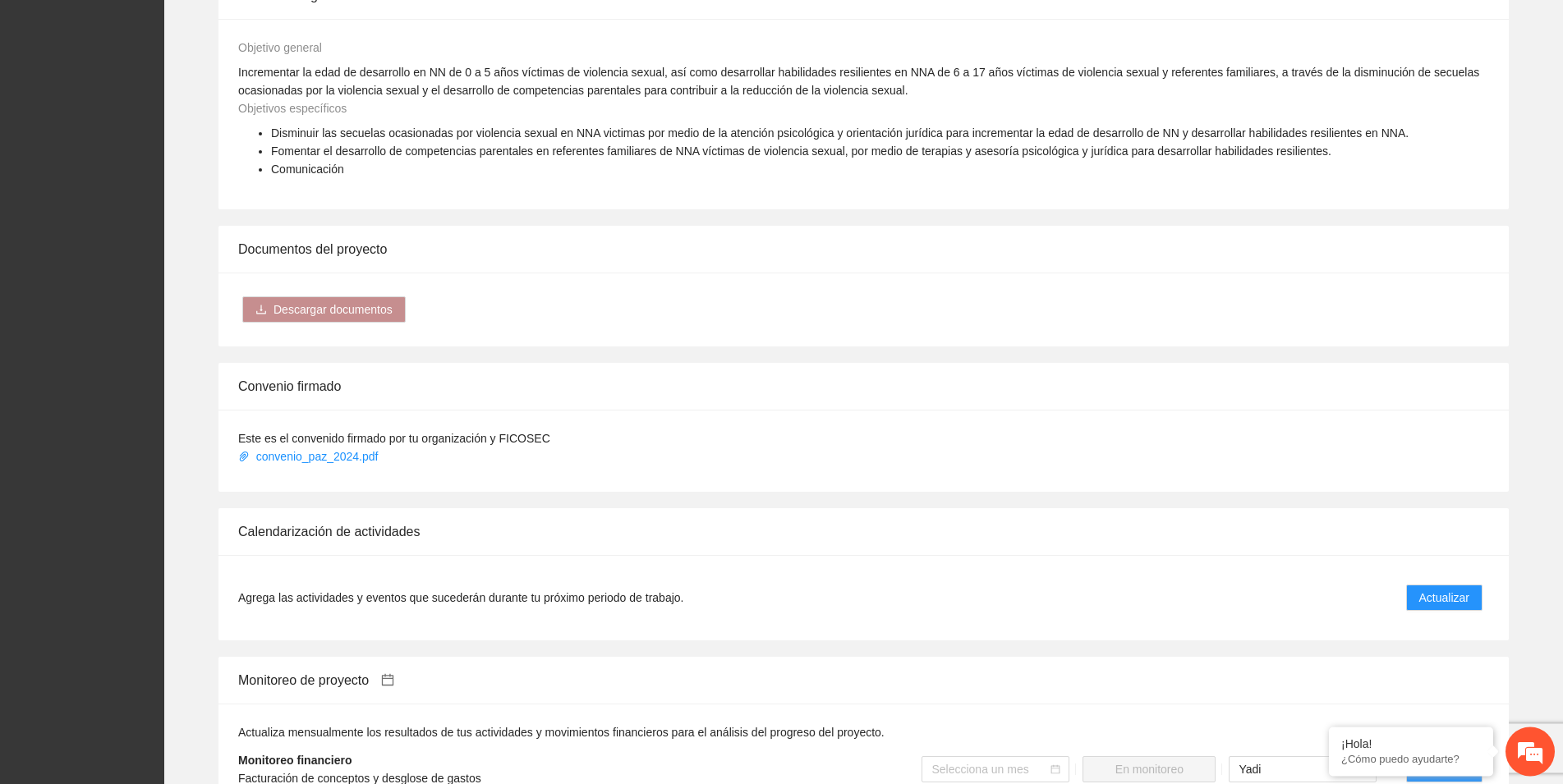
scroll to position [1005, 0]
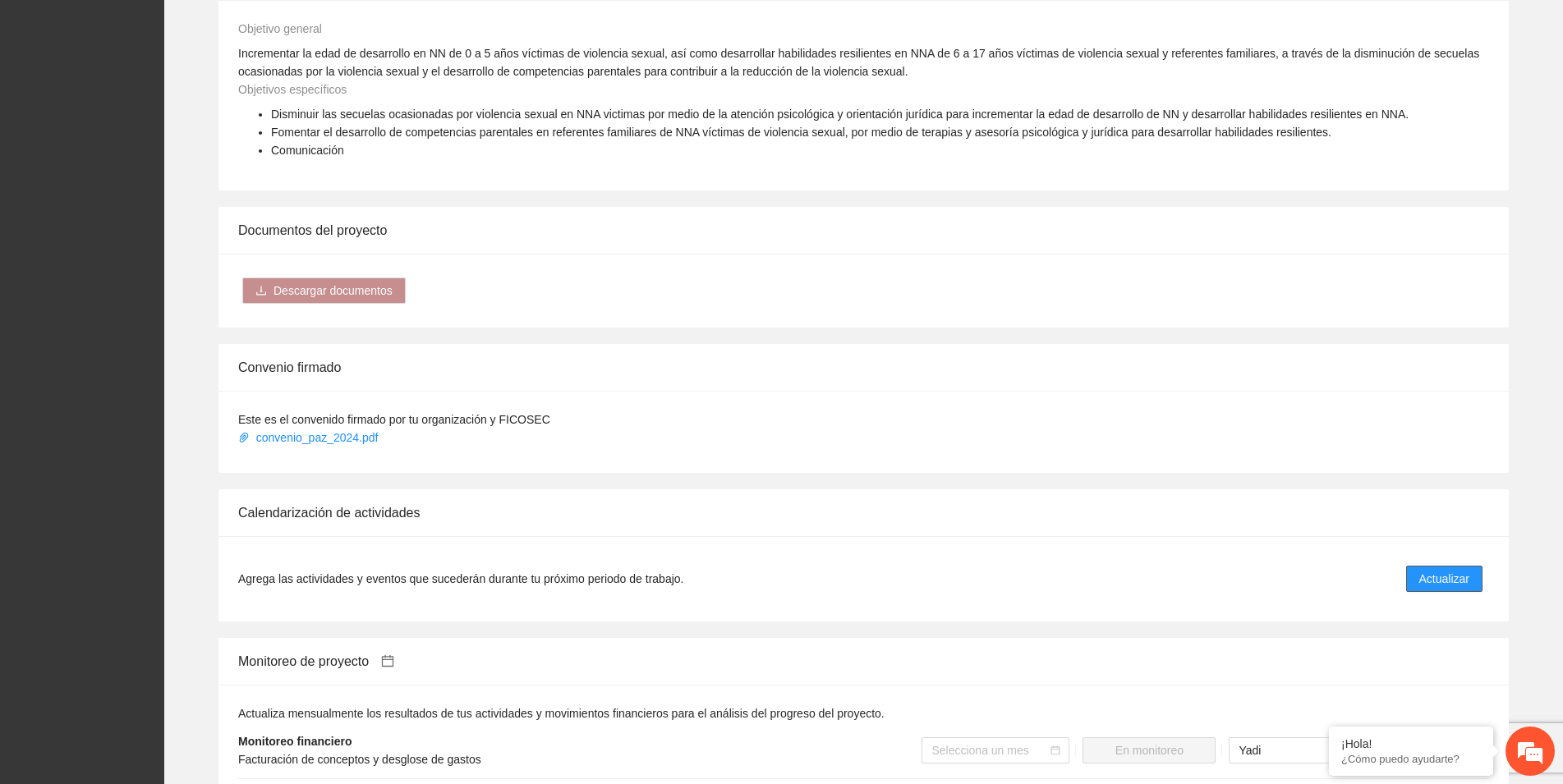
click at [1437, 573] on span "Actualizar" at bounding box center [1444, 579] width 50 height 18
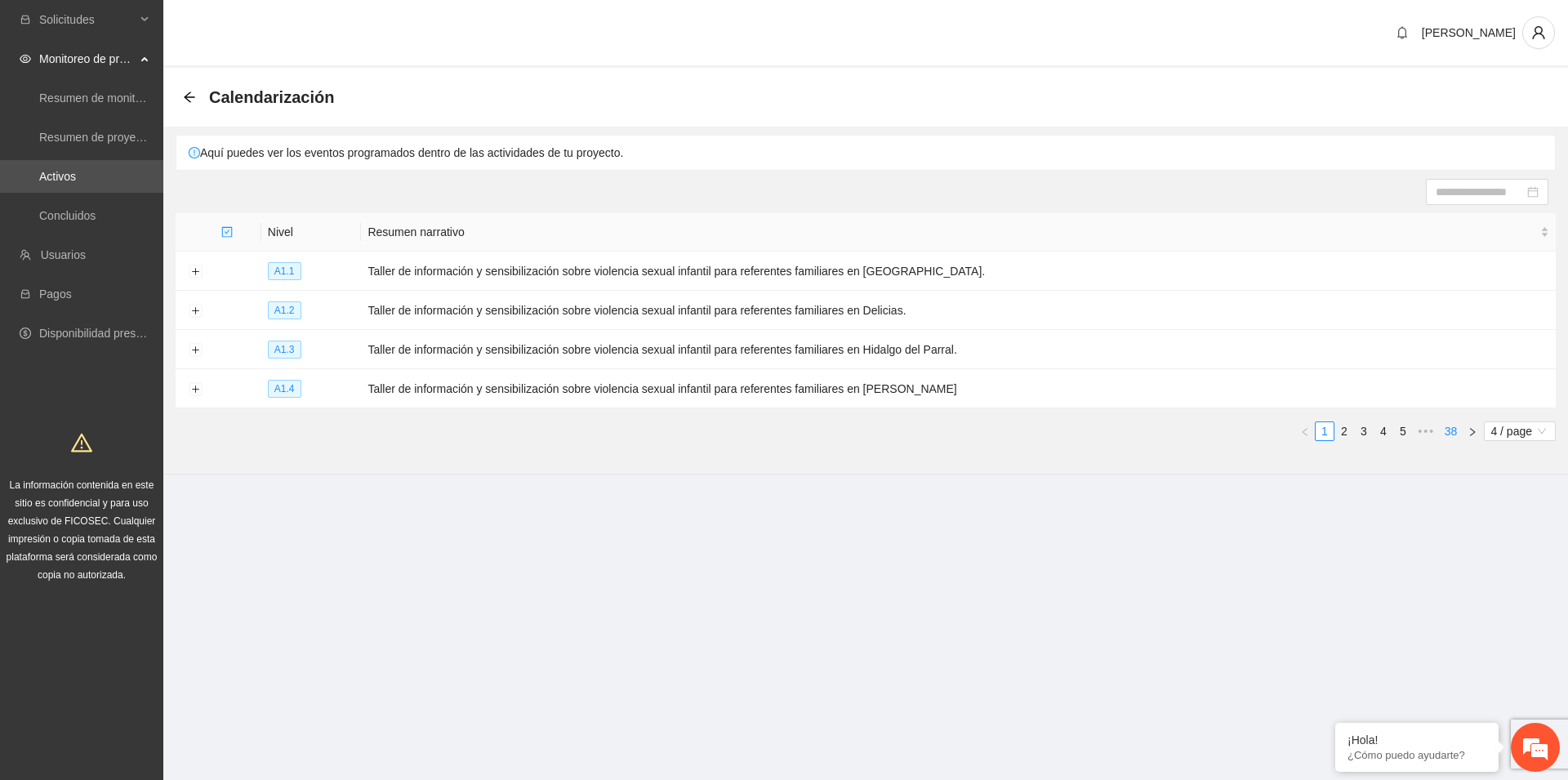
click at [1451, 431] on link "38" at bounding box center [1450, 431] width 22 height 18
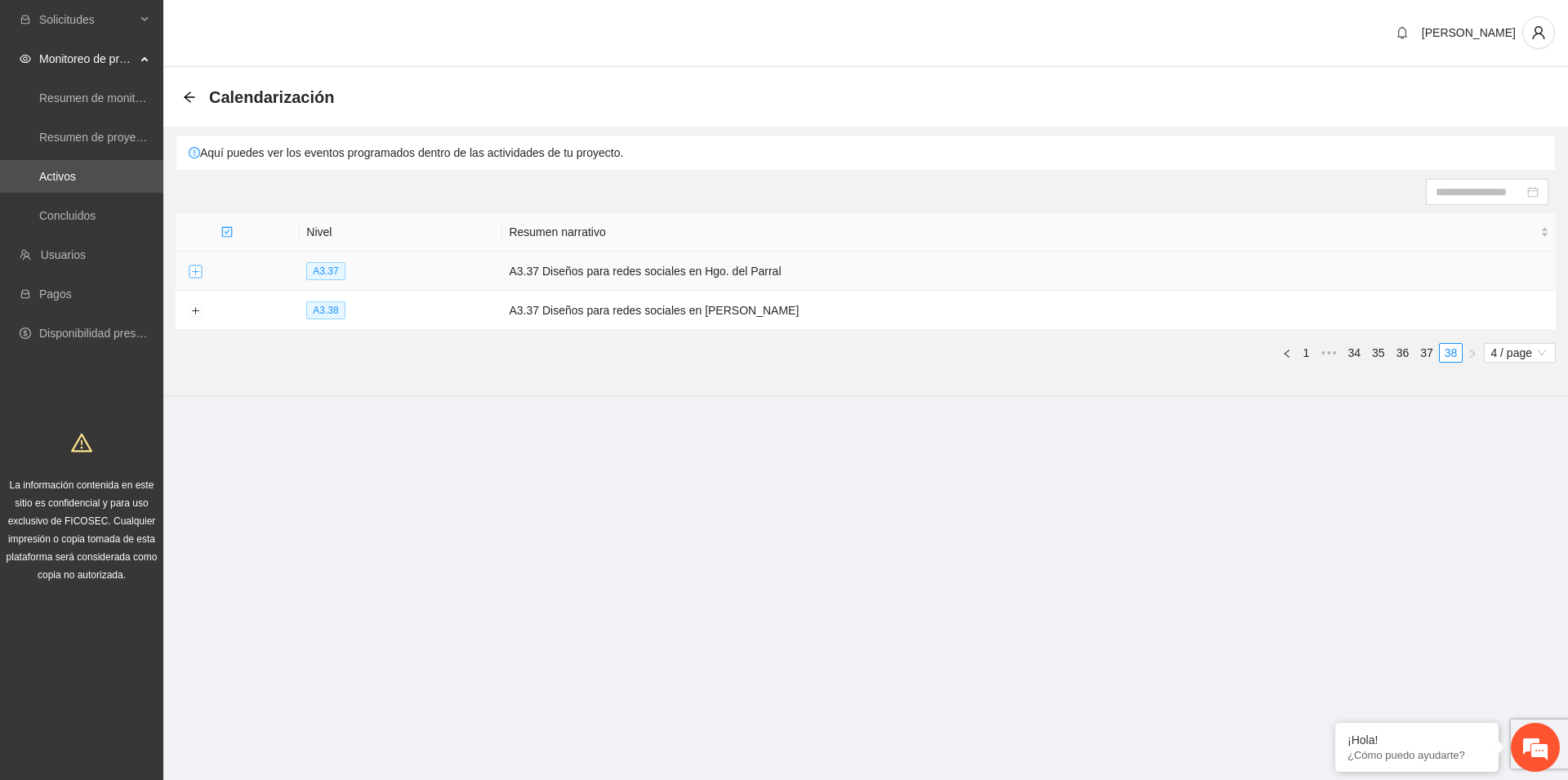
click at [197, 270] on button "Expand row" at bounding box center [194, 272] width 13 height 13
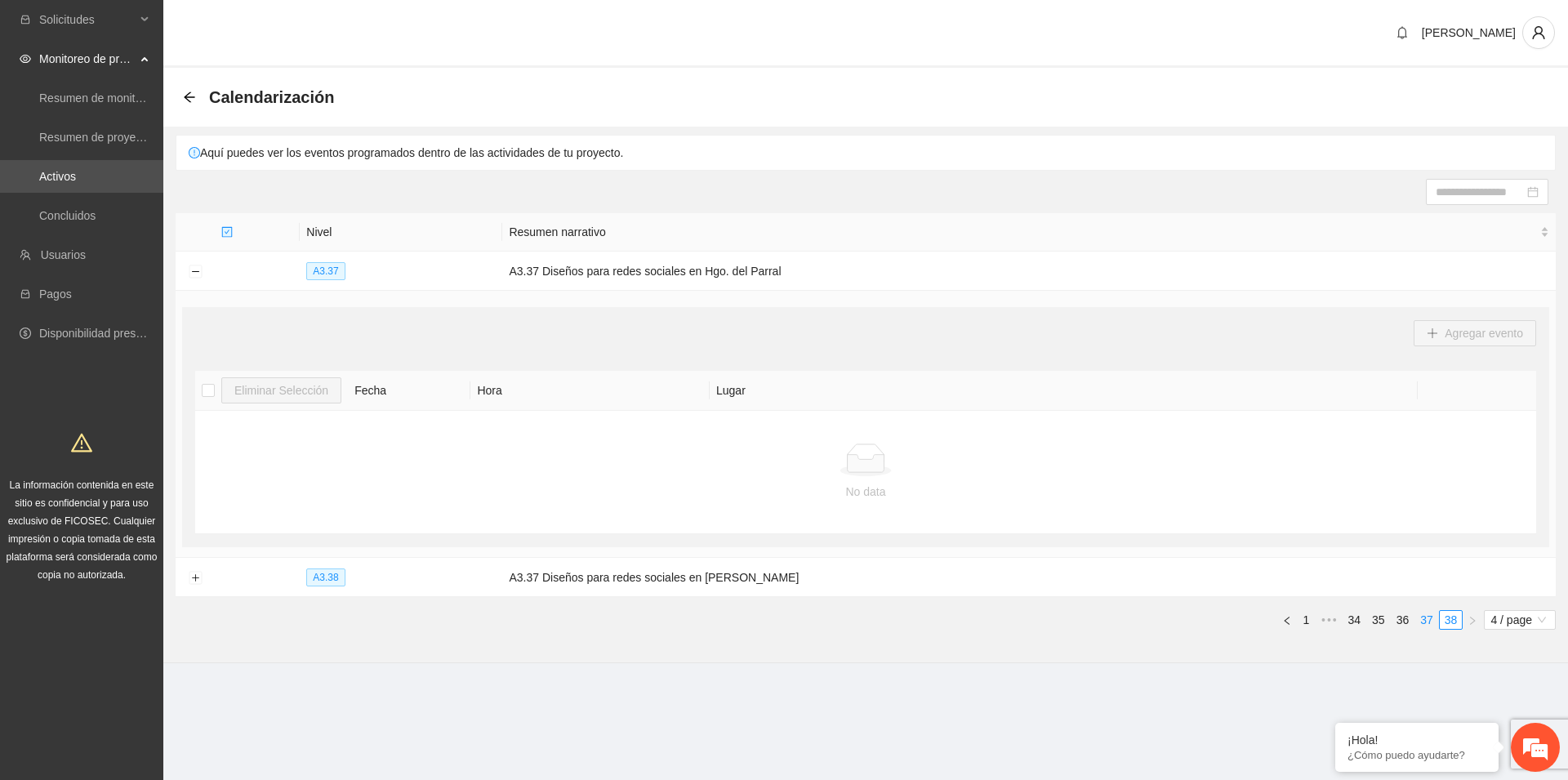
click at [1421, 620] on link "37" at bounding box center [1426, 620] width 22 height 18
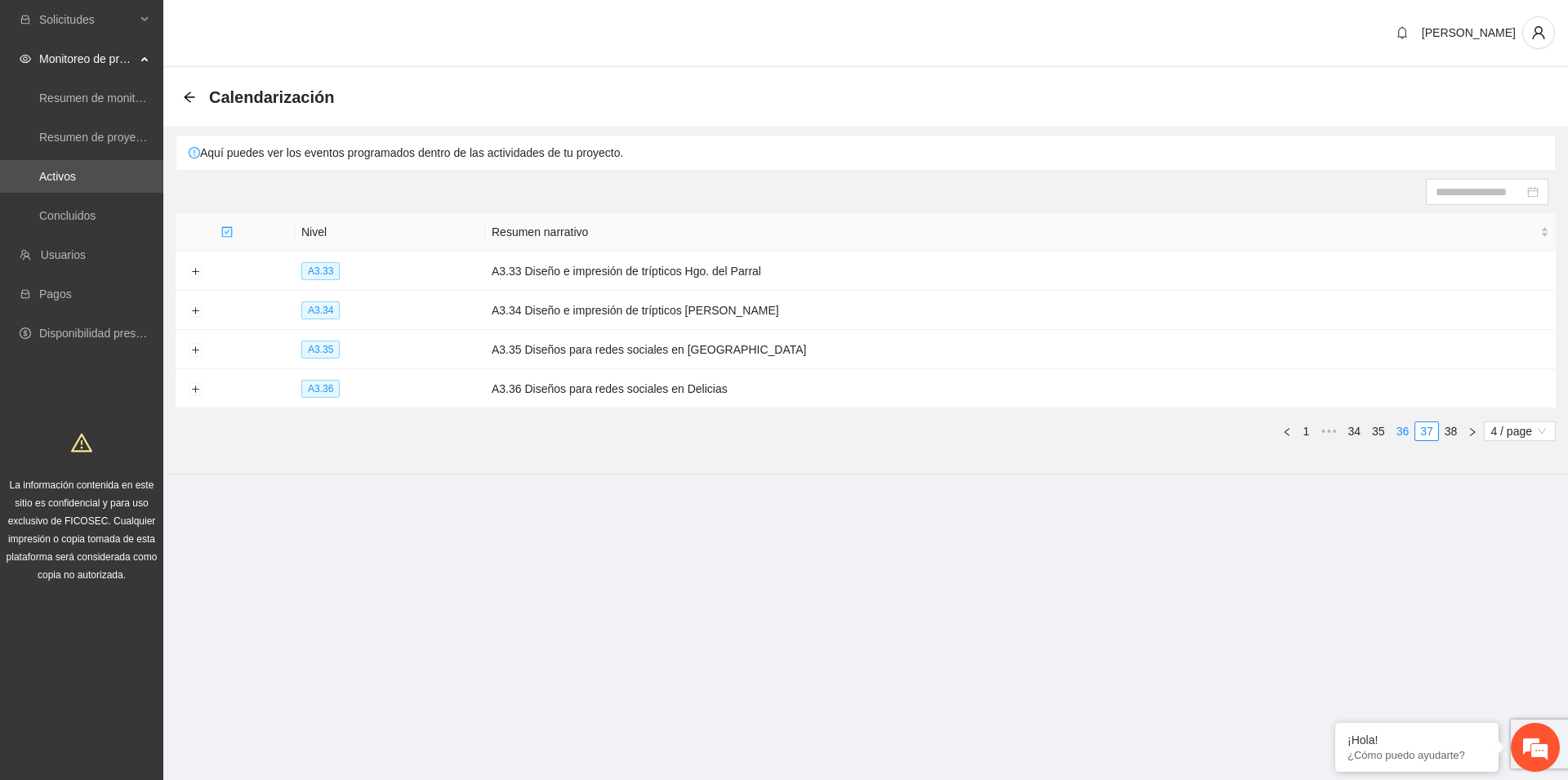
click at [1400, 436] on link "36" at bounding box center [1403, 431] width 22 height 18
click at [1382, 434] on link "35" at bounding box center [1378, 431] width 22 height 18
click at [1359, 434] on link "34" at bounding box center [1354, 431] width 22 height 18
click at [1326, 436] on link "33" at bounding box center [1329, 431] width 22 height 18
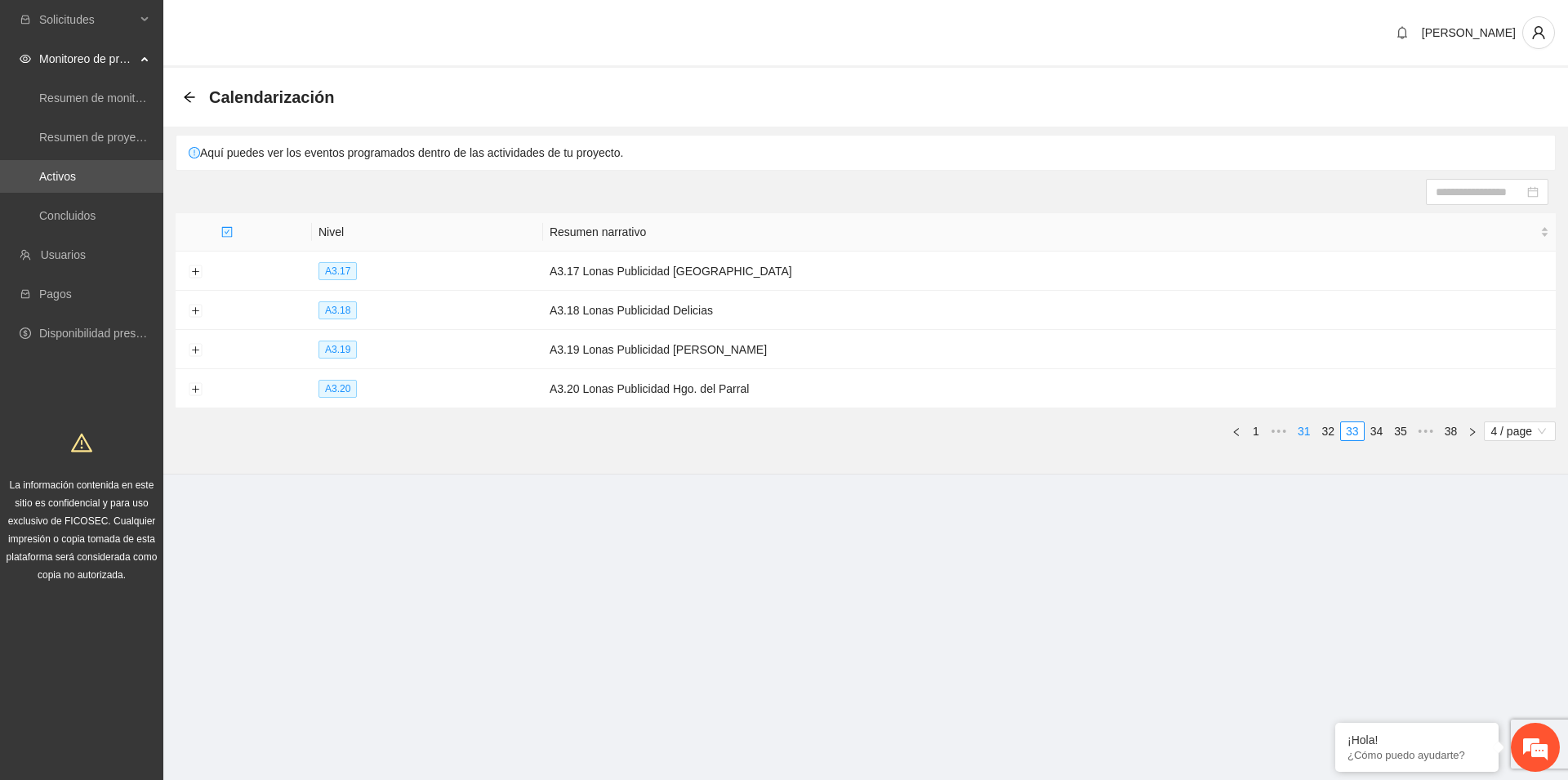
click at [1304, 435] on link "31" at bounding box center [1303, 431] width 22 height 18
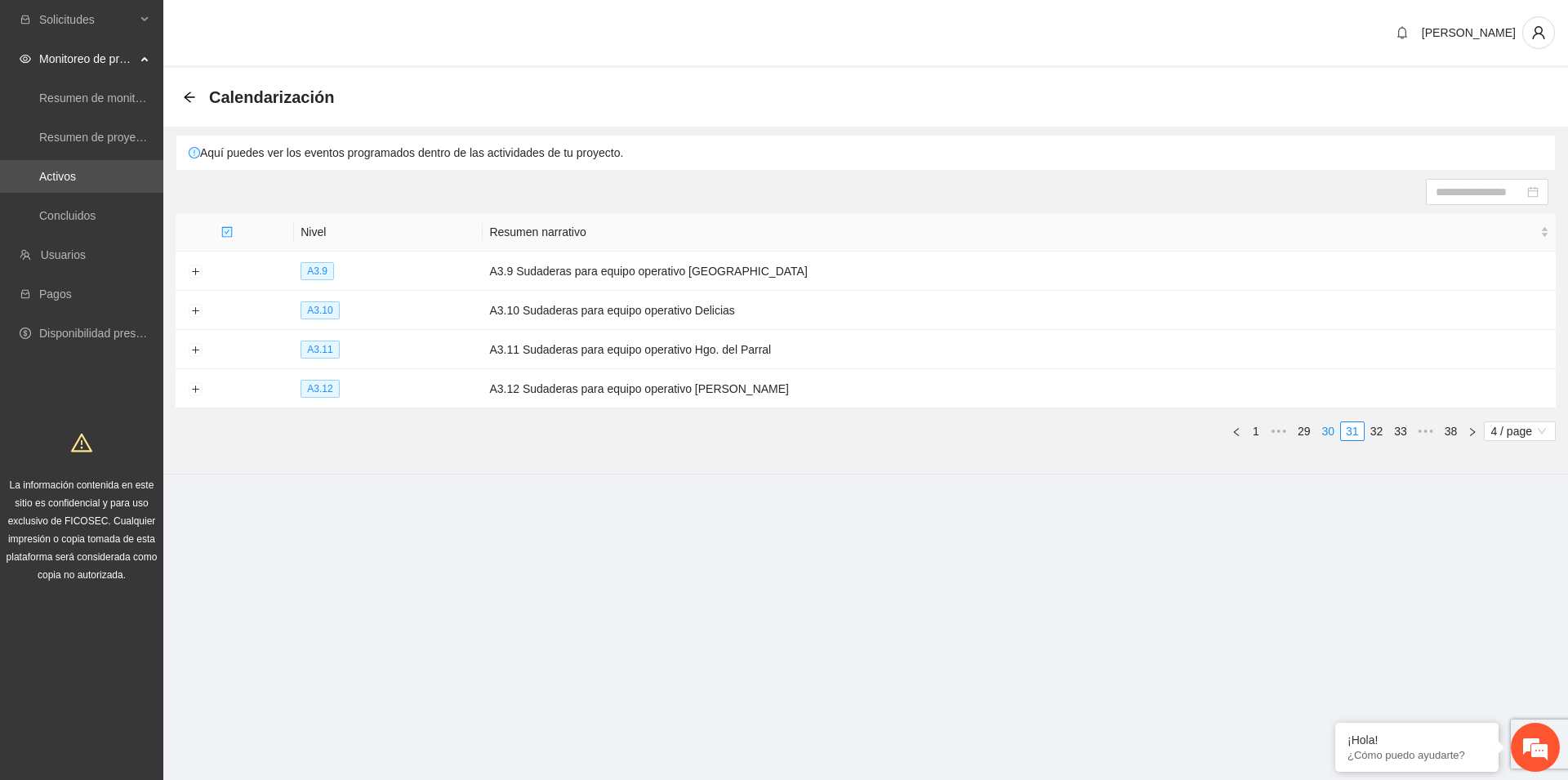
click at [1326, 435] on link "30" at bounding box center [1329, 431] width 22 height 18
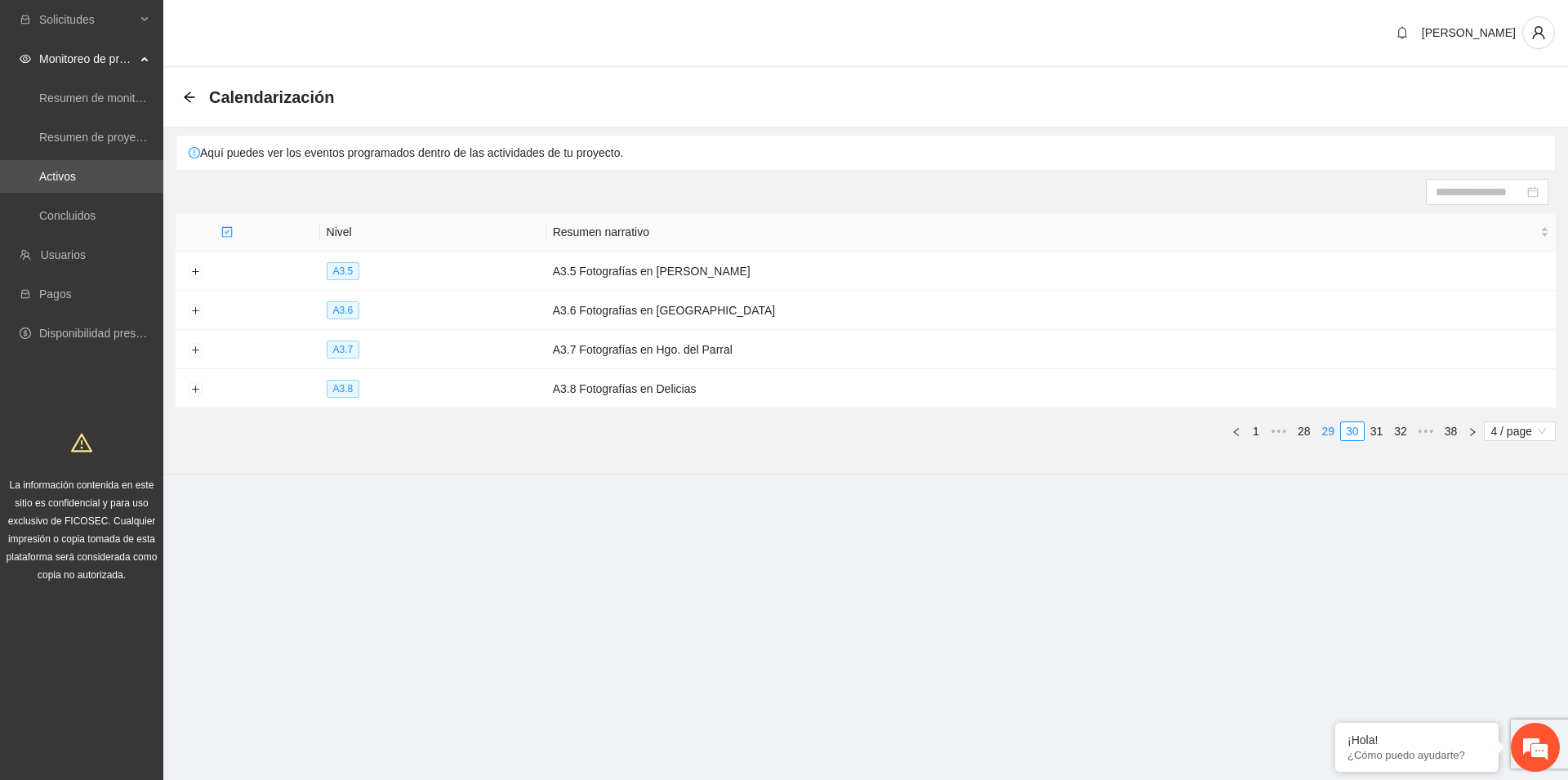
click at [1318, 432] on li "29" at bounding box center [1329, 431] width 24 height 20
click at [1329, 435] on link "28" at bounding box center [1329, 431] width 22 height 18
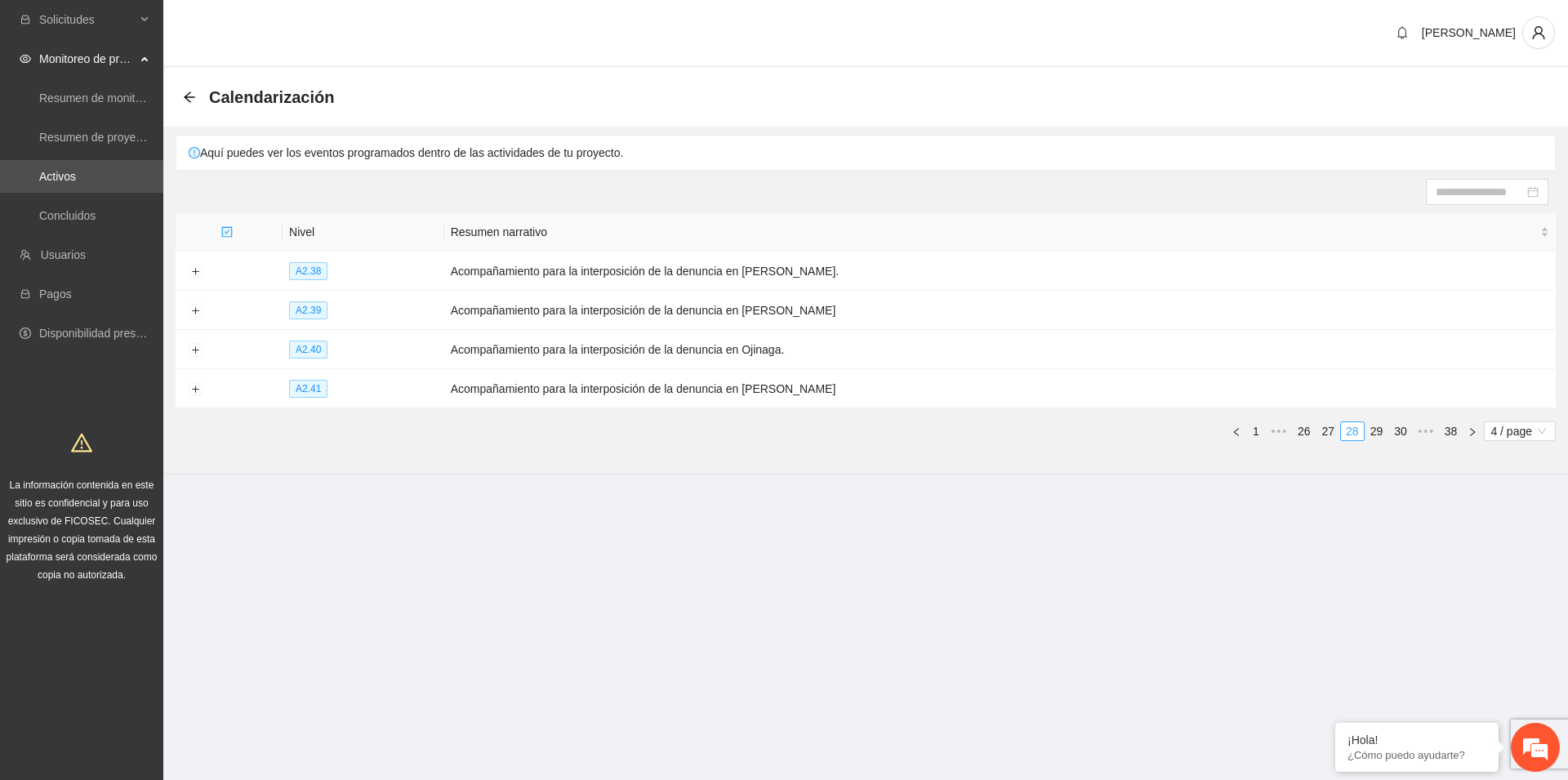
click at [1329, 435] on link "27" at bounding box center [1329, 431] width 22 height 18
click at [196, 346] on button "Expand row" at bounding box center [194, 350] width 13 height 13
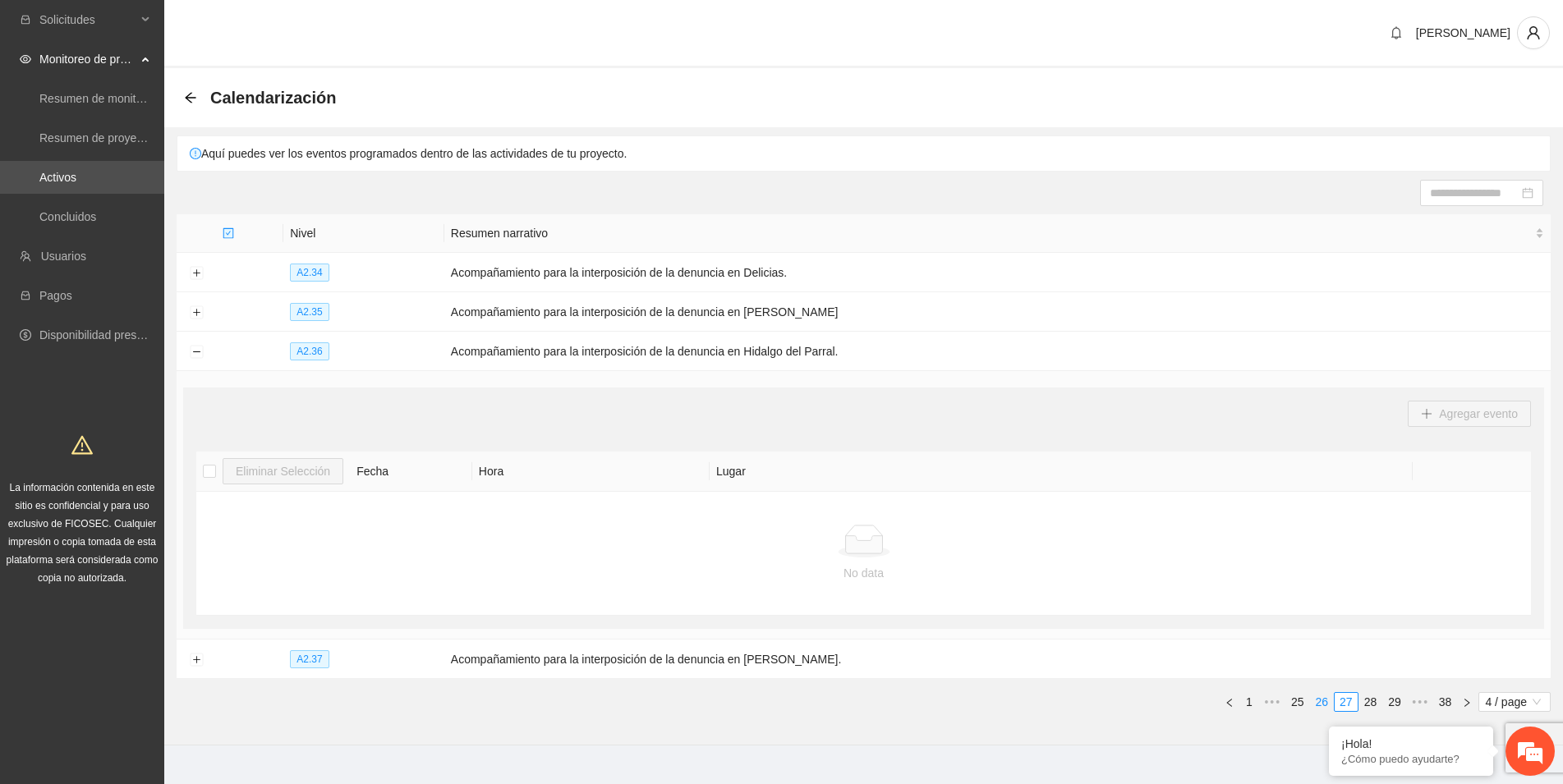
click at [1325, 701] on link "26" at bounding box center [1322, 701] width 23 height 18
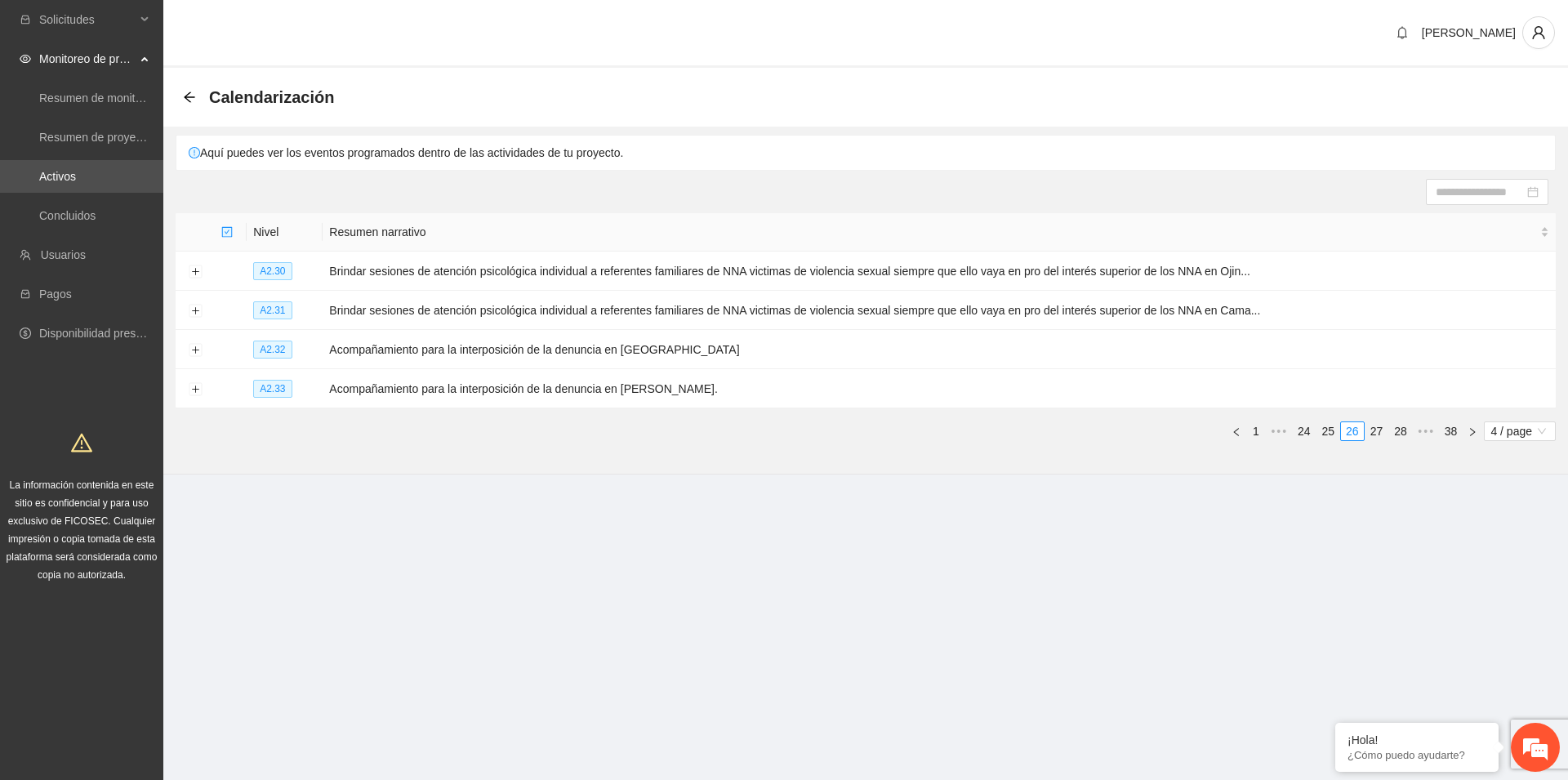
click at [1316, 698] on section "Solicitudes Monitoreo de proyectos Resumen de monitoreo Resumen de proyectos ap…" at bounding box center [784, 390] width 1568 height 780
click at [1330, 427] on link "25" at bounding box center [1329, 431] width 22 height 18
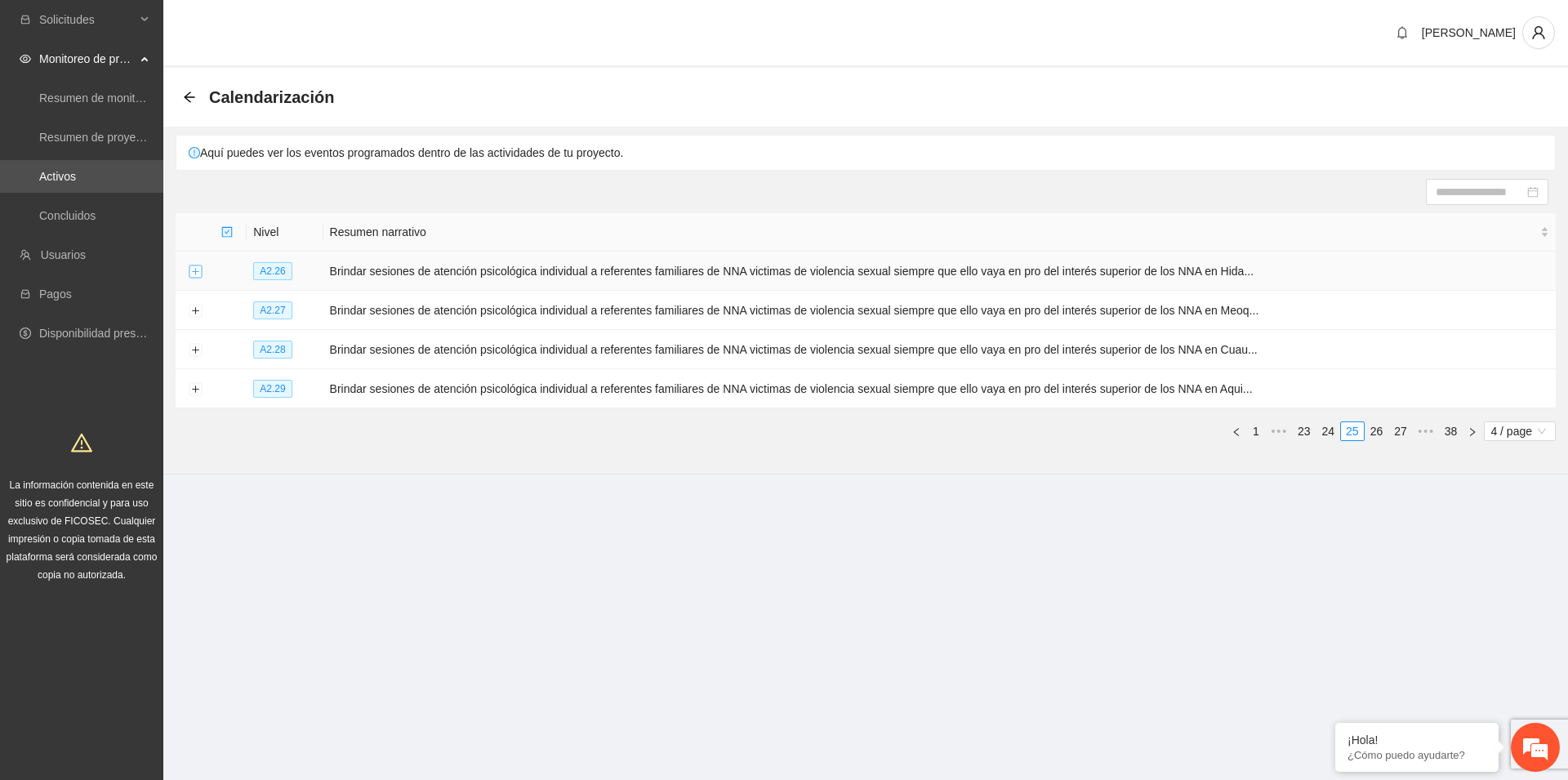
click at [199, 272] on button "Expand row" at bounding box center [194, 272] width 13 height 13
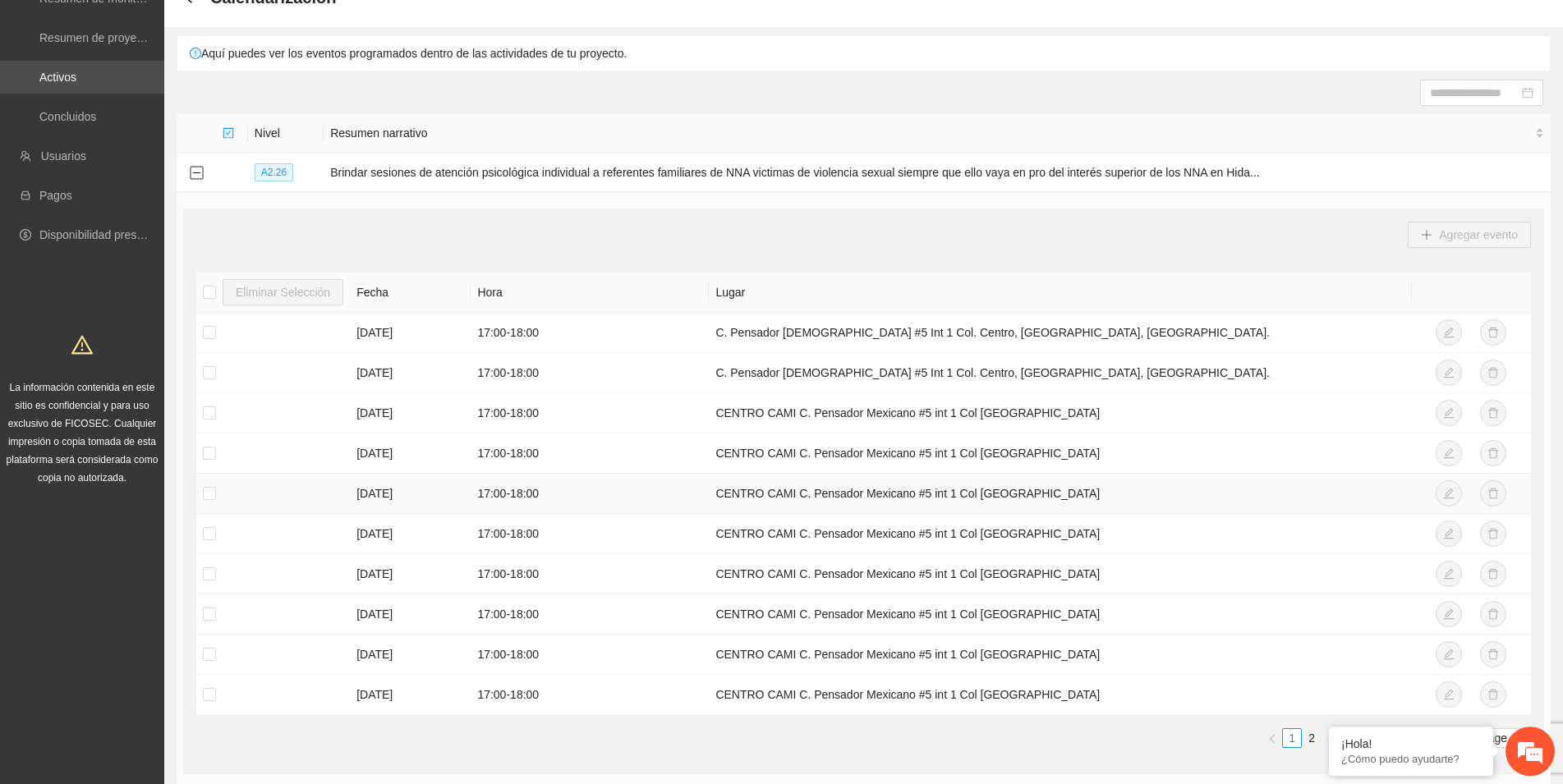
scroll to position [335, 0]
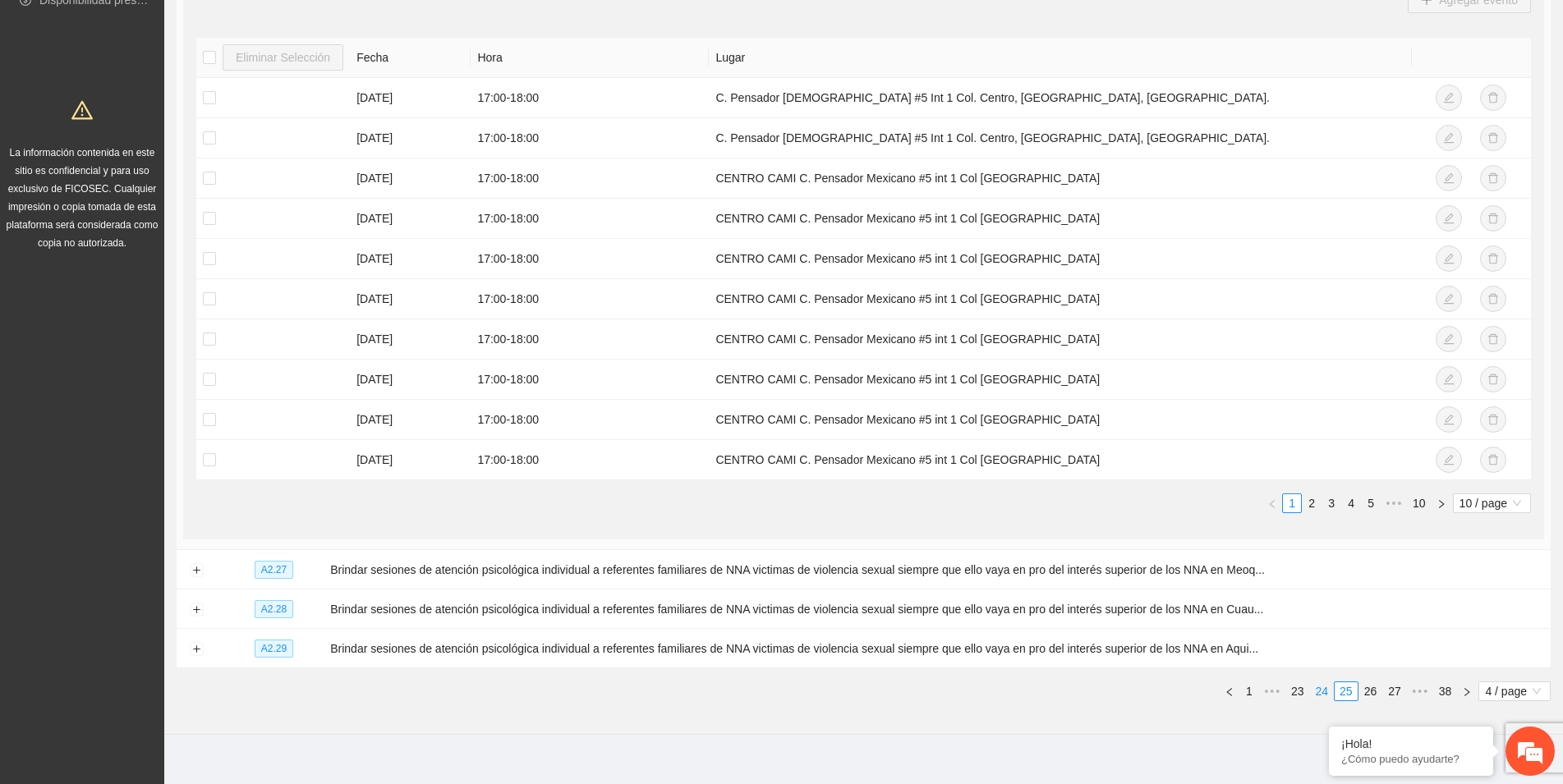
click at [1321, 692] on link "24" at bounding box center [1322, 691] width 23 height 18
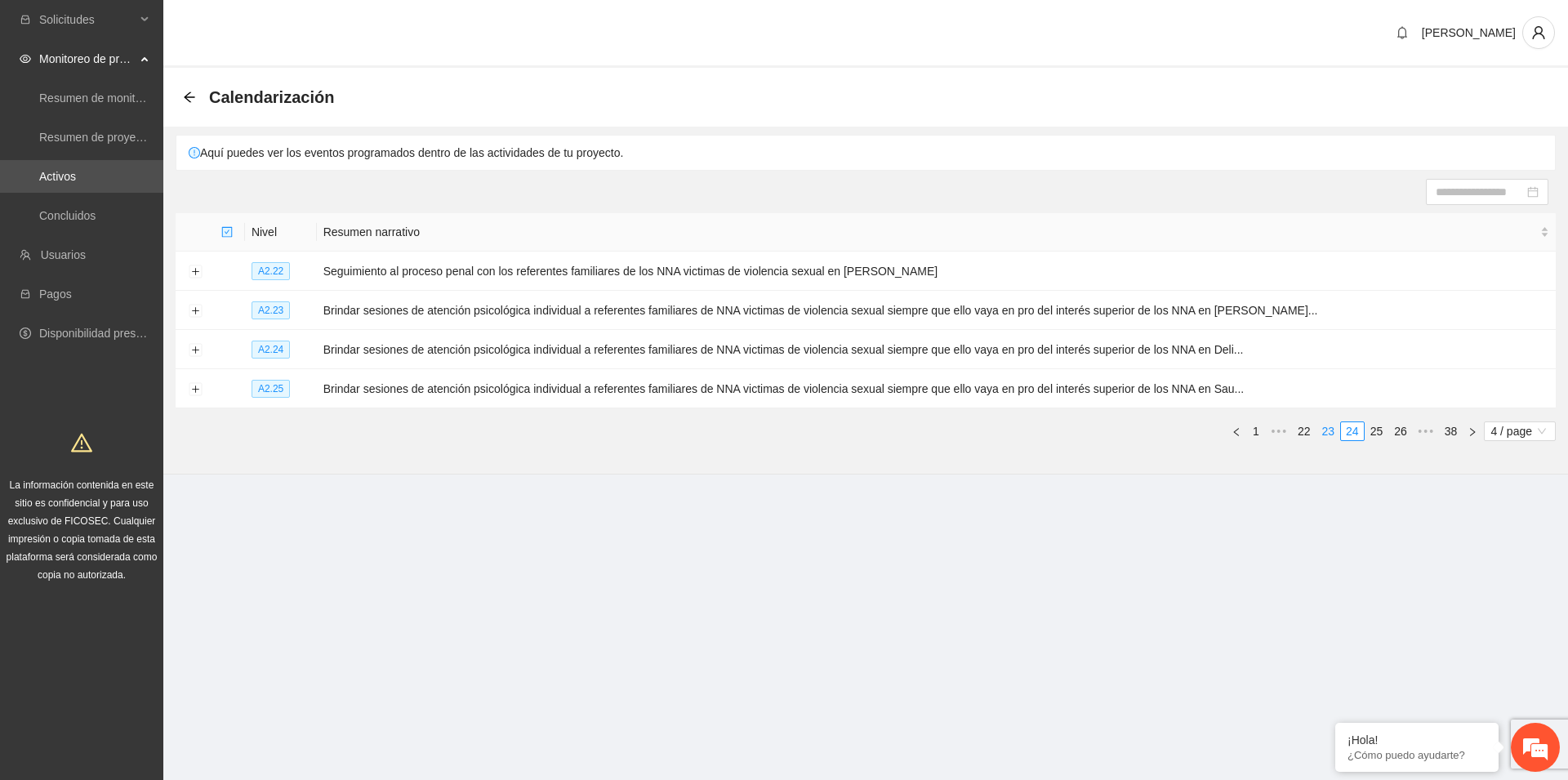
click at [1328, 430] on link "23" at bounding box center [1329, 431] width 22 height 18
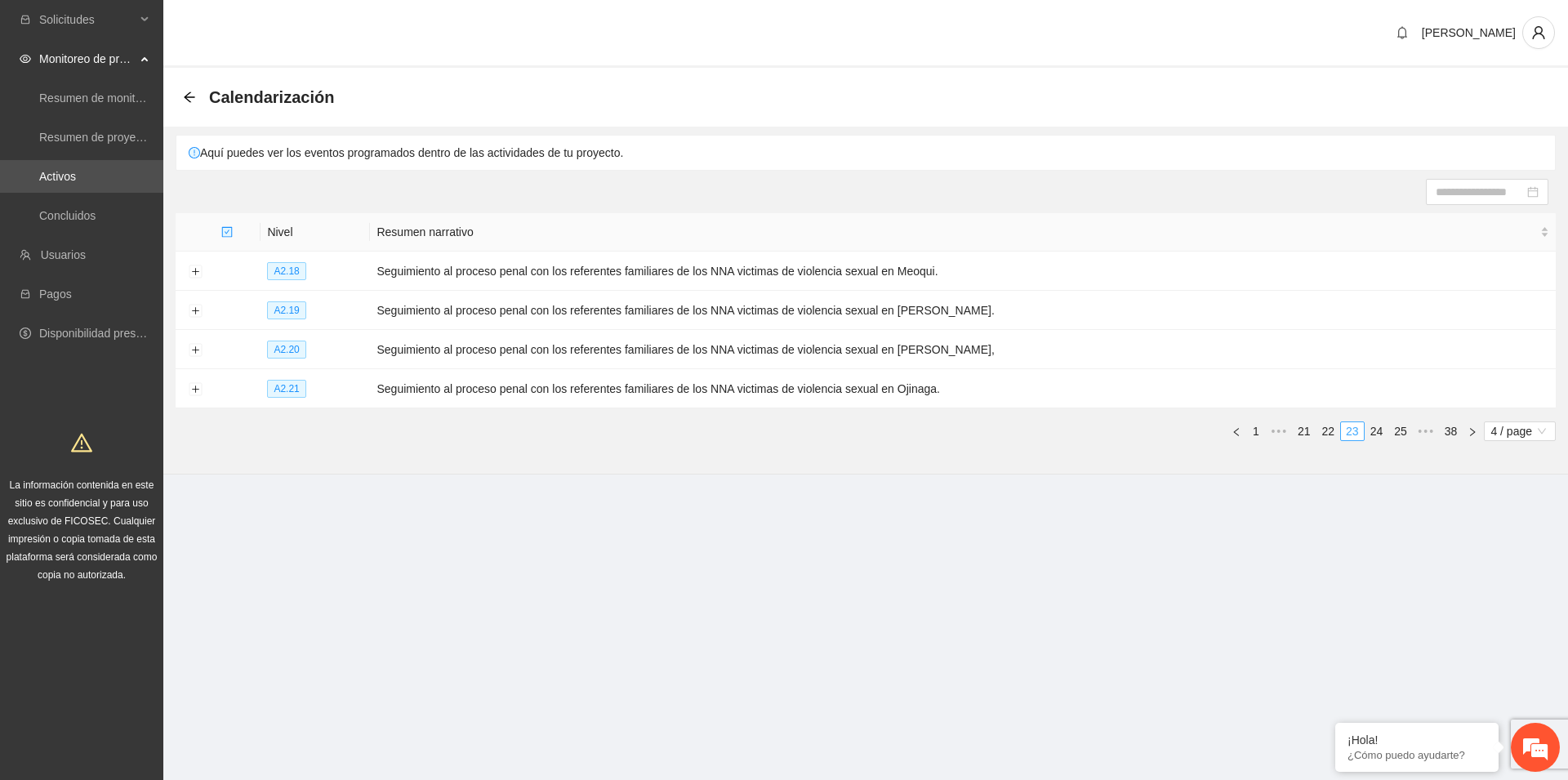
click at [1328, 430] on link "22" at bounding box center [1329, 431] width 22 height 18
click at [196, 388] on button "Expand row" at bounding box center [194, 389] width 13 height 13
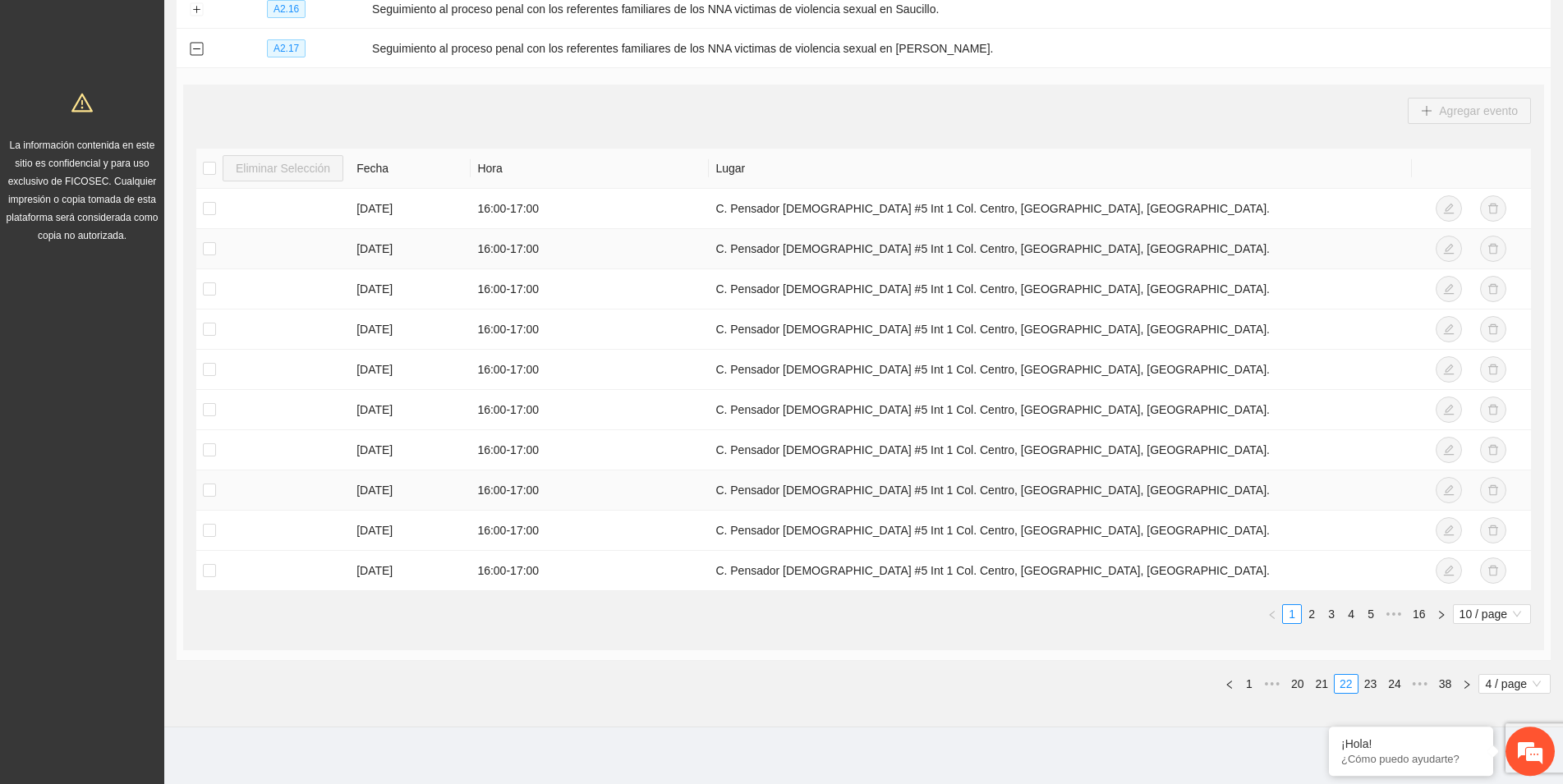
scroll to position [349, 0]
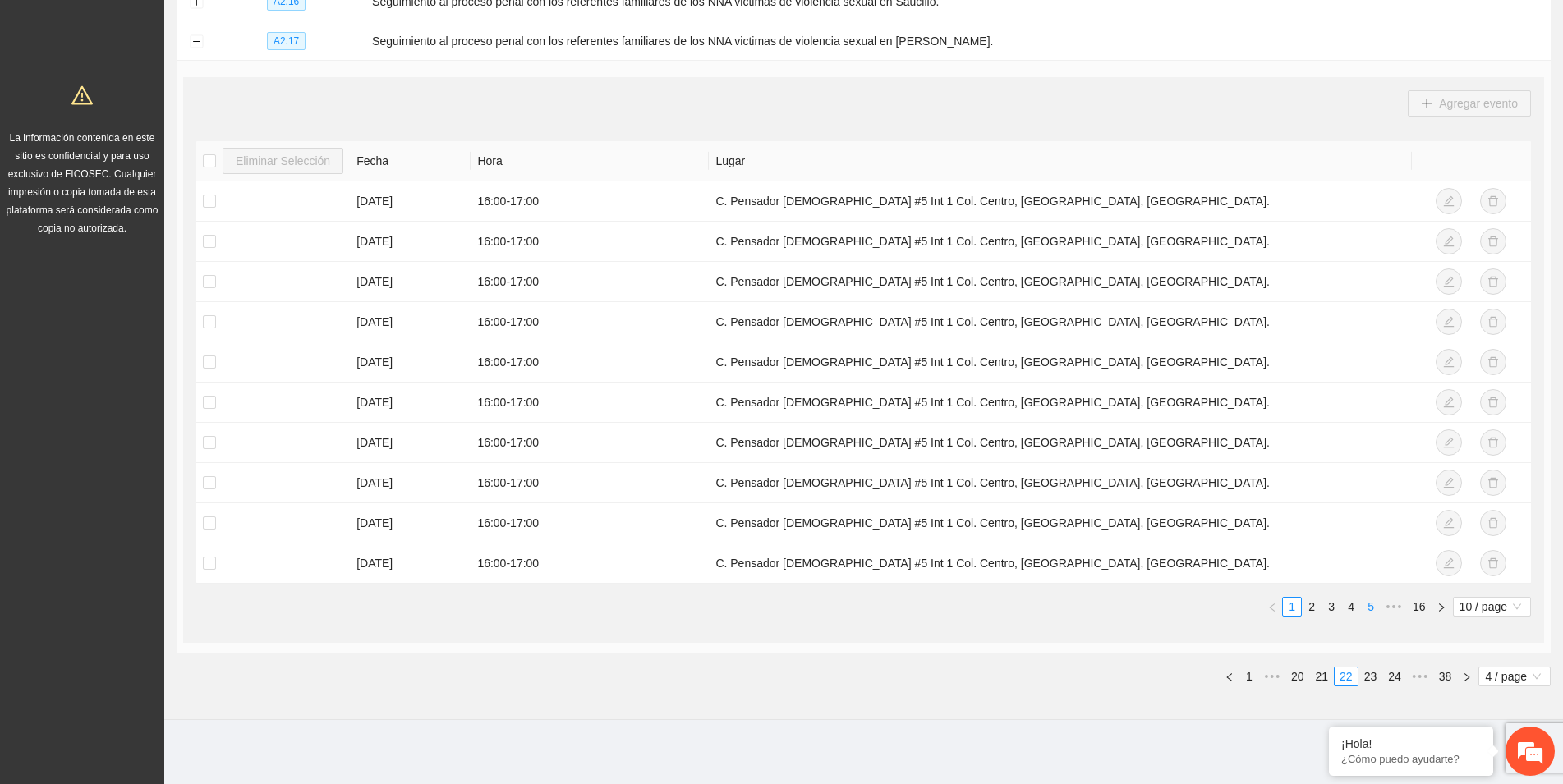
click at [1364, 602] on link "5" at bounding box center [1370, 607] width 18 height 18
click at [1420, 602] on link "16" at bounding box center [1419, 607] width 23 height 18
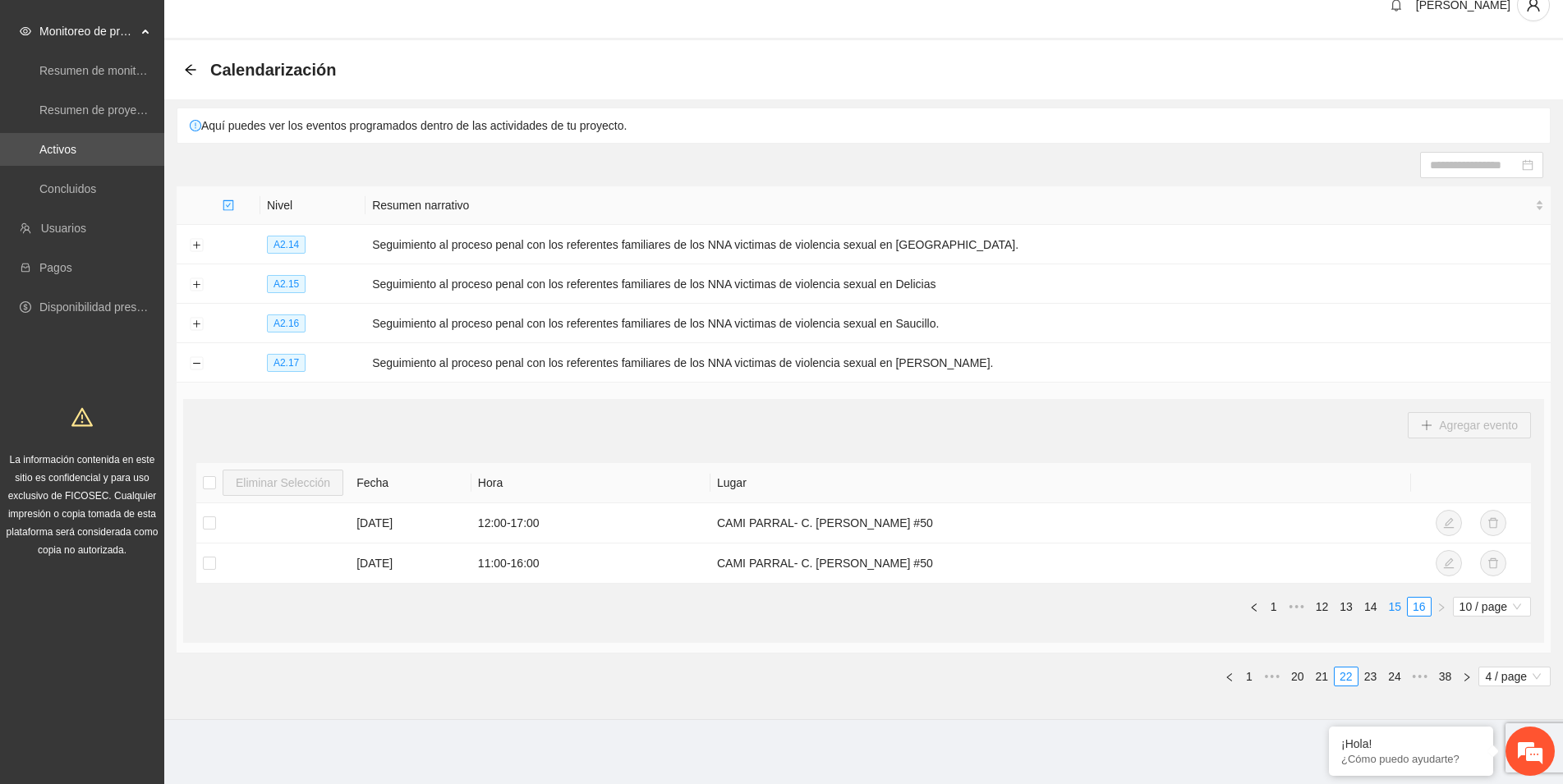
click at [1391, 603] on link "15" at bounding box center [1394, 607] width 23 height 18
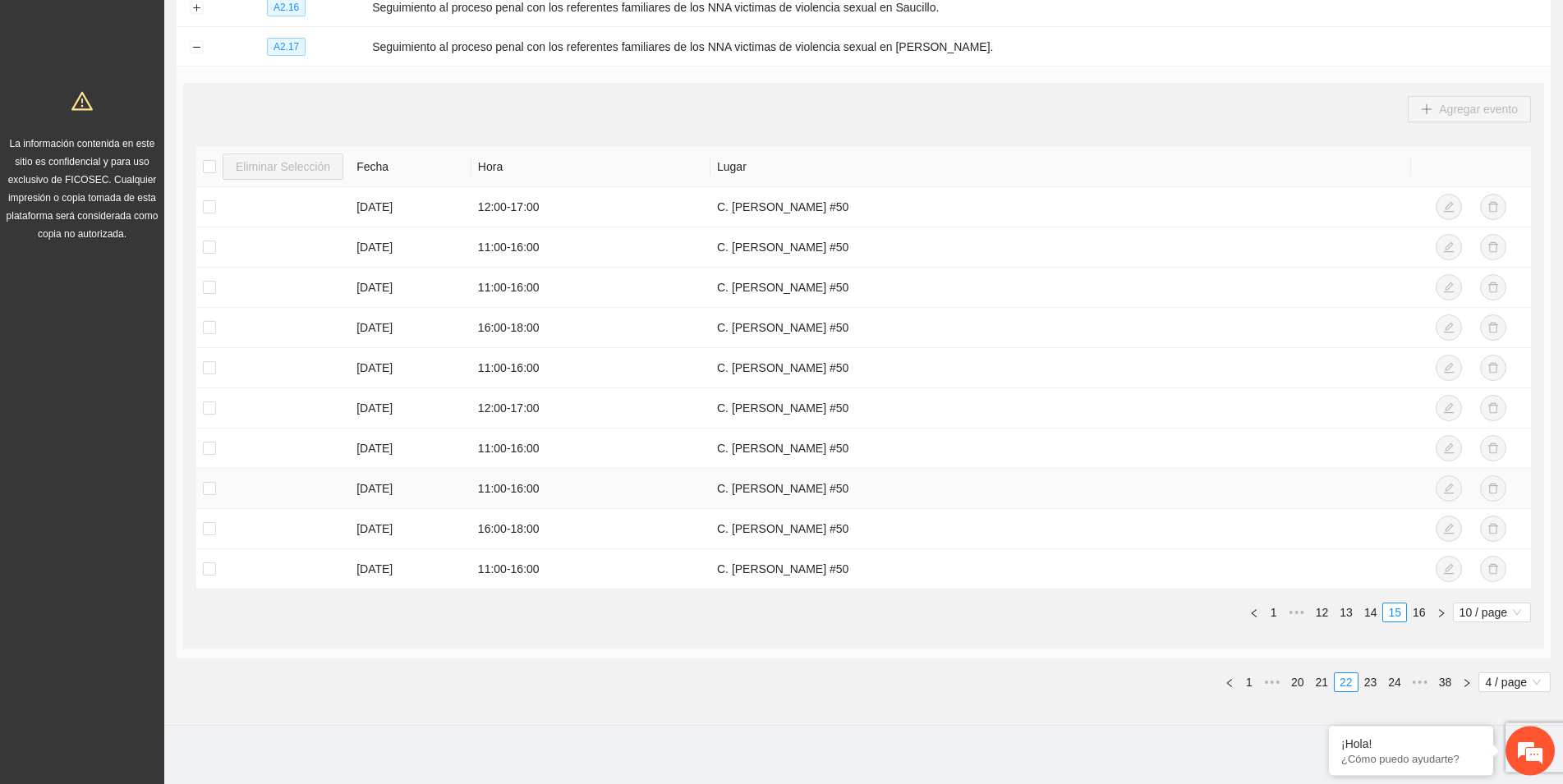
scroll to position [349, 0]
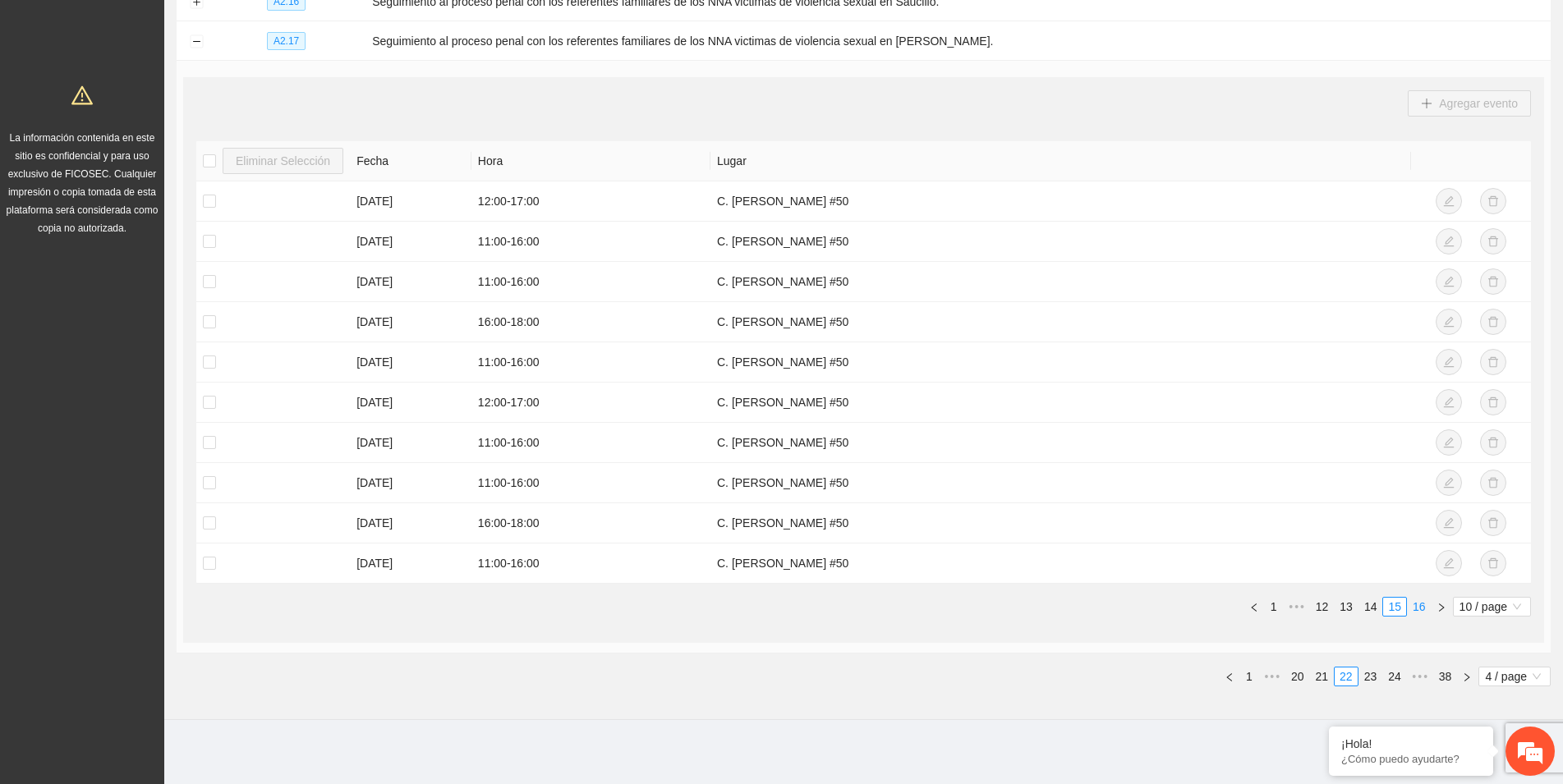
click at [1420, 609] on link "16" at bounding box center [1419, 607] width 23 height 18
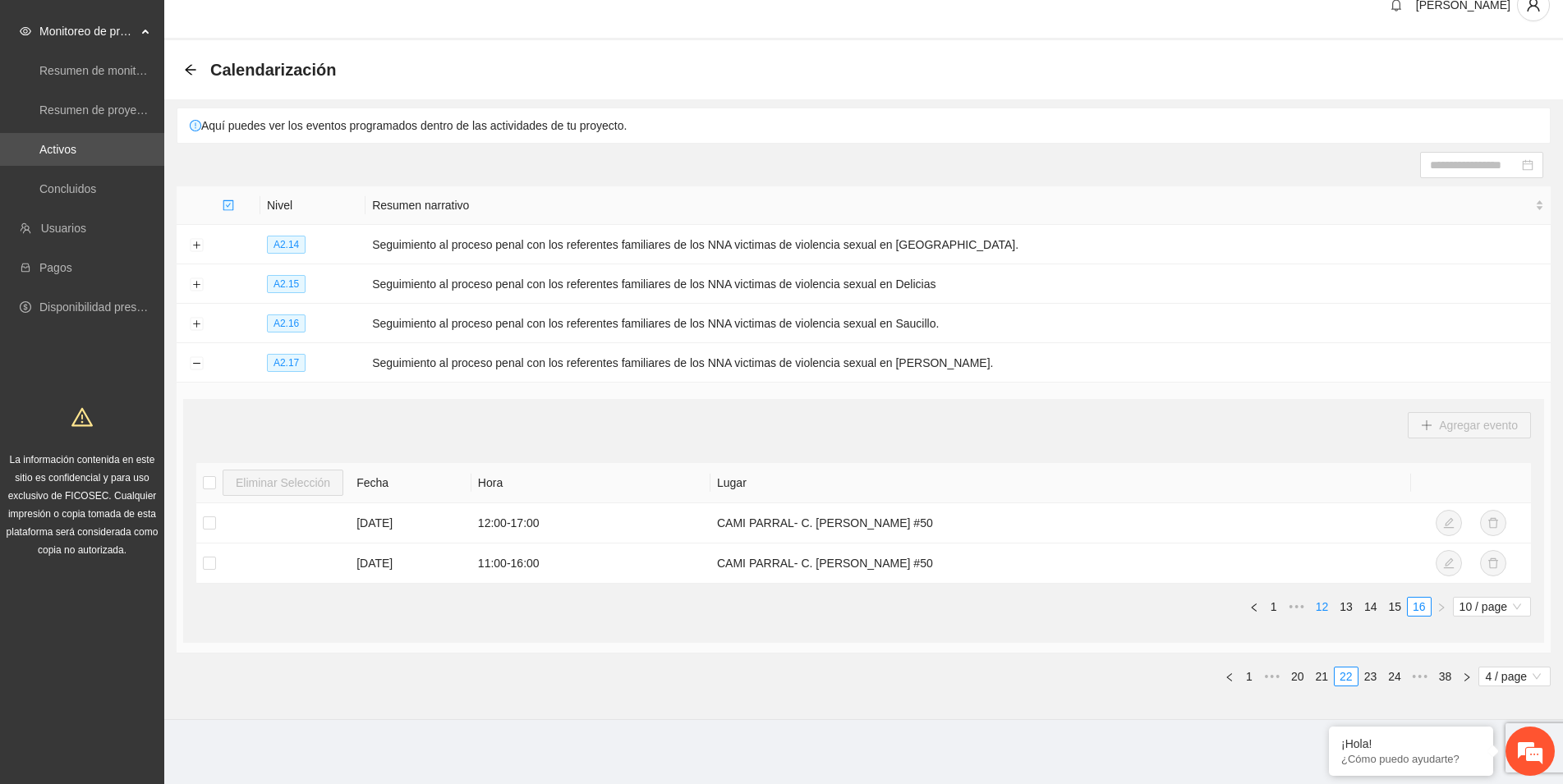
click at [1320, 603] on link "12" at bounding box center [1322, 607] width 23 height 18
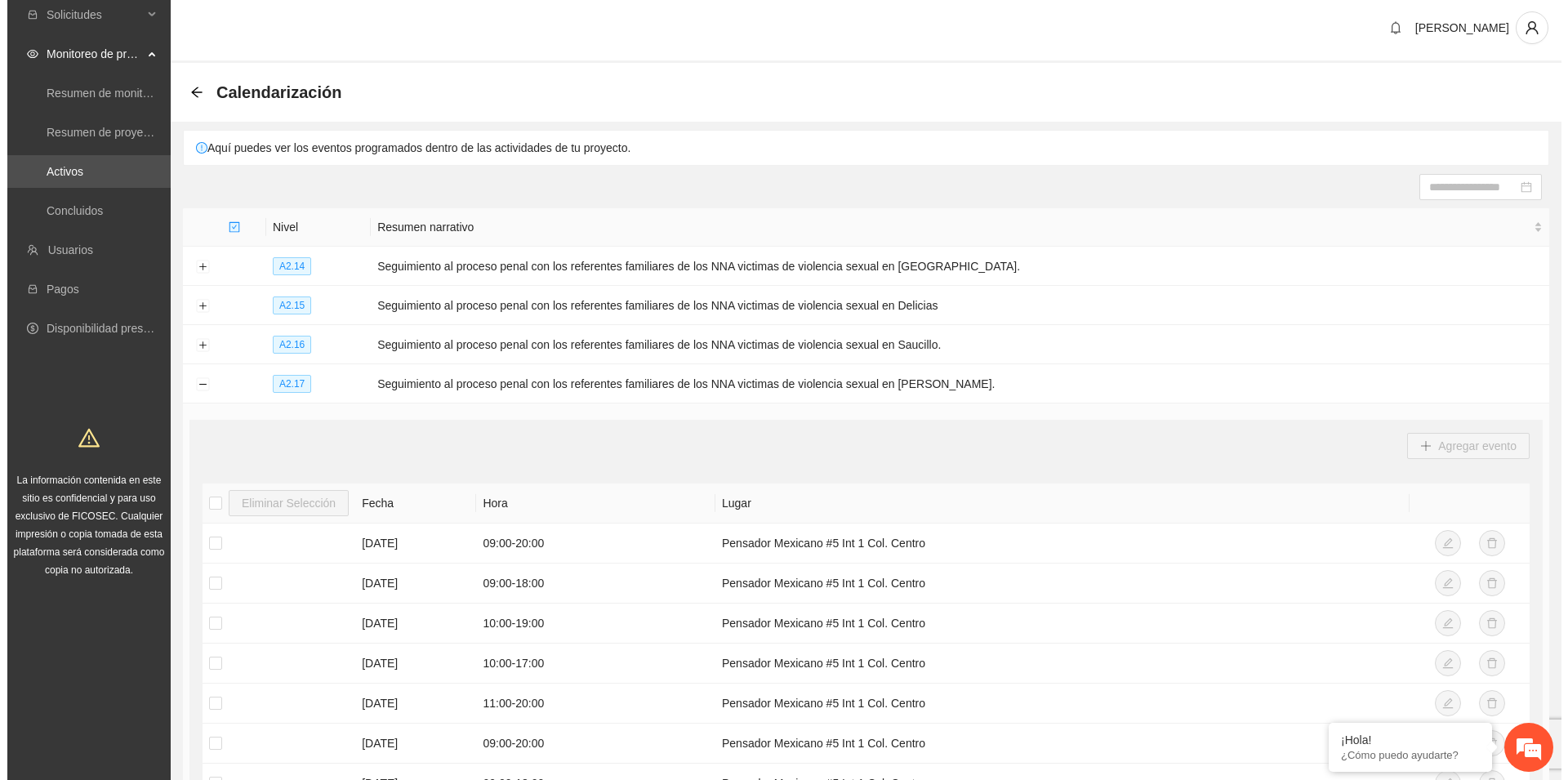
scroll to position [0, 0]
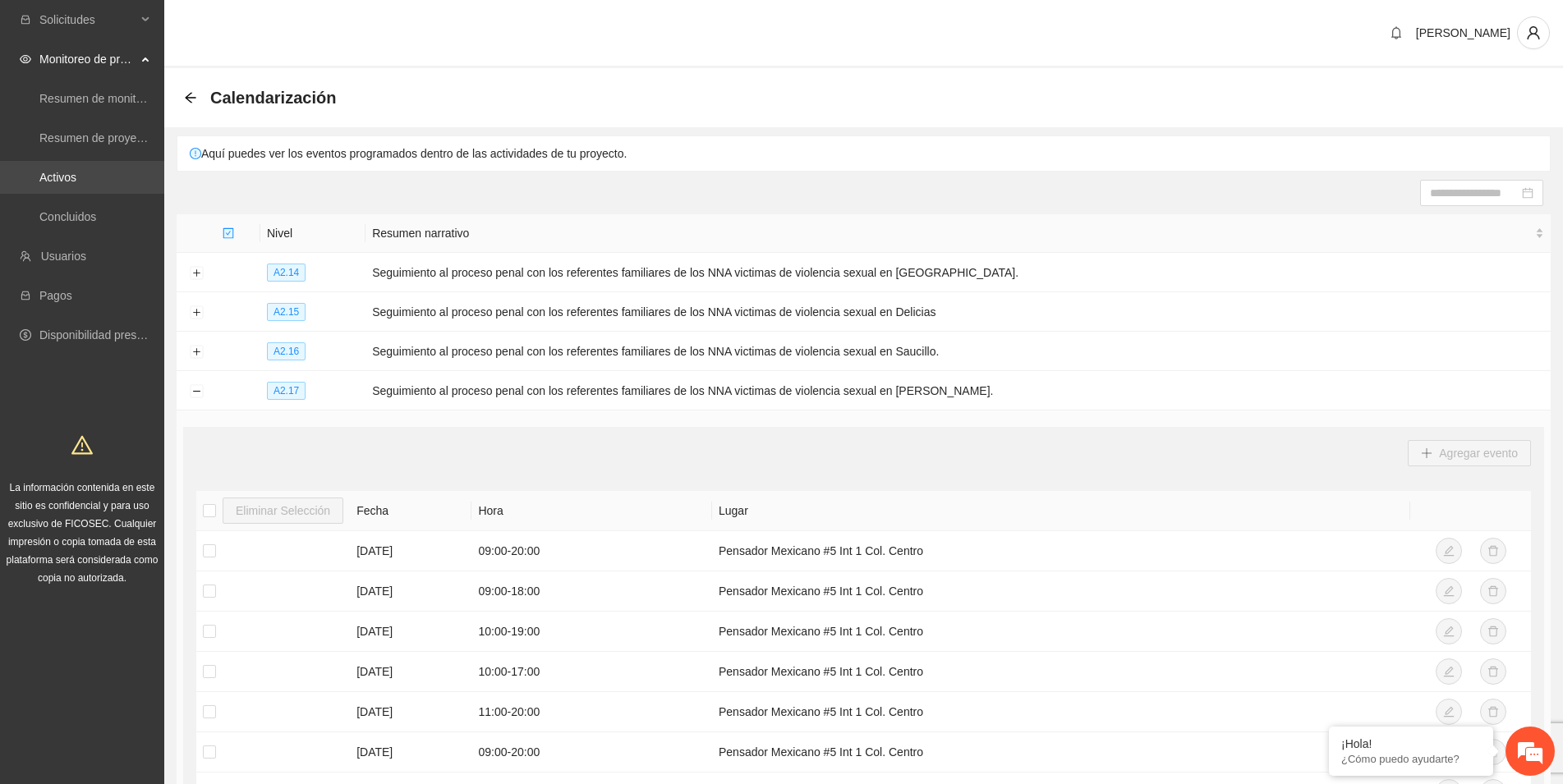
click at [62, 176] on link "Activos" at bounding box center [57, 176] width 37 height 13
